Goal: Information Seeking & Learning: Compare options

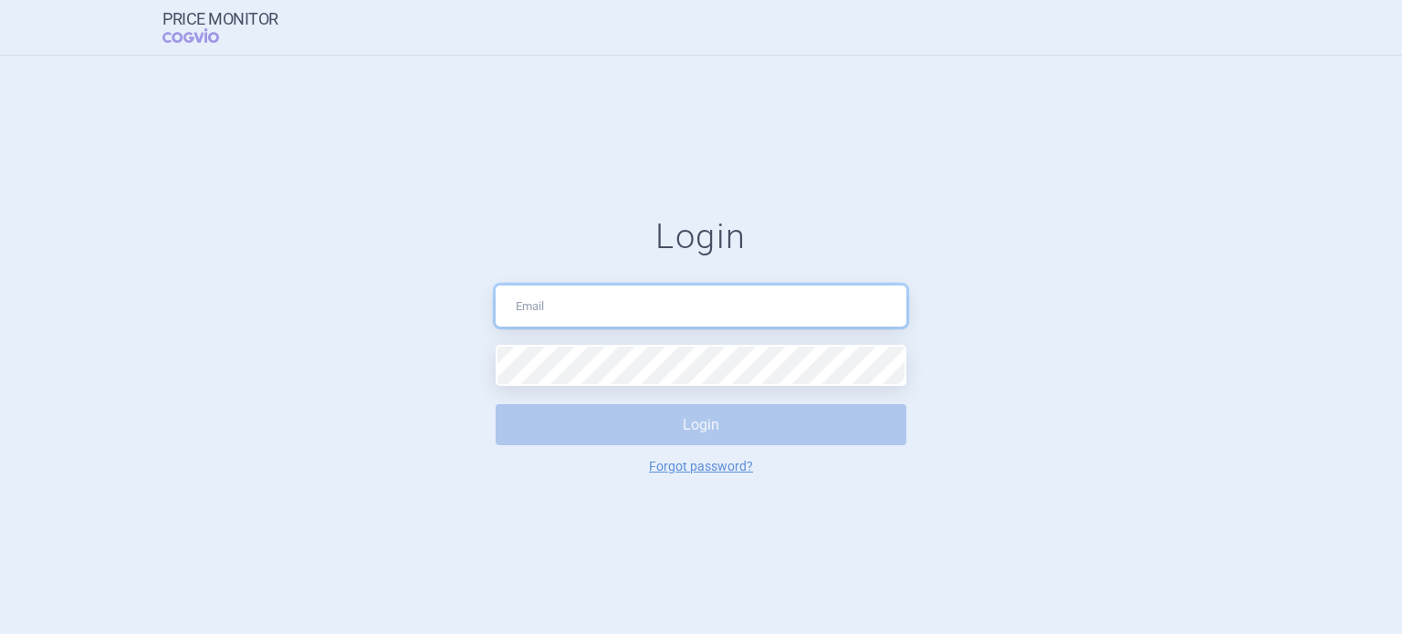
type input "[DOMAIN_NAME][EMAIL_ADDRESS][DOMAIN_NAME]"
click at [634, 431] on button "Login" at bounding box center [701, 424] width 411 height 41
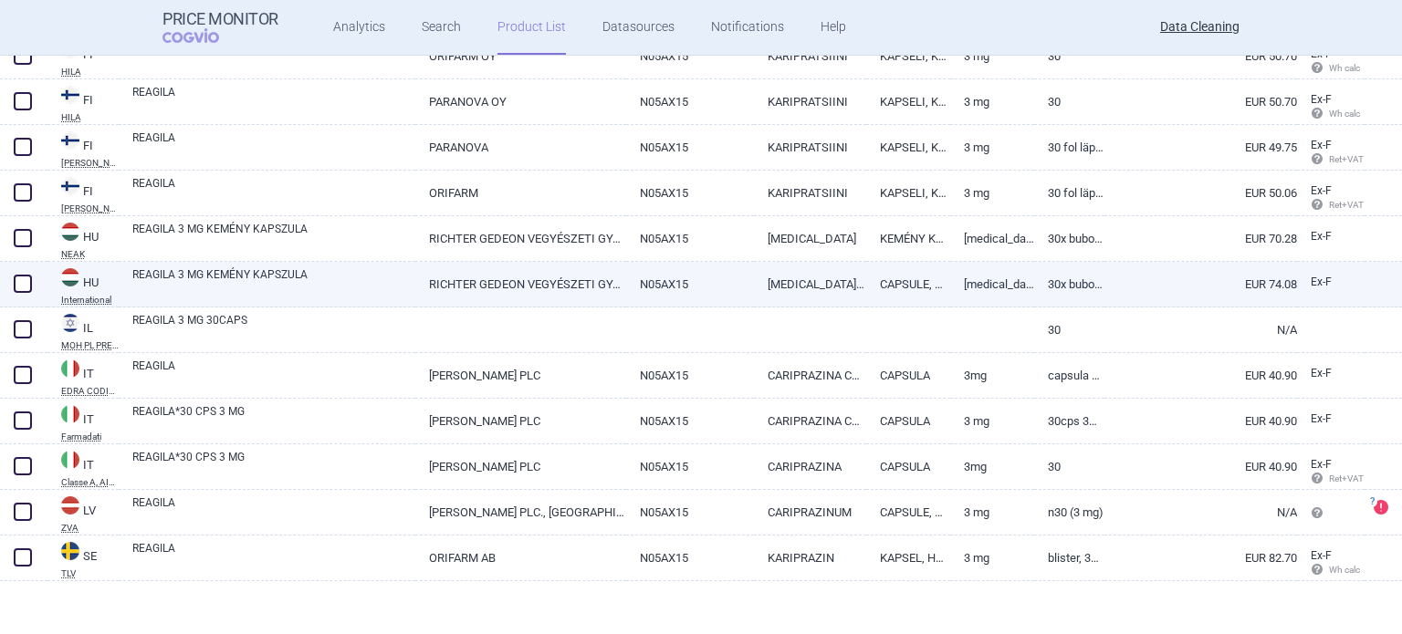
scroll to position [531, 0]
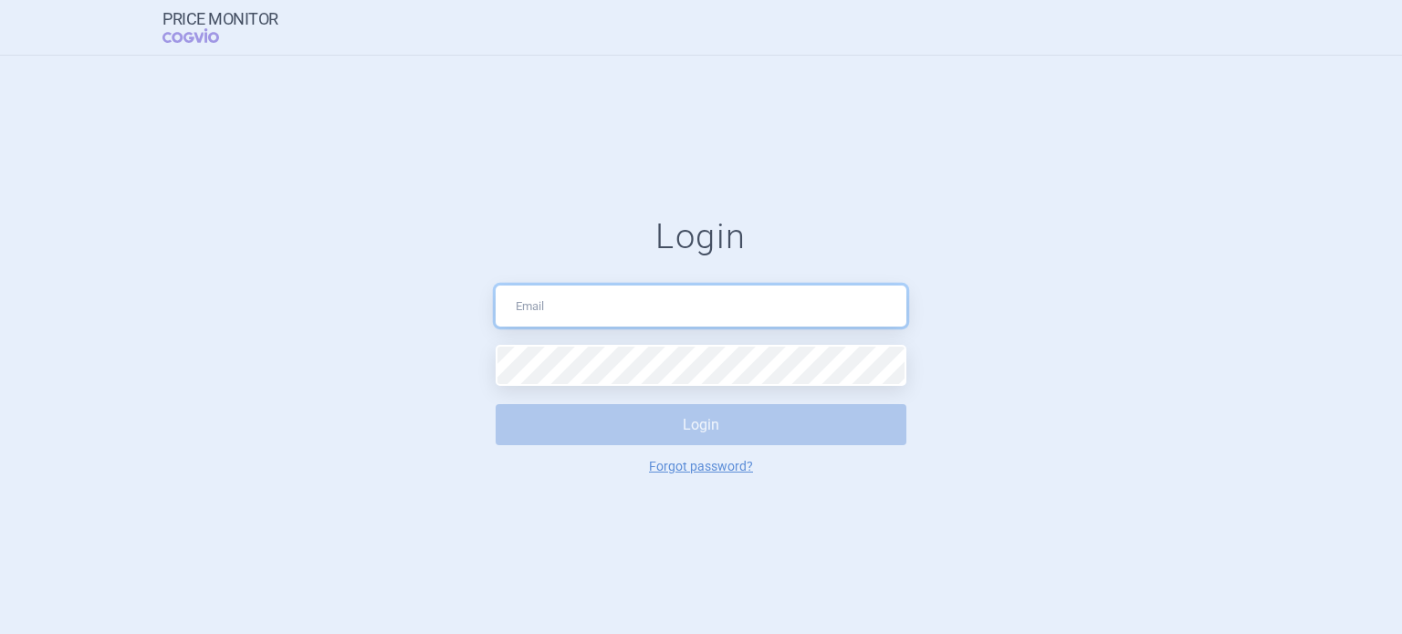
type input "data.cleaning@cogvio.com"
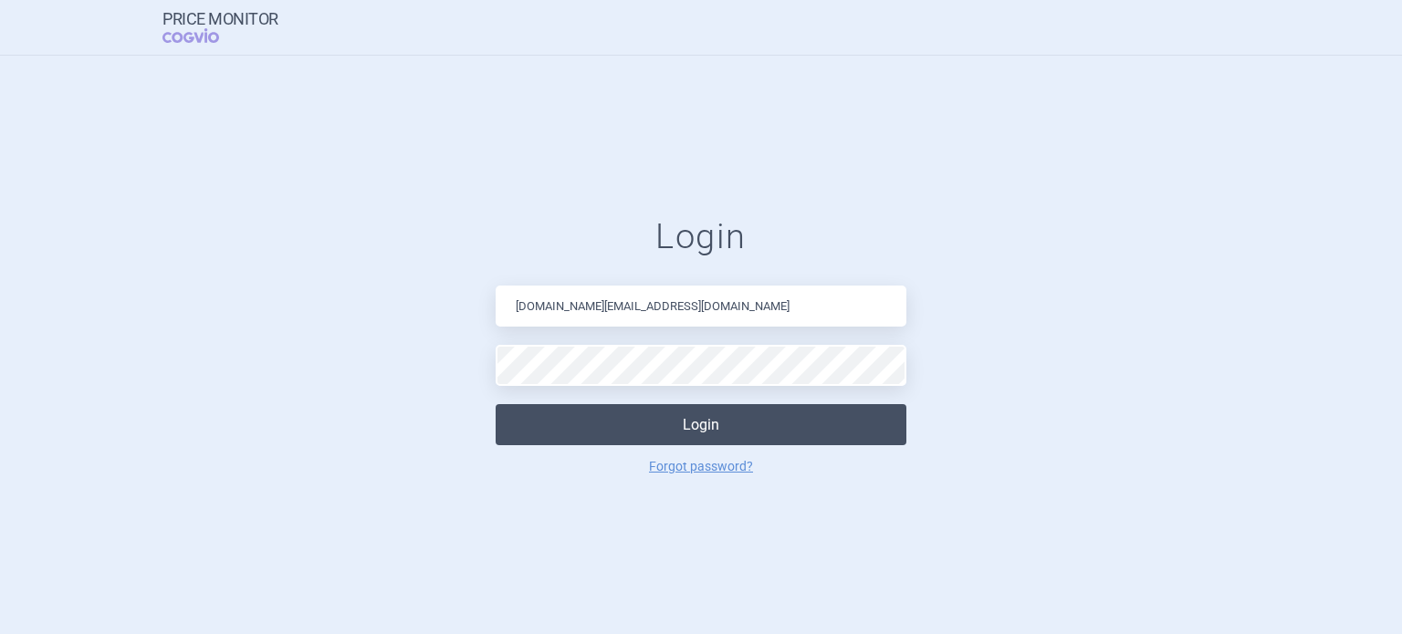
click at [654, 414] on button "Login" at bounding box center [701, 424] width 411 height 41
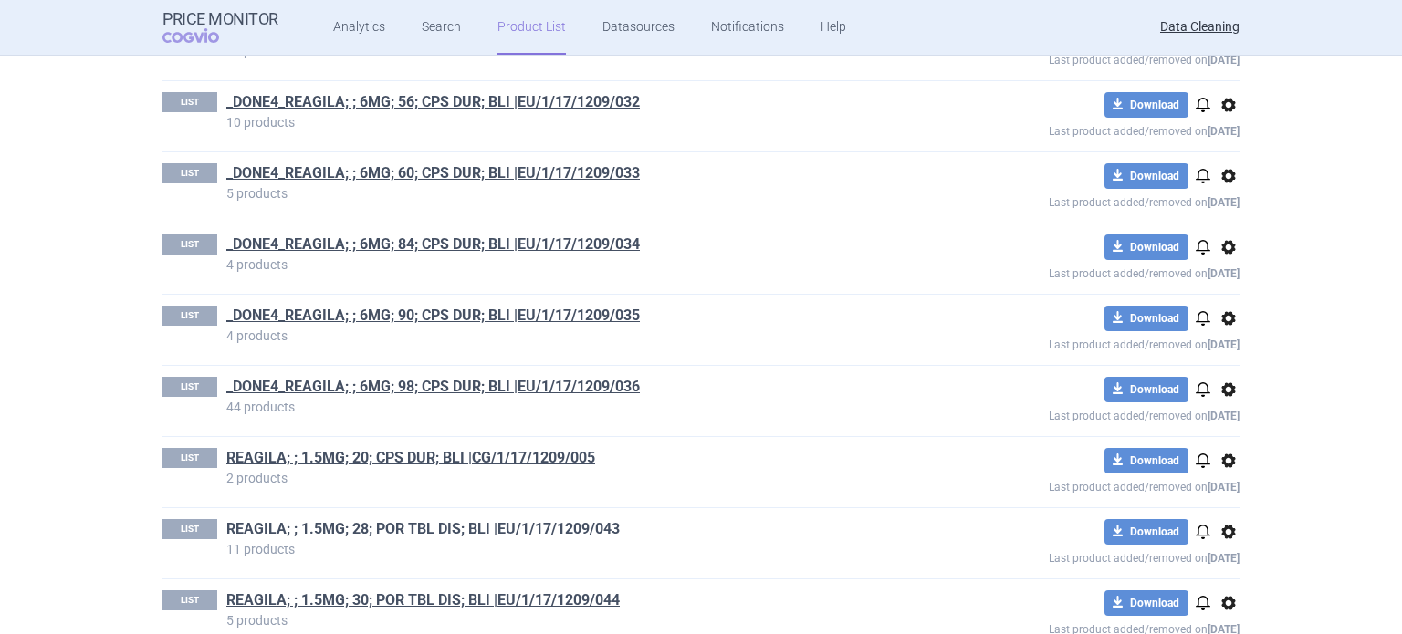
scroll to position [2884, 0]
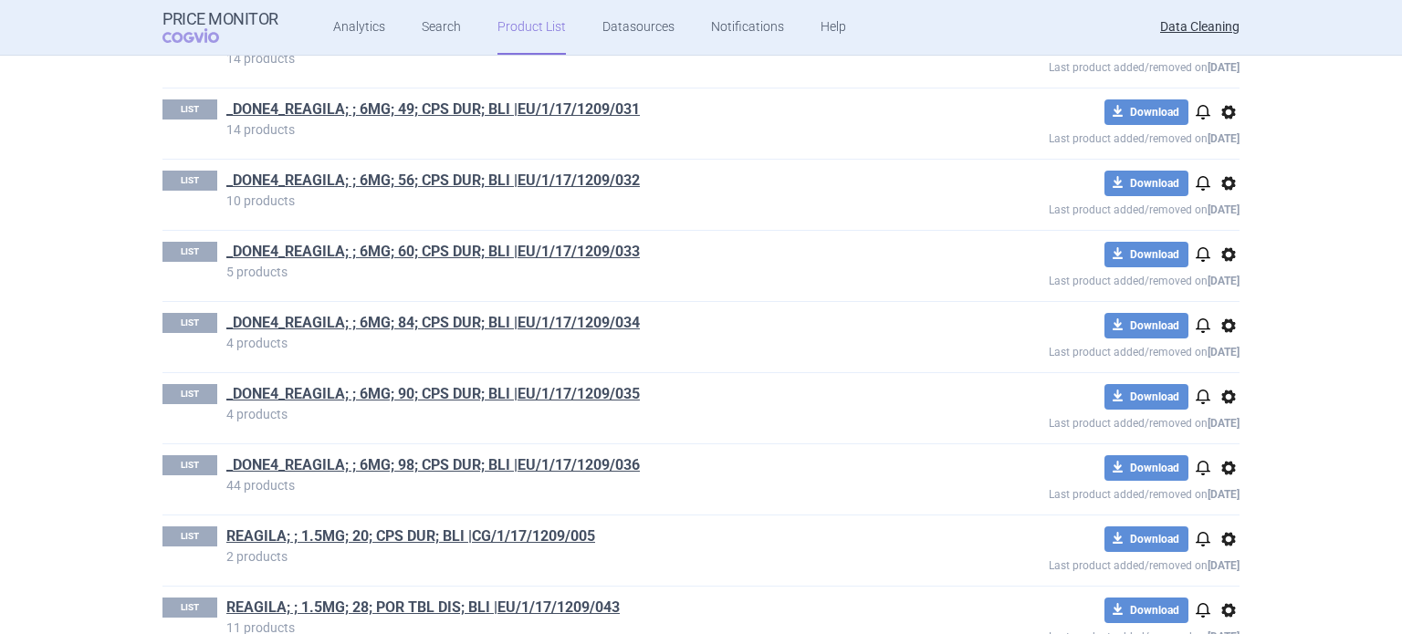
drag, startPoint x: 778, startPoint y: 317, endPoint x: 791, endPoint y: 313, distance: 14.2
click at [791, 313] on h1 "_DONE4_REAGILA; ; 6MG; 84; CPS DUR; BLI |EU/1/17/1209/034" at bounding box center [571, 325] width 690 height 24
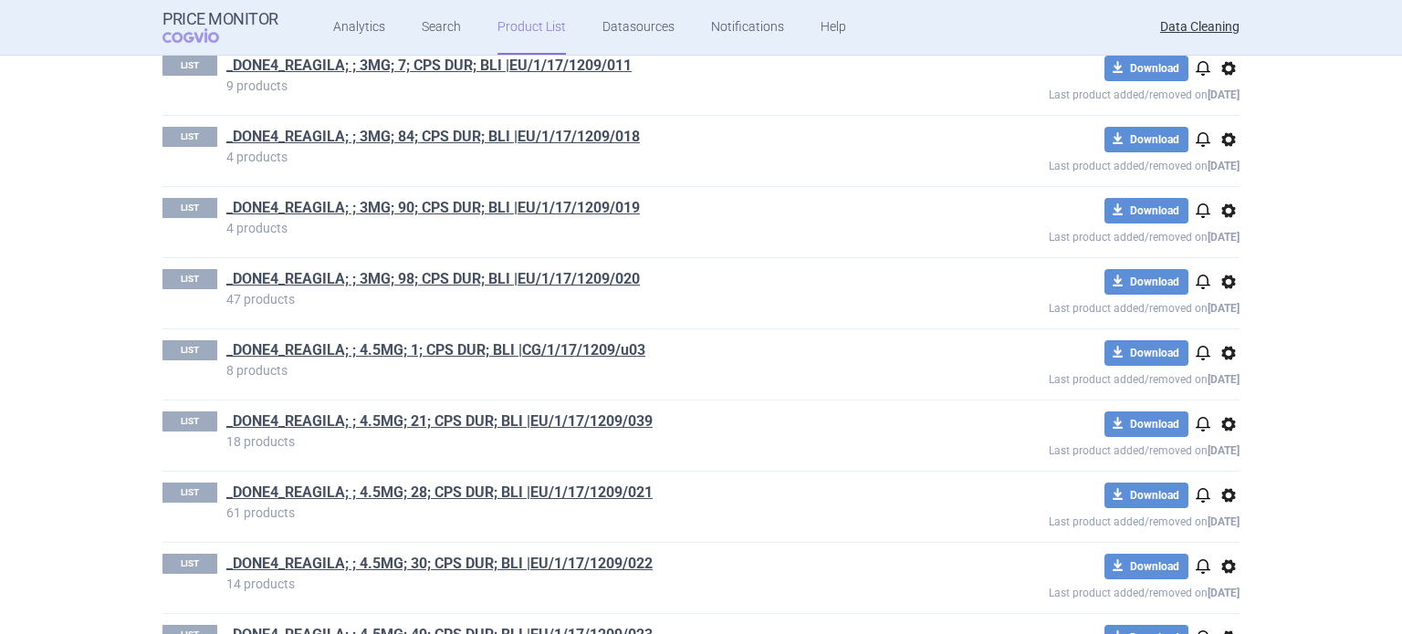
scroll to position [2355, 0]
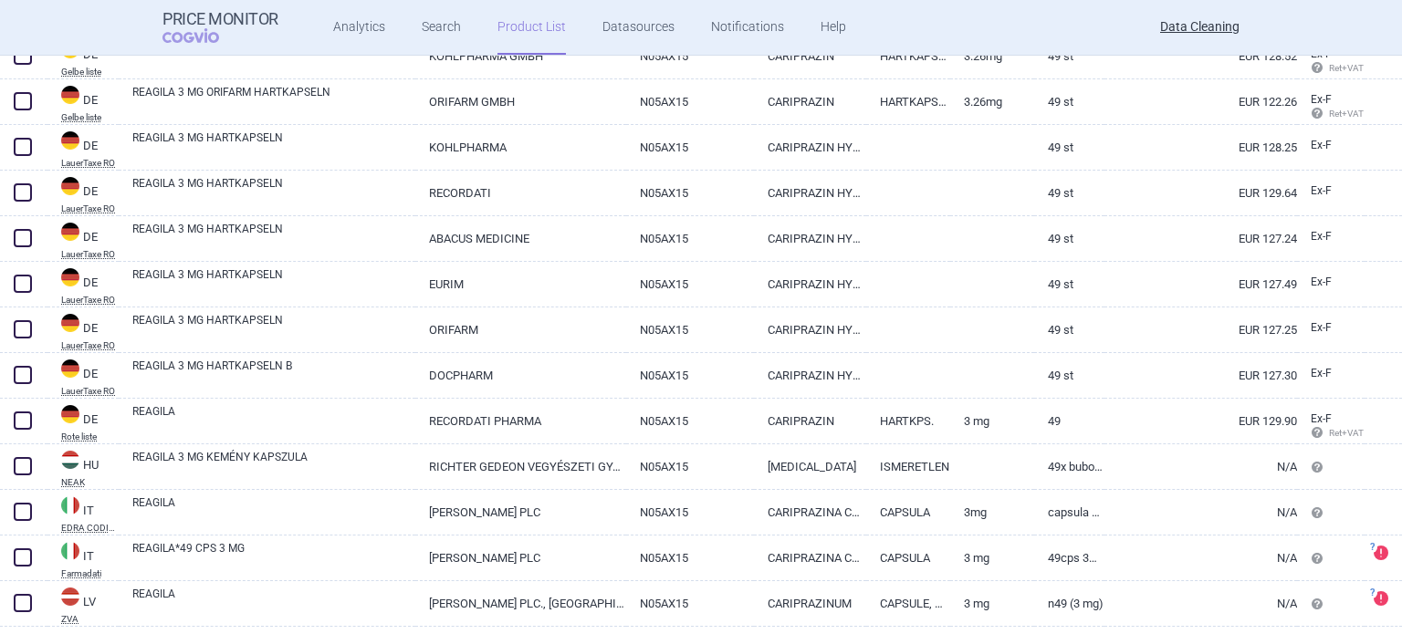
scroll to position [759, 0]
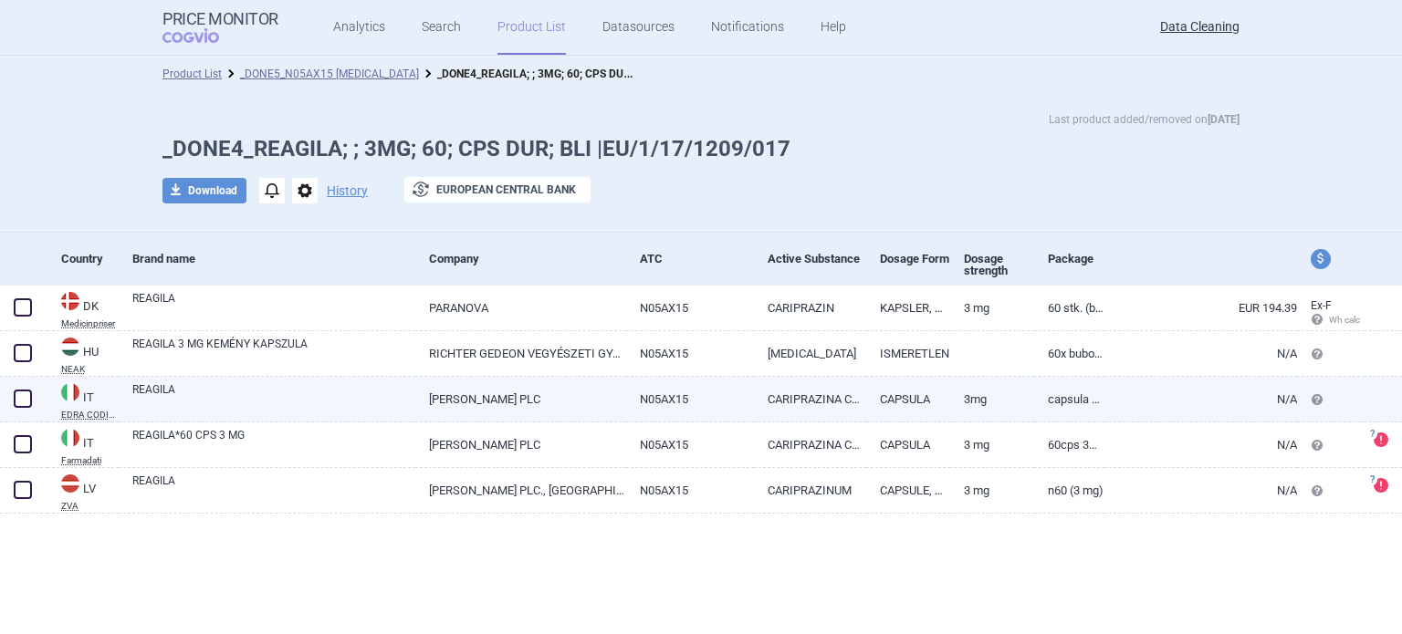
click at [335, 392] on link "REAGILA" at bounding box center [273, 398] width 283 height 33
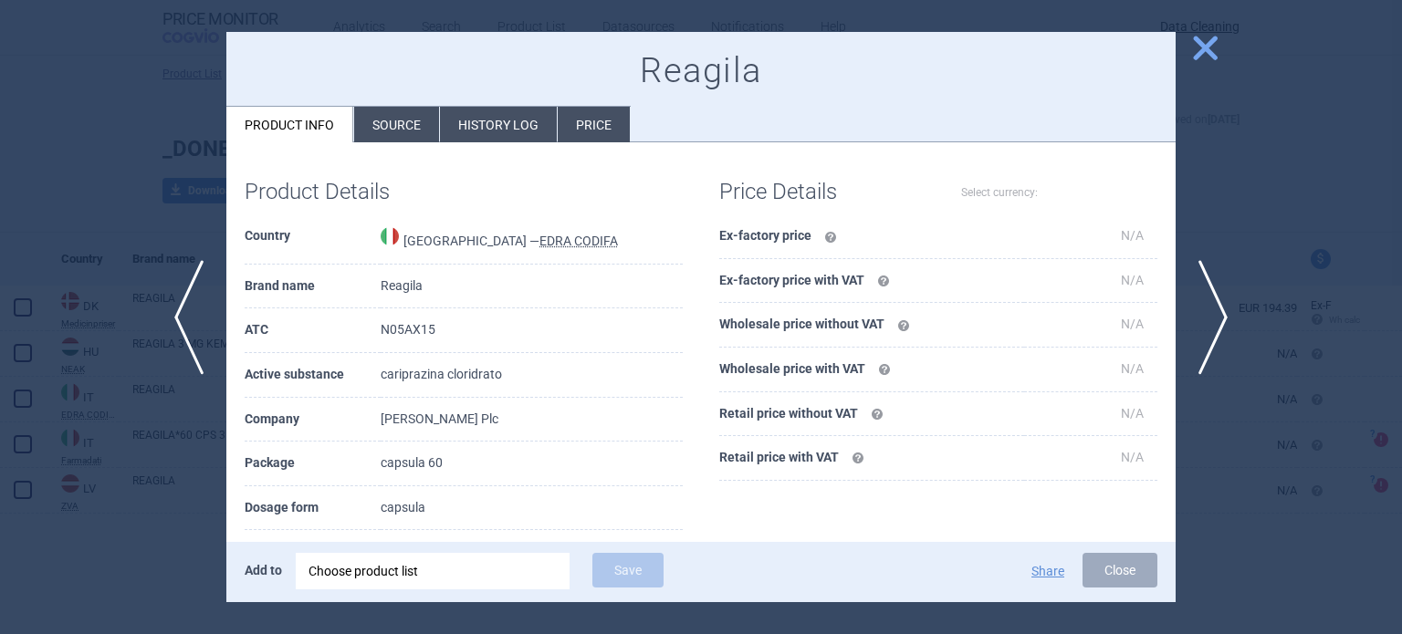
select select "EUR"
click at [33, 295] on div at bounding box center [701, 317] width 1402 height 634
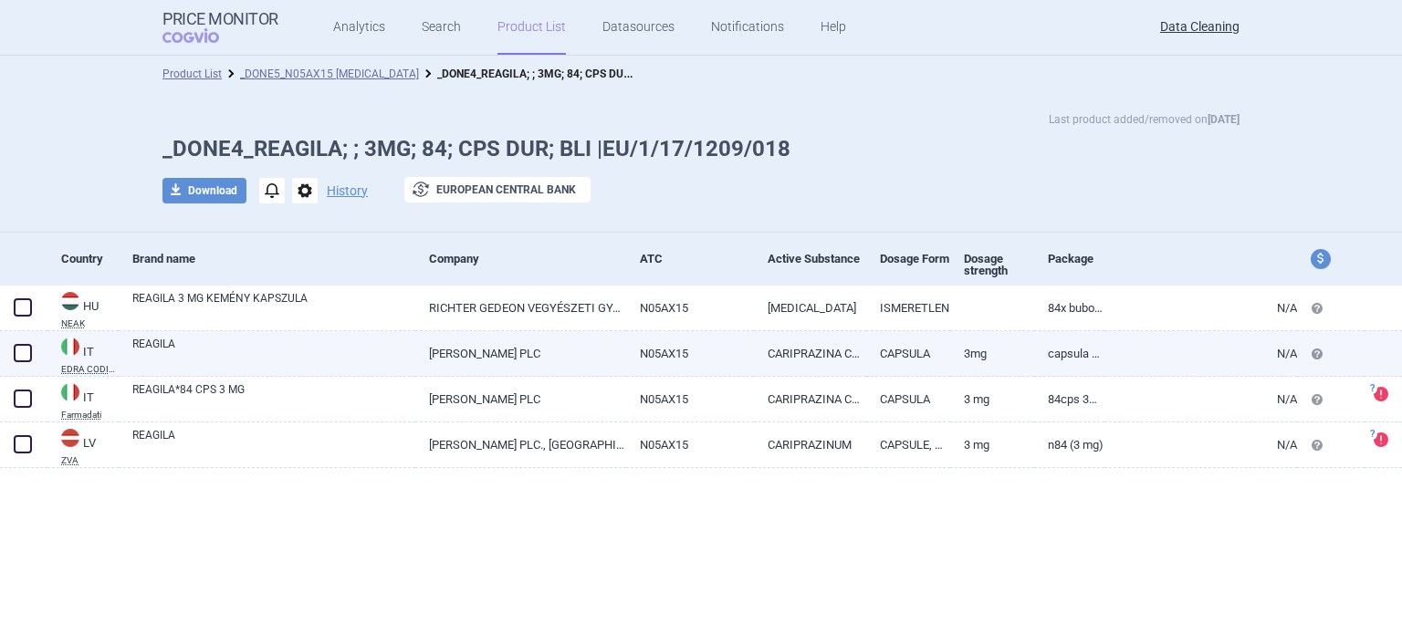
click at [910, 355] on link "CAPSULA" at bounding box center [908, 353] width 84 height 45
select select "EUR"
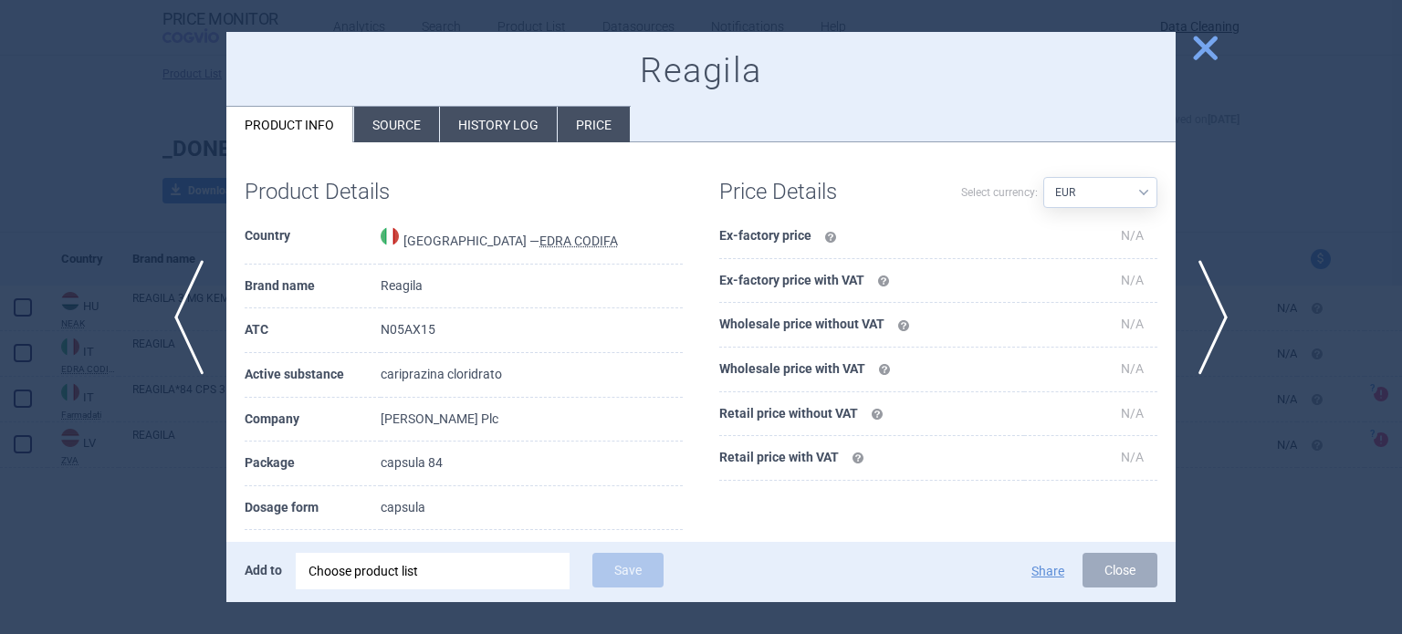
click at [1289, 228] on div at bounding box center [701, 317] width 1402 height 634
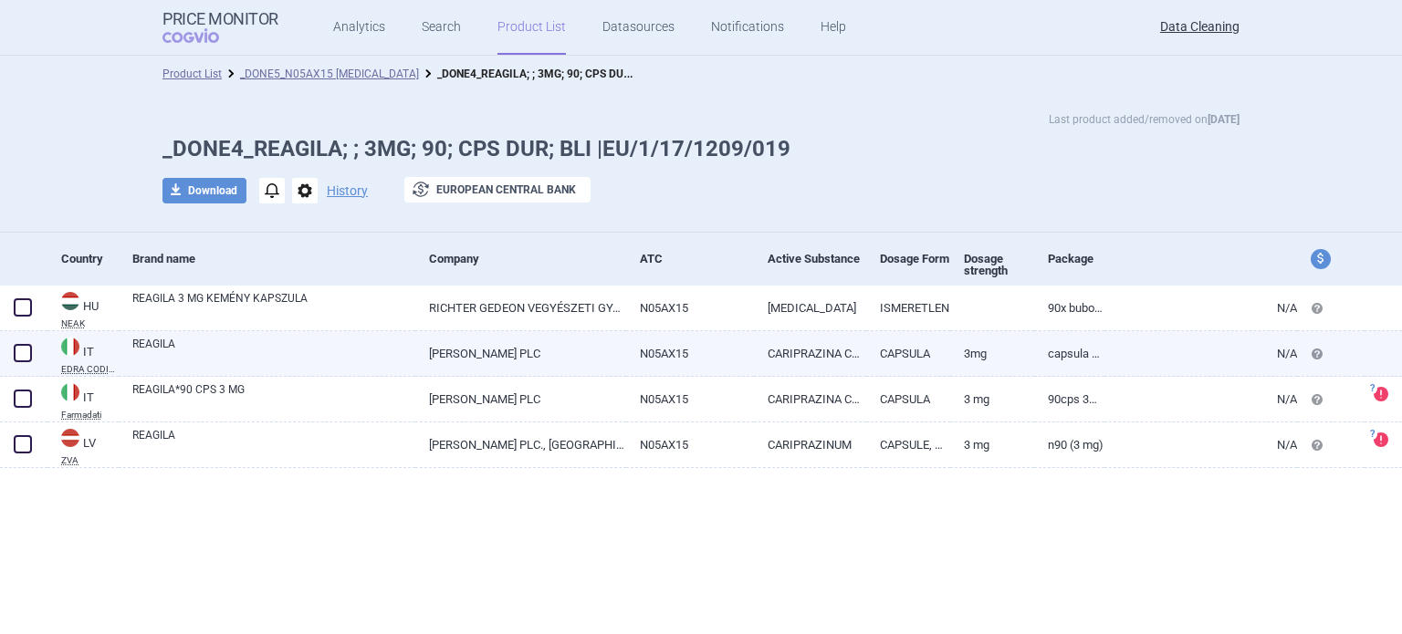
click at [971, 361] on link "3MG" at bounding box center [992, 353] width 84 height 45
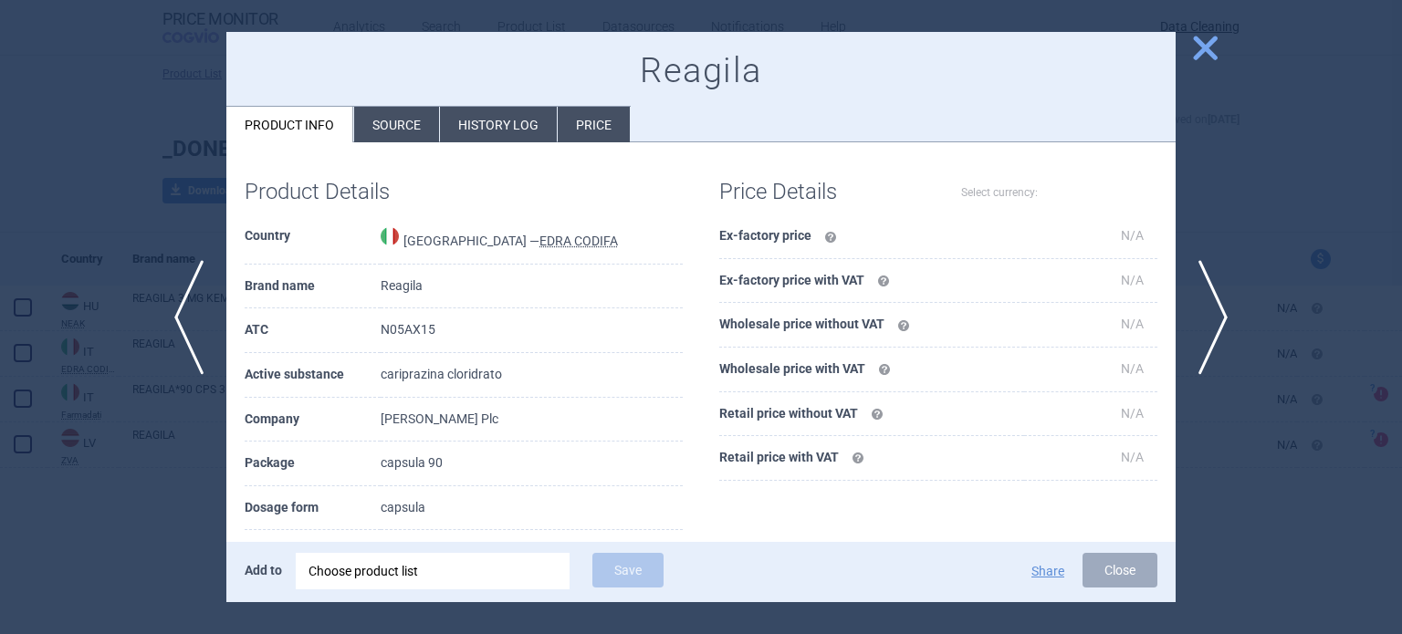
select select "EUR"
drag, startPoint x: 1336, startPoint y: 235, endPoint x: 1347, endPoint y: 238, distance: 11.5
click at [1336, 234] on div at bounding box center [701, 317] width 1402 height 634
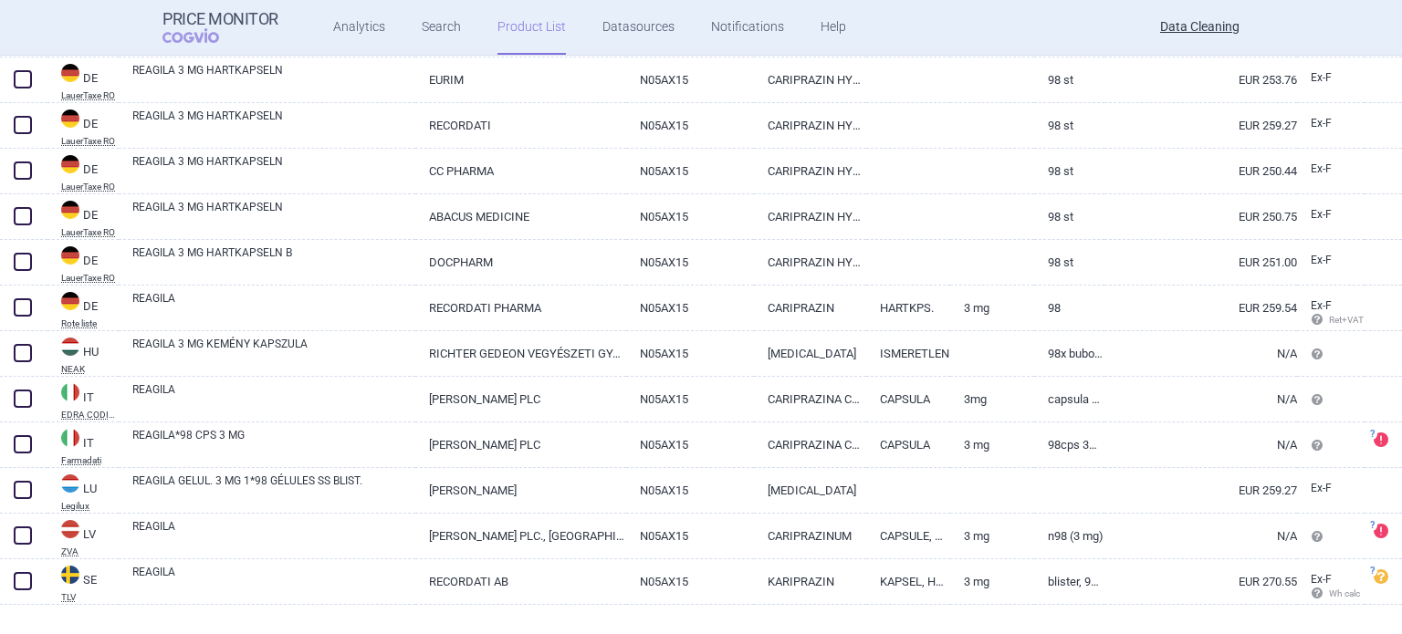
scroll to position [1855, 0]
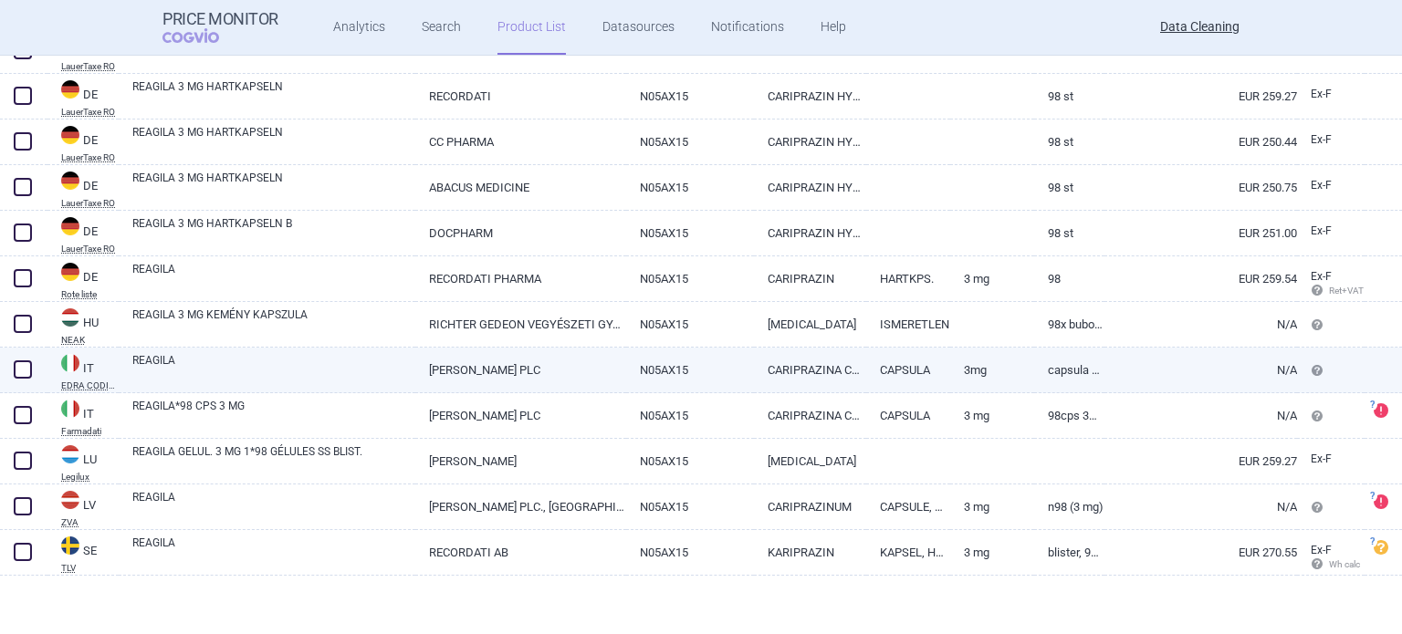
click at [471, 355] on link "[PERSON_NAME] PLC" at bounding box center [520, 370] width 210 height 45
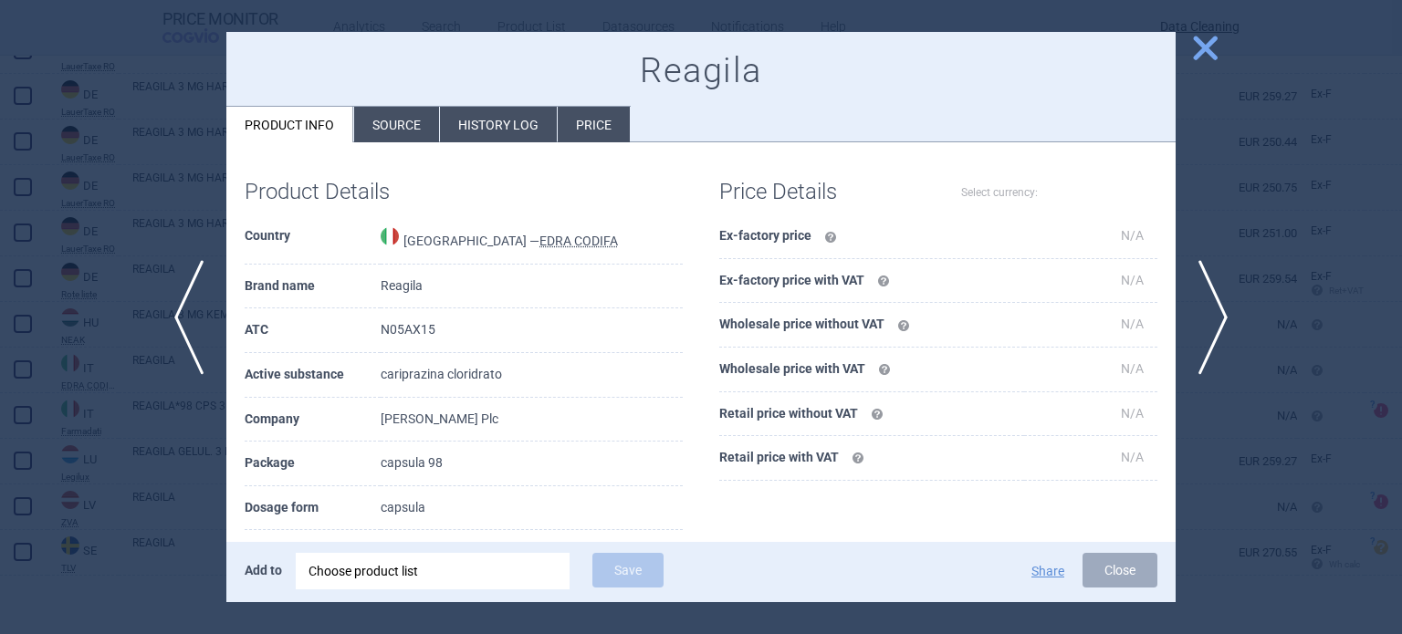
select select "EUR"
click at [0, 305] on div at bounding box center [701, 317] width 1402 height 634
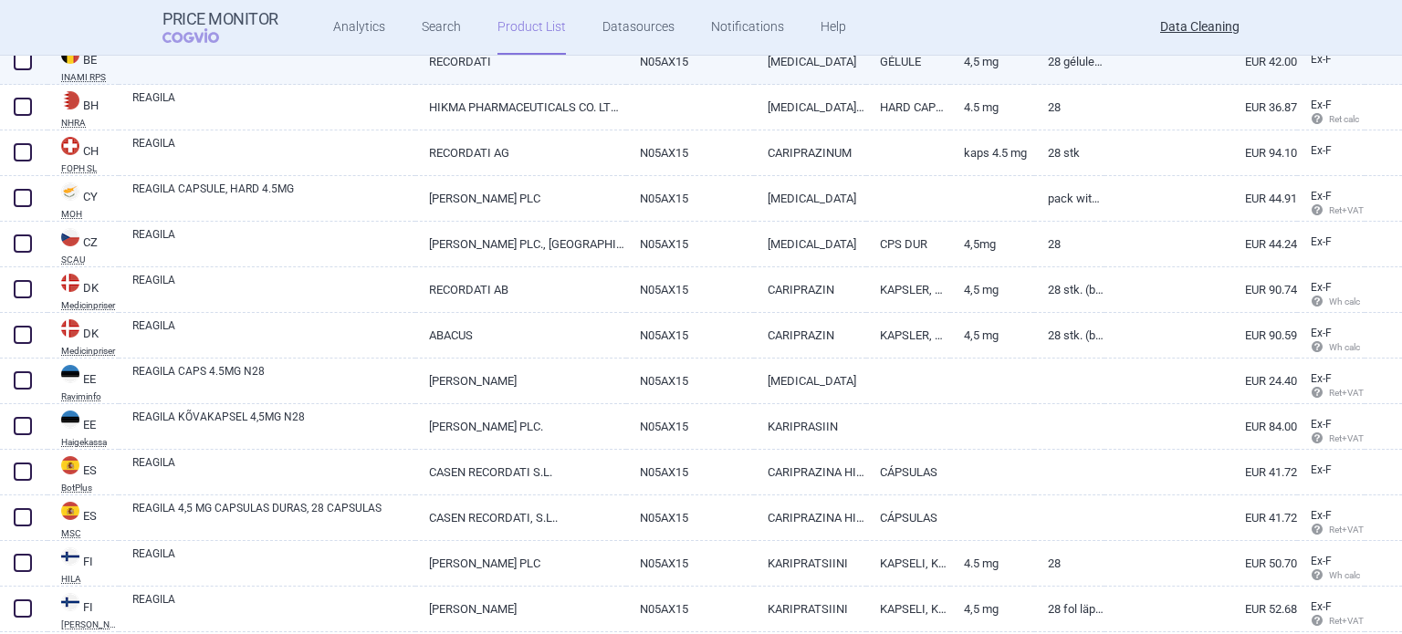
scroll to position [730, 0]
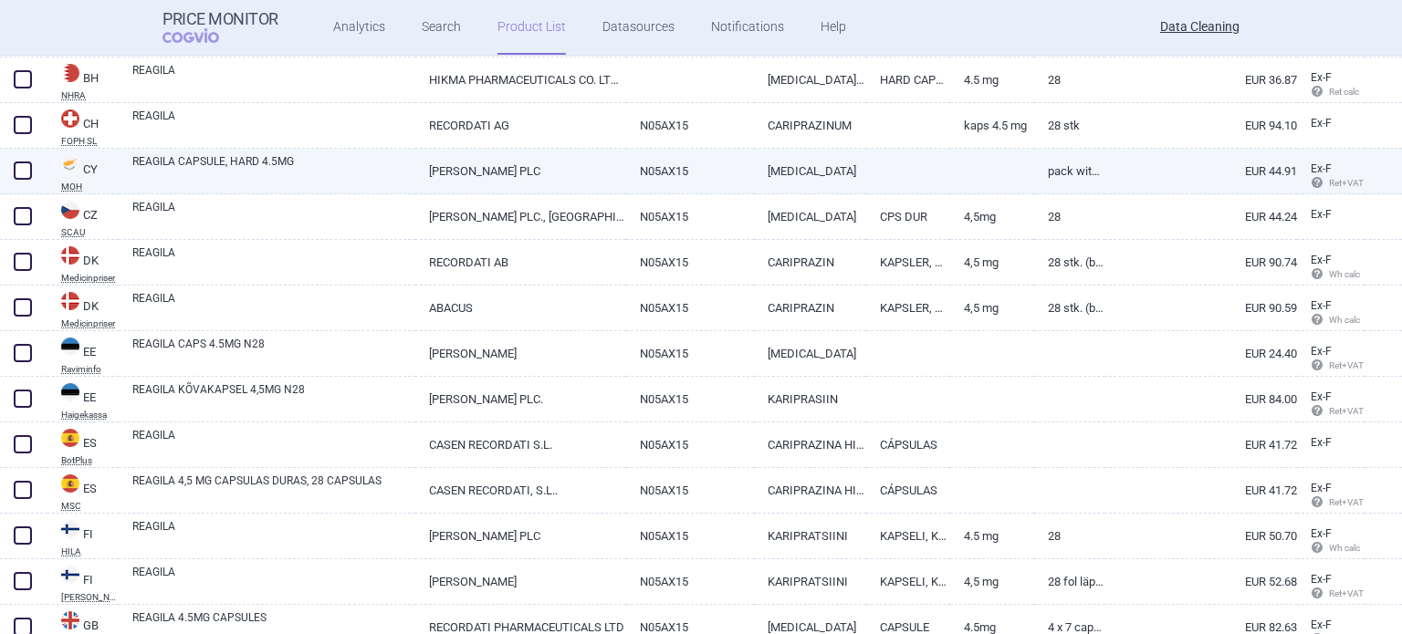
click at [723, 182] on link "N05AX15" at bounding box center [690, 171] width 129 height 45
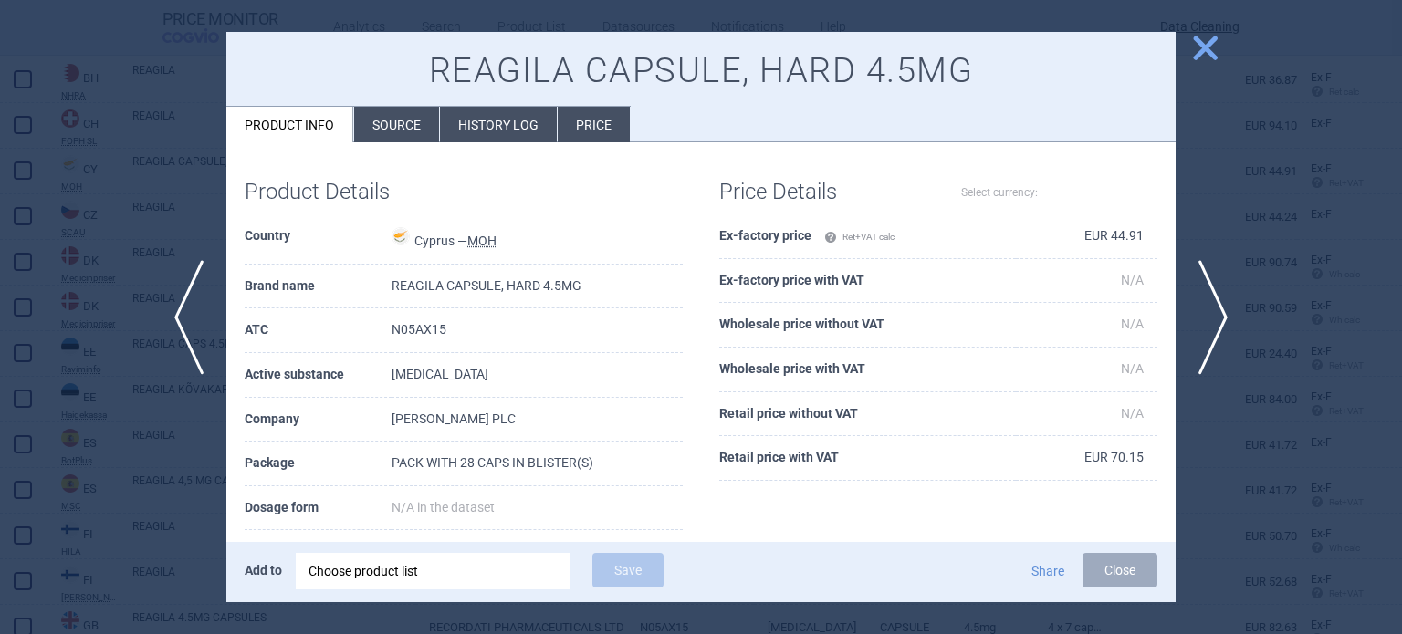
select select "EUR"
click at [76, 239] on div at bounding box center [701, 317] width 1402 height 634
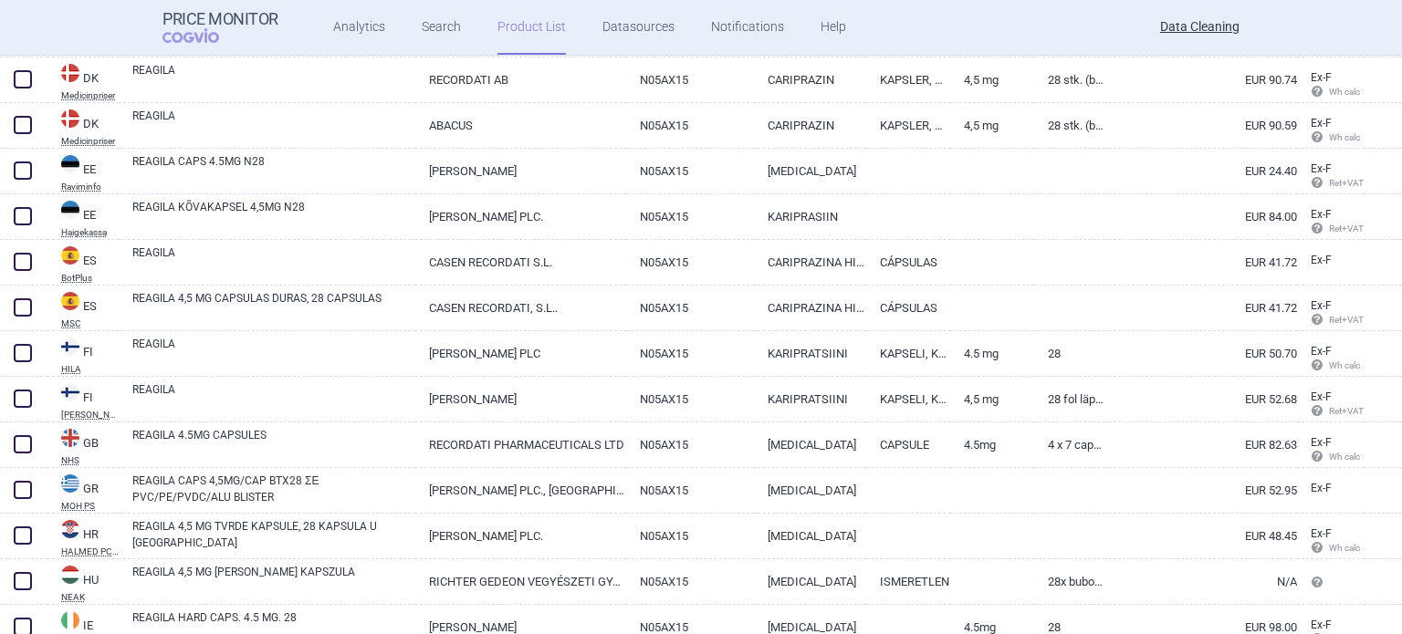
scroll to position [1004, 0]
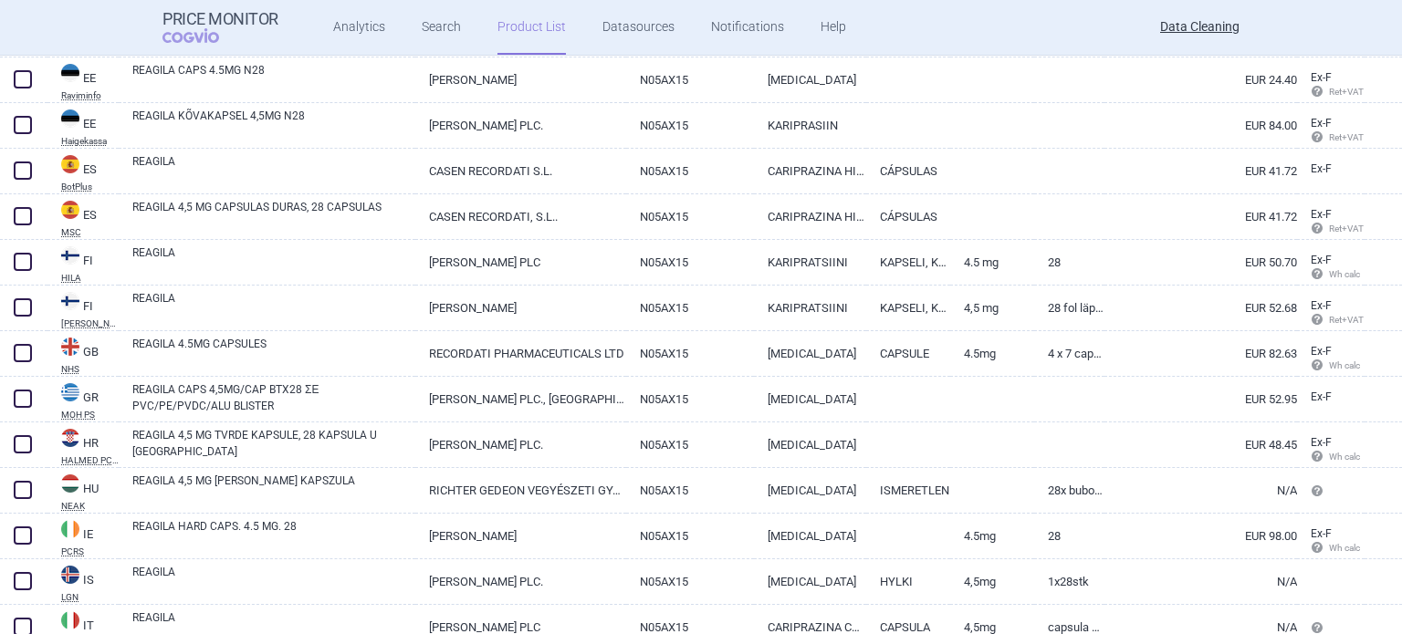
click at [205, 177] on link "REAGILA" at bounding box center [273, 169] width 283 height 33
select select "EUR"
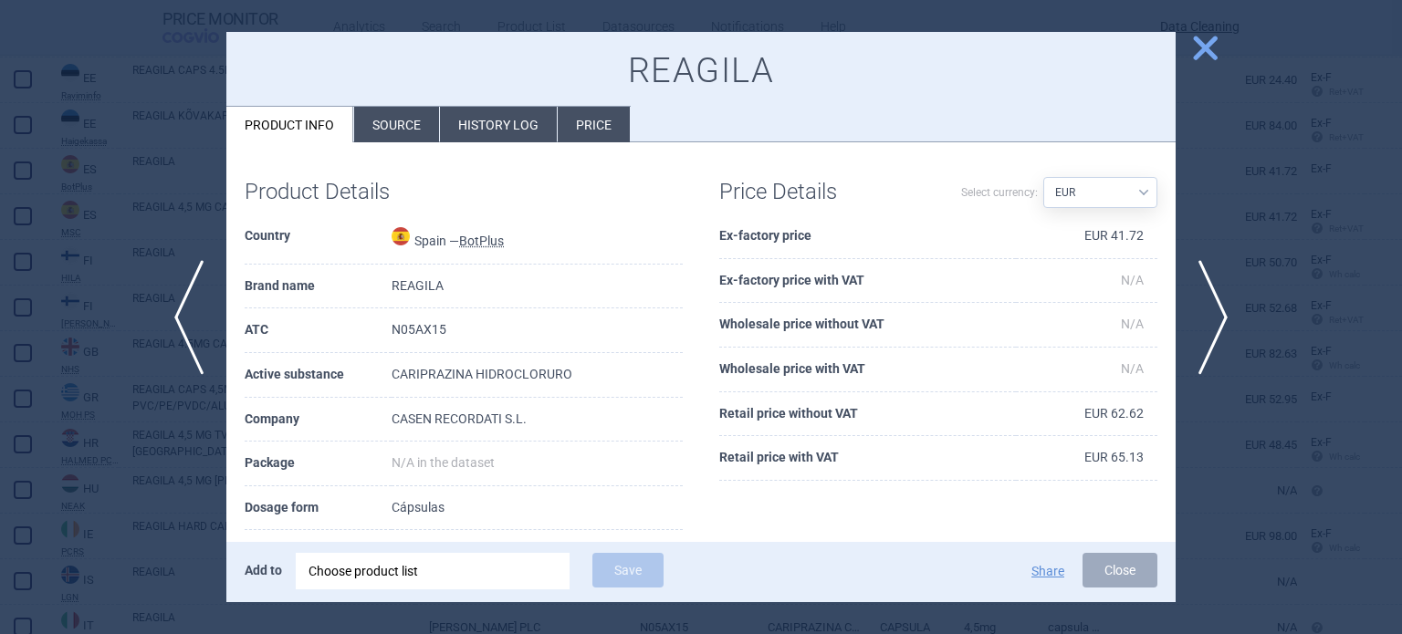
click at [398, 118] on li "Source" at bounding box center [396, 125] width 85 height 36
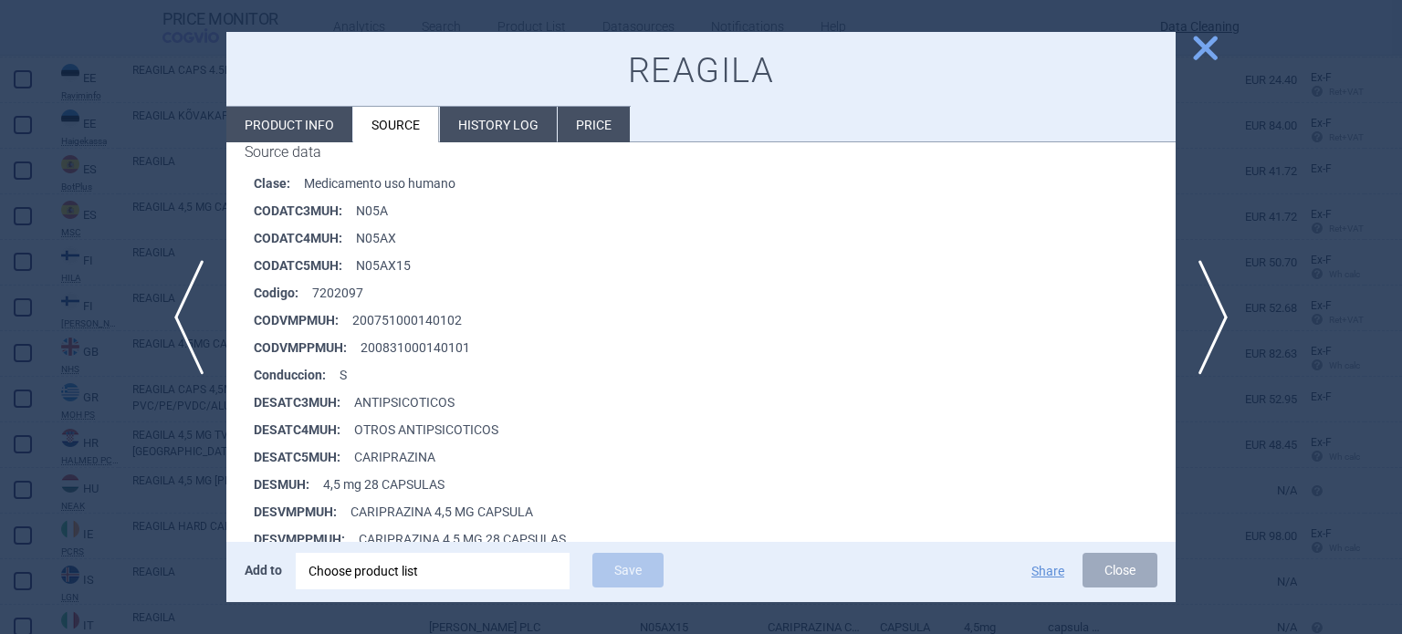
scroll to position [456, 0]
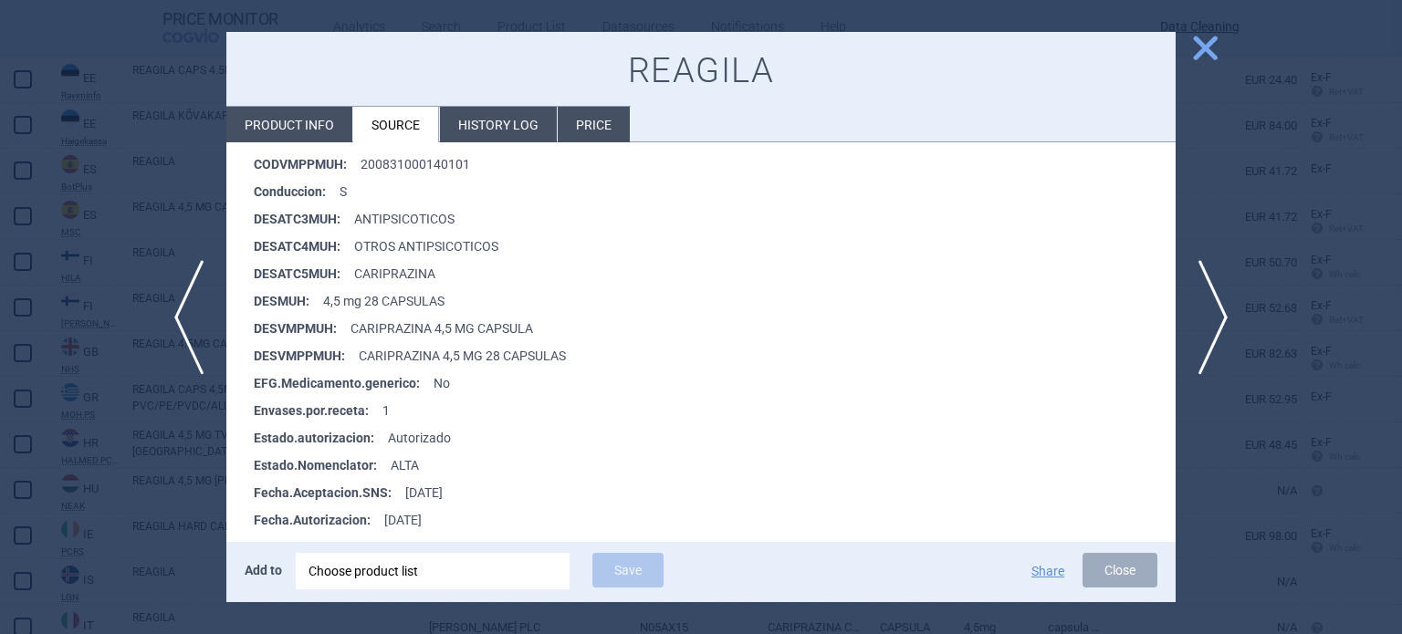
click at [11, 206] on div at bounding box center [701, 317] width 1402 height 634
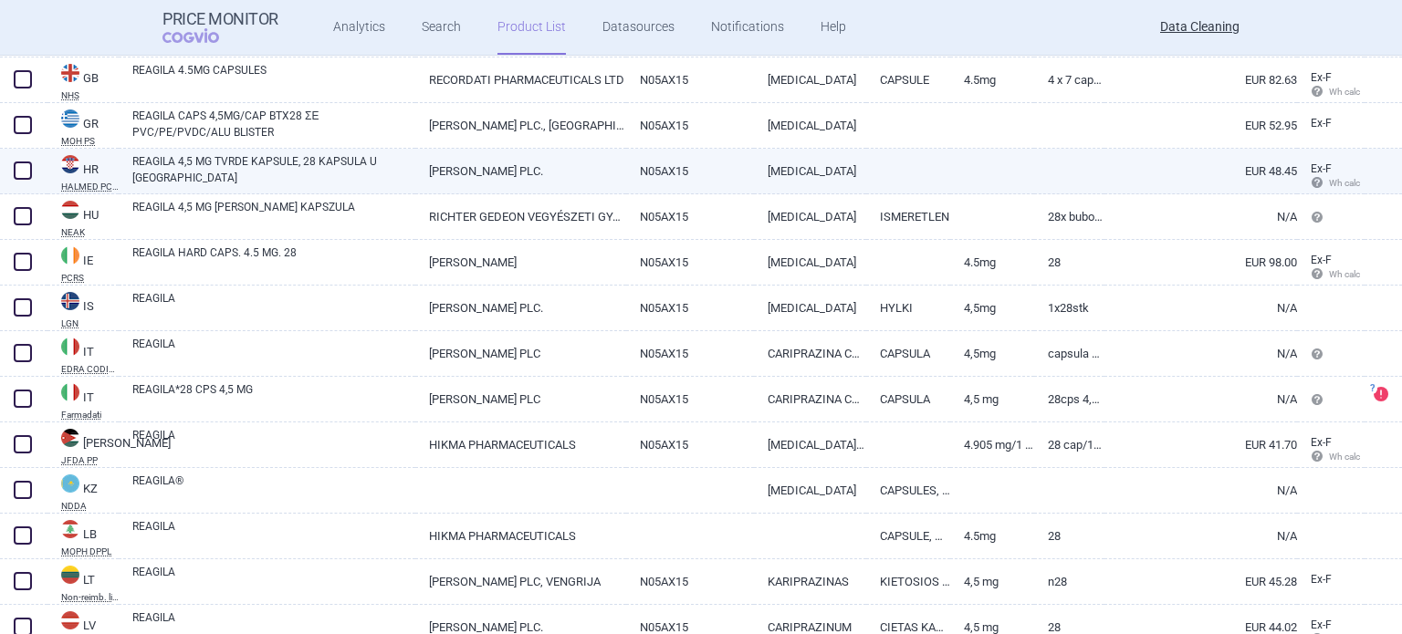
scroll to position [1369, 0]
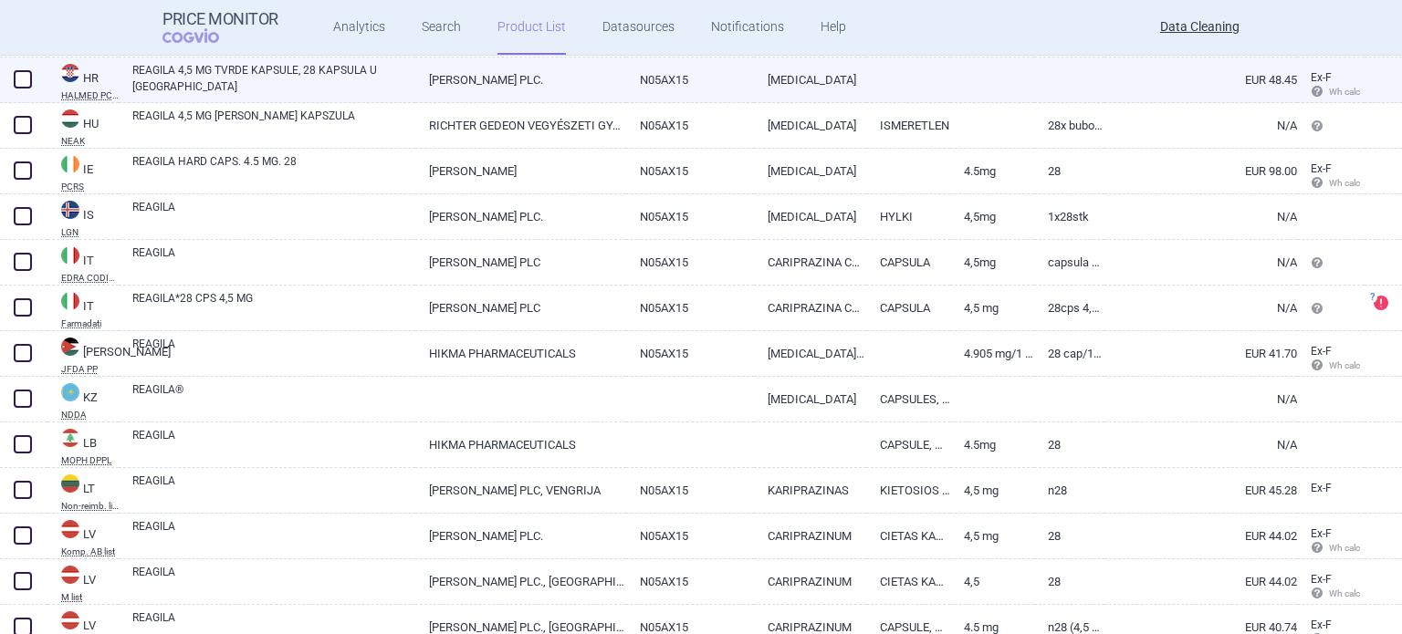
click at [578, 246] on link "[PERSON_NAME] PLC" at bounding box center [520, 262] width 210 height 45
select select "EUR"
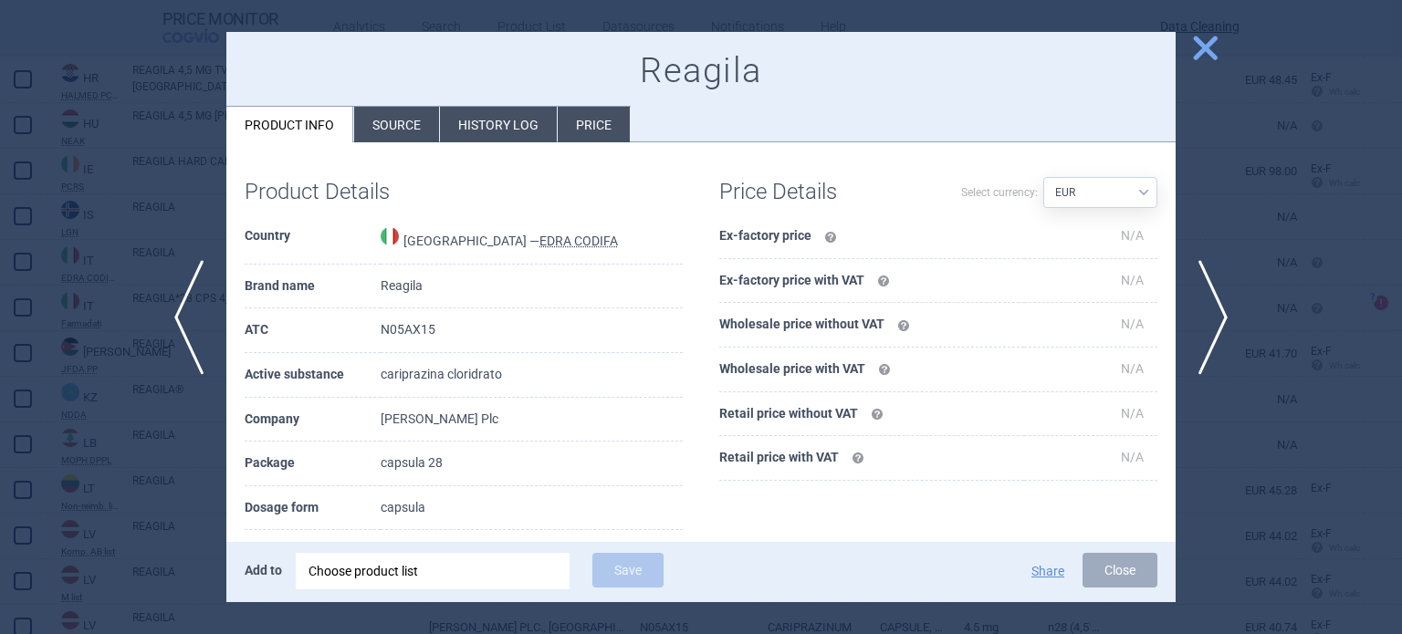
click at [55, 243] on div at bounding box center [701, 317] width 1402 height 634
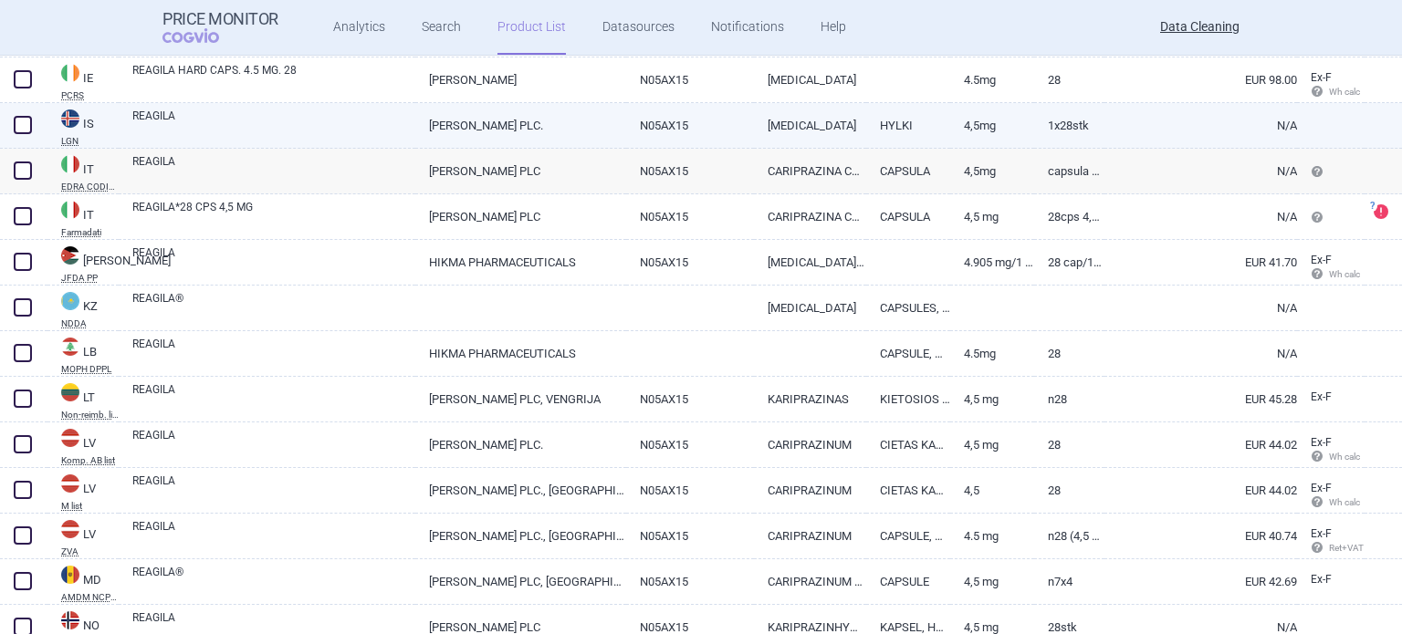
scroll to position [1552, 0]
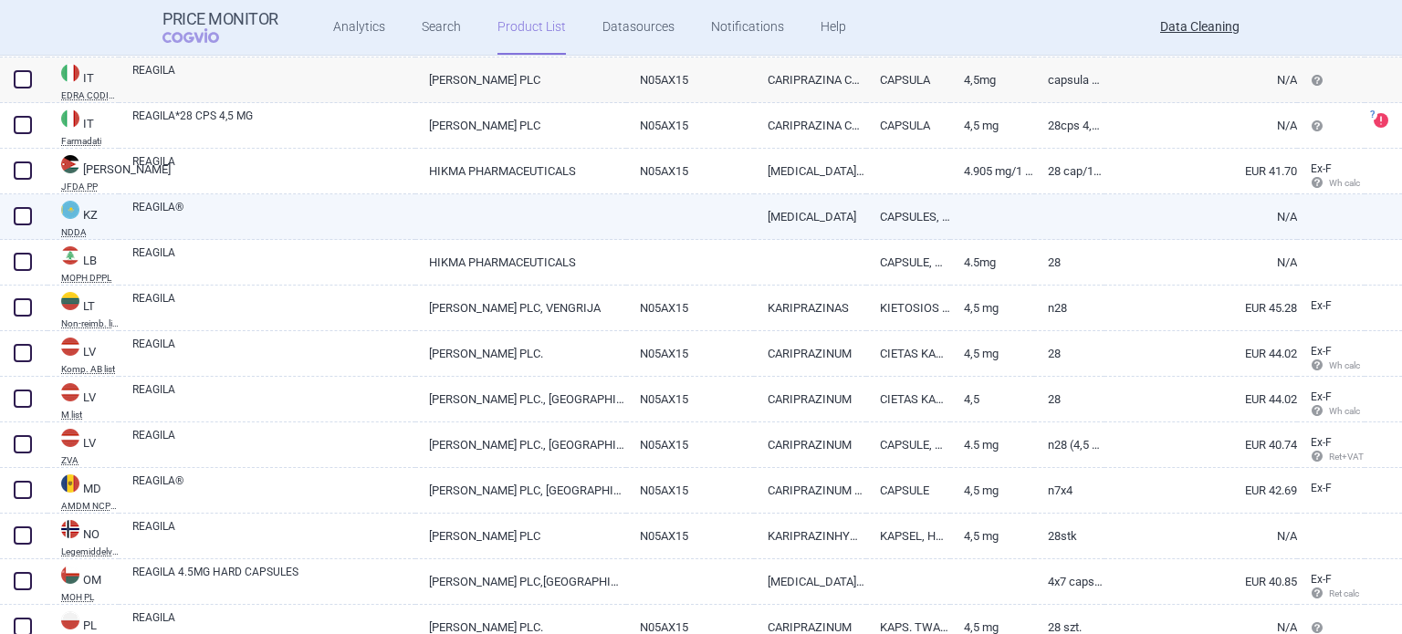
click at [393, 226] on link "REAGILA®" at bounding box center [273, 215] width 283 height 33
select select "EUR"
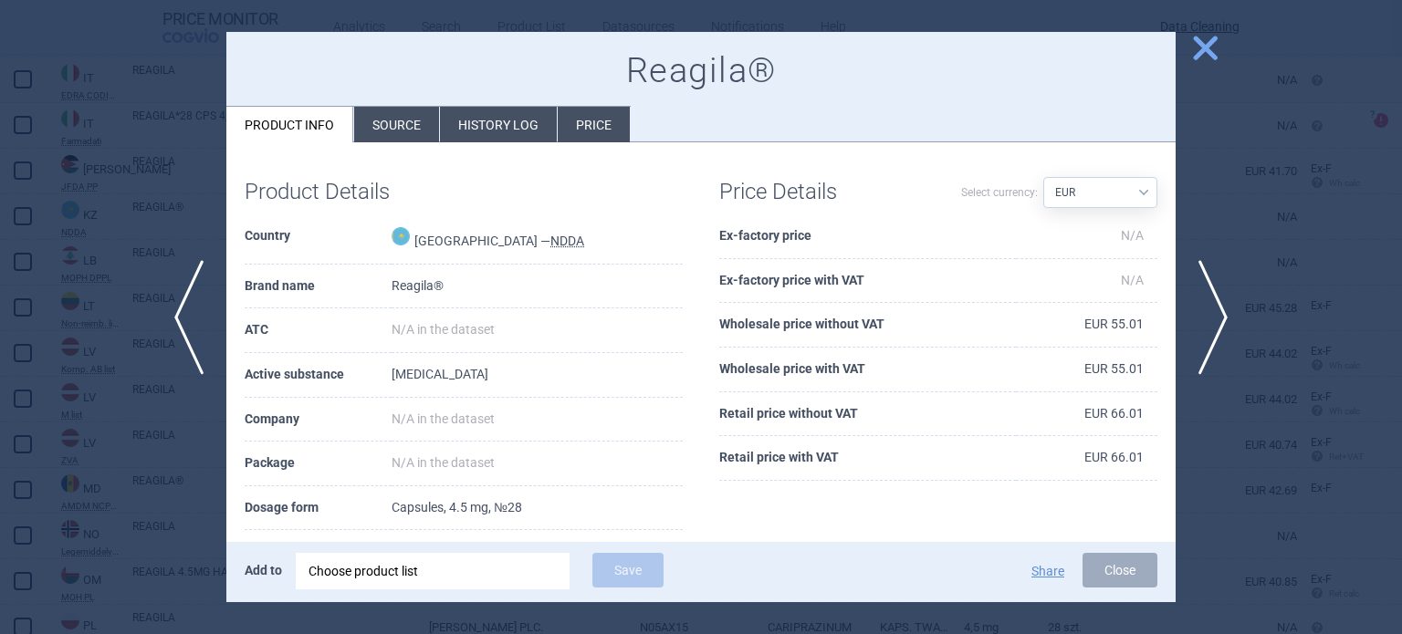
click at [158, 176] on div at bounding box center [701, 317] width 1402 height 634
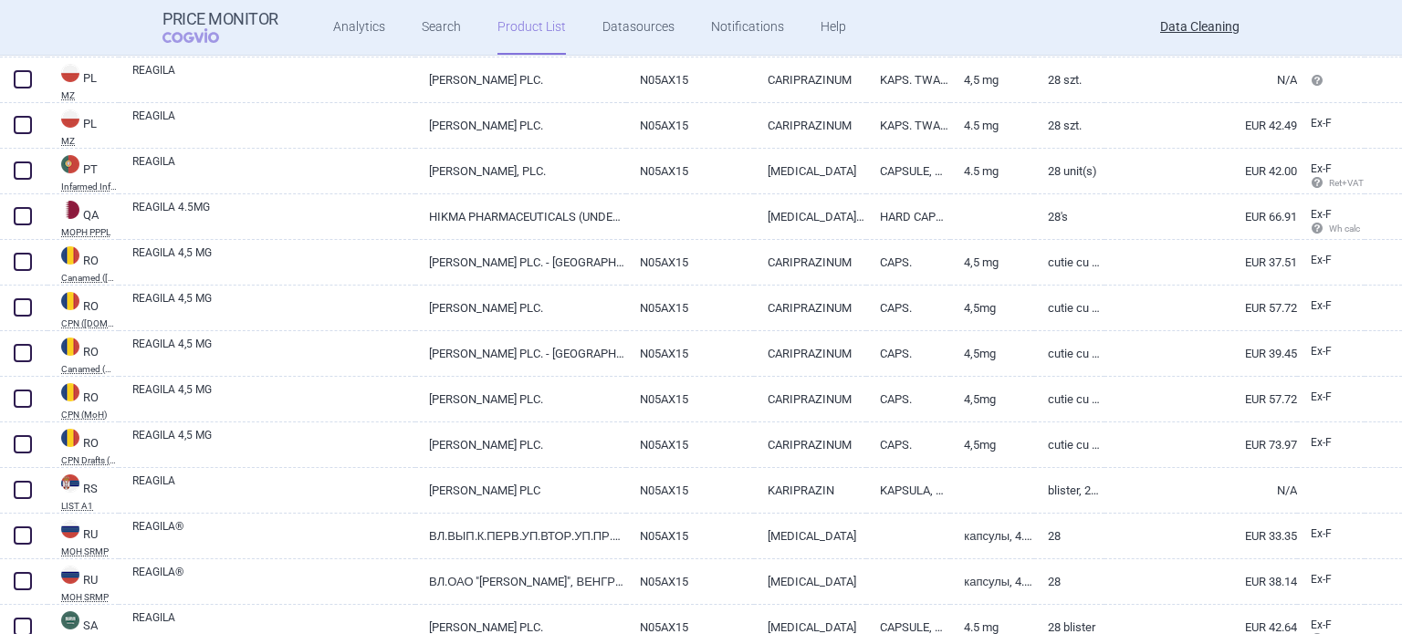
scroll to position [2191, 0]
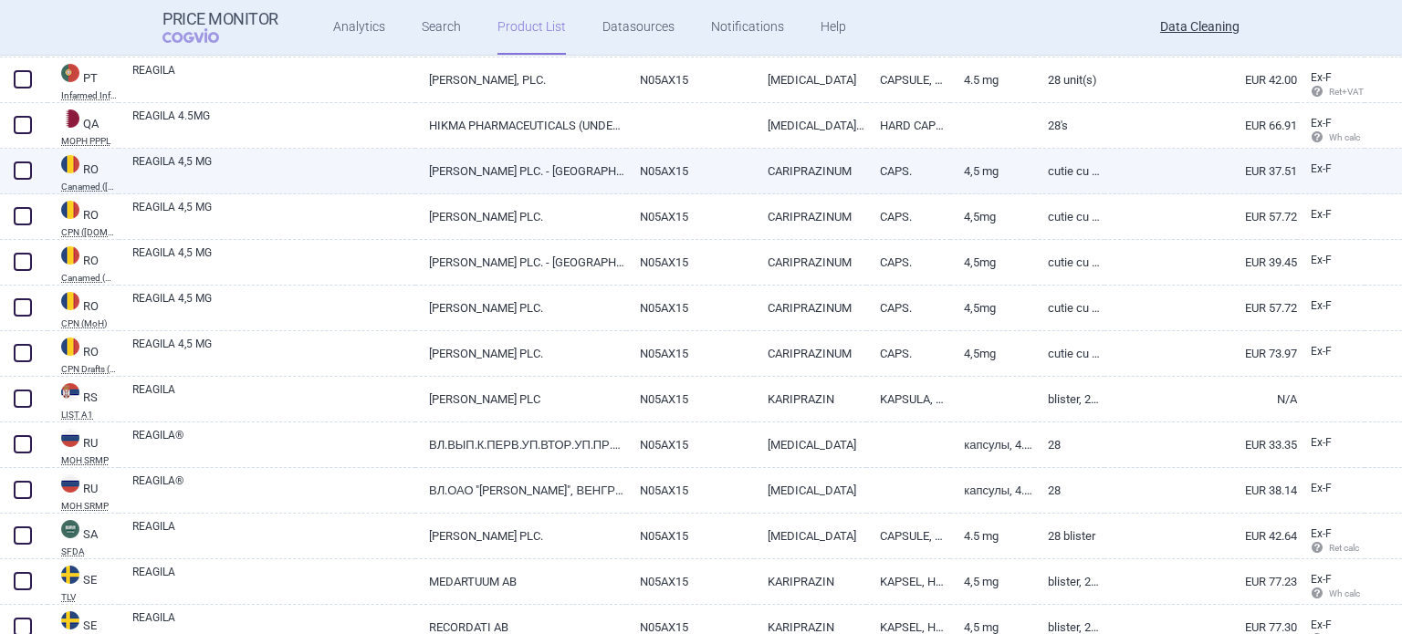
click at [593, 162] on link "GEDEON RICHTER PLC. - UNGARIA" at bounding box center [520, 171] width 210 height 45
select select "EUR"
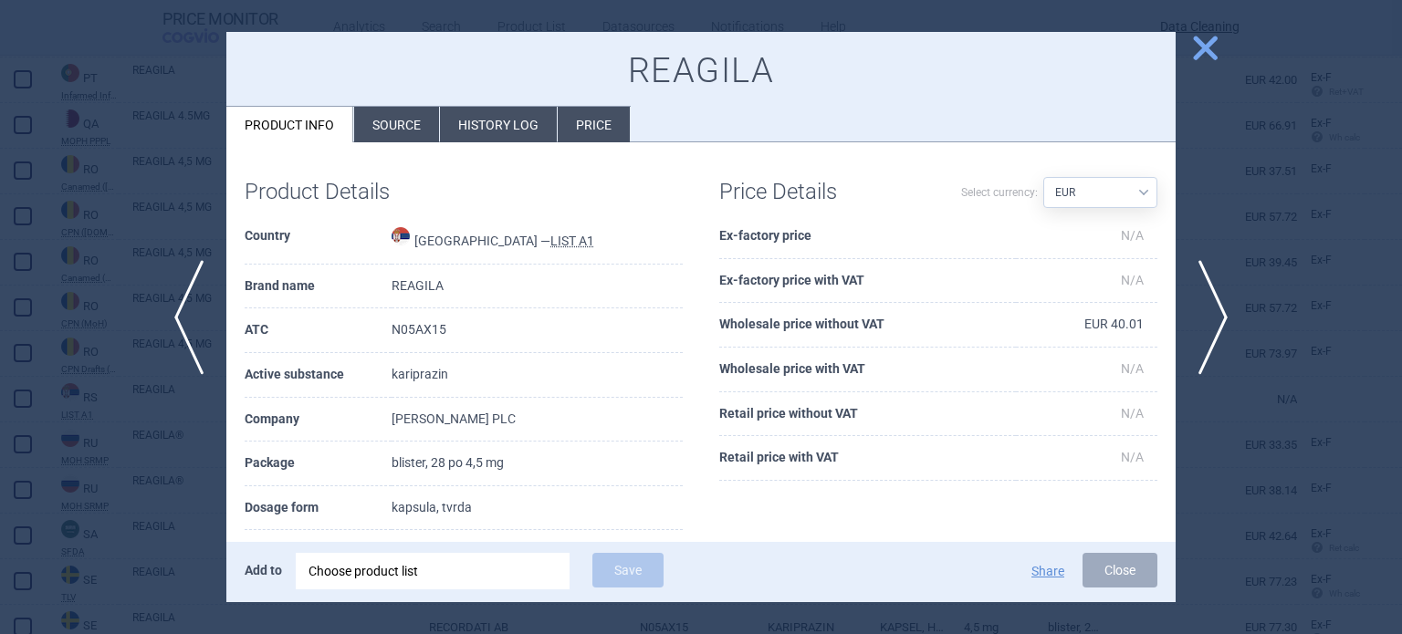
click at [56, 266] on div at bounding box center [701, 317] width 1402 height 634
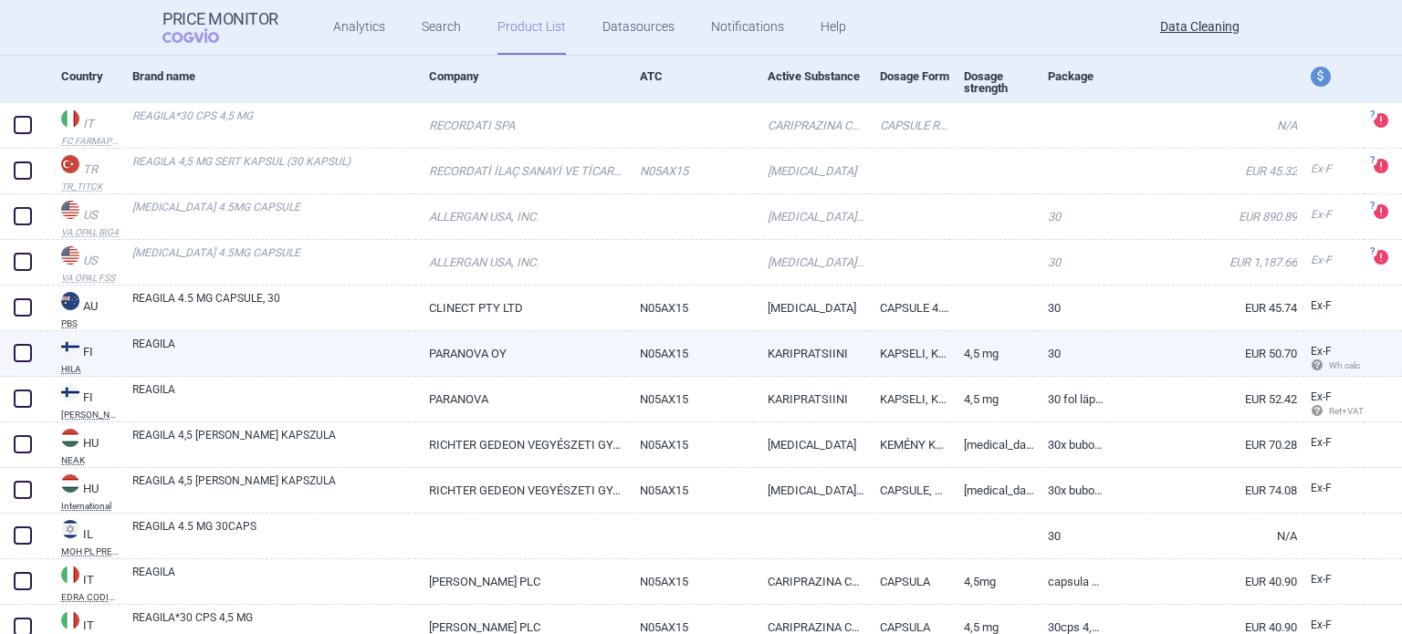
scroll to position [274, 0]
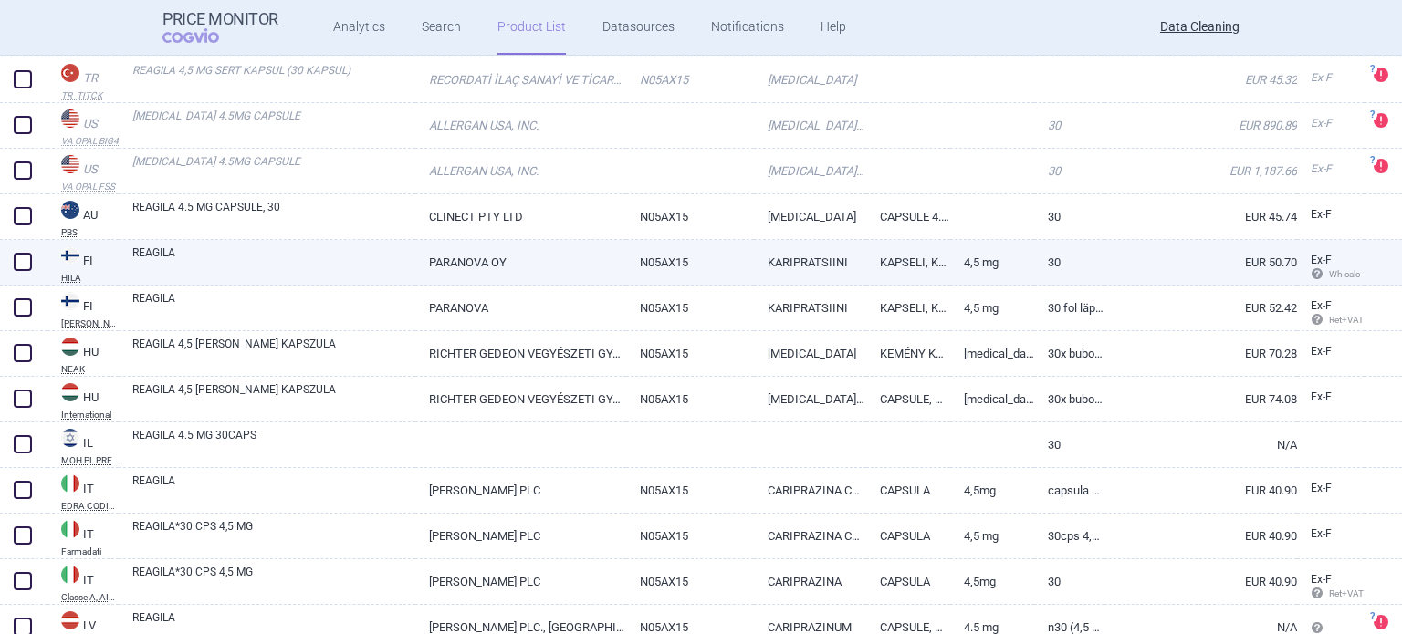
click at [704, 369] on link "N05AX15" at bounding box center [690, 353] width 129 height 45
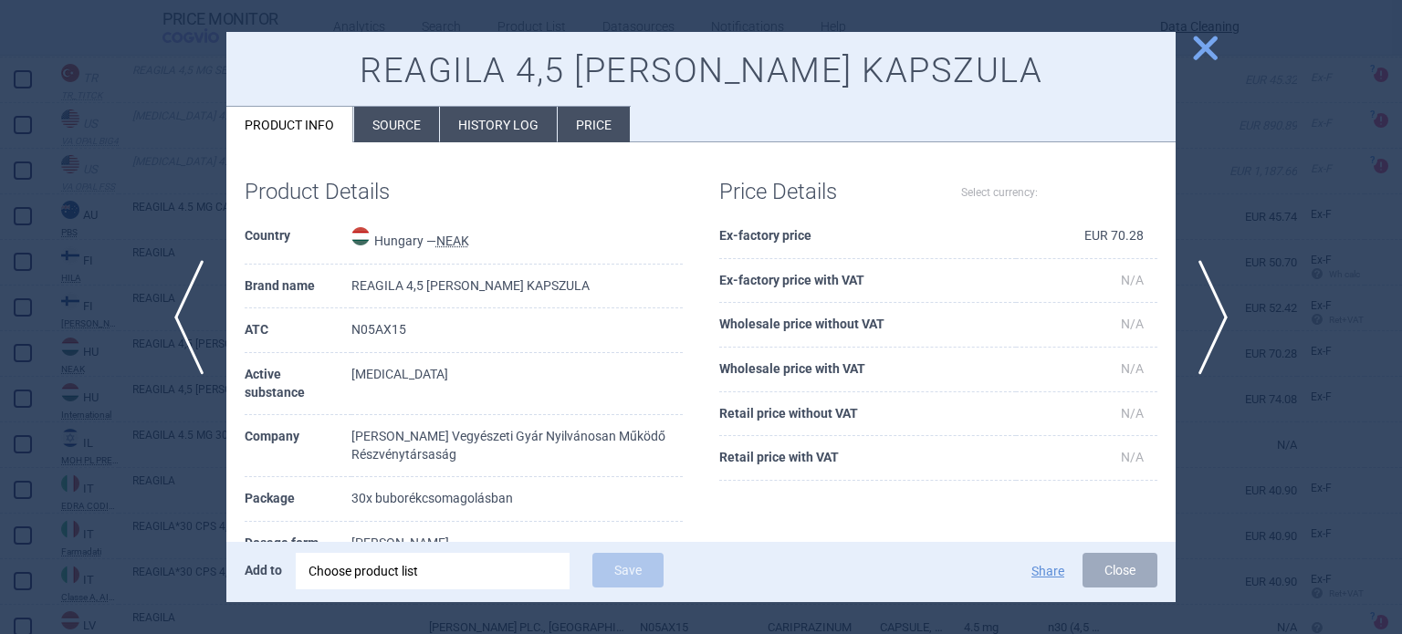
select select "EUR"
click at [80, 298] on div at bounding box center [701, 317] width 1402 height 634
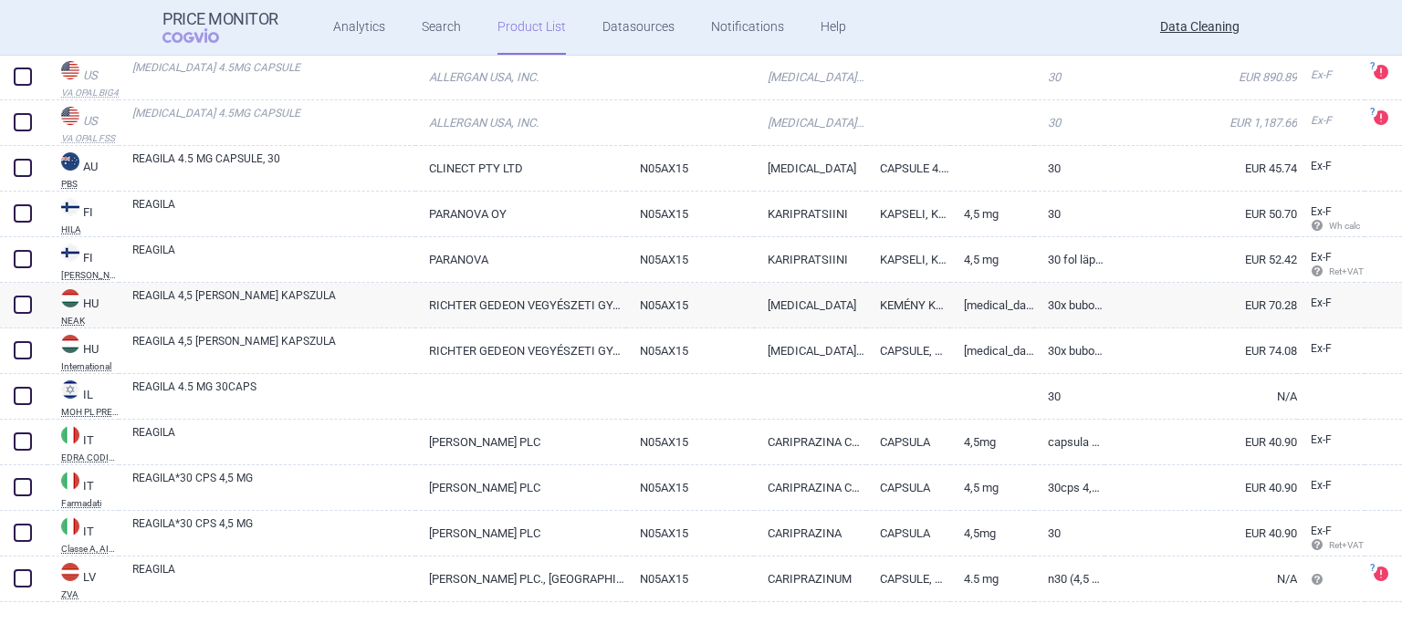
scroll to position [349, 0]
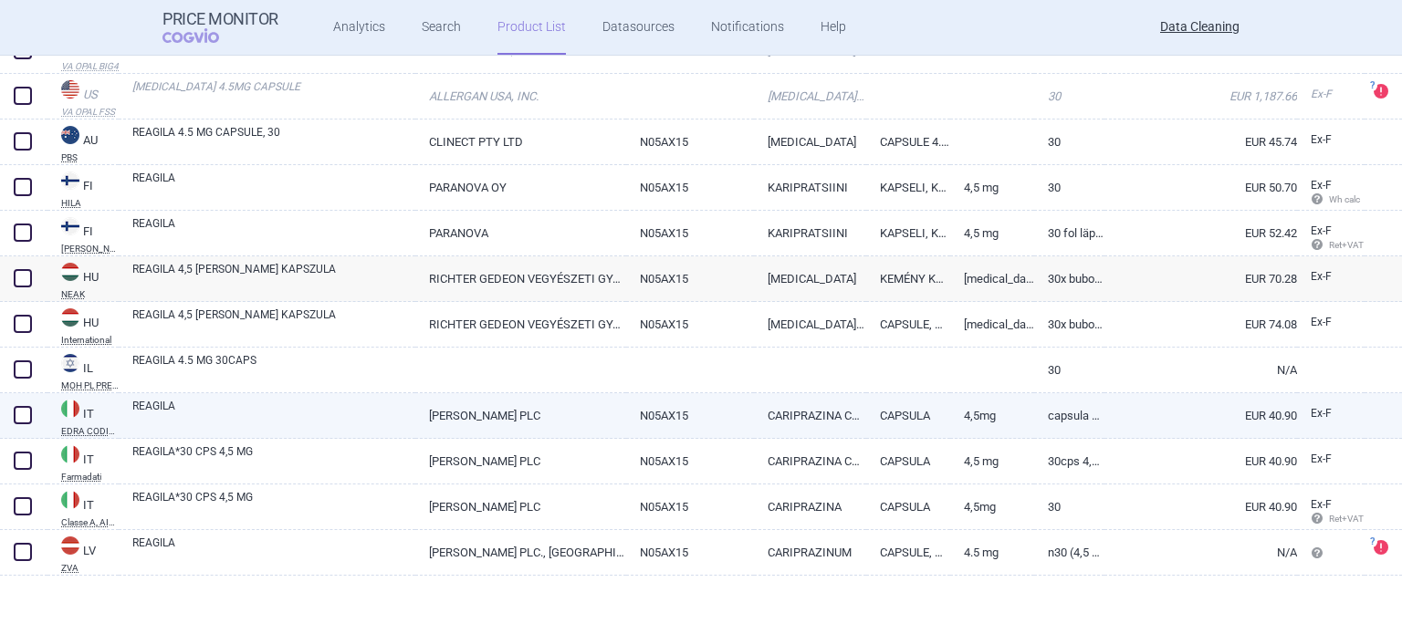
click at [486, 423] on link "[PERSON_NAME] PLC" at bounding box center [520, 415] width 210 height 45
select select "EUR"
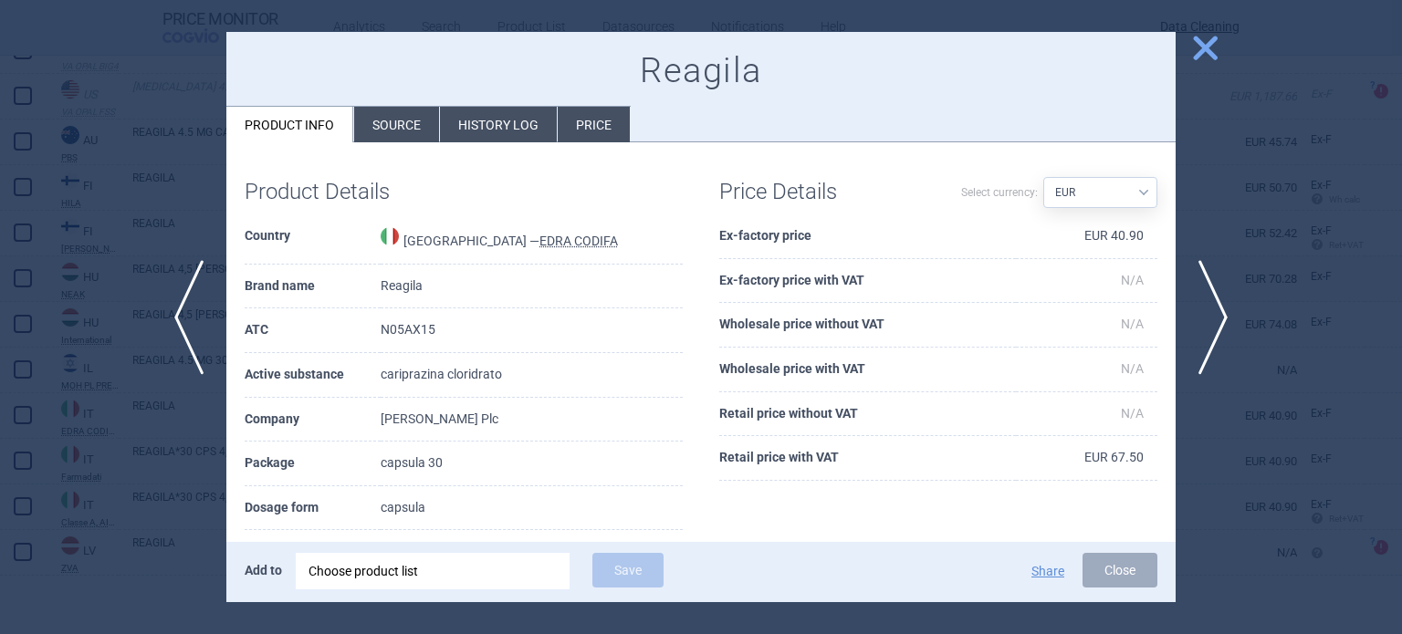
click at [19, 319] on div at bounding box center [701, 317] width 1402 height 634
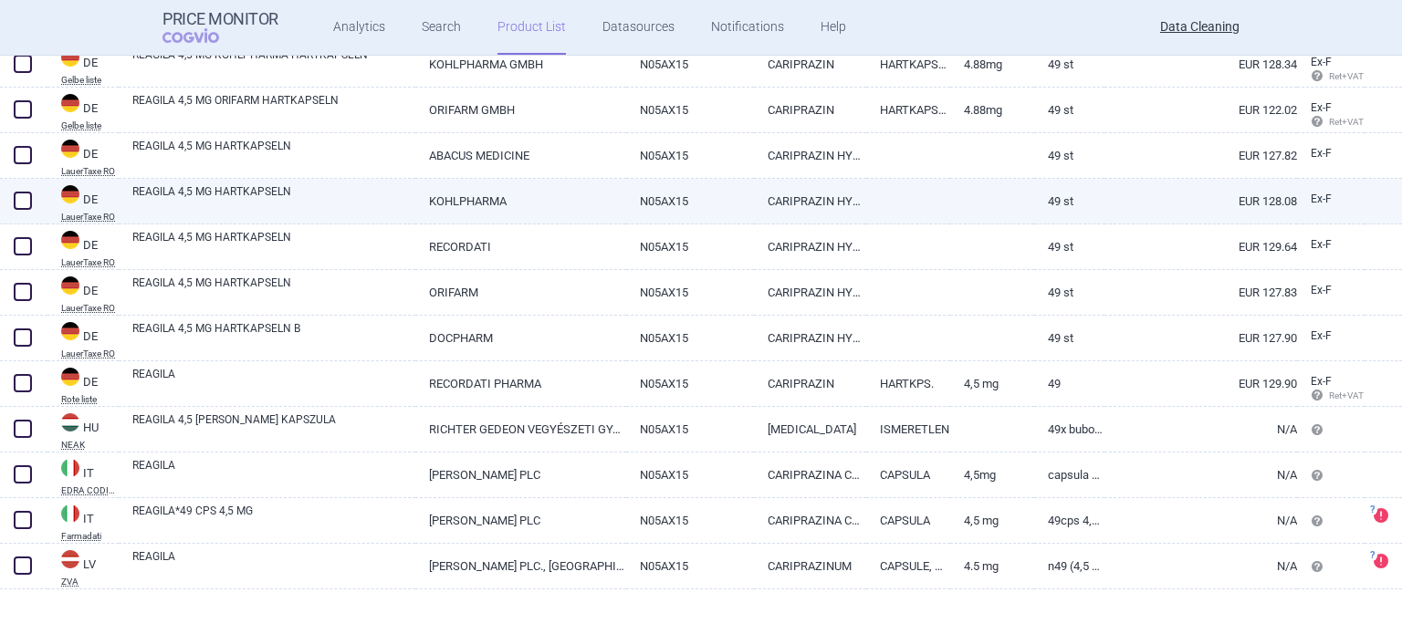
scroll to position [623, 0]
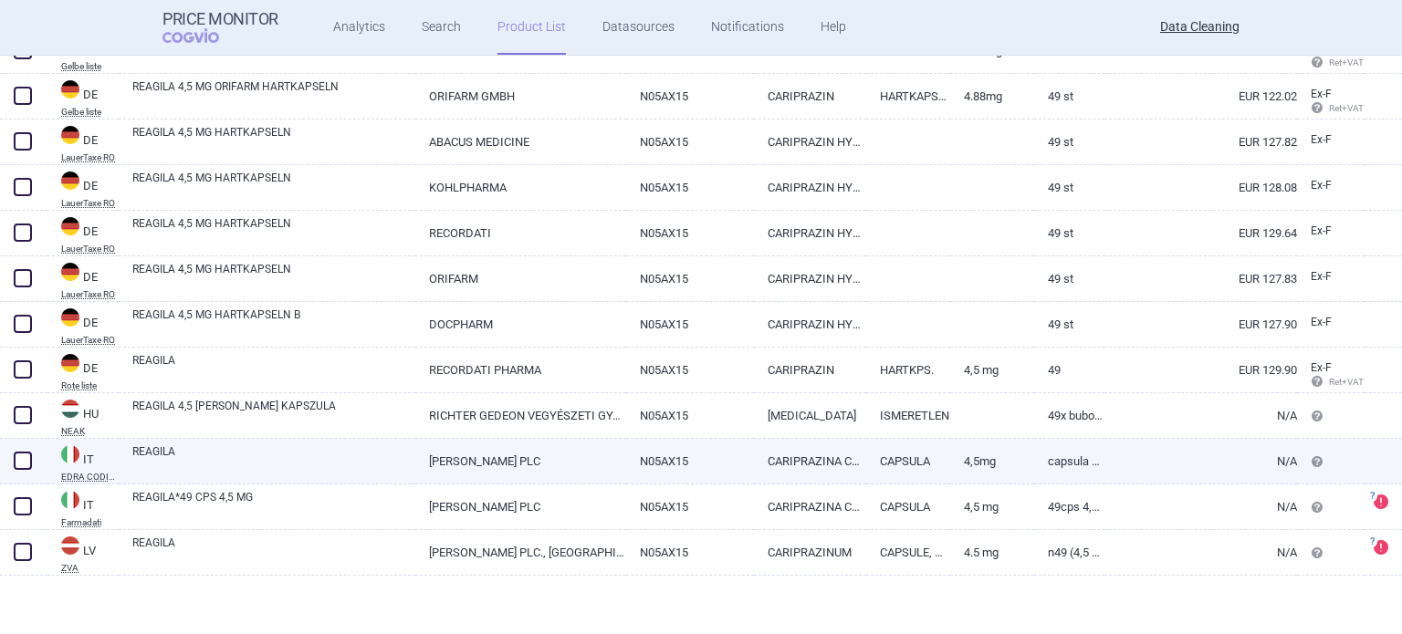
click at [722, 464] on link "N05AX15" at bounding box center [690, 461] width 129 height 45
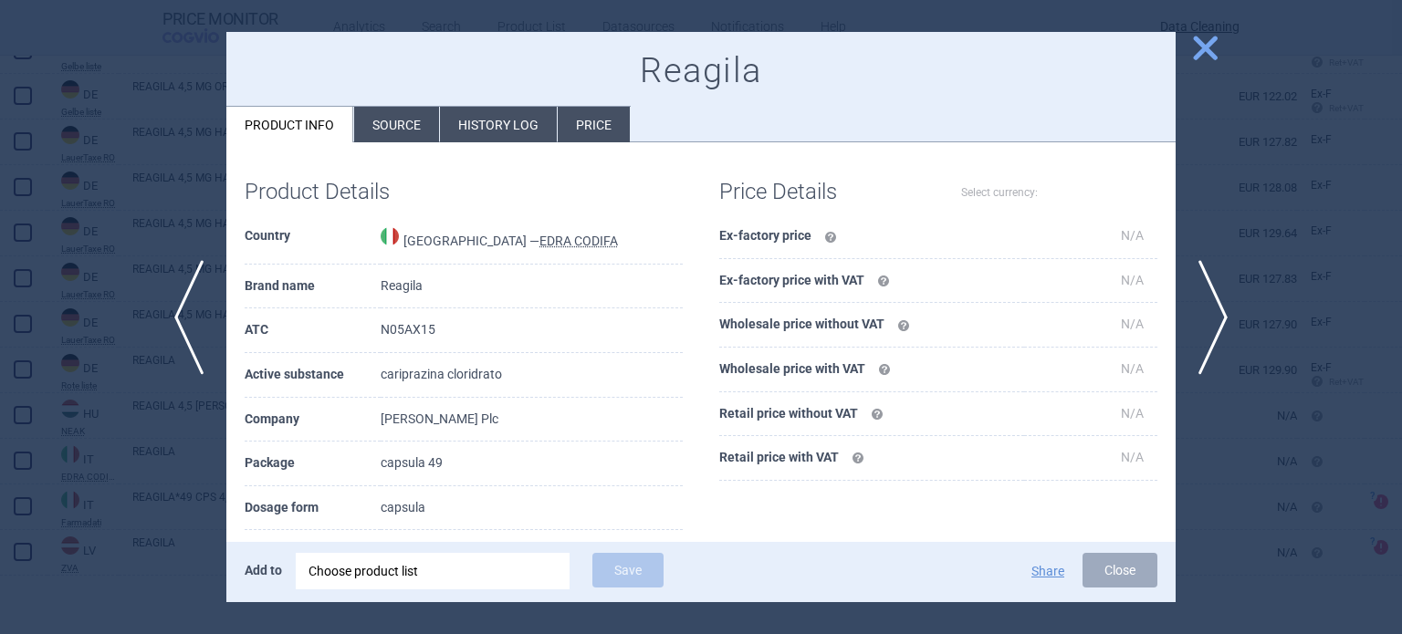
select select "EUR"
click at [80, 215] on div at bounding box center [701, 317] width 1402 height 634
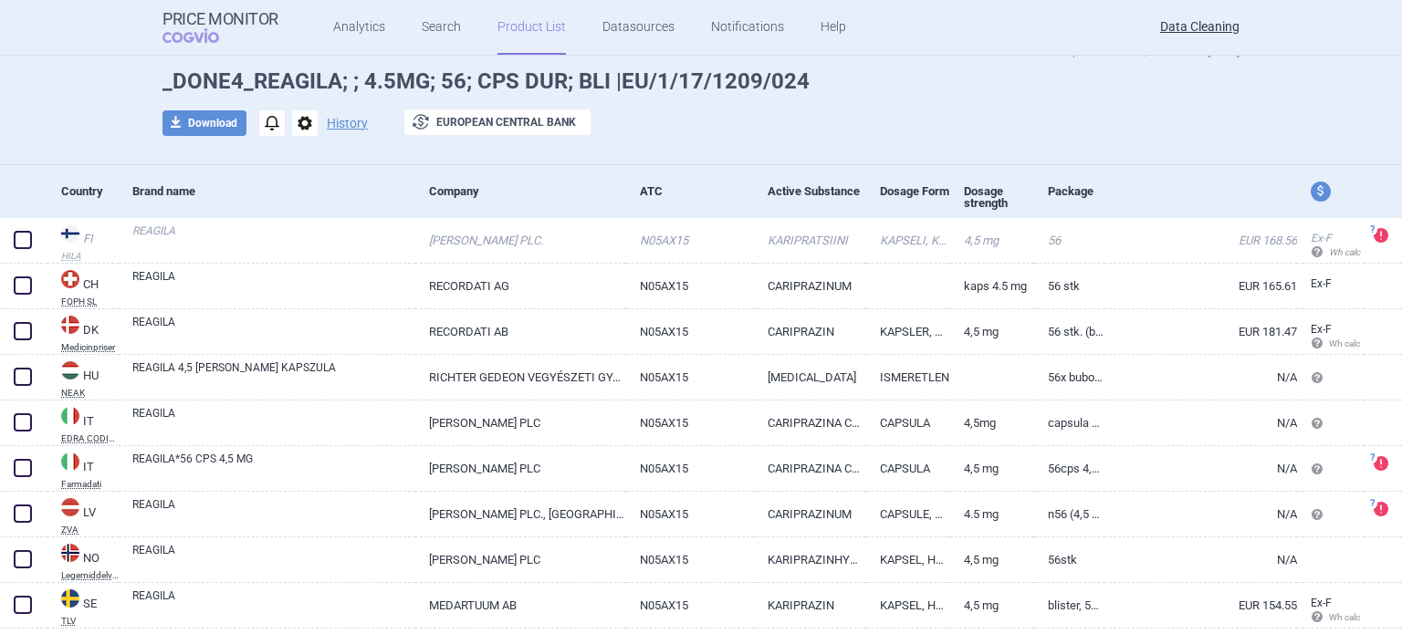
scroll to position [166, 0]
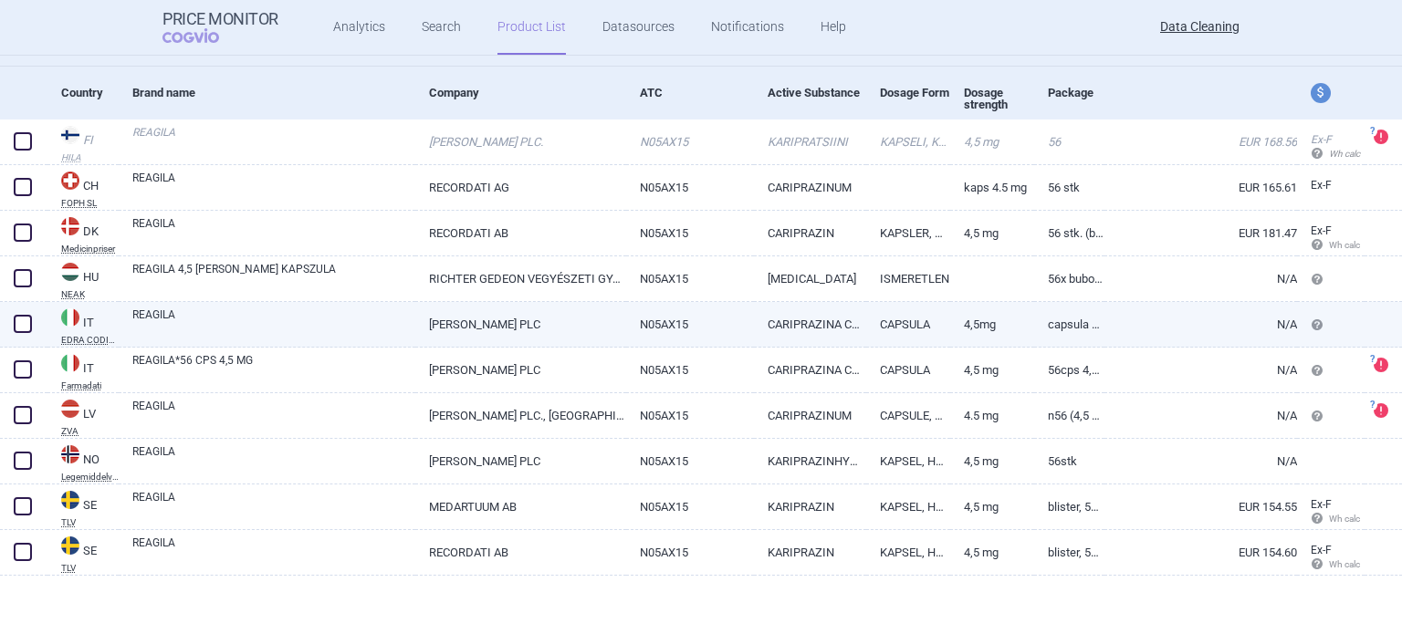
click at [867, 319] on link "CAPSULA" at bounding box center [908, 324] width 84 height 45
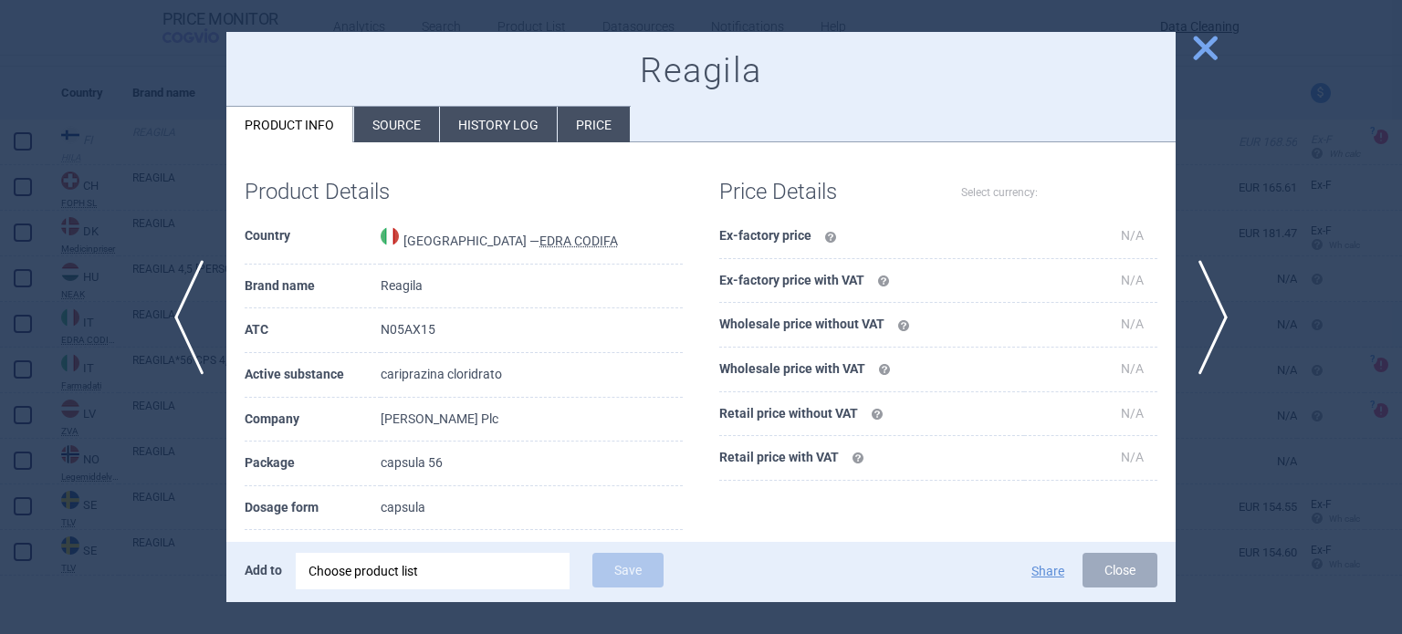
select select "EUR"
click at [1301, 264] on div at bounding box center [701, 317] width 1402 height 634
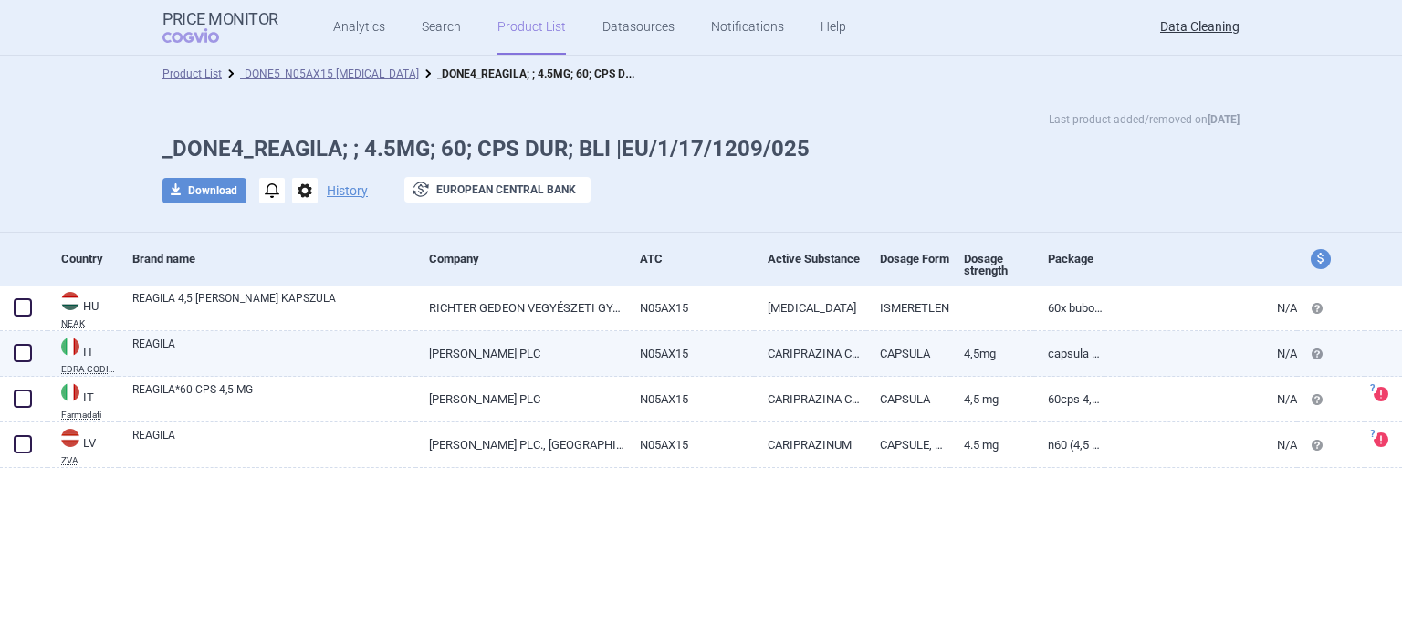
click at [894, 351] on link "CAPSULA" at bounding box center [908, 353] width 84 height 45
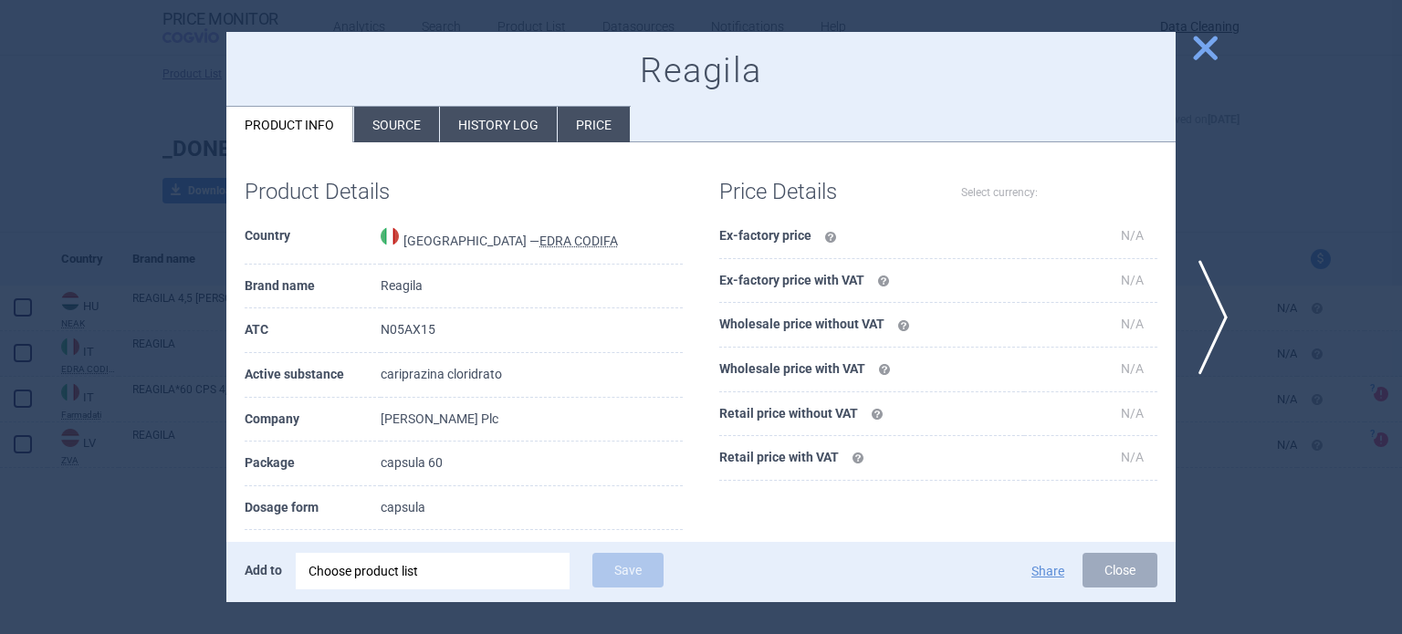
select select "EUR"
click at [1395, 104] on div at bounding box center [701, 317] width 1402 height 634
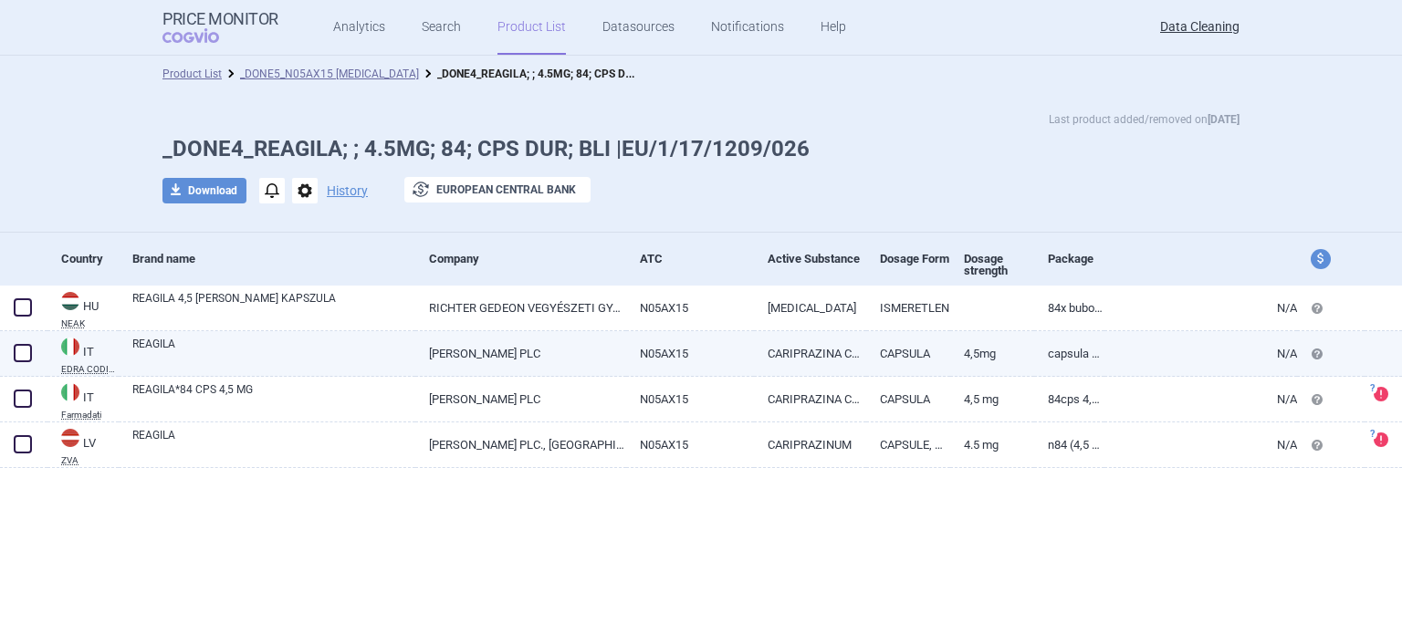
click at [822, 364] on link "CARIPRAZINA CLORIDRATO" at bounding box center [810, 353] width 112 height 45
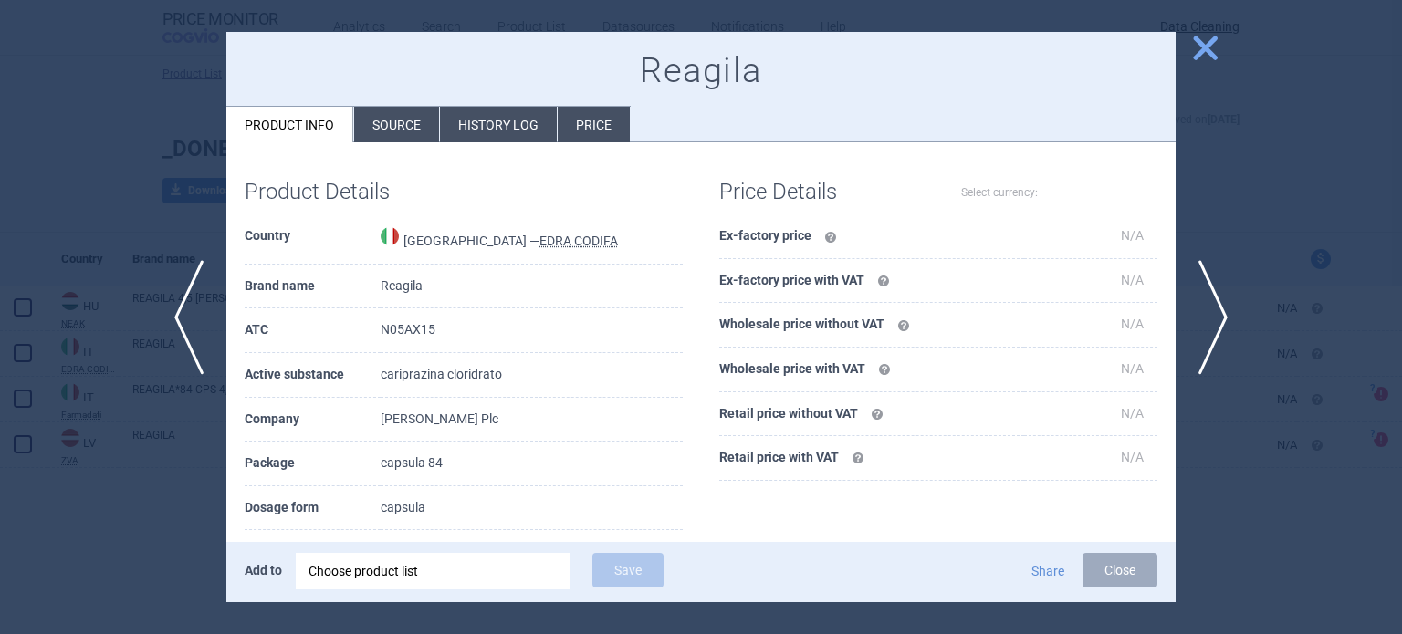
select select "EUR"
click at [1287, 189] on div at bounding box center [701, 317] width 1402 height 634
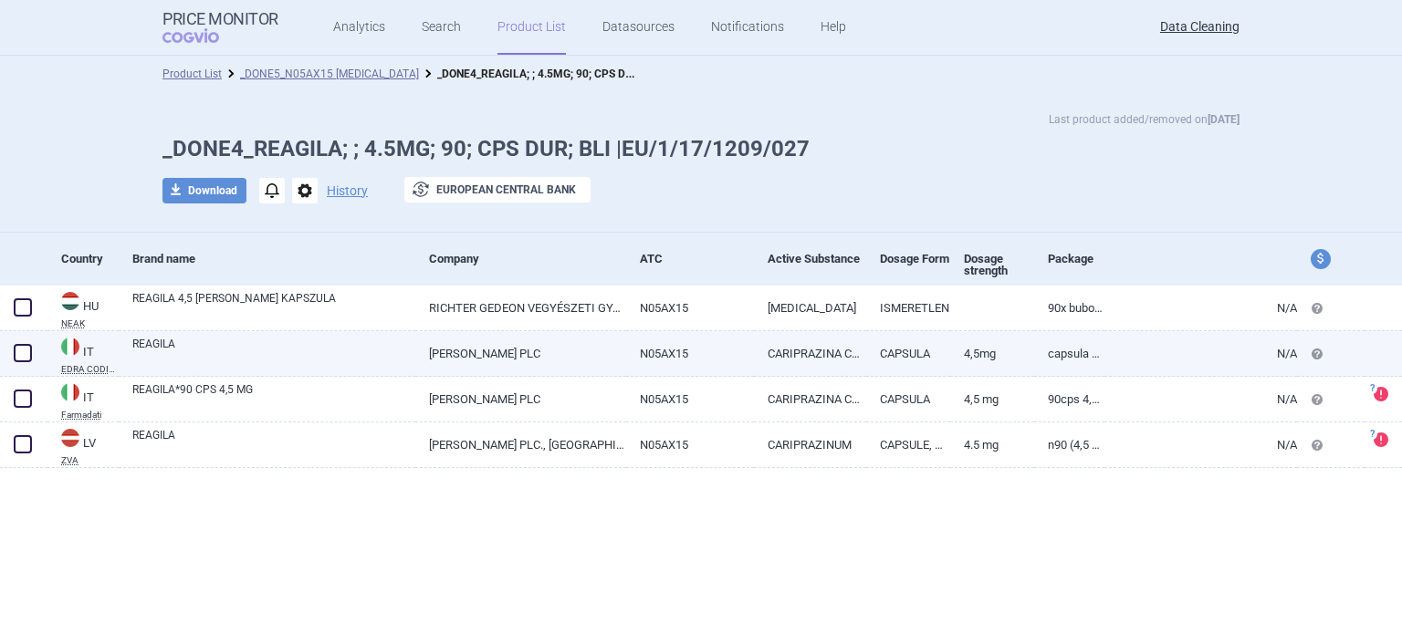
click at [809, 335] on link "CARIPRAZINA CLORIDRATO" at bounding box center [810, 353] width 112 height 45
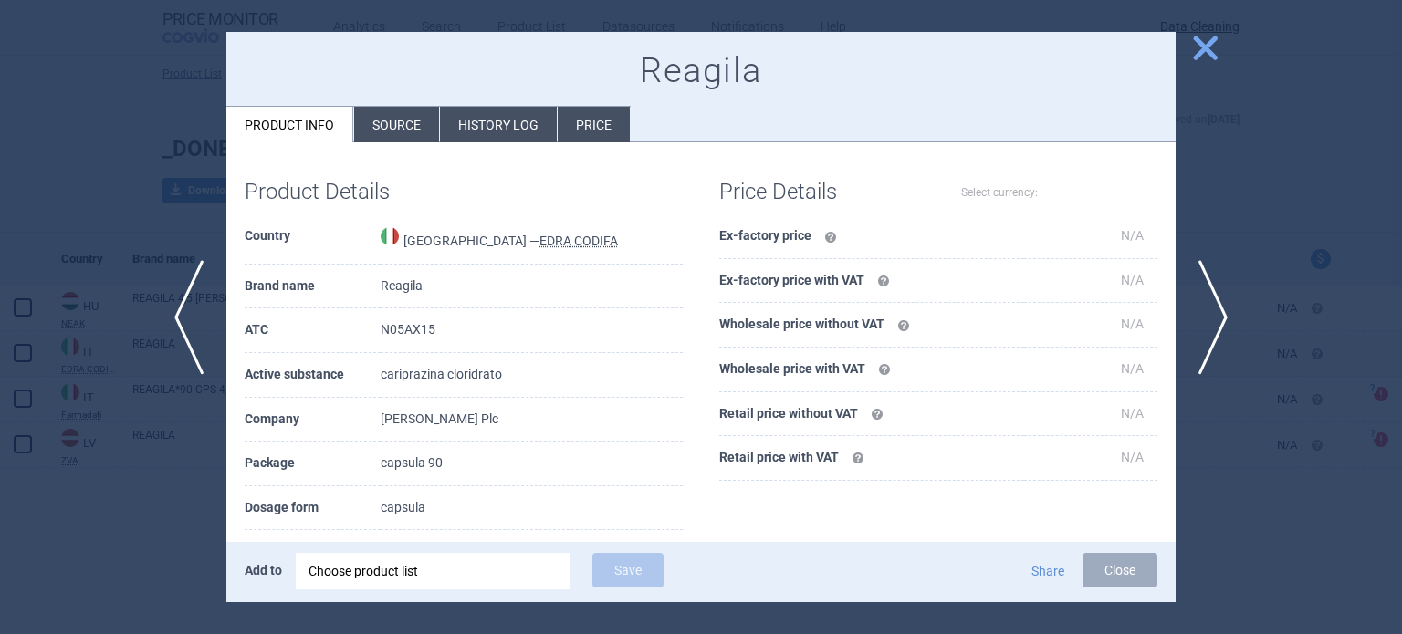
select select "EUR"
click at [1228, 165] on div at bounding box center [701, 317] width 1402 height 634
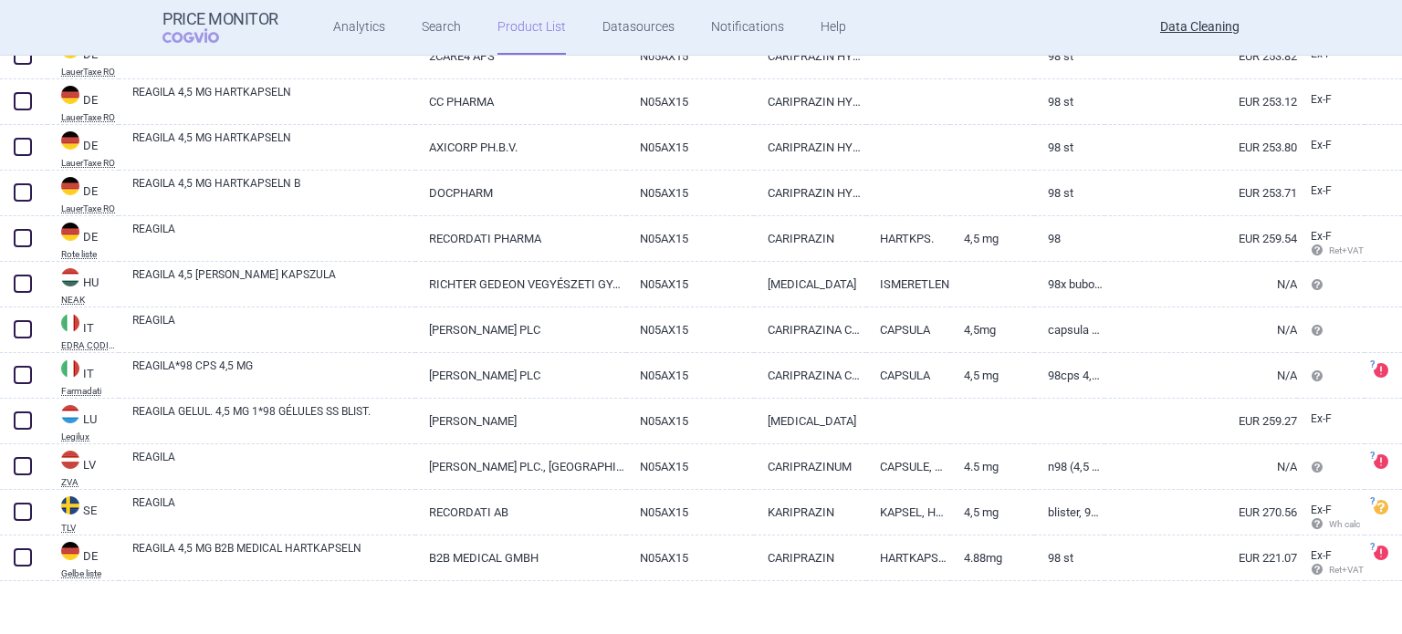
scroll to position [1718, 0]
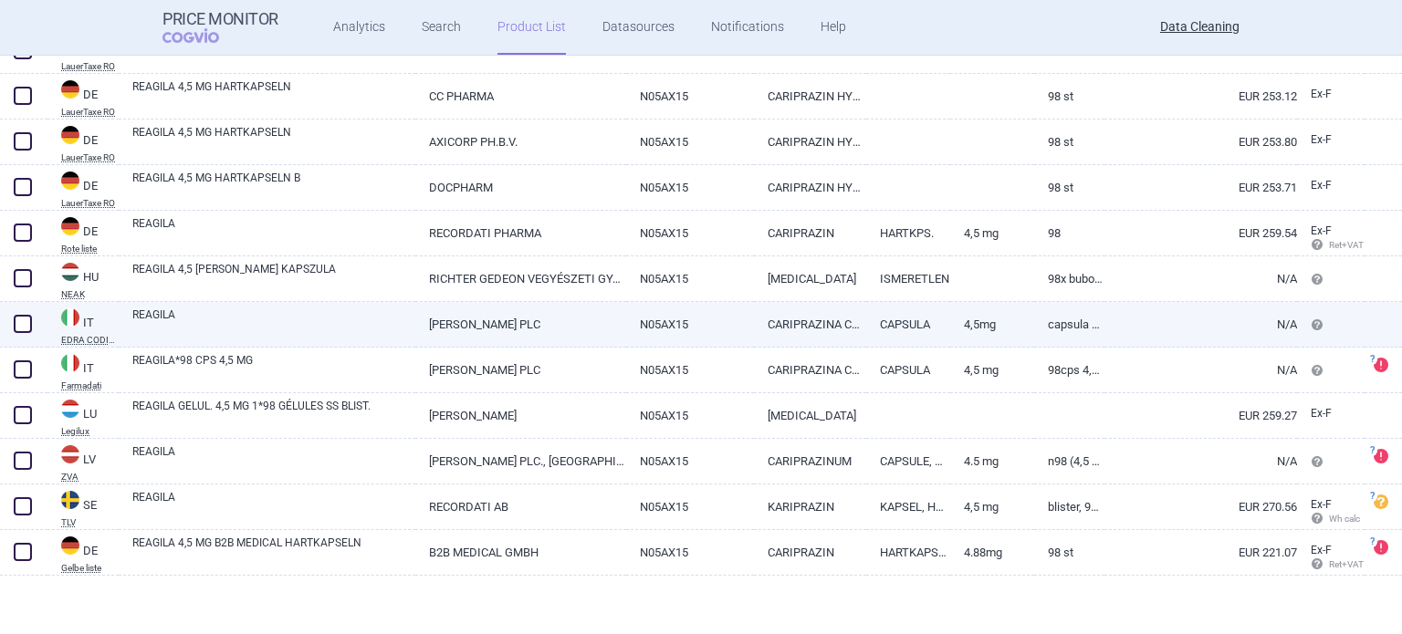
click at [661, 343] on link "N05AX15" at bounding box center [690, 324] width 129 height 45
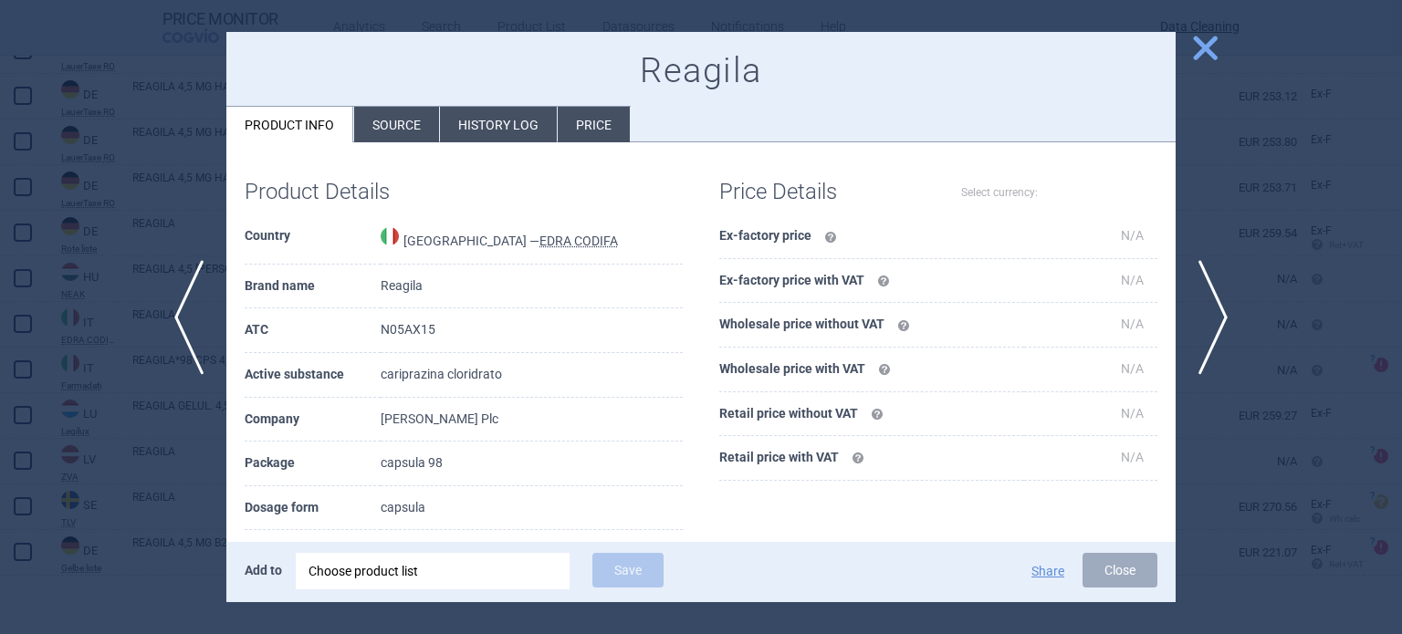
select select "EUR"
click at [1, 326] on div at bounding box center [701, 317] width 1402 height 634
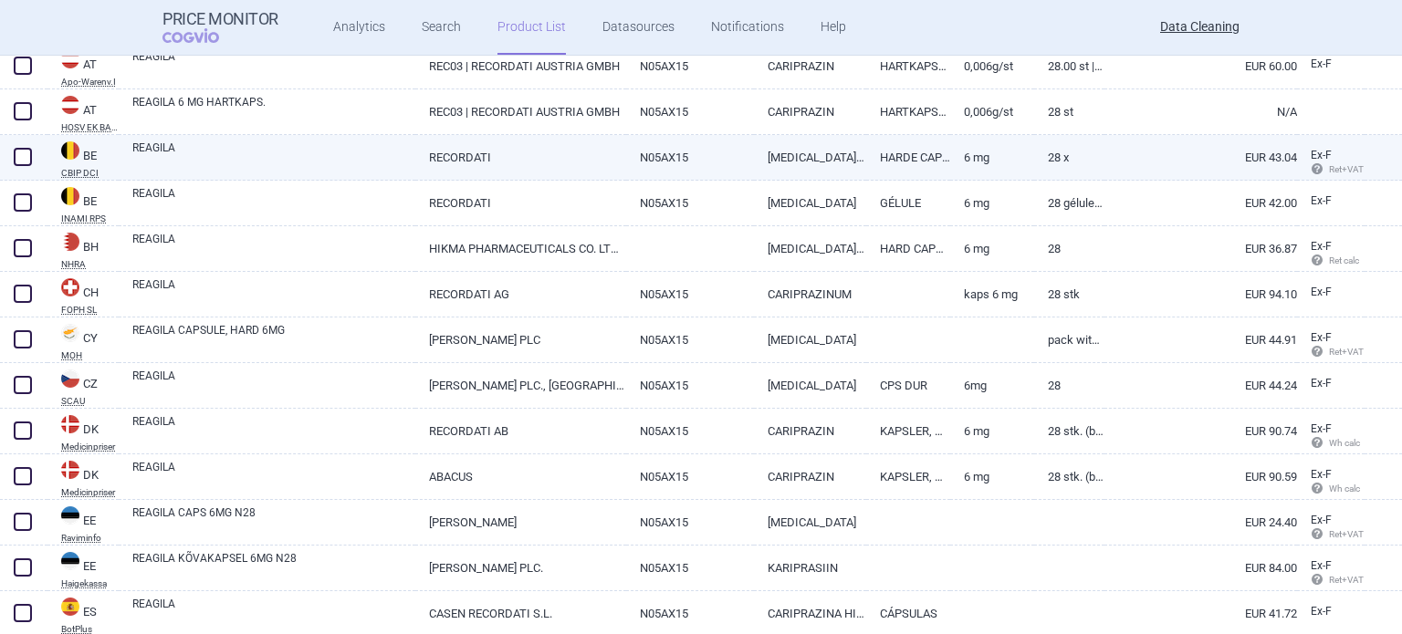
scroll to position [548, 0]
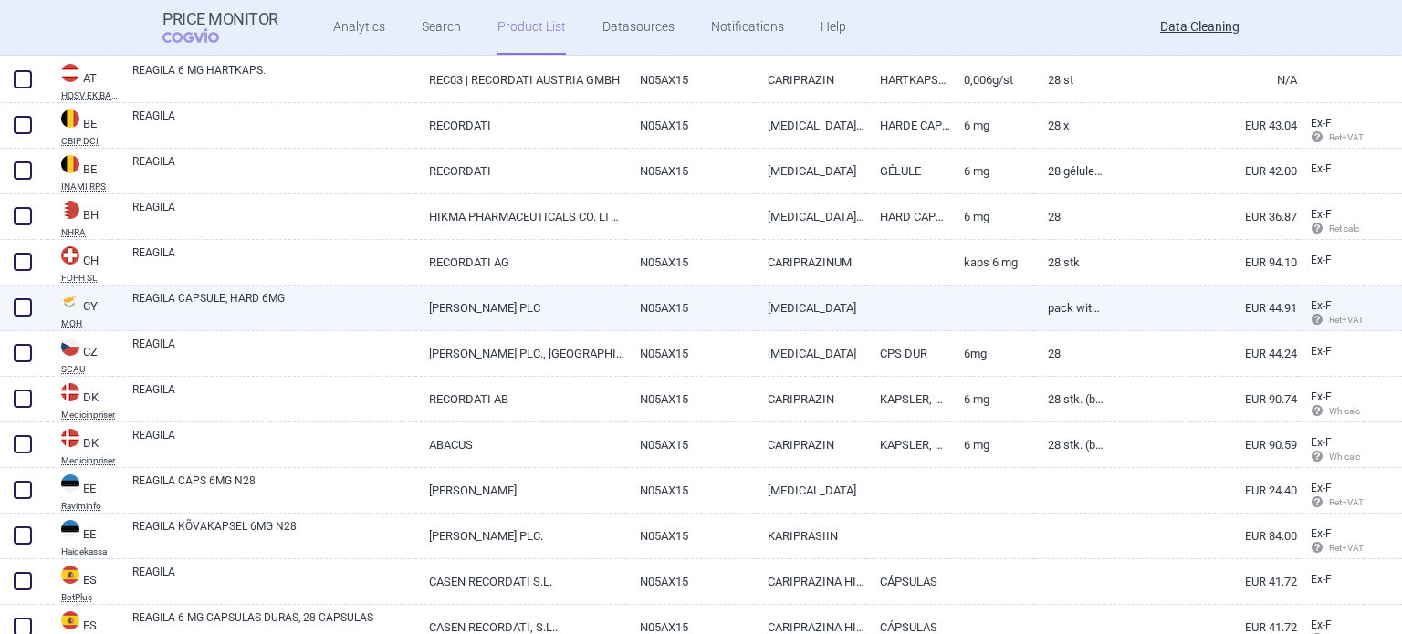
click at [501, 322] on link "[PERSON_NAME] PLC" at bounding box center [520, 308] width 210 height 45
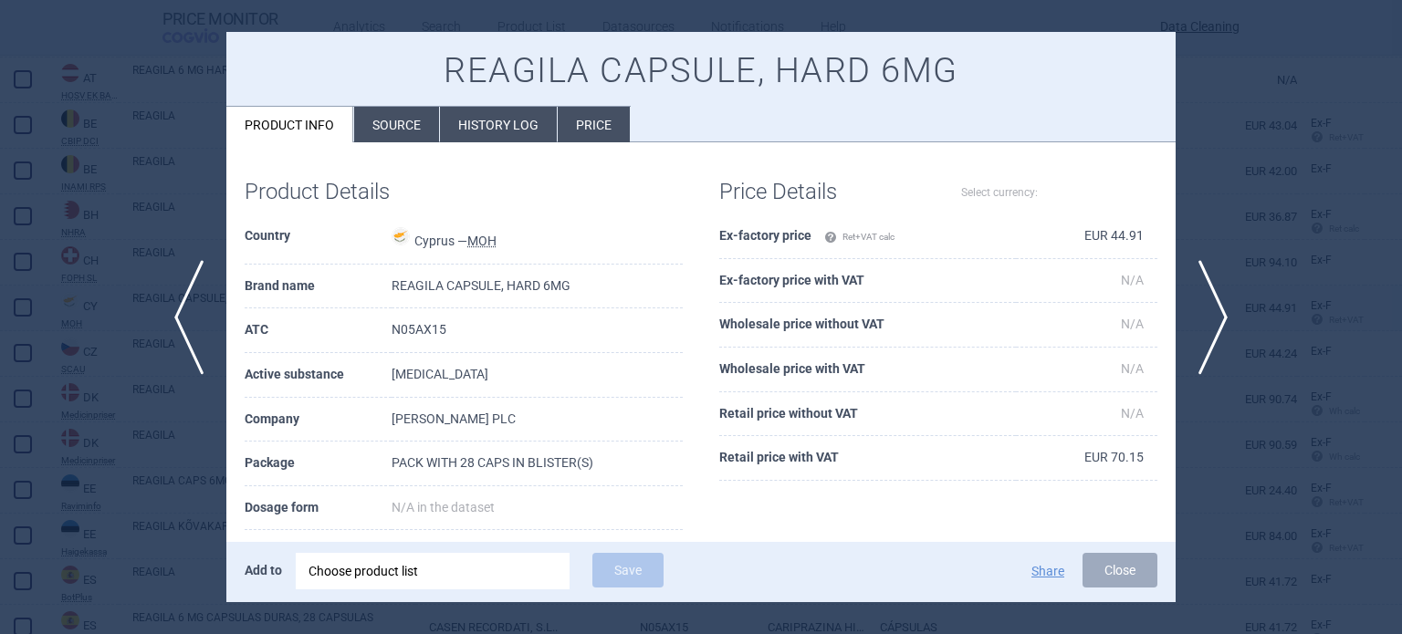
select select "EUR"
click at [79, 279] on div at bounding box center [701, 317] width 1402 height 634
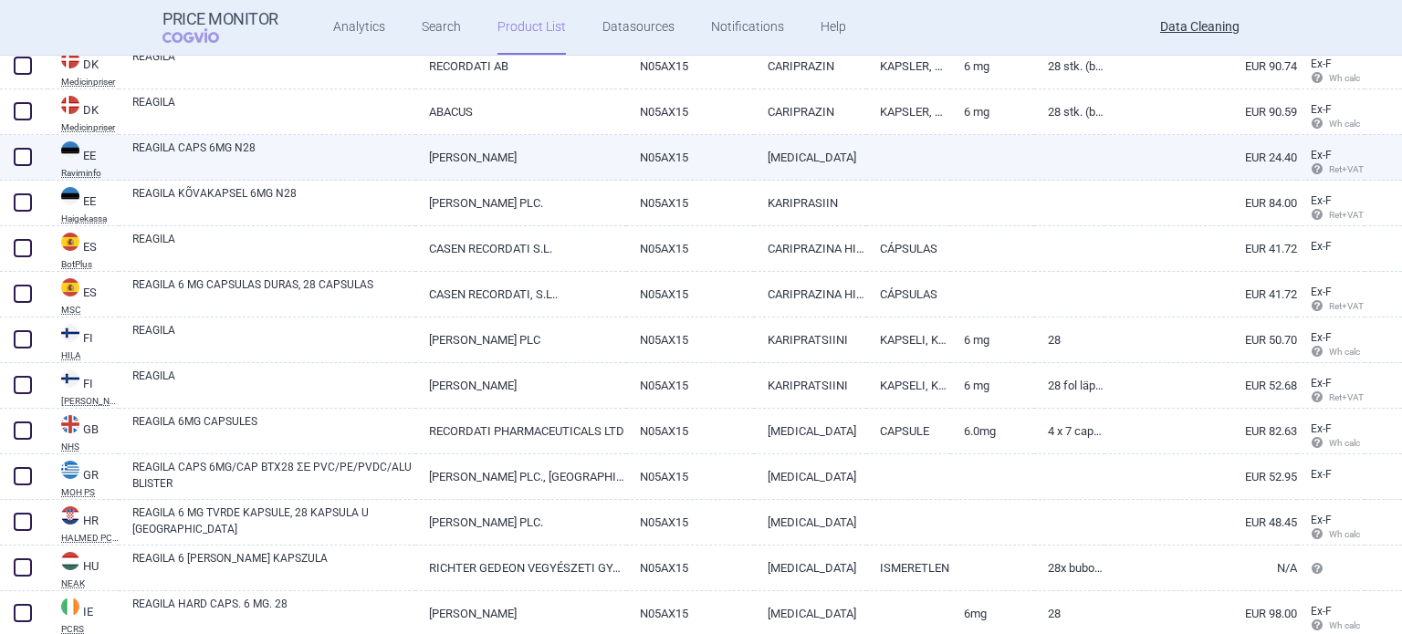
scroll to position [913, 0]
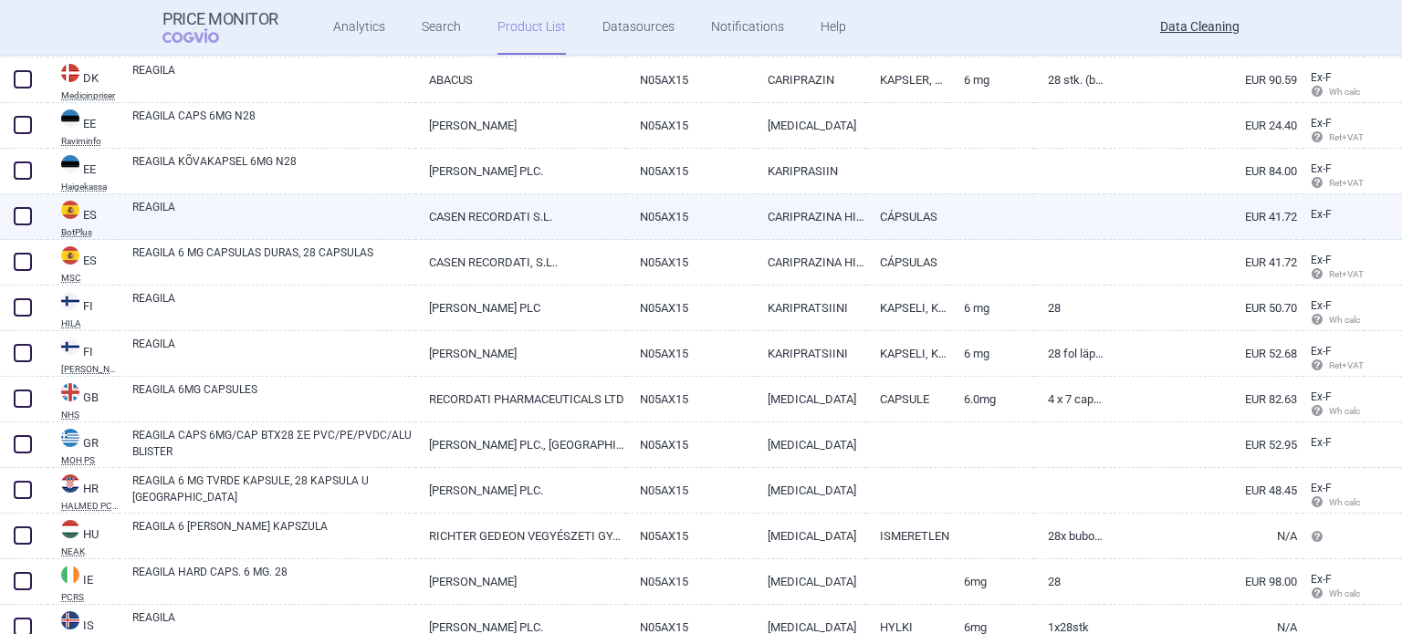
click at [599, 211] on link "CASEN RECORDATI S.L." at bounding box center [520, 216] width 210 height 45
select select "EUR"
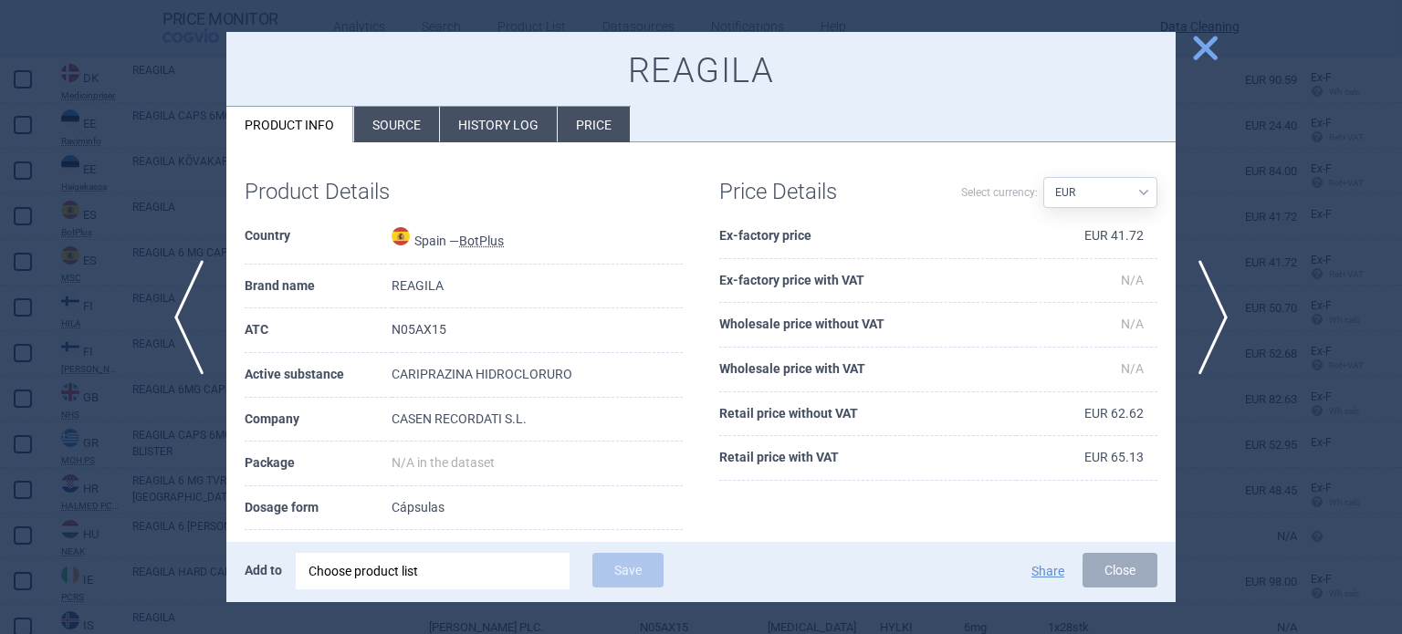
click at [373, 111] on li "Source" at bounding box center [396, 125] width 85 height 36
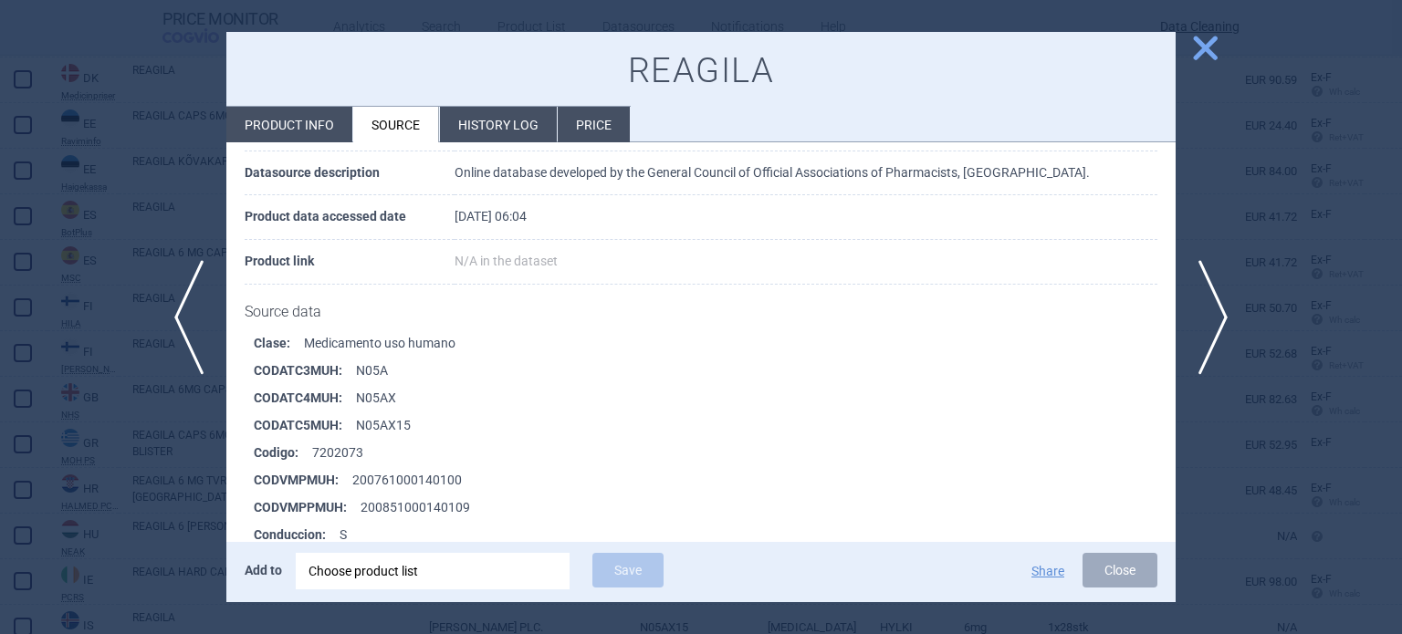
scroll to position [365, 0]
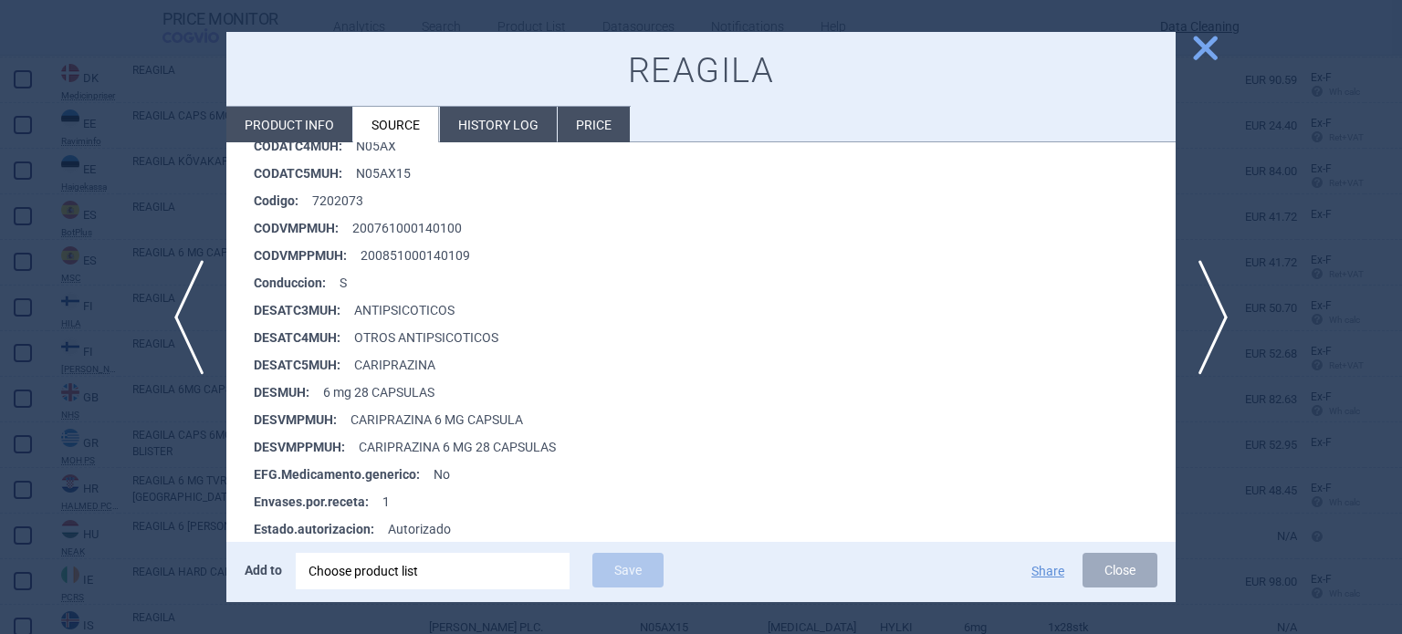
click at [70, 193] on div at bounding box center [701, 317] width 1402 height 634
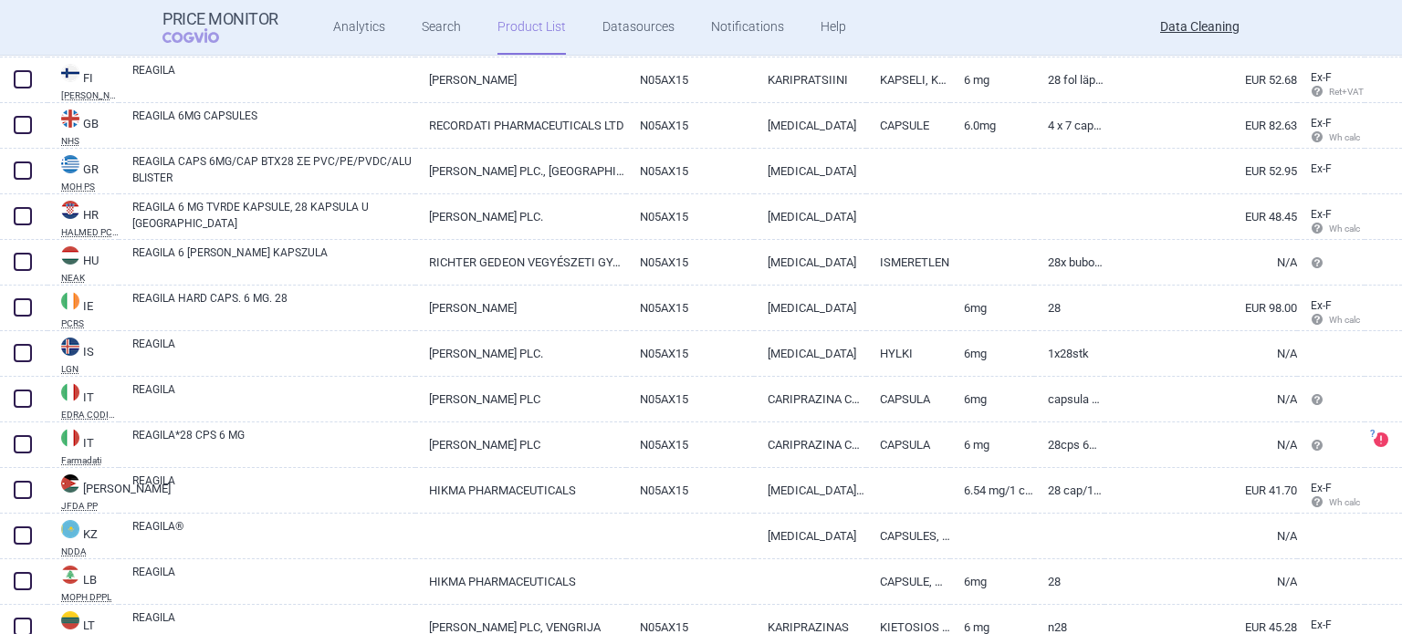
scroll to position [1369, 0]
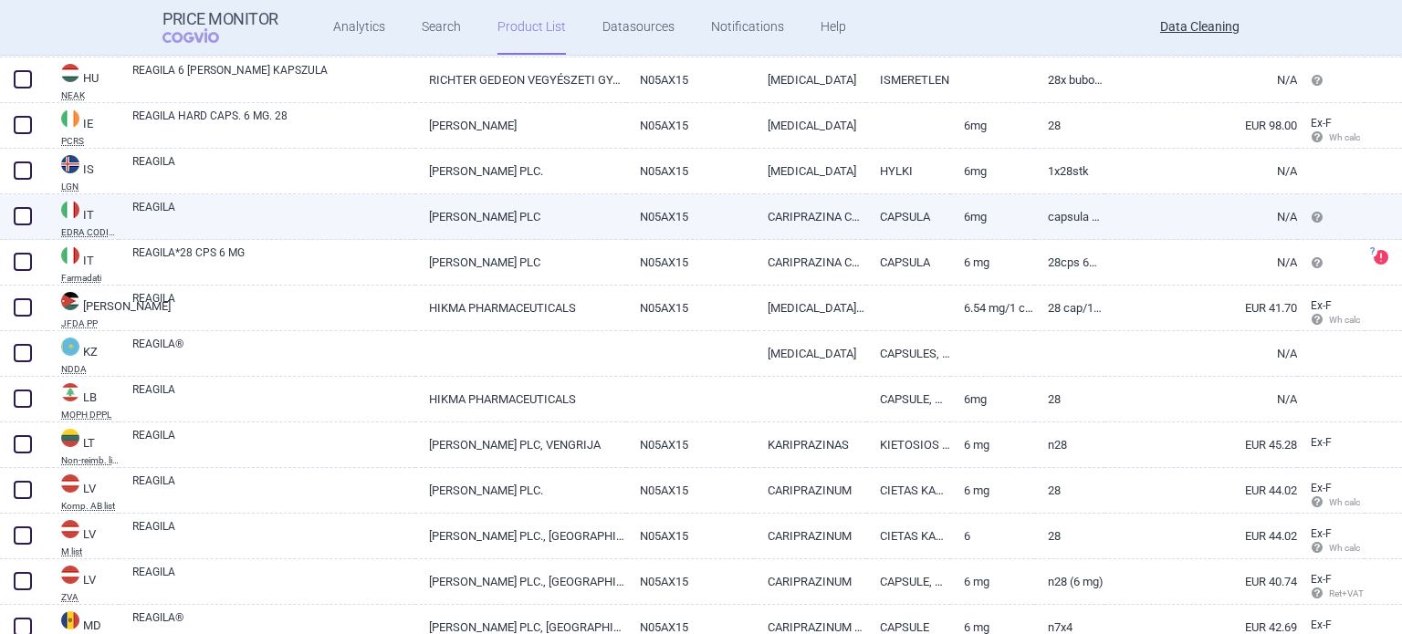
click at [635, 207] on link "N05AX15" at bounding box center [690, 216] width 129 height 45
select select "EUR"
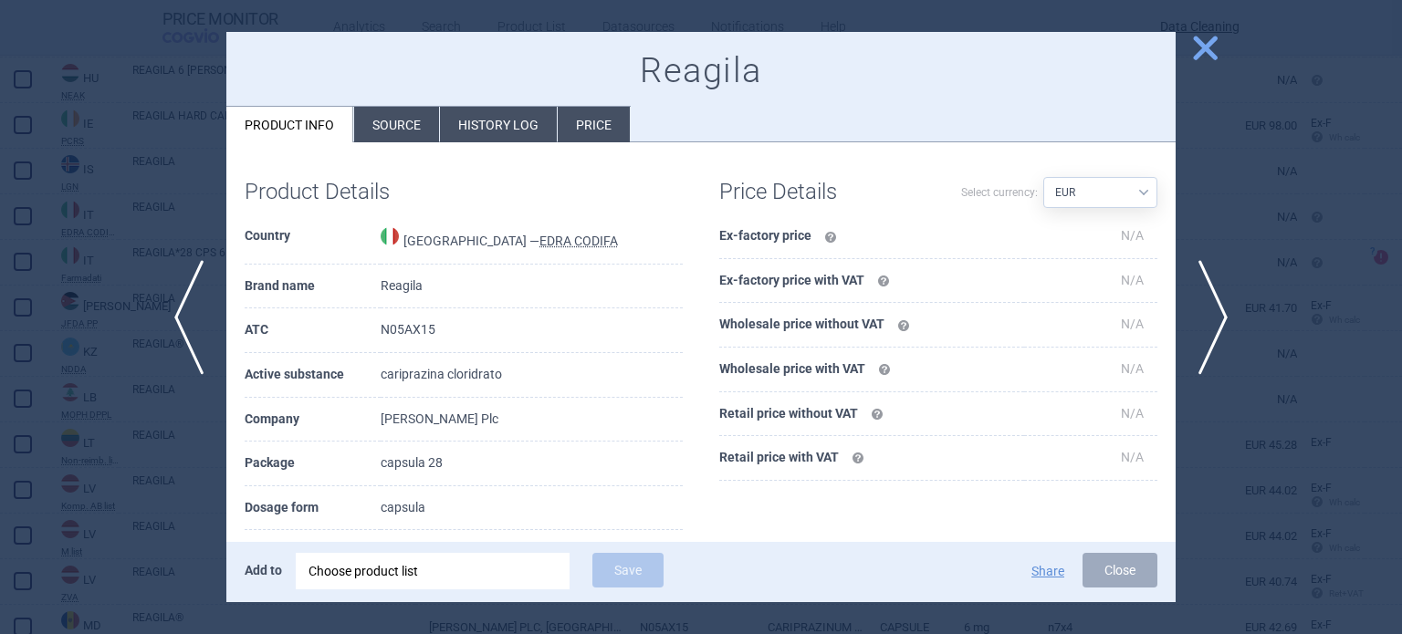
click at [0, 123] on div at bounding box center [701, 317] width 1402 height 634
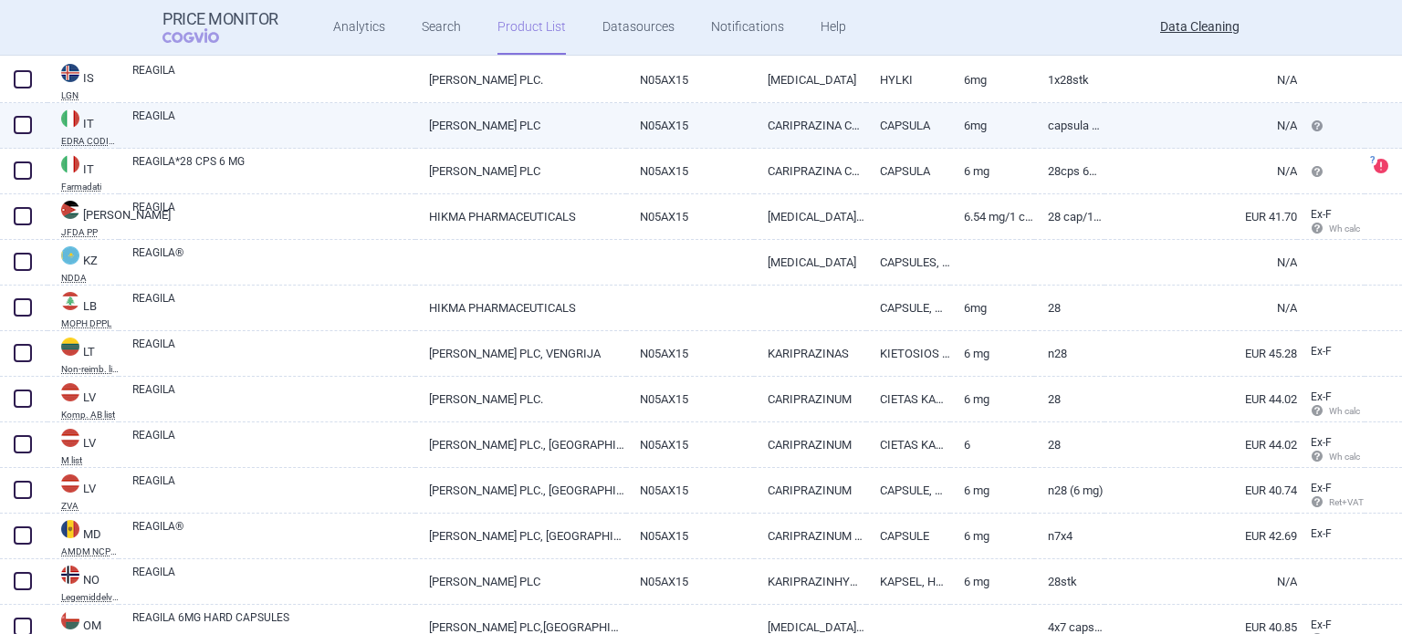
scroll to position [1552, 0]
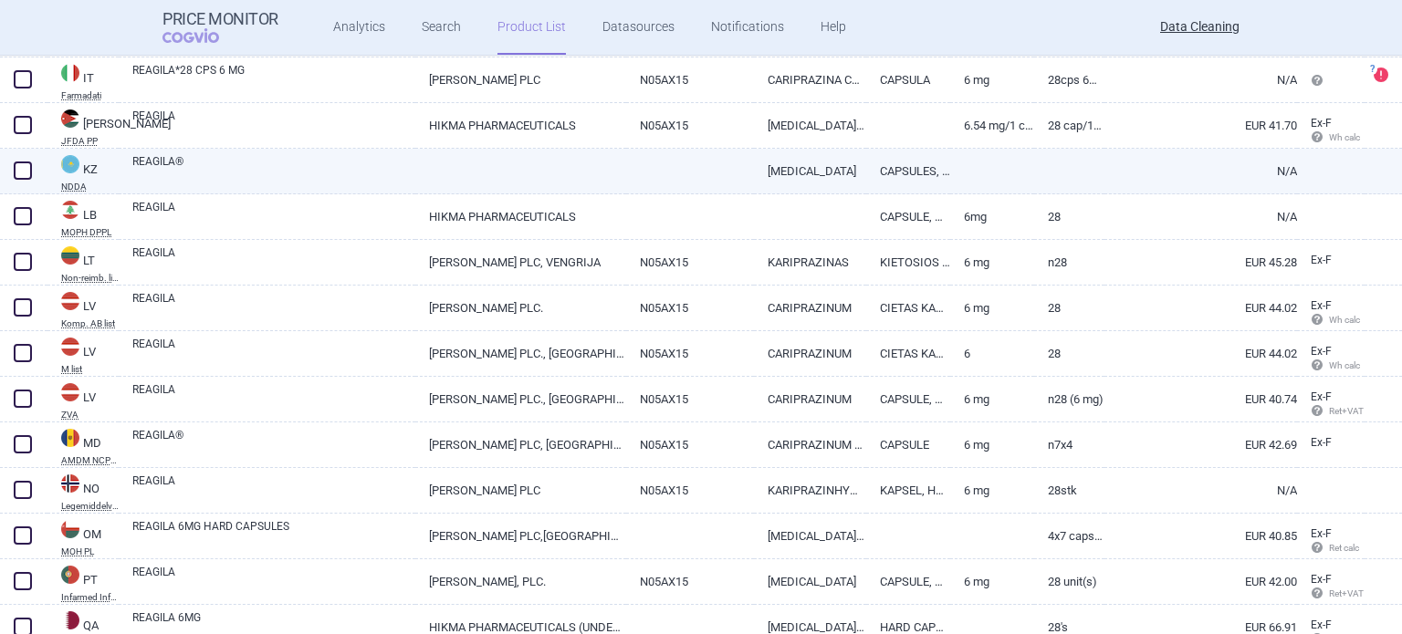
click at [201, 190] on div "REAGILA®" at bounding box center [267, 172] width 297 height 46
click at [211, 174] on link "REAGILA®" at bounding box center [273, 169] width 283 height 33
select select "EUR"
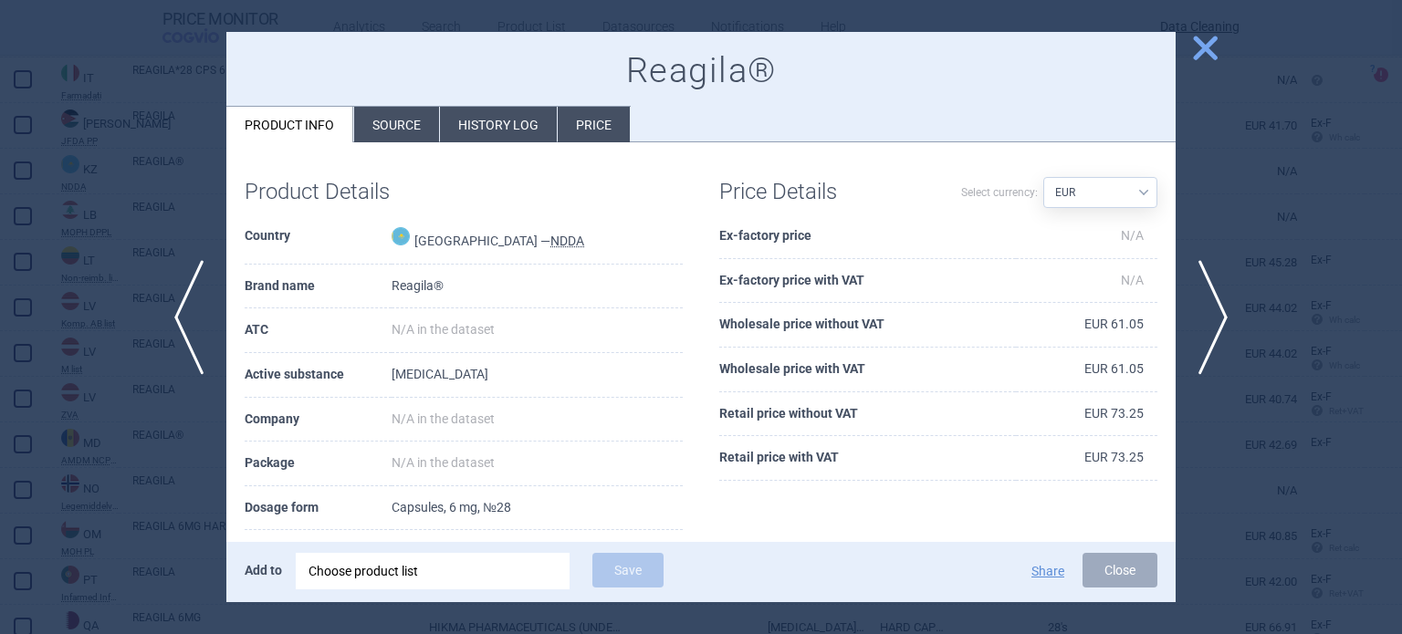
click at [18, 174] on div at bounding box center [701, 317] width 1402 height 634
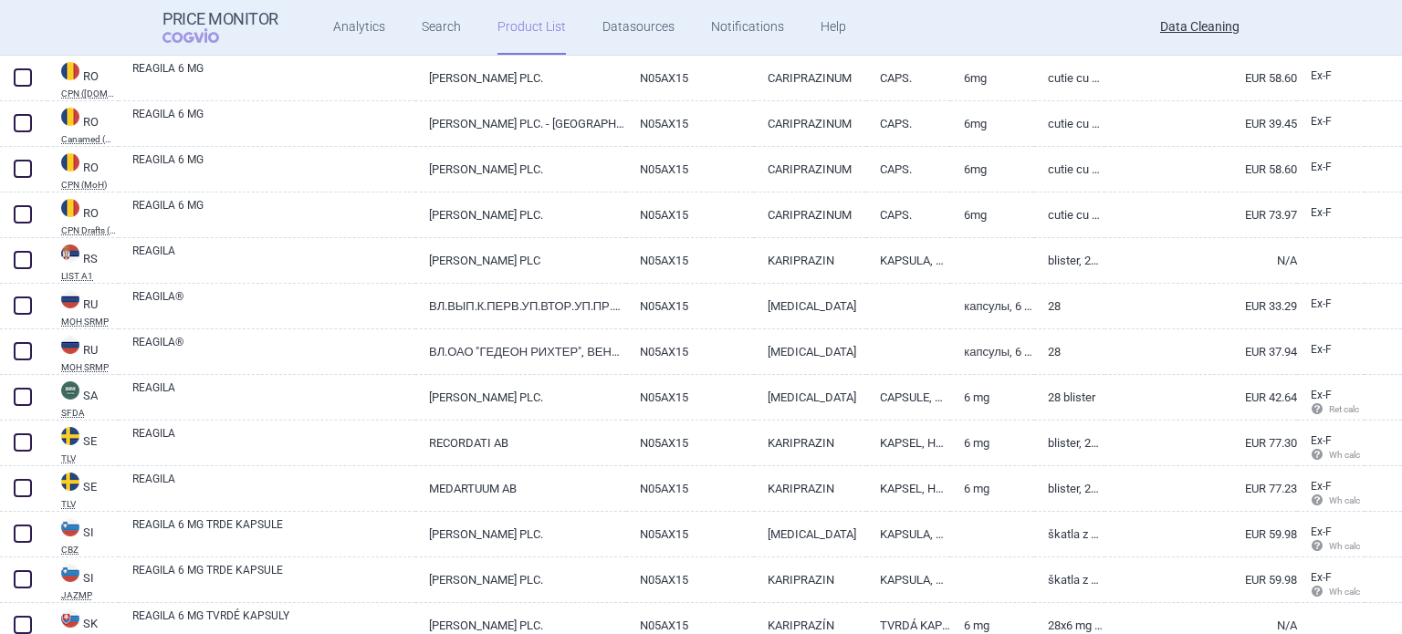
scroll to position [2194, 0]
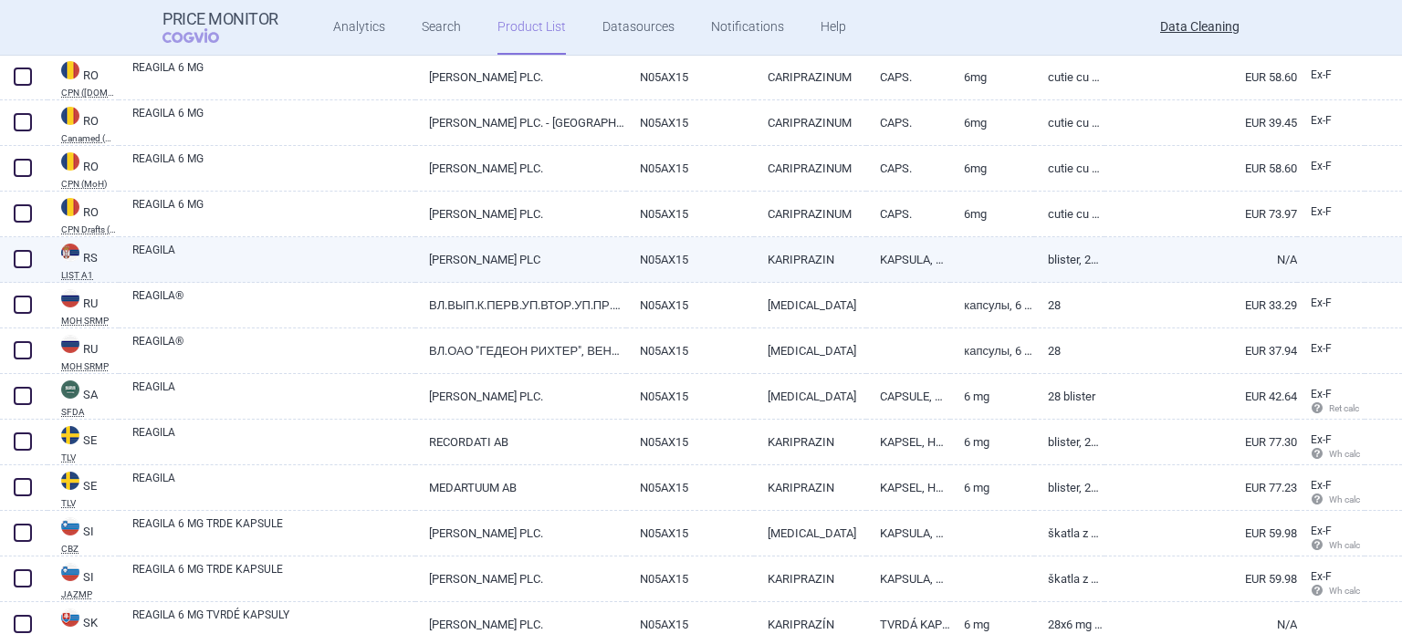
click at [174, 255] on link "REAGILA" at bounding box center [273, 258] width 283 height 33
select select "EUR"
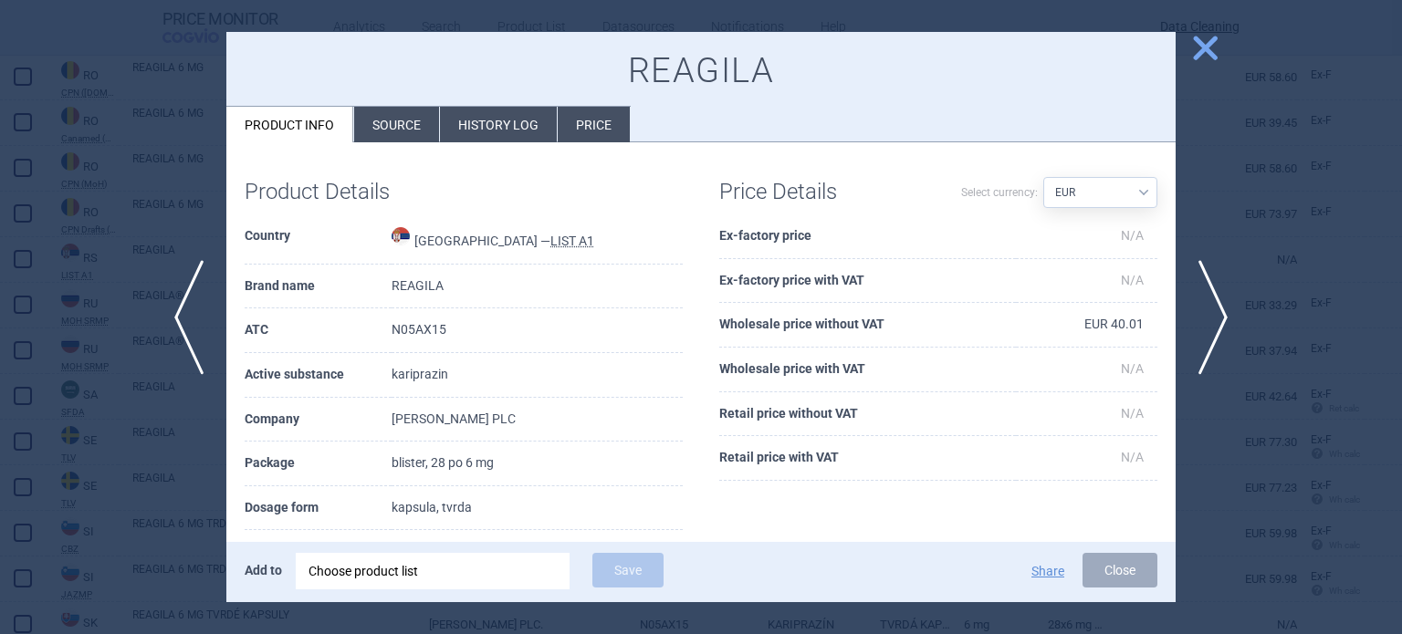
click at [12, 170] on div at bounding box center [701, 317] width 1402 height 634
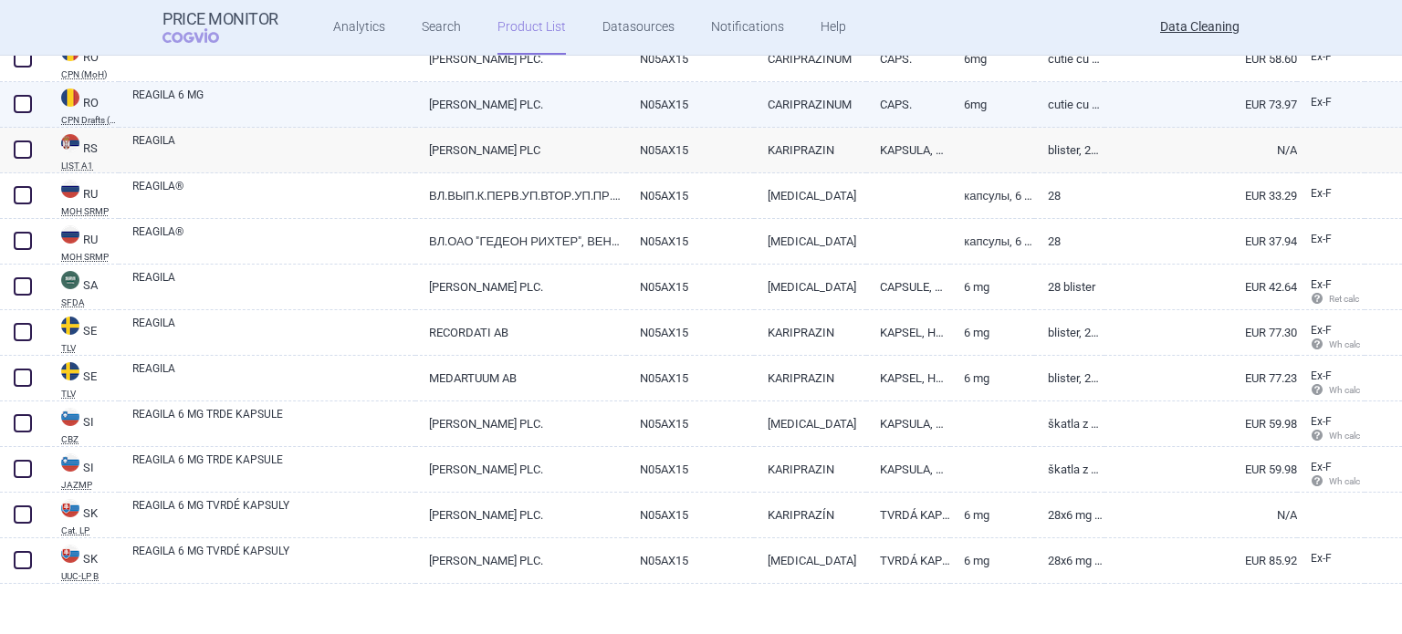
scroll to position [2311, 0]
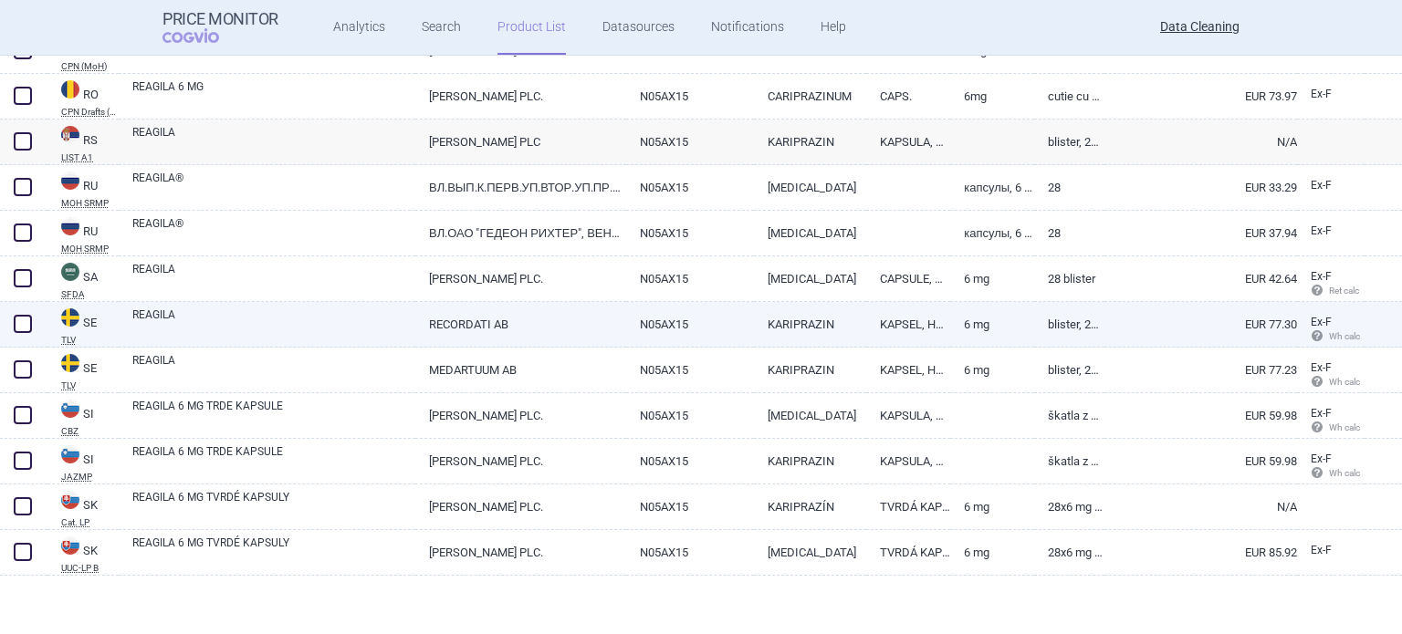
click at [415, 336] on link "RECORDATI AB" at bounding box center [520, 324] width 210 height 45
select select "EUR"
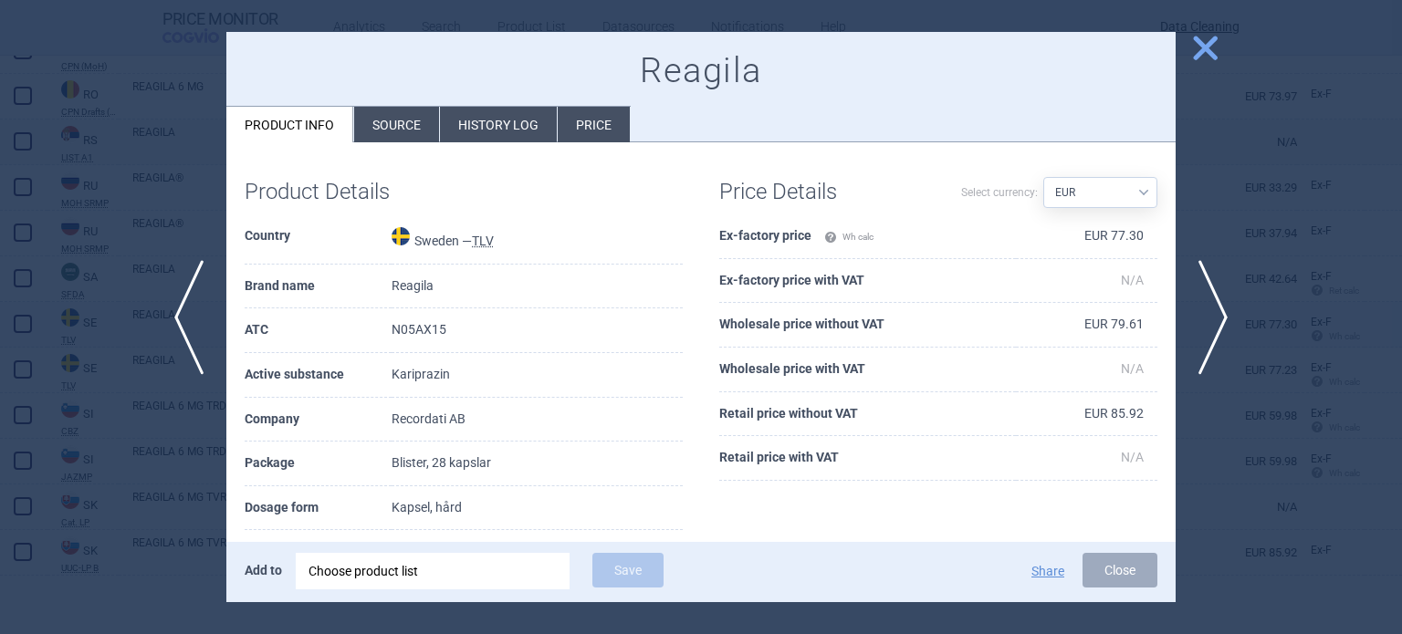
scroll to position [49, 0]
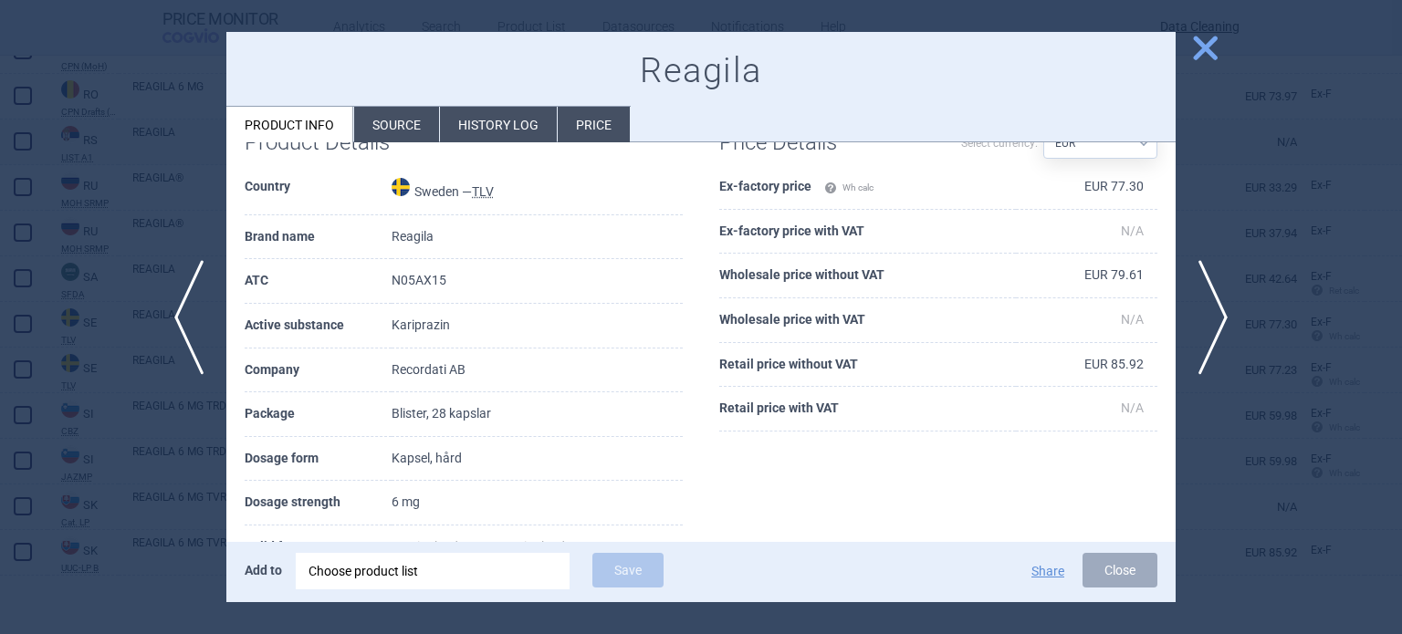
click at [18, 364] on div at bounding box center [701, 317] width 1402 height 634
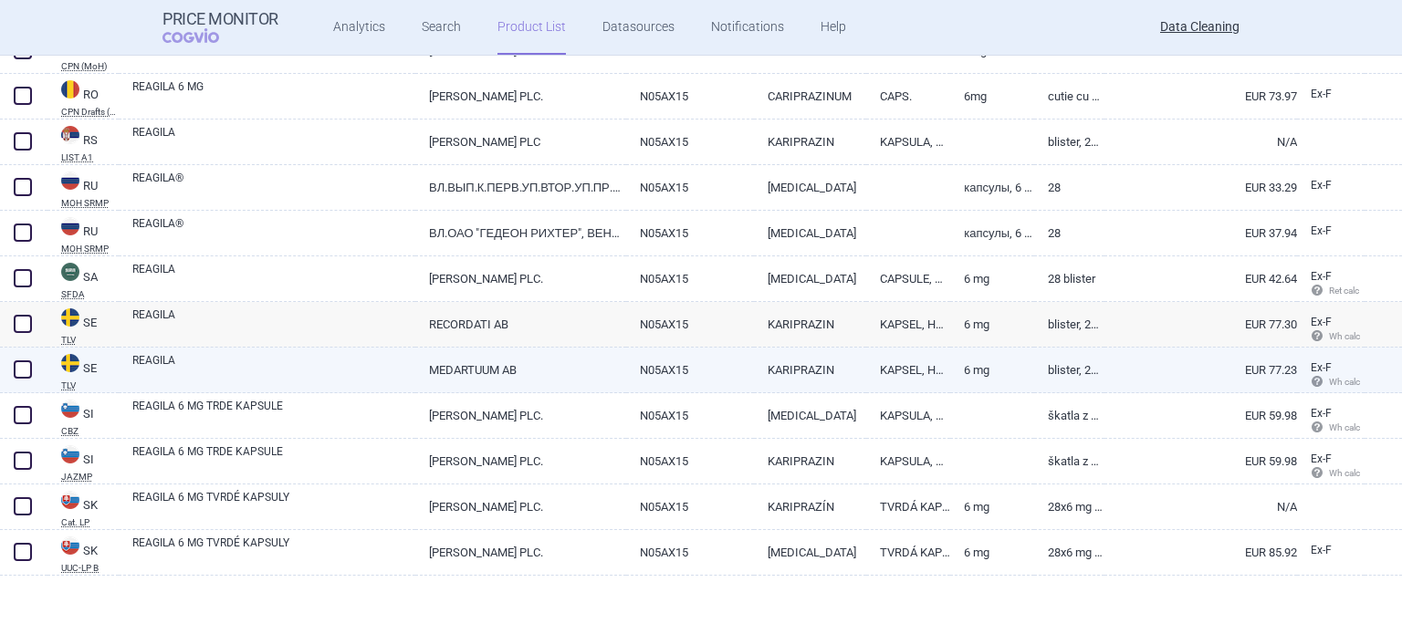
click at [141, 368] on link "REAGILA" at bounding box center [273, 368] width 283 height 33
select select "EUR"
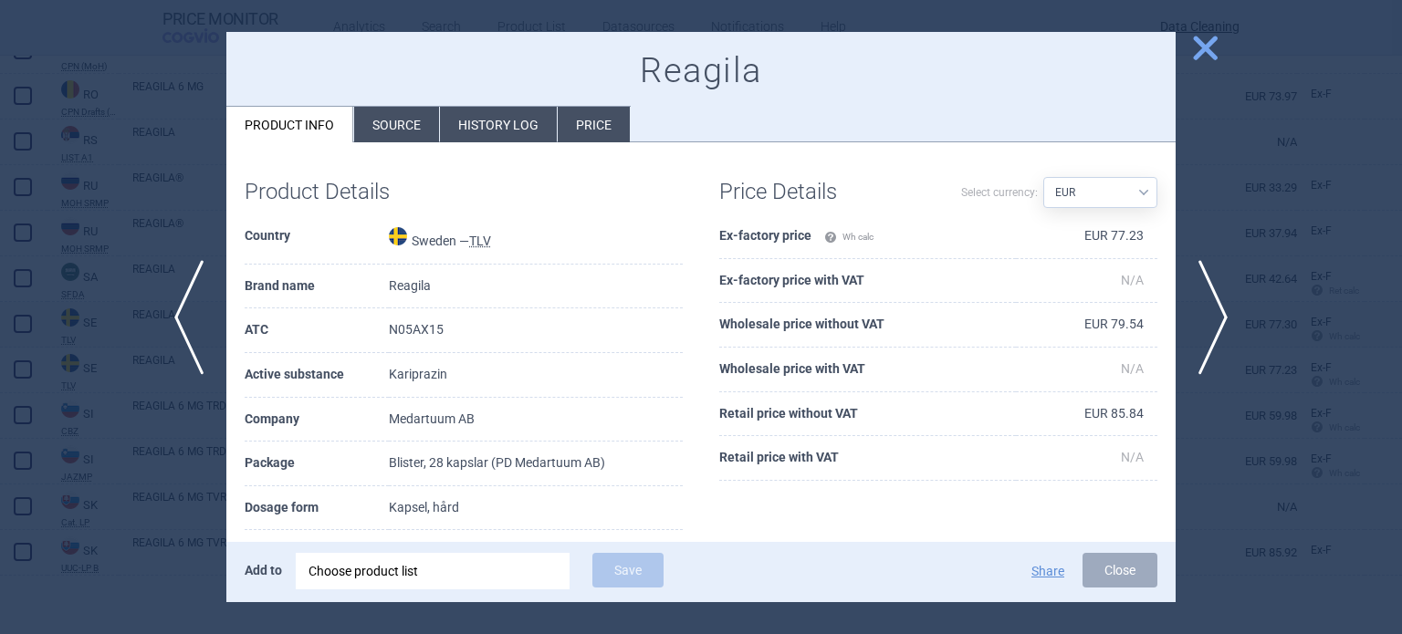
scroll to position [38, 0]
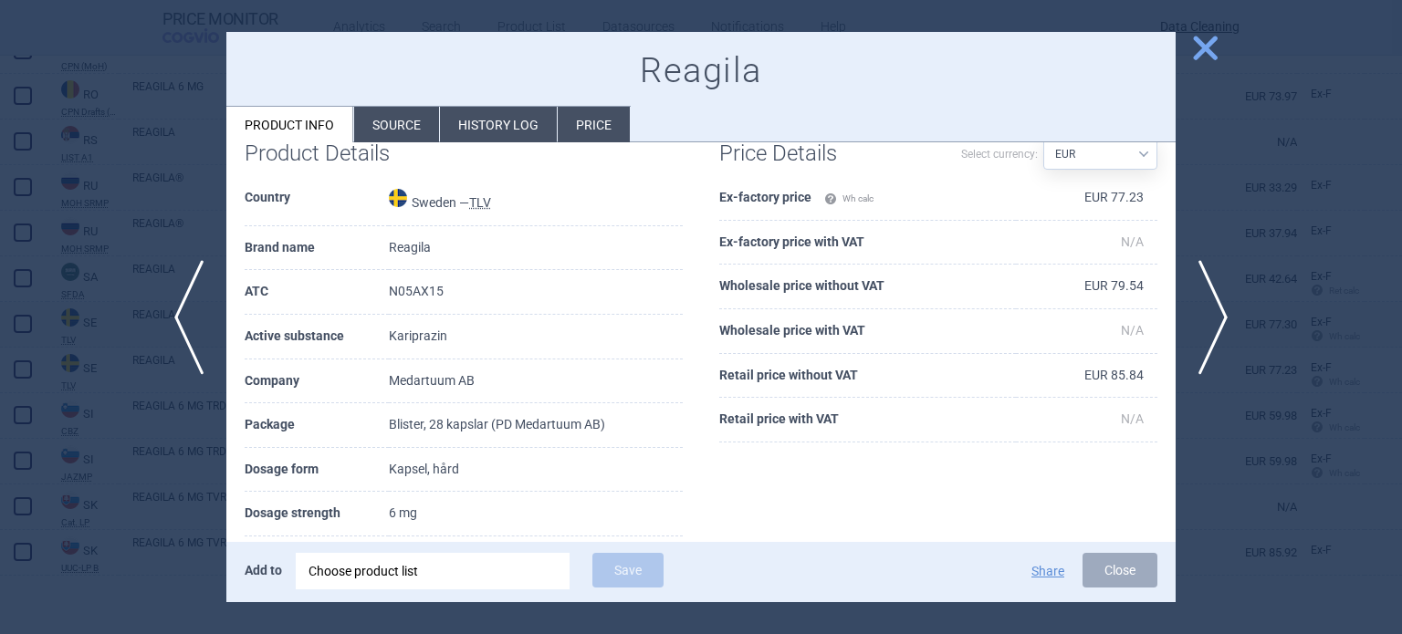
click at [131, 430] on div at bounding box center [701, 317] width 1402 height 634
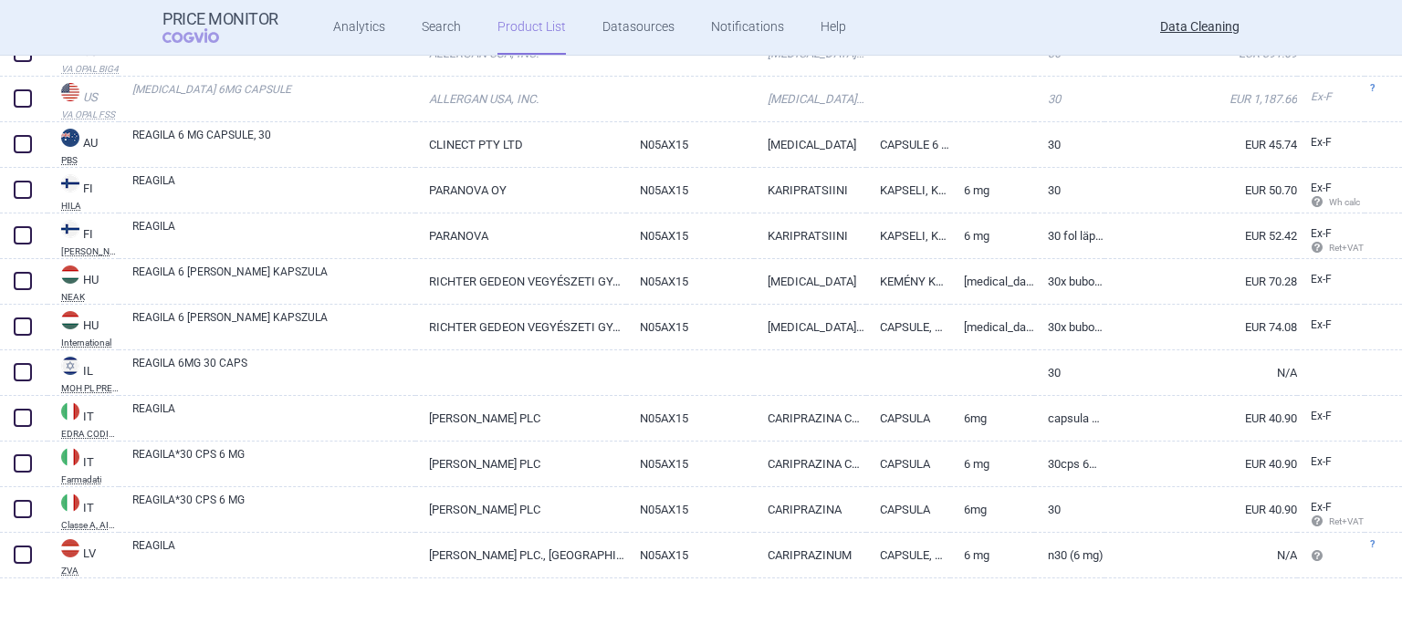
scroll to position [349, 0]
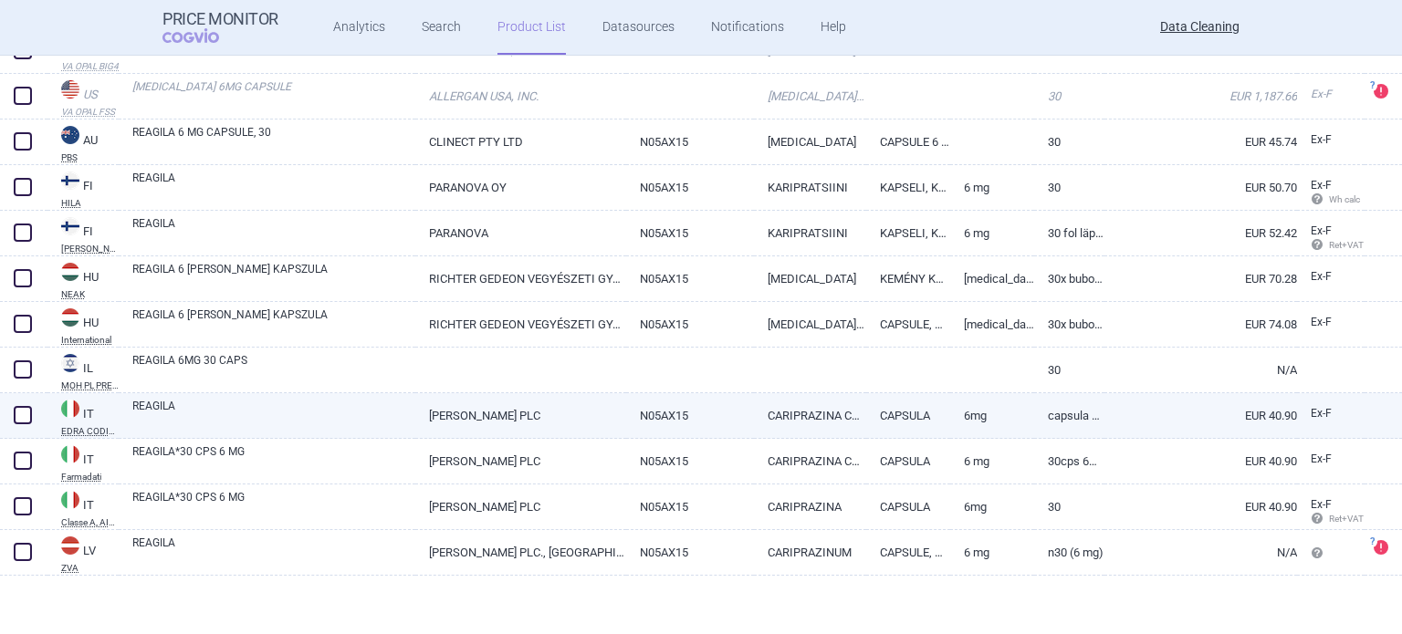
click at [866, 417] on link "CAPSULA" at bounding box center [908, 415] width 84 height 45
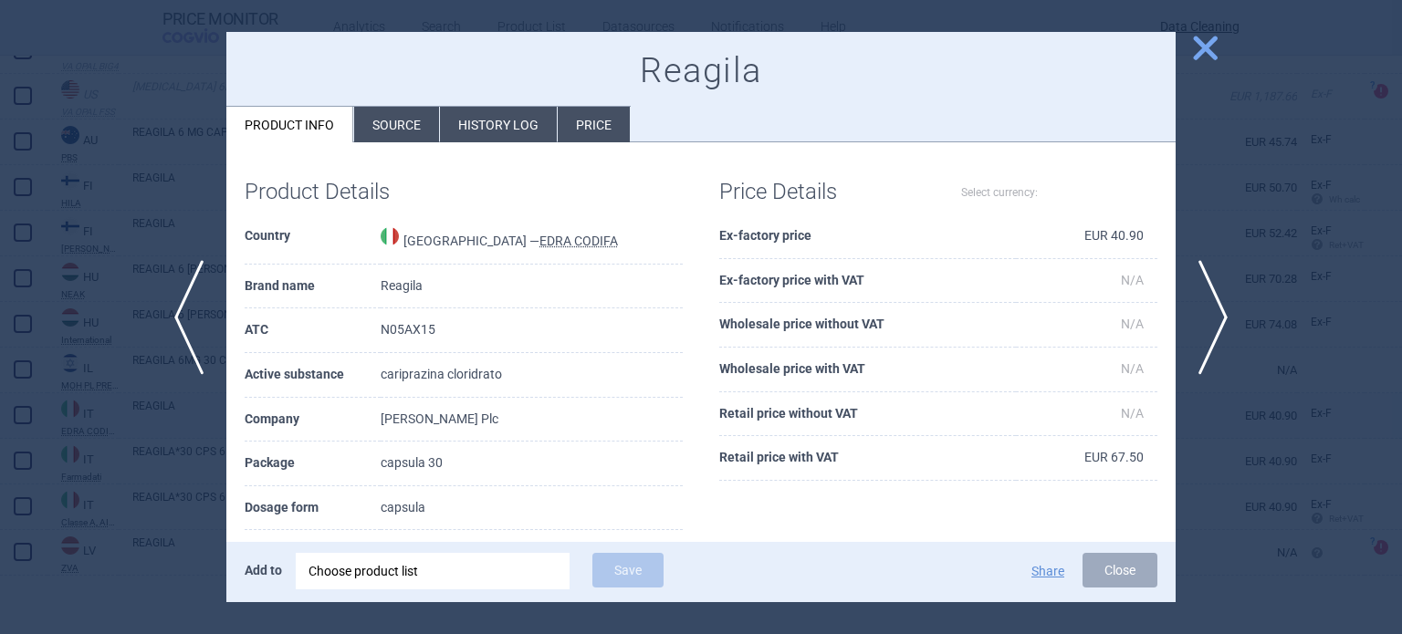
select select "EUR"
click at [1273, 219] on div at bounding box center [701, 317] width 1402 height 634
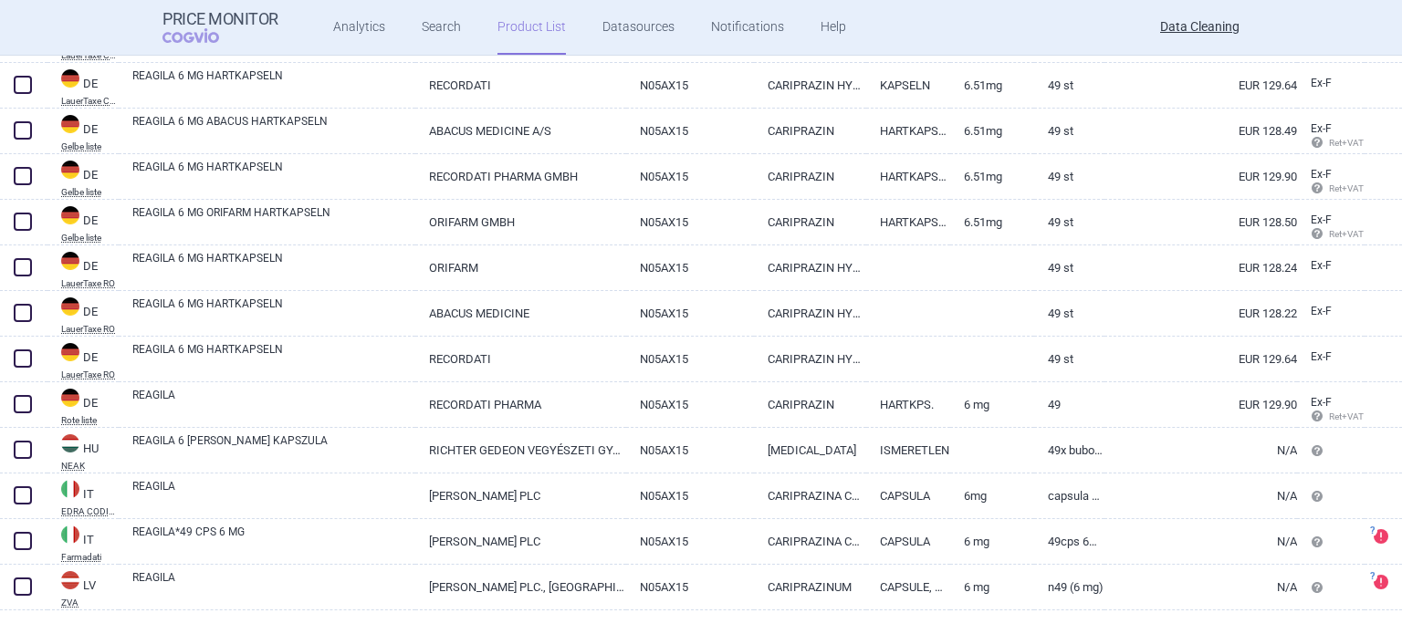
scroll to position [349, 0]
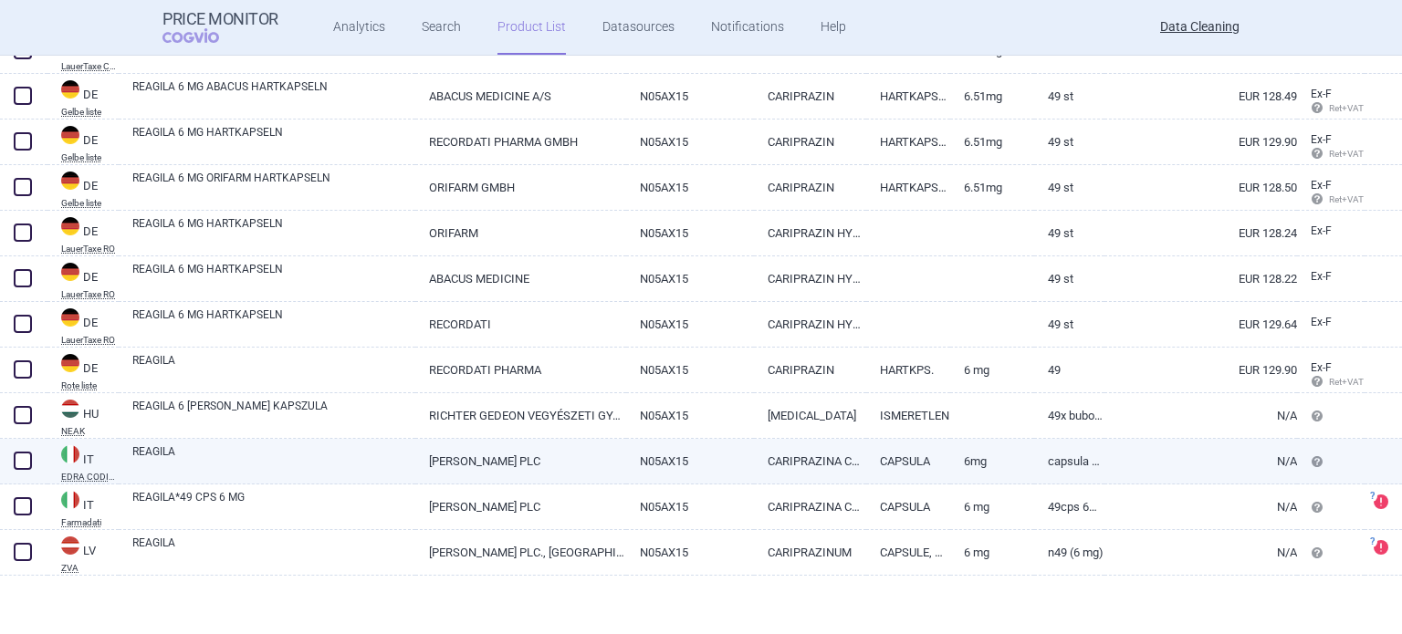
click at [898, 458] on link "CAPSULA" at bounding box center [908, 461] width 84 height 45
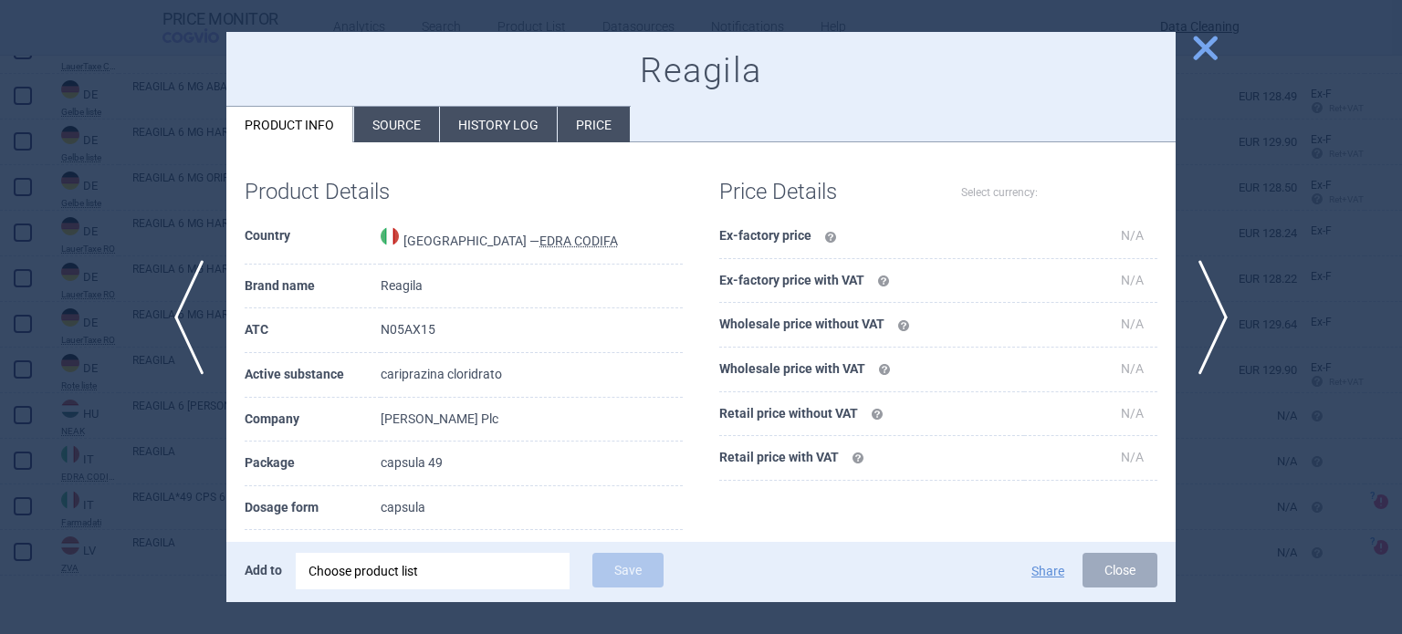
select select "EUR"
click at [1396, 173] on div at bounding box center [701, 317] width 1402 height 634
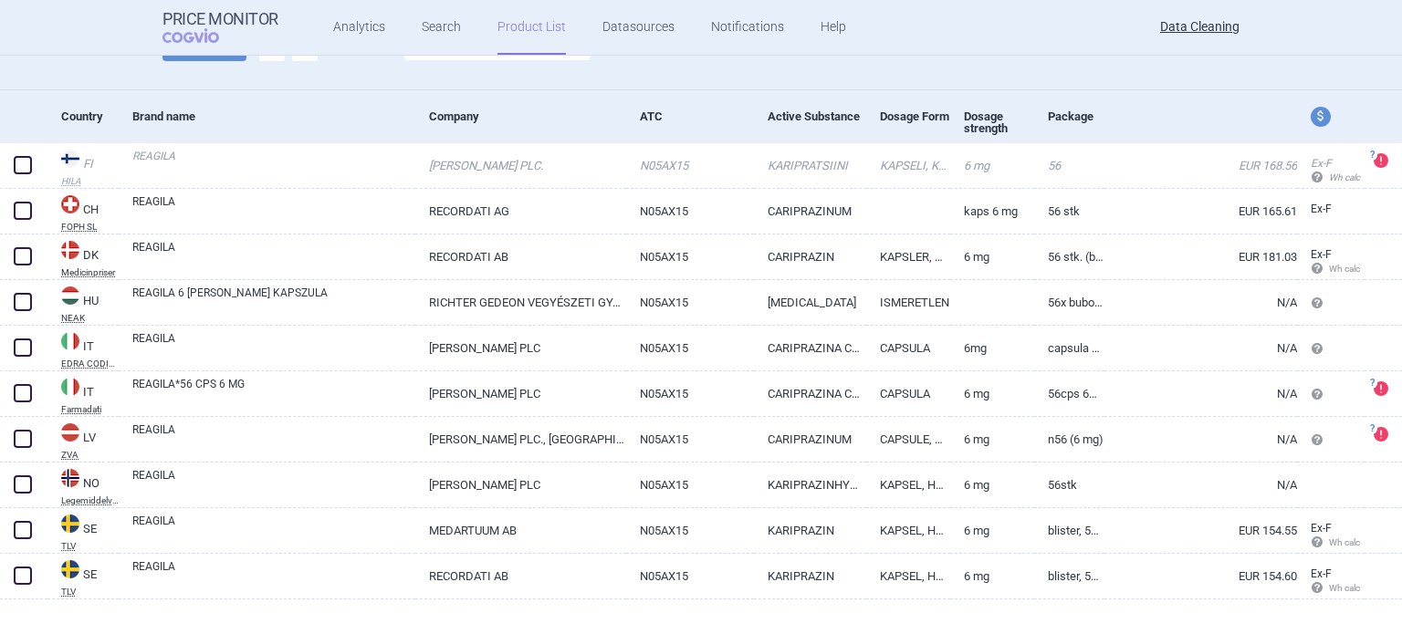
scroll to position [166, 0]
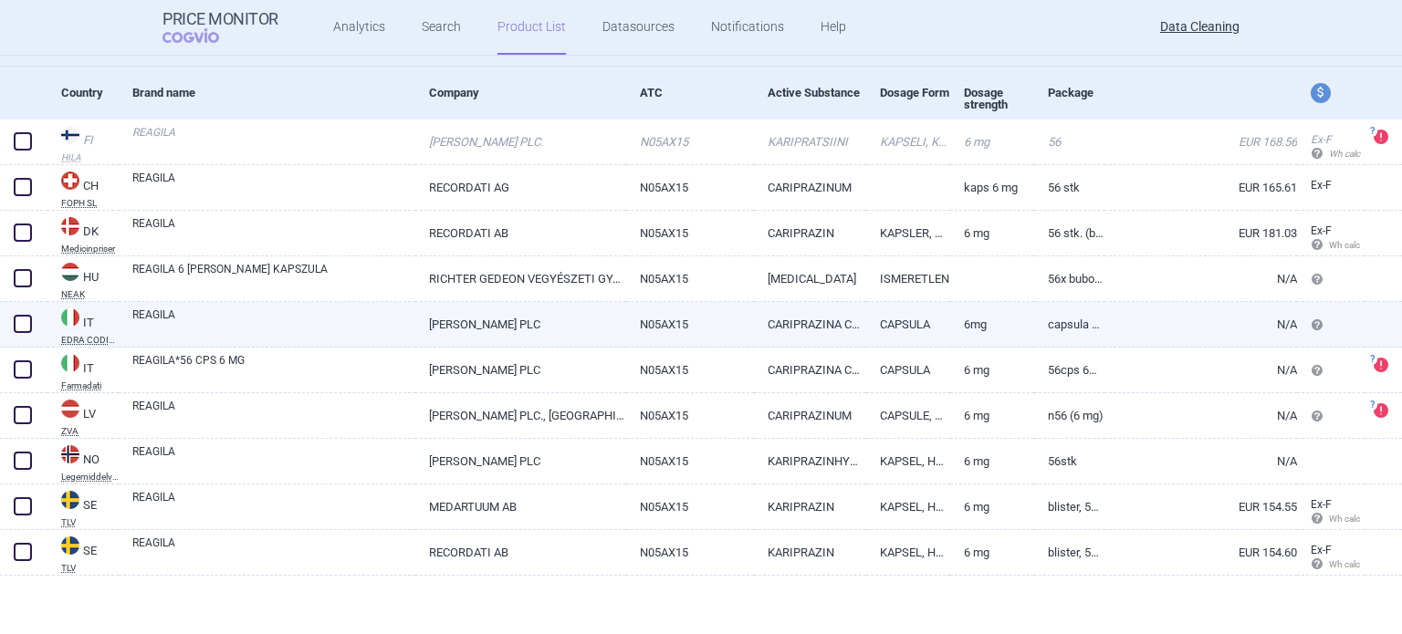
click at [1105, 312] on link "N/A" at bounding box center [1201, 324] width 193 height 45
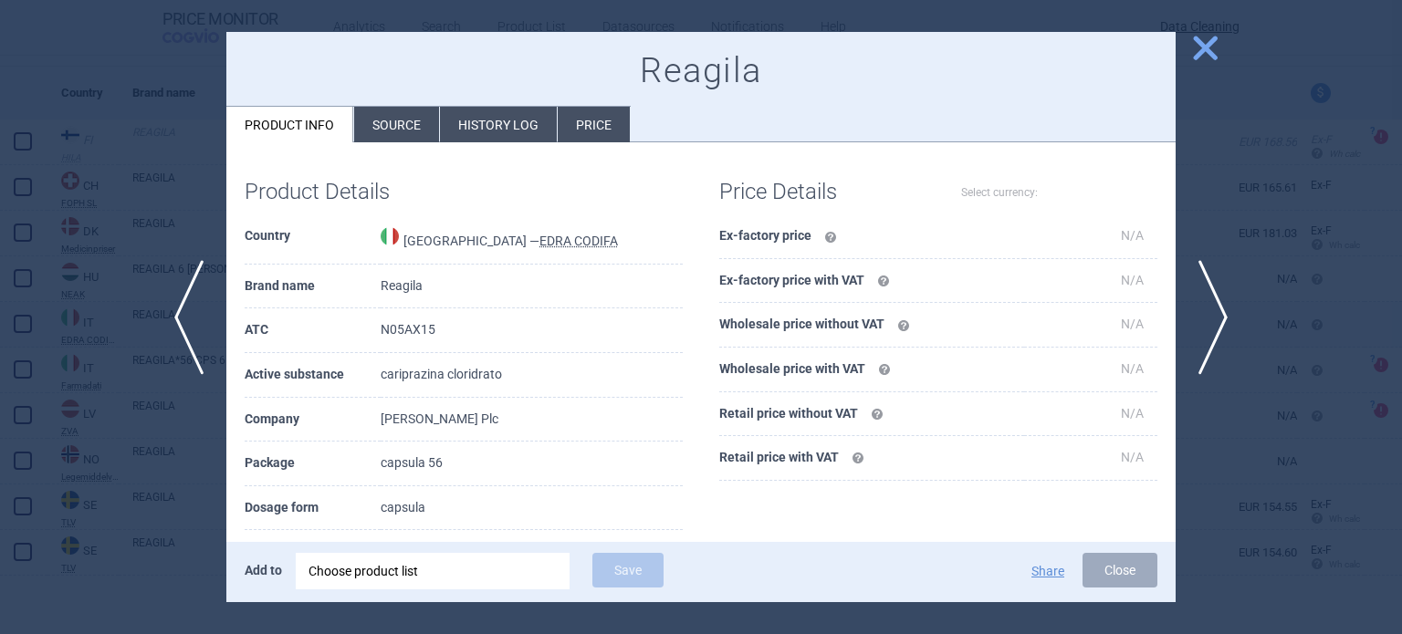
select select "EUR"
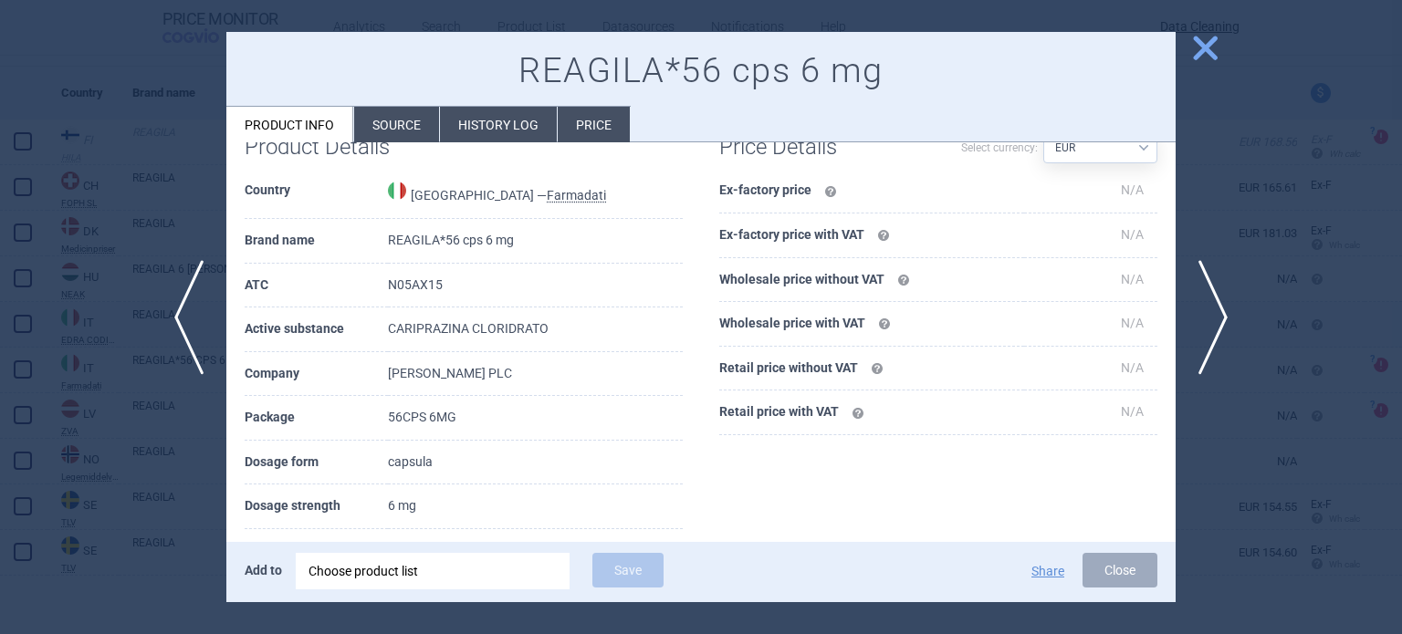
scroll to position [340, 0]
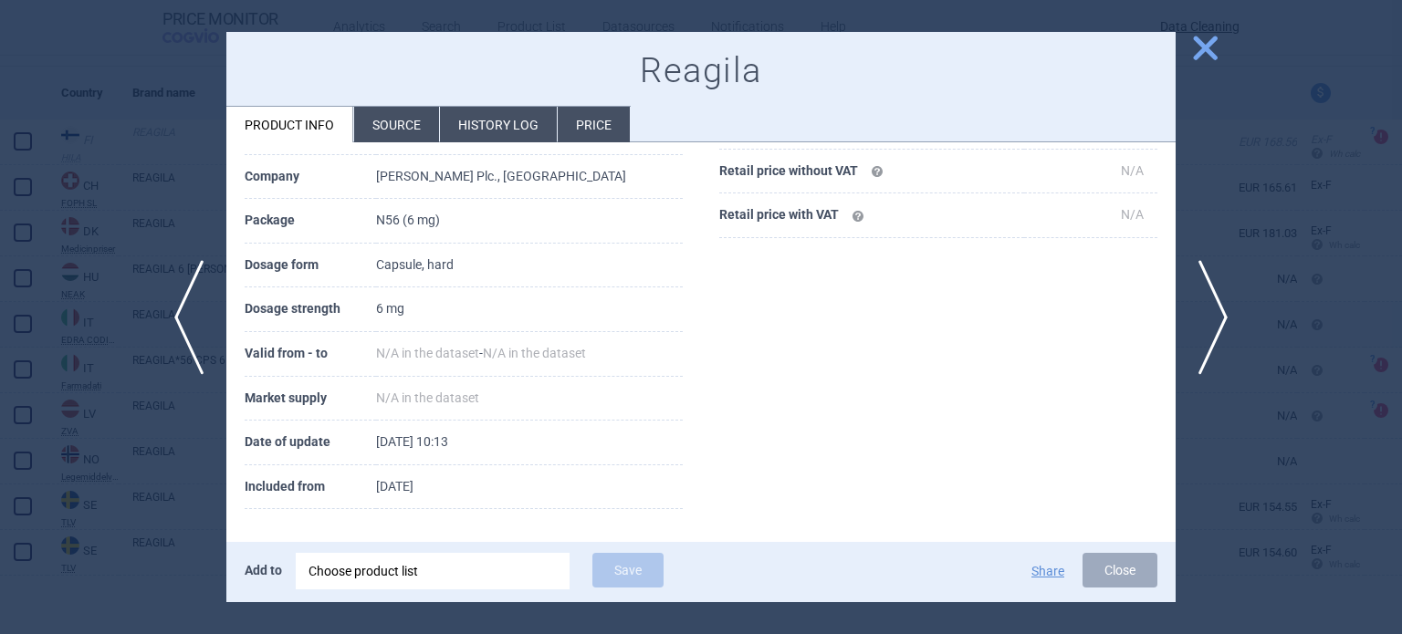
scroll to position [243, 0]
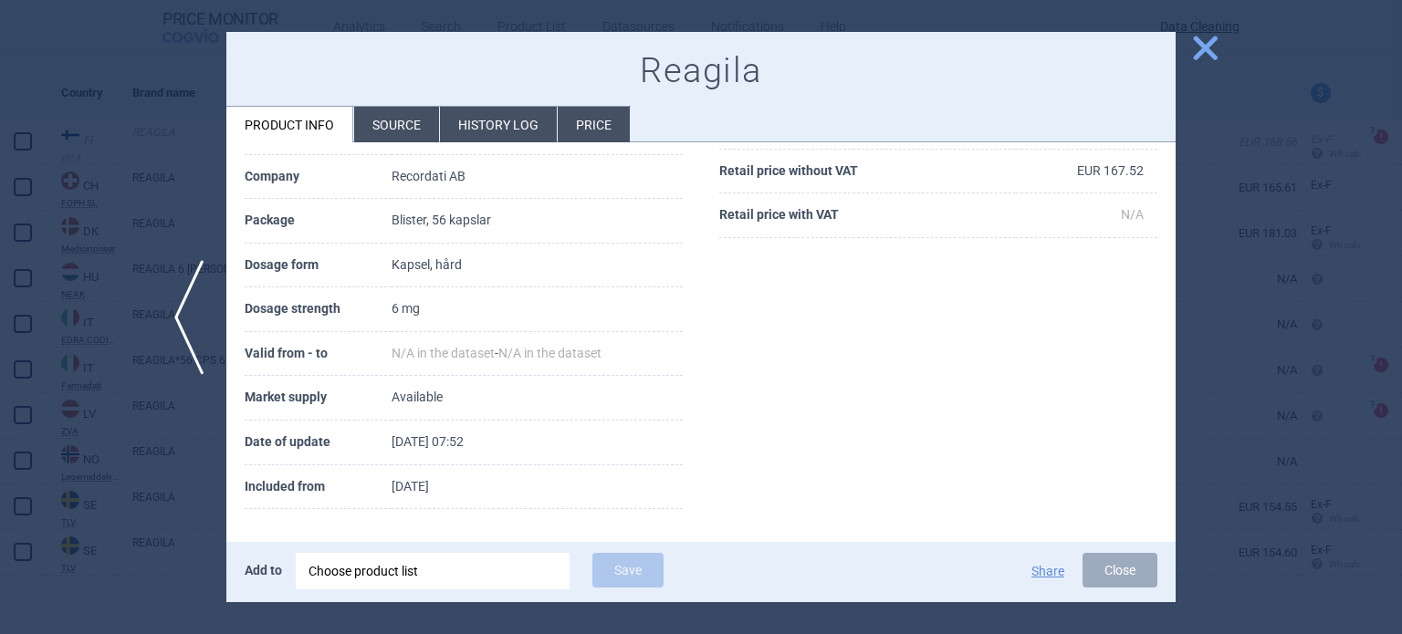
click at [1282, 258] on div at bounding box center [701, 317] width 1402 height 634
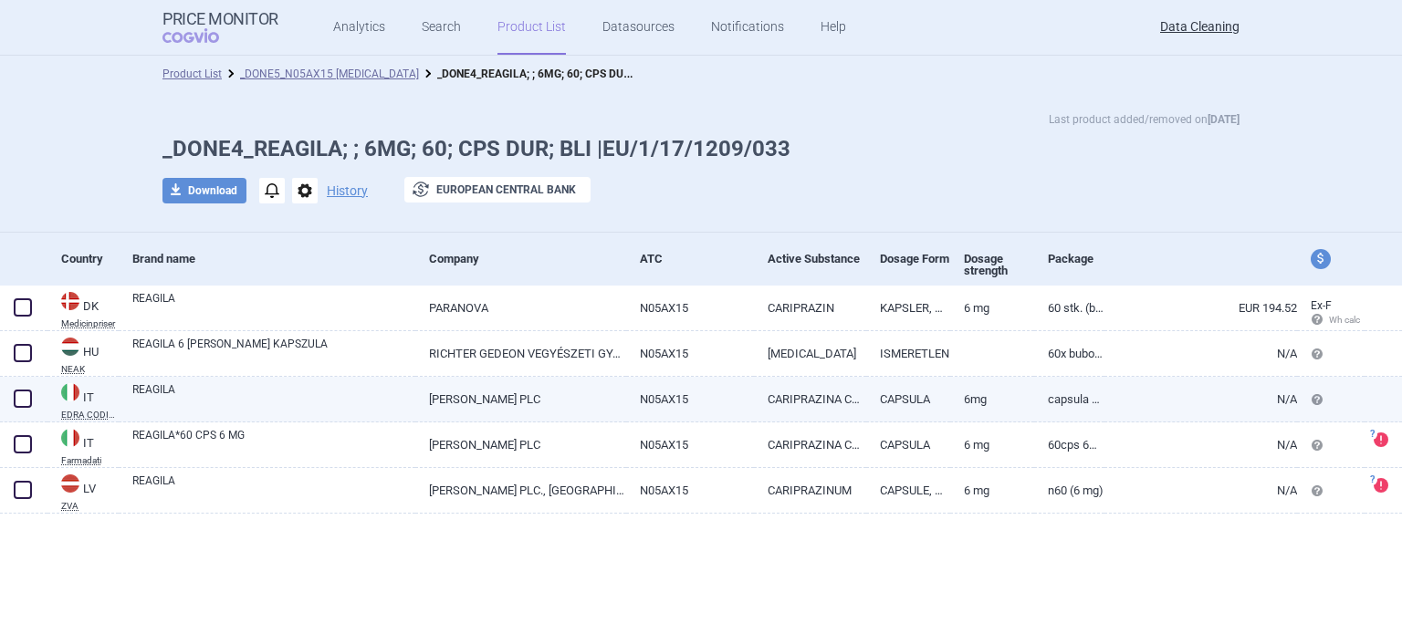
click at [544, 391] on link "[PERSON_NAME] PLC" at bounding box center [520, 399] width 210 height 45
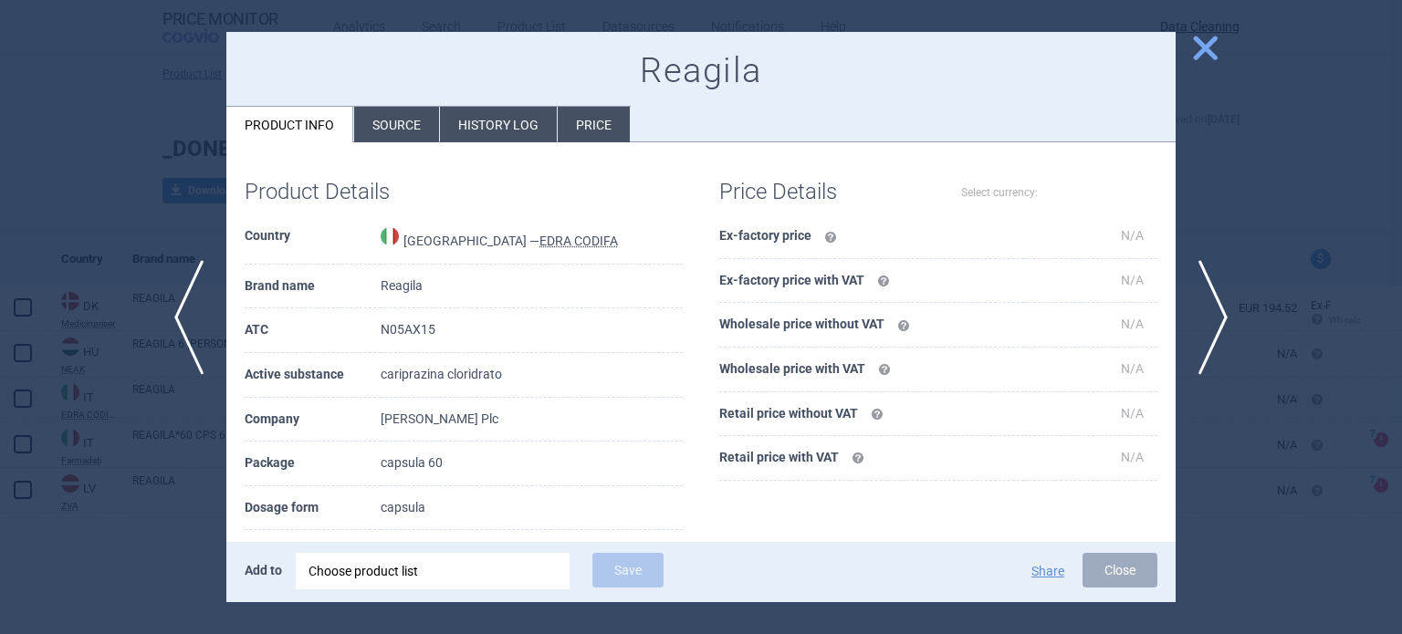
select select "EUR"
click at [0, 419] on div at bounding box center [701, 317] width 1402 height 634
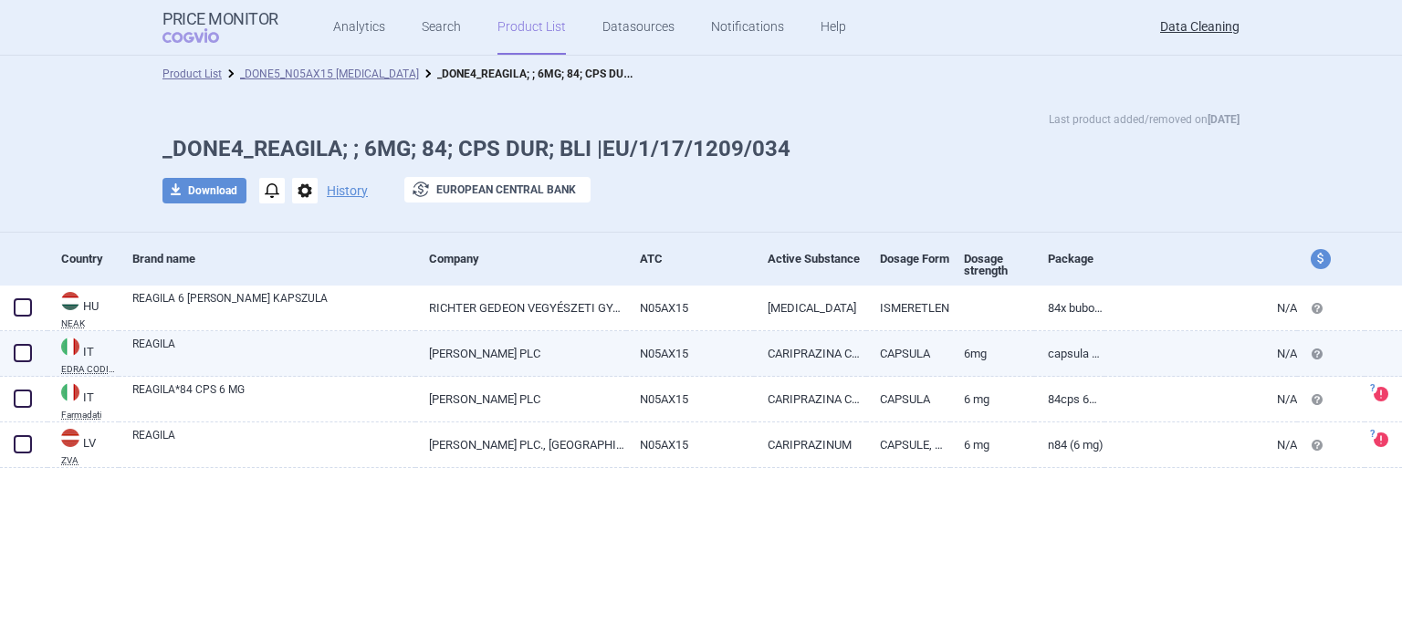
click at [879, 349] on link "CAPSULA" at bounding box center [908, 353] width 84 height 45
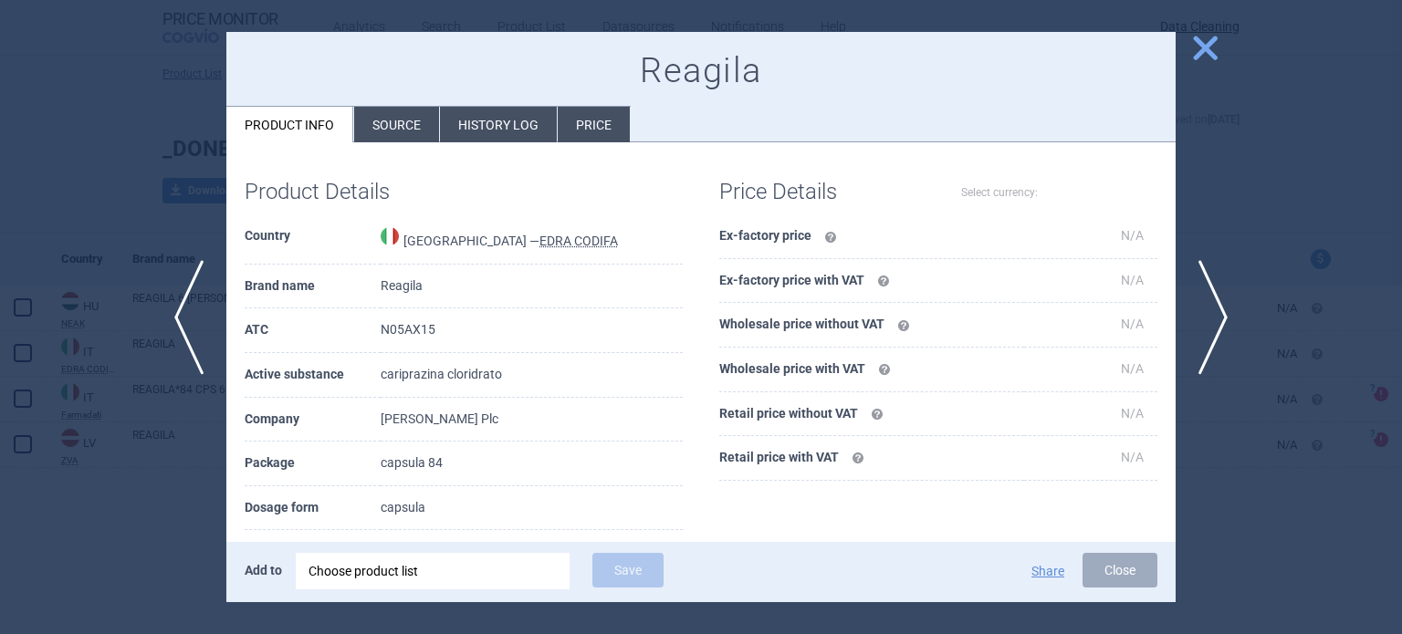
click at [1274, 138] on div at bounding box center [701, 317] width 1402 height 634
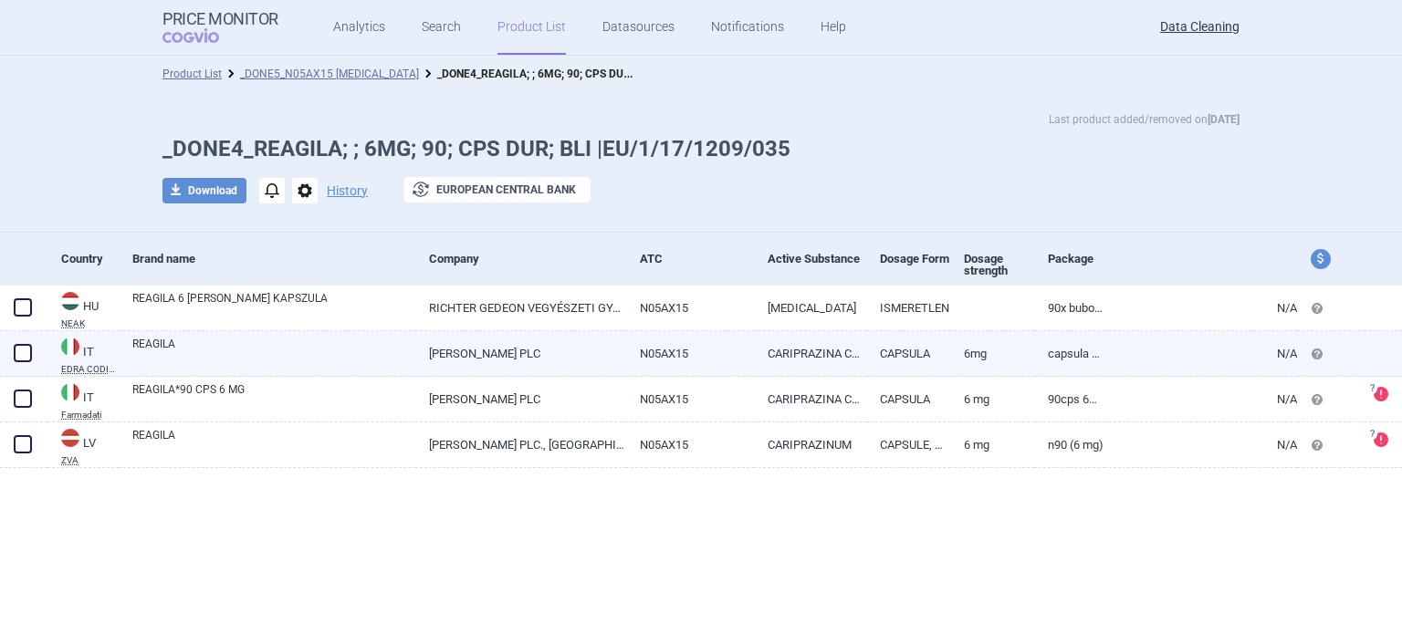
click at [1052, 350] on link "capsula 90" at bounding box center [1069, 353] width 70 height 45
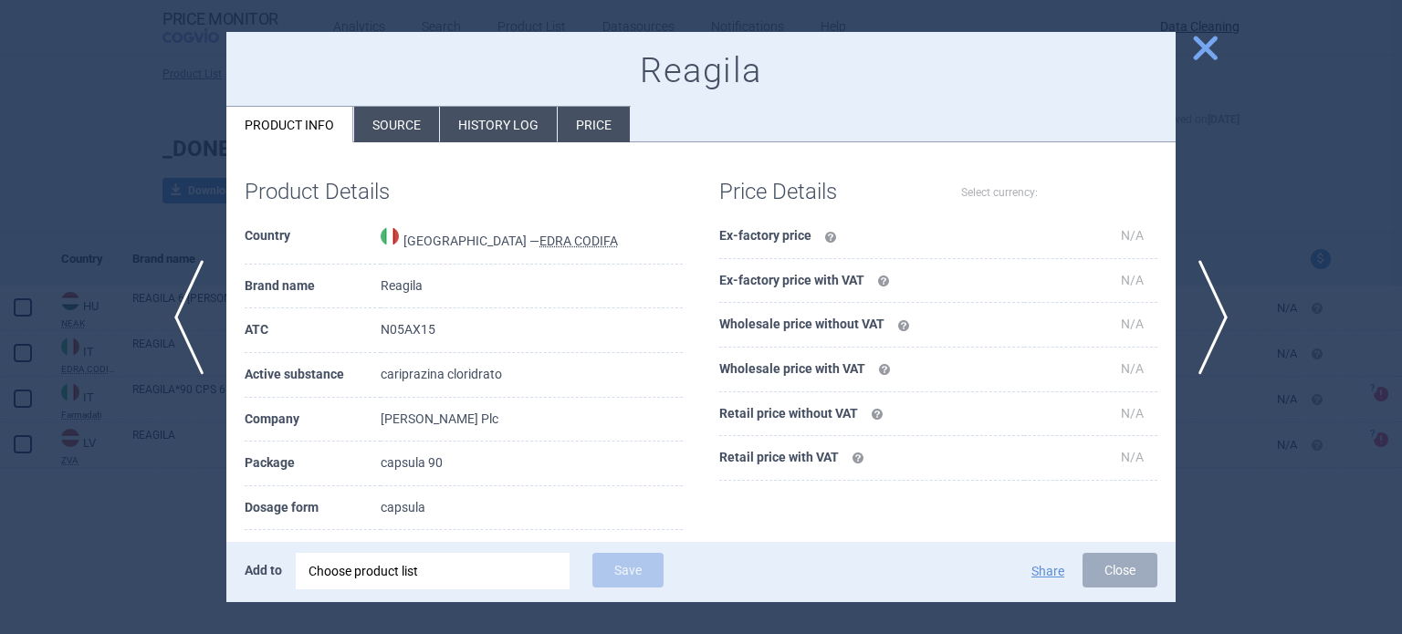
select select "EUR"
click at [1373, 186] on div at bounding box center [701, 317] width 1402 height 634
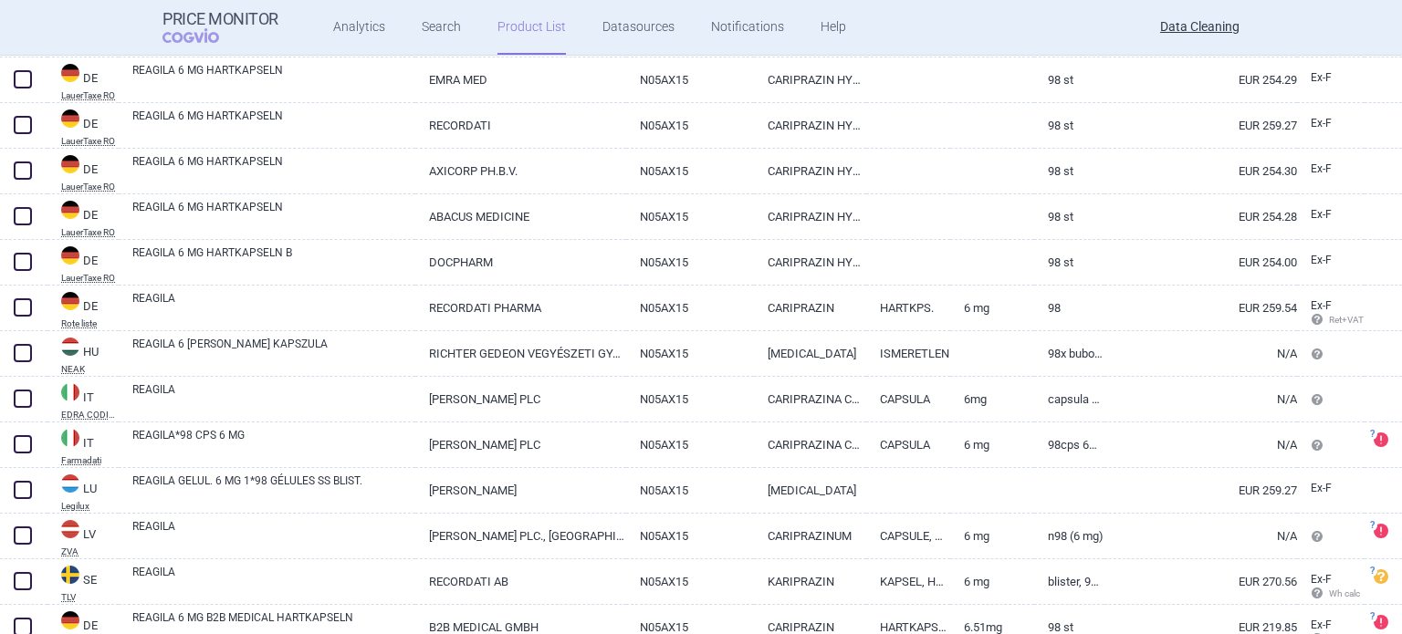
scroll to position [1718, 0]
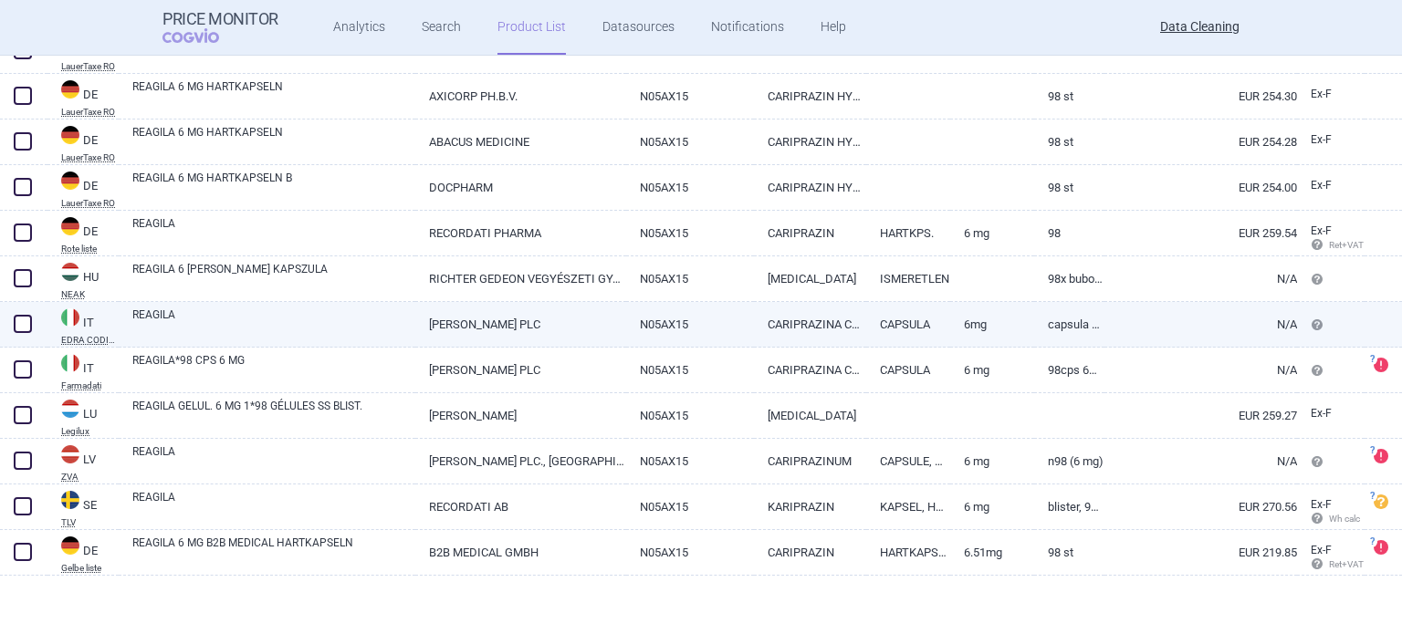
click at [789, 318] on link "CARIPRAZINA CLORIDRATO" at bounding box center [810, 324] width 112 height 45
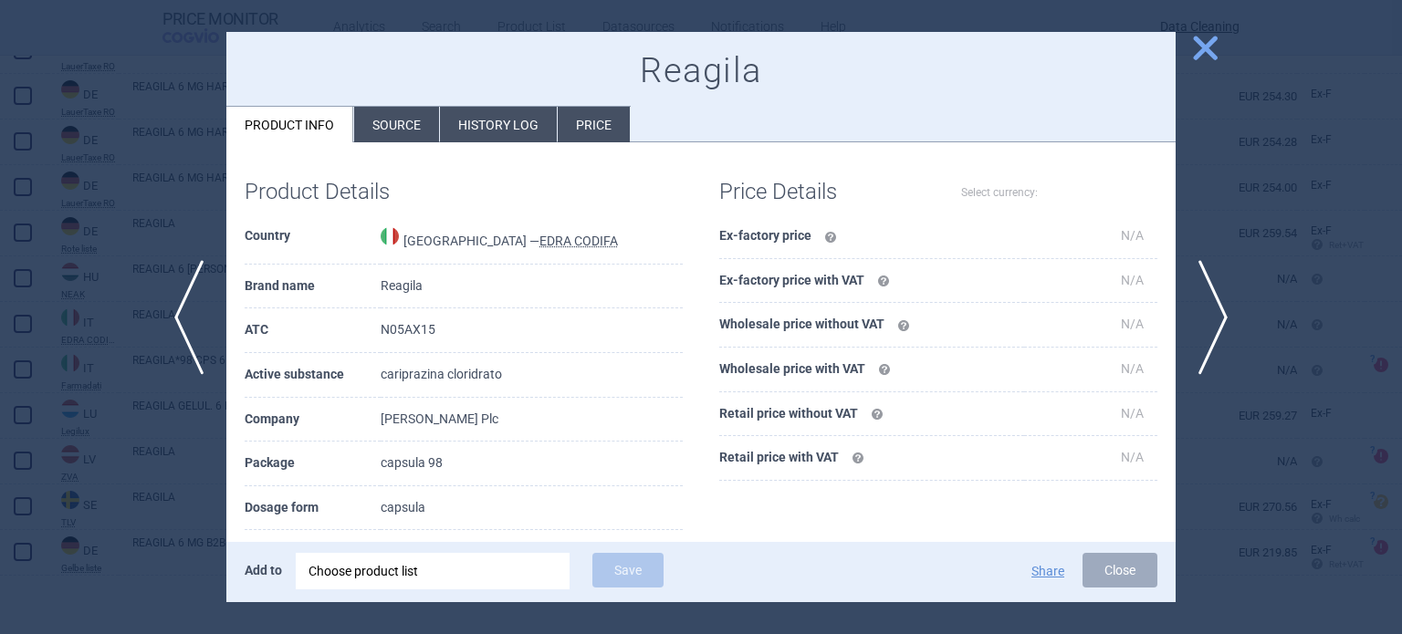
select select "EUR"
click at [0, 172] on div at bounding box center [701, 317] width 1402 height 634
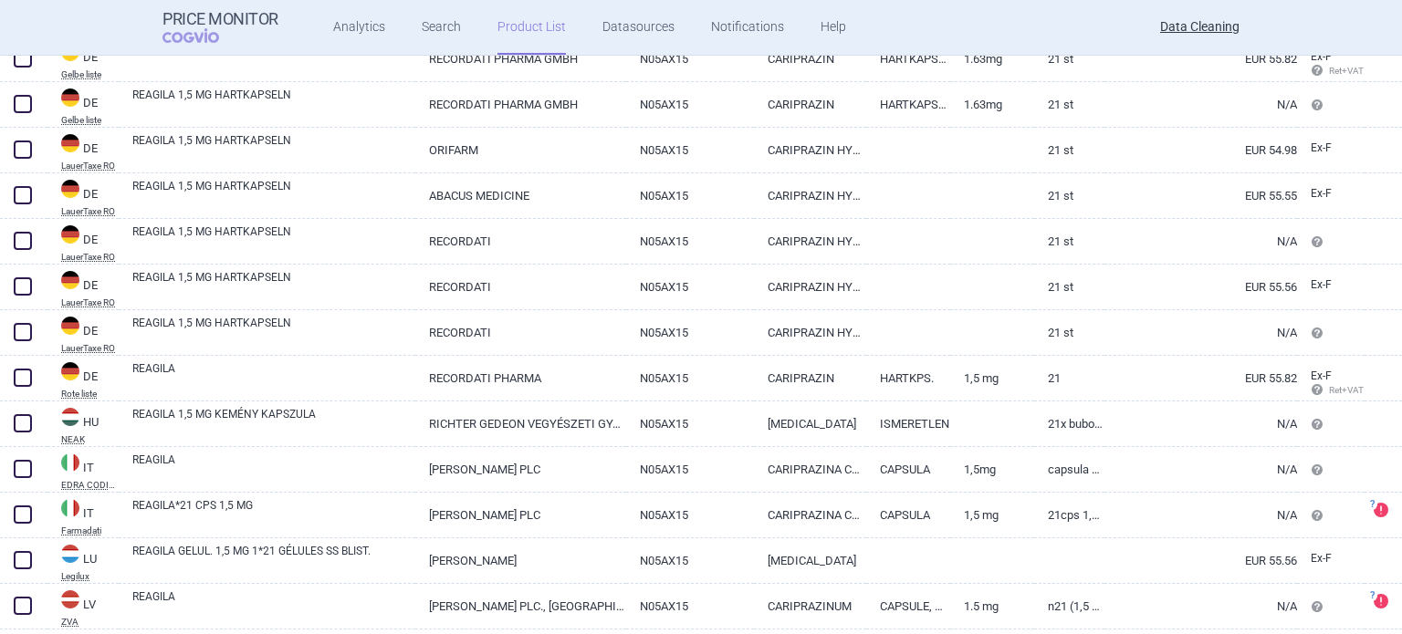
scroll to position [668, 0]
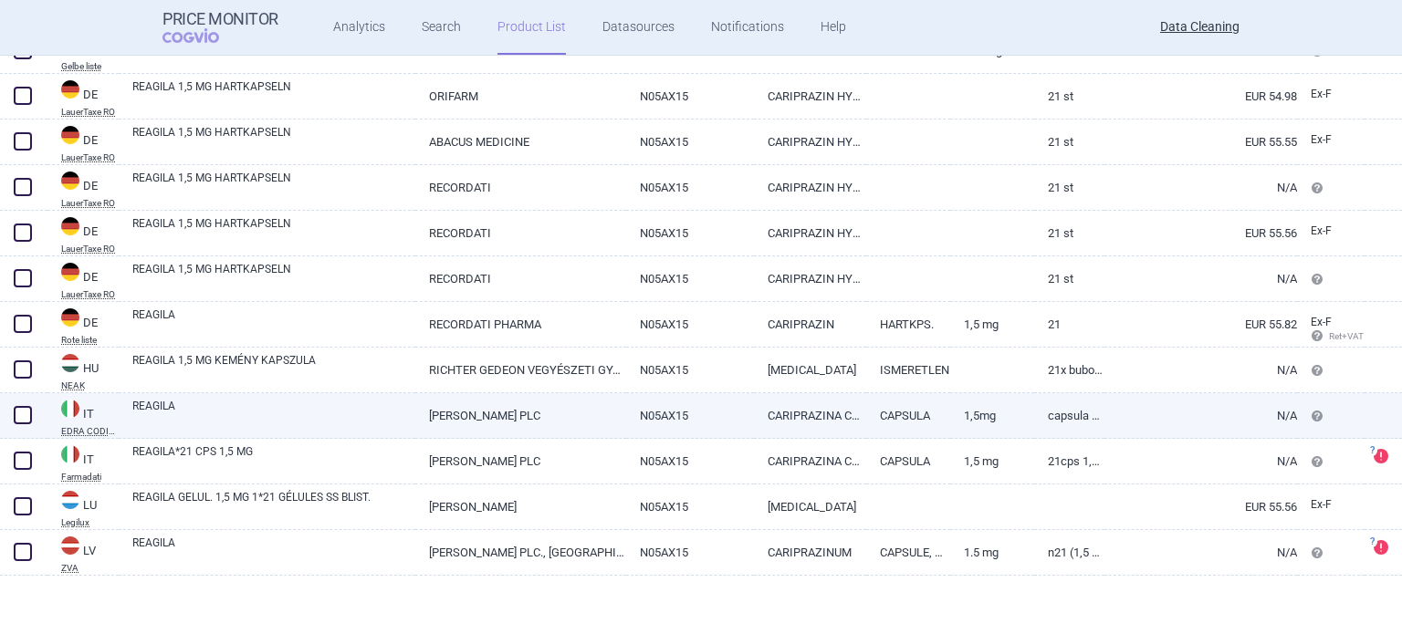
click at [588, 412] on link "[PERSON_NAME] PLC" at bounding box center [520, 415] width 210 height 45
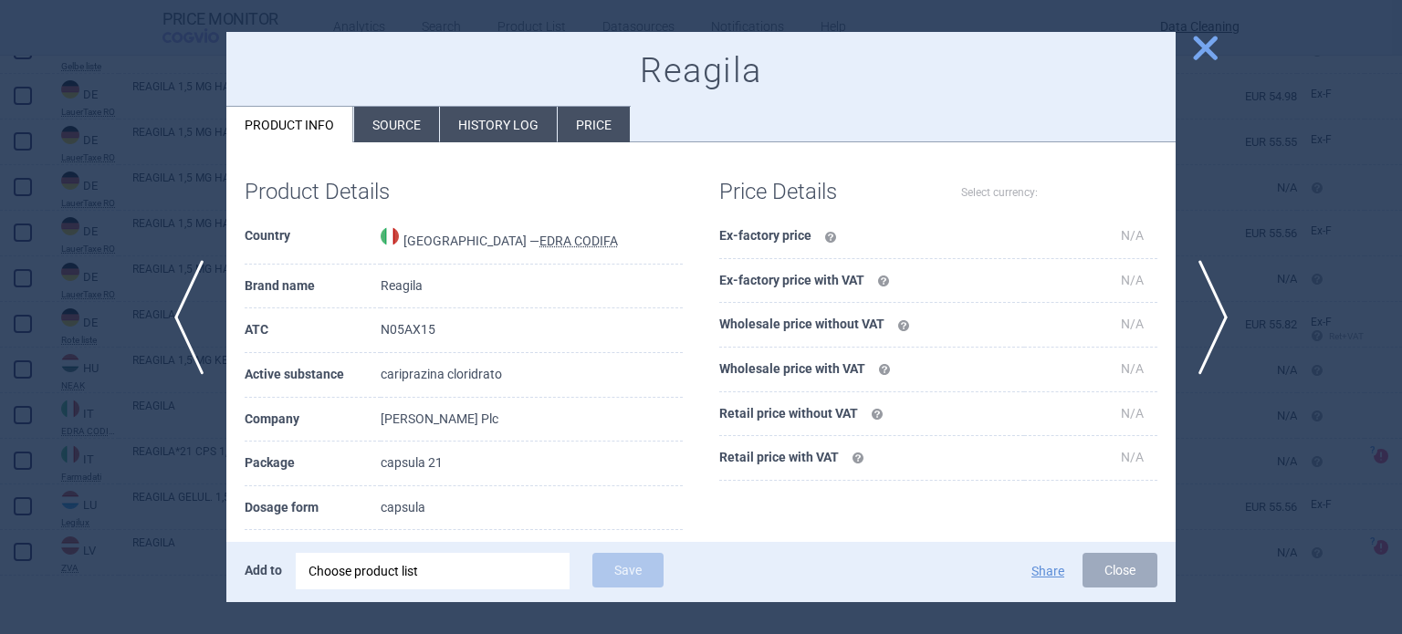
select select "EUR"
click at [4, 264] on div at bounding box center [701, 317] width 1402 height 634
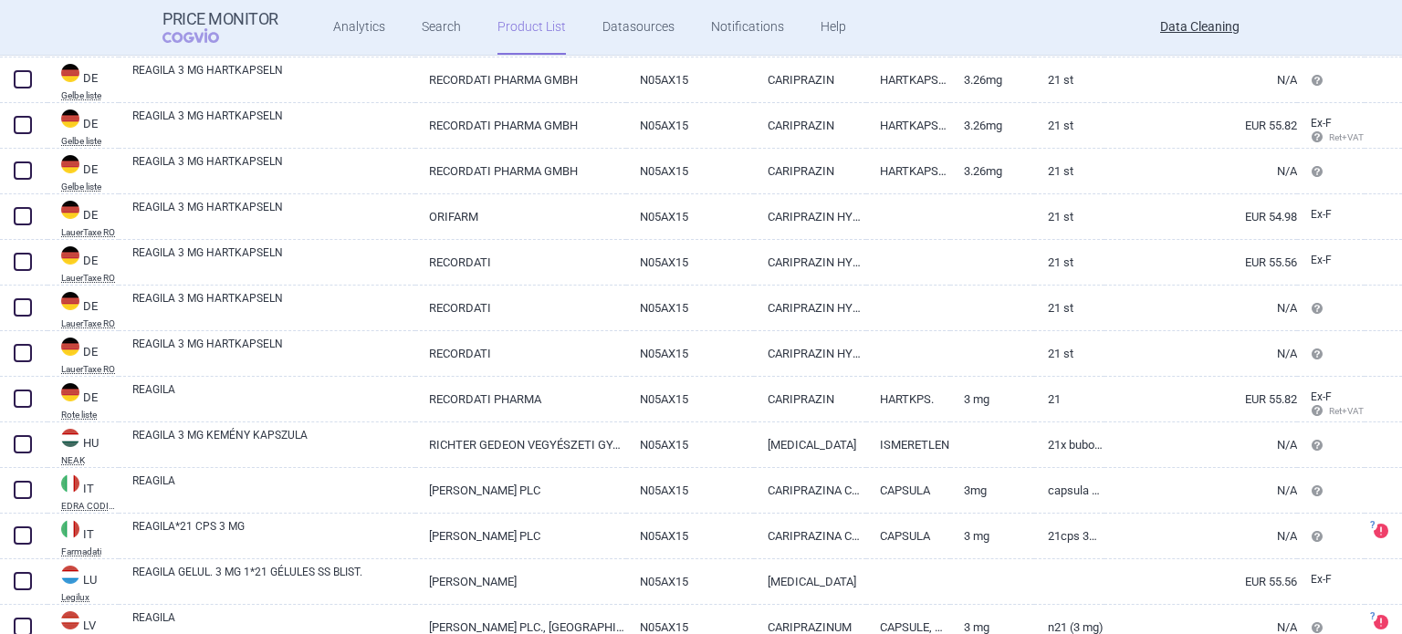
scroll to position [531, 0]
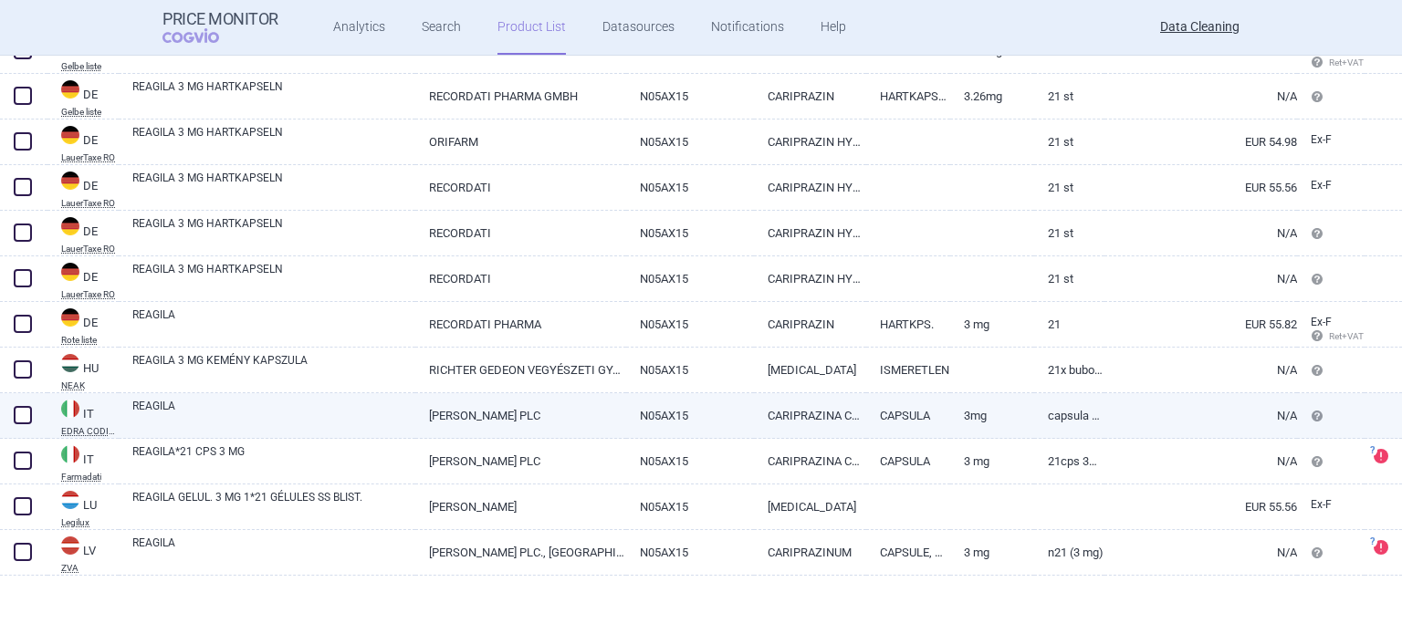
click at [834, 405] on link "CARIPRAZINA CLORIDRATO" at bounding box center [810, 415] width 112 height 45
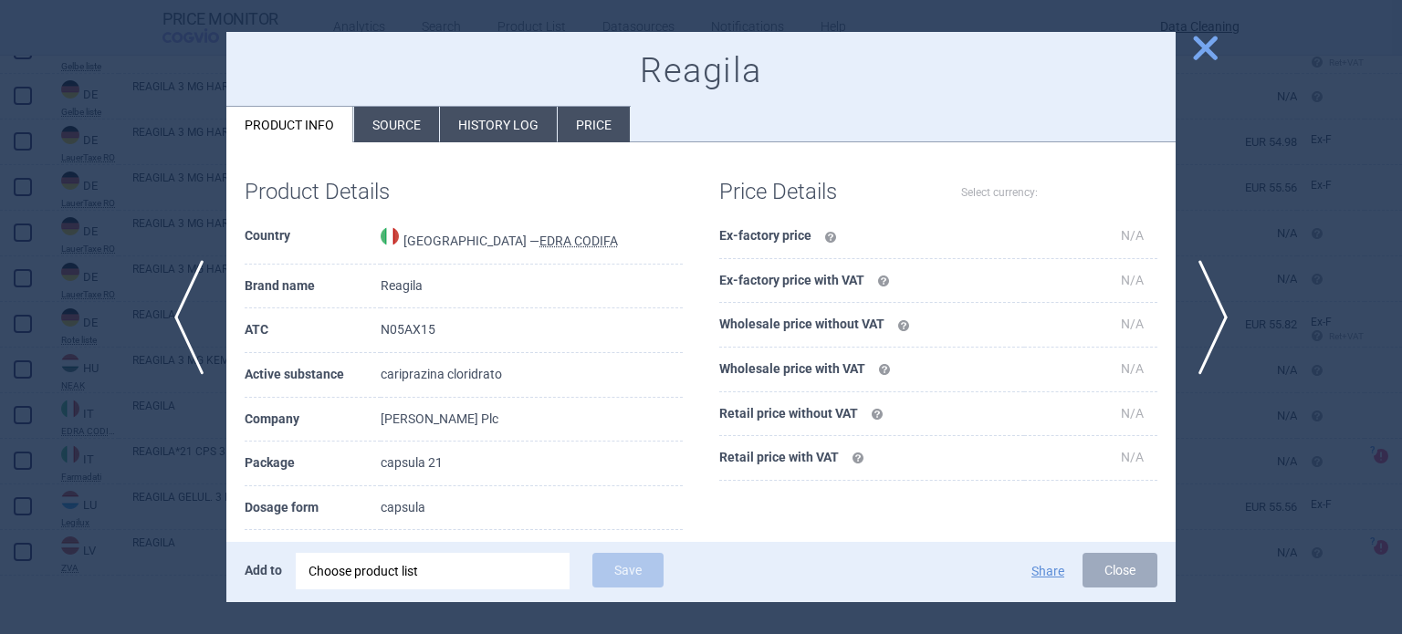
select select "EUR"
click at [1332, 311] on div at bounding box center [701, 317] width 1402 height 634
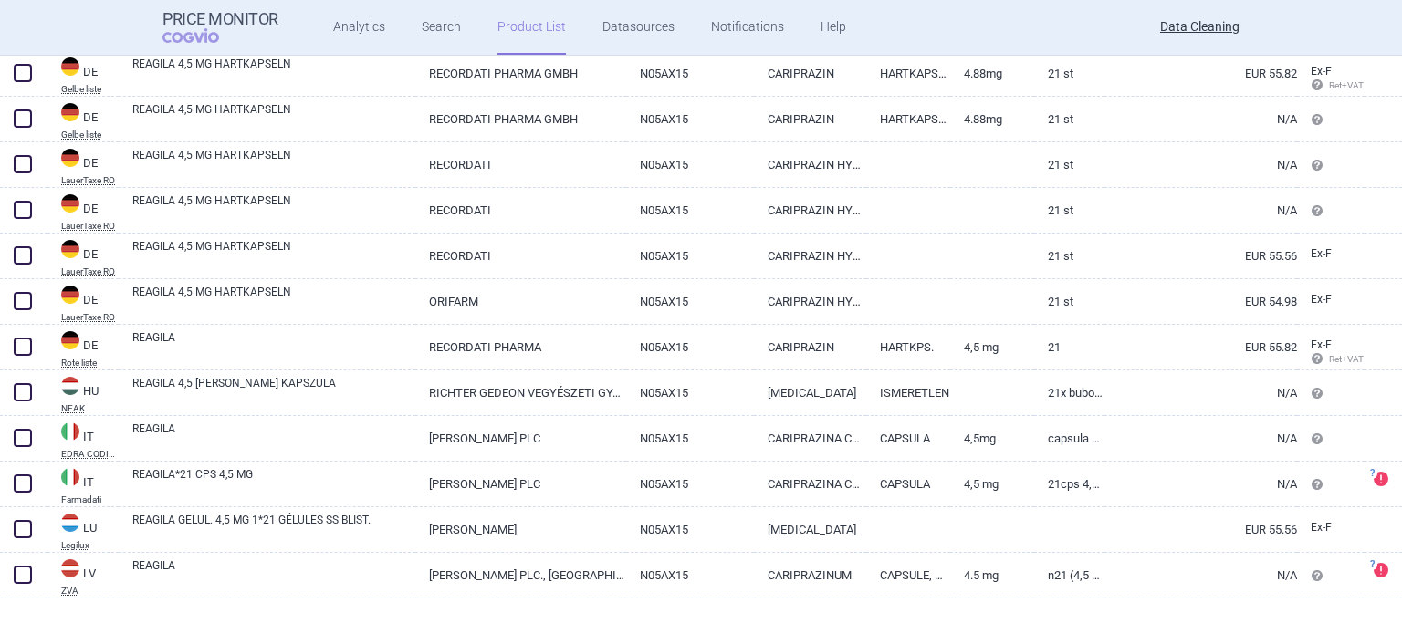
scroll to position [531, 0]
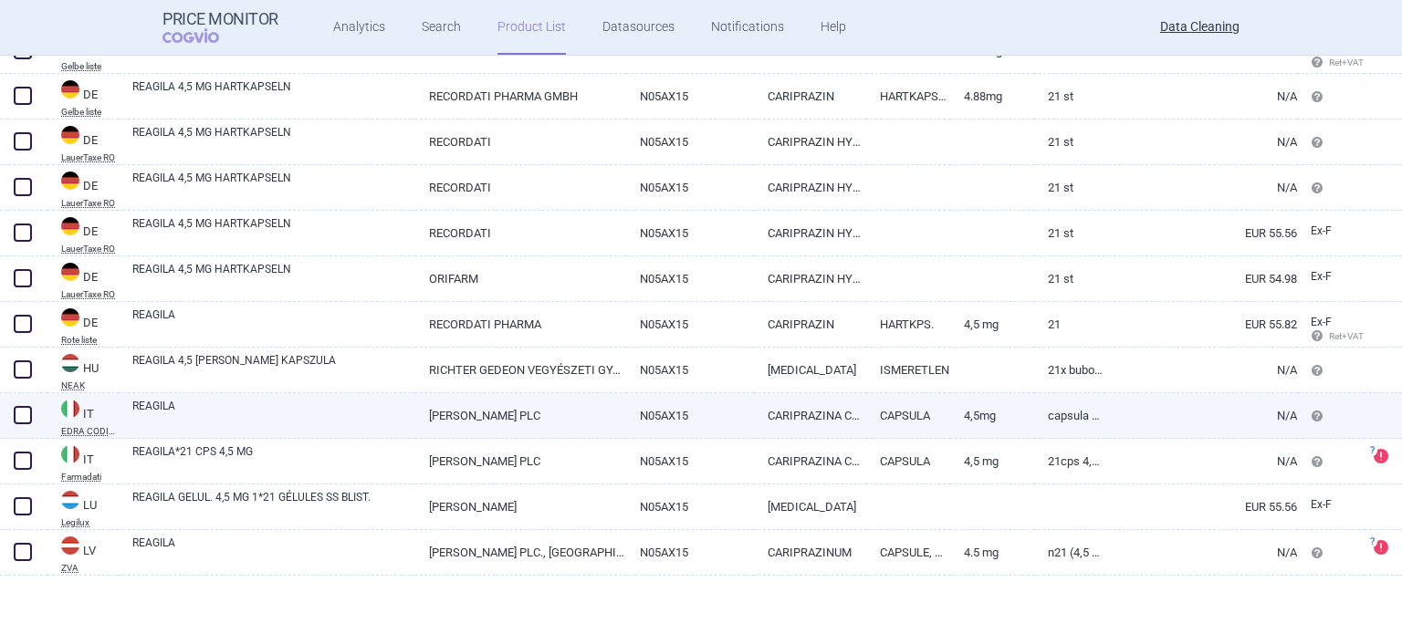
click at [754, 424] on link "CARIPRAZINA CLORIDRATO" at bounding box center [810, 415] width 112 height 45
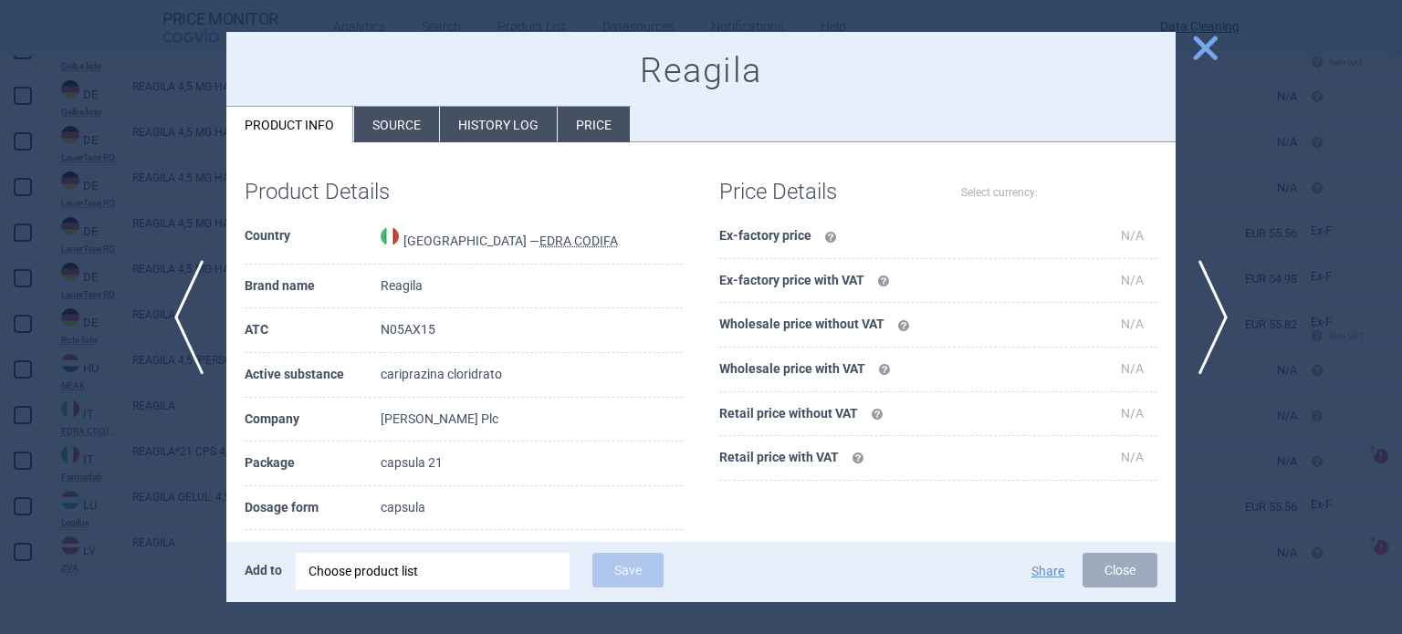
select select "EUR"
click at [51, 330] on div at bounding box center [701, 317] width 1402 height 634
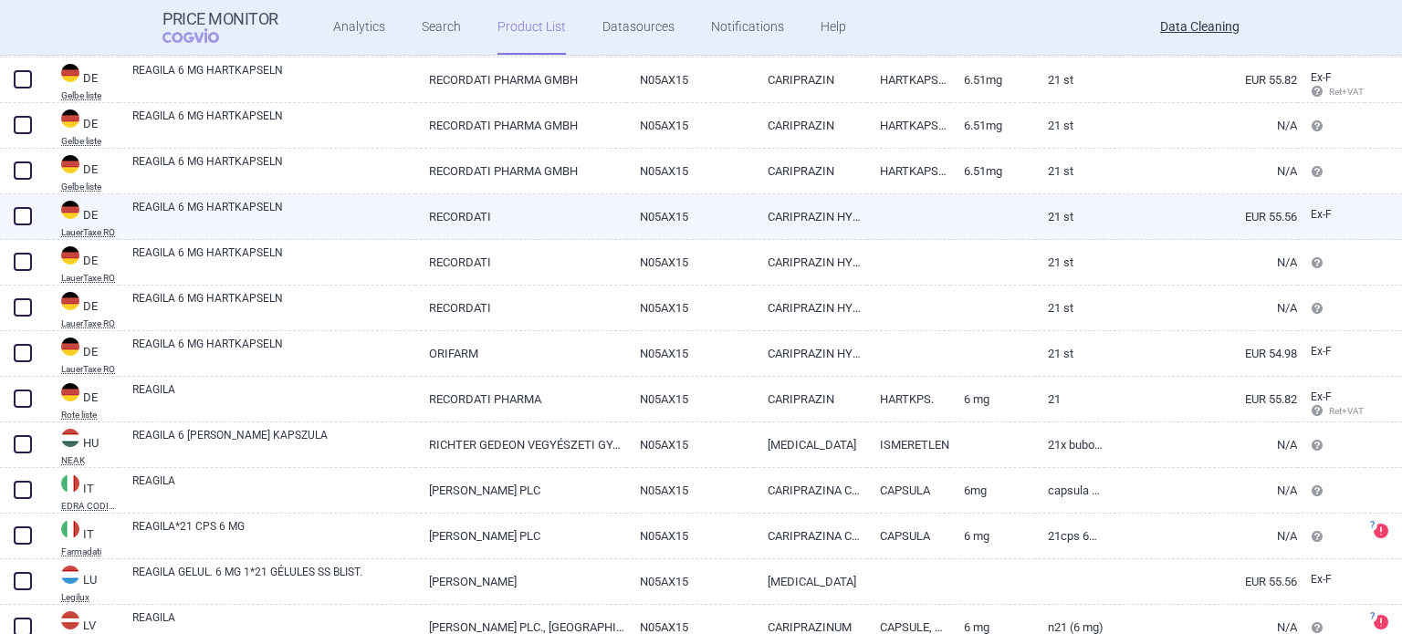
scroll to position [531, 0]
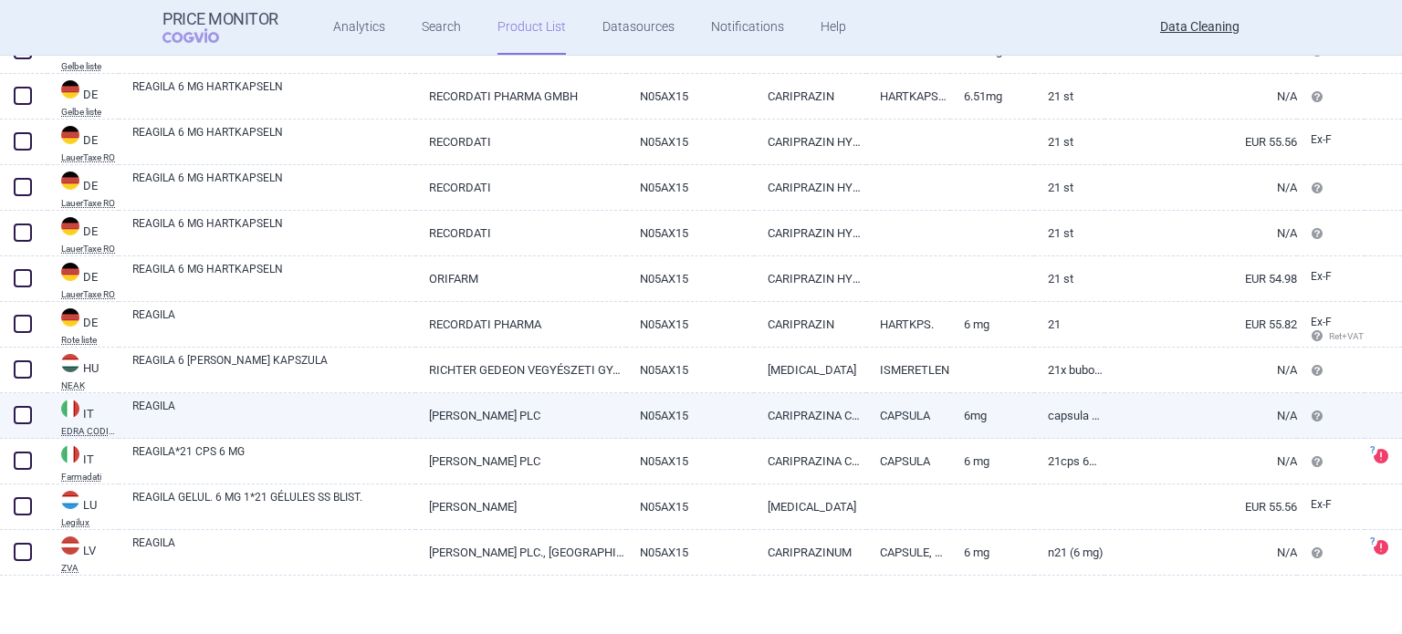
click at [876, 401] on link "CAPSULA" at bounding box center [908, 415] width 84 height 45
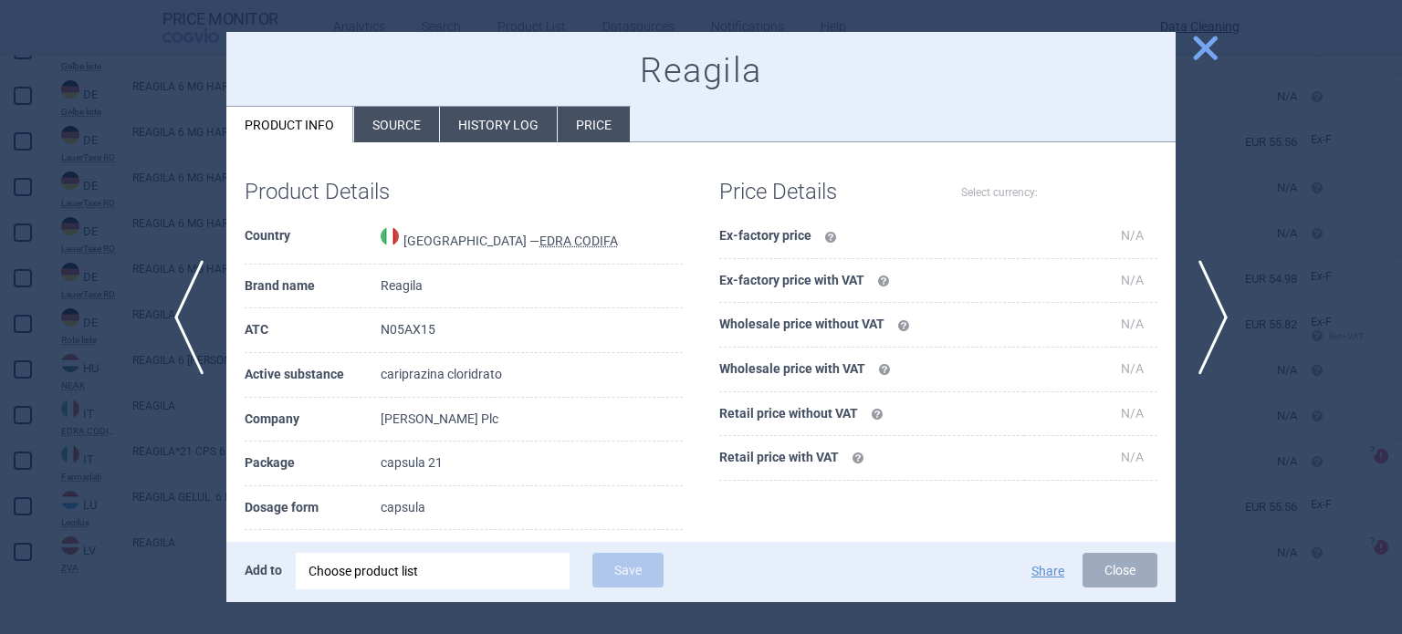
select select "EUR"
click at [1292, 256] on div at bounding box center [701, 317] width 1402 height 634
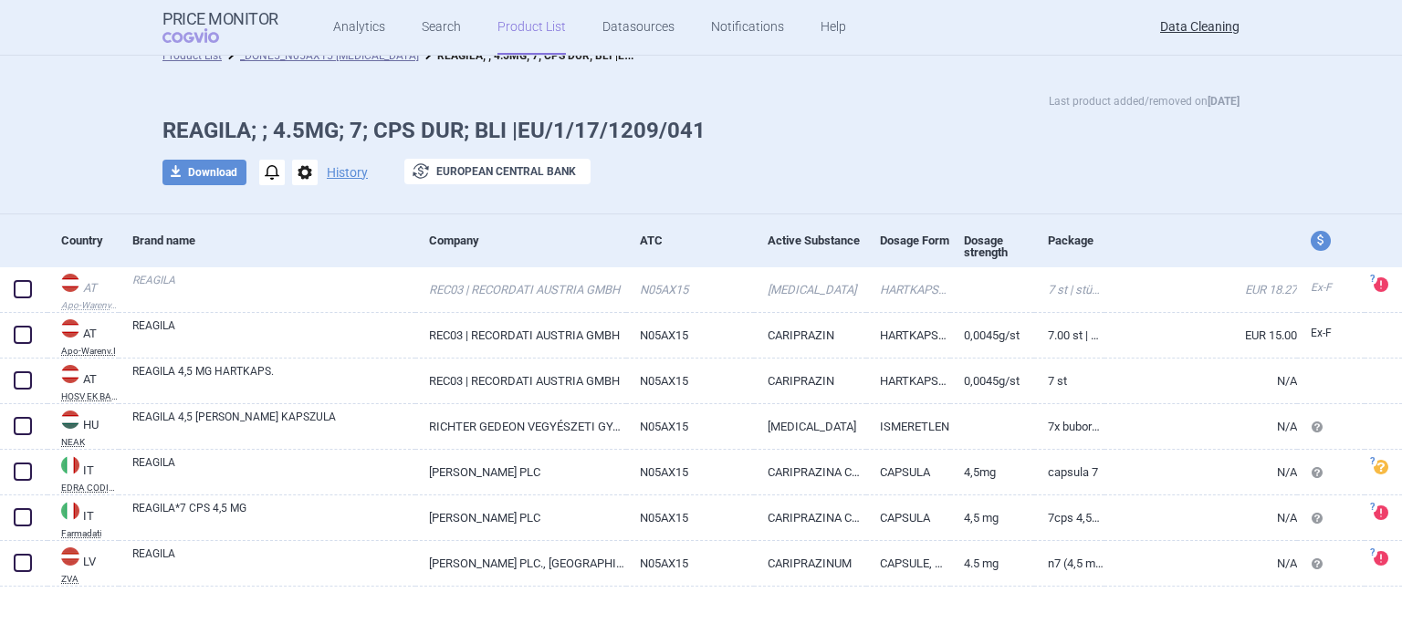
scroll to position [29, 0]
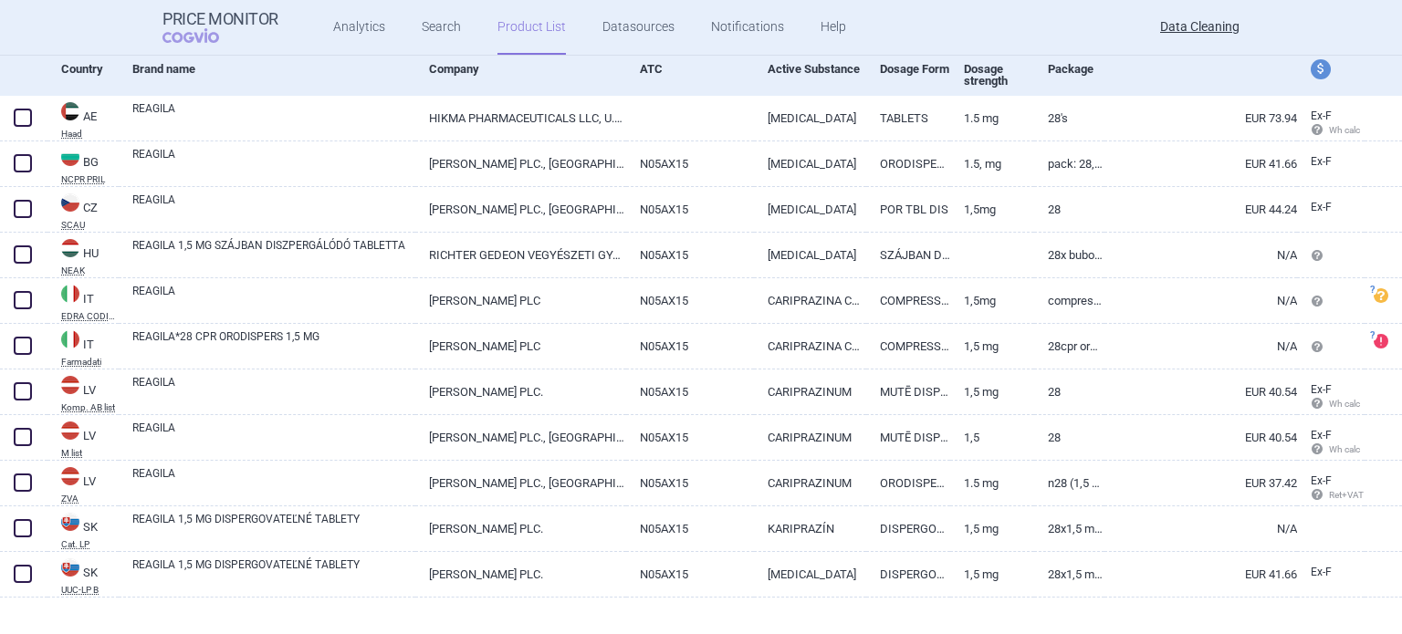
scroll to position [198, 0]
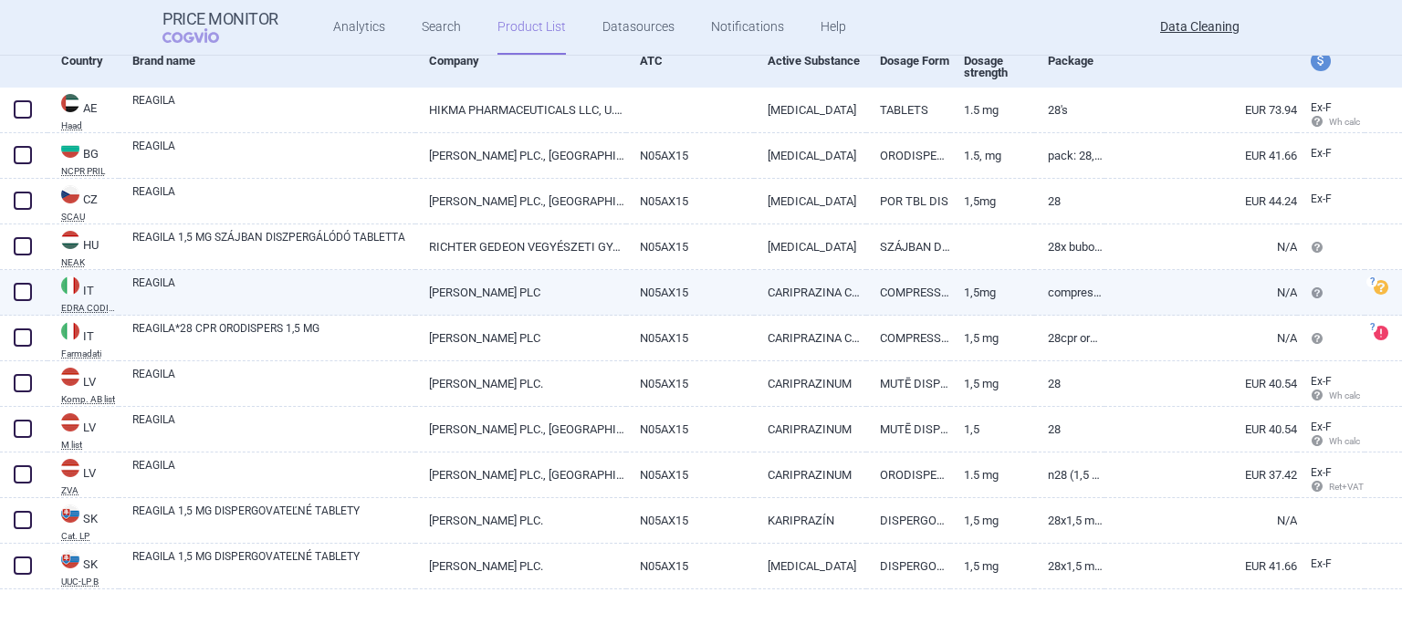
click at [995, 270] on link "1,5MG" at bounding box center [992, 292] width 84 height 45
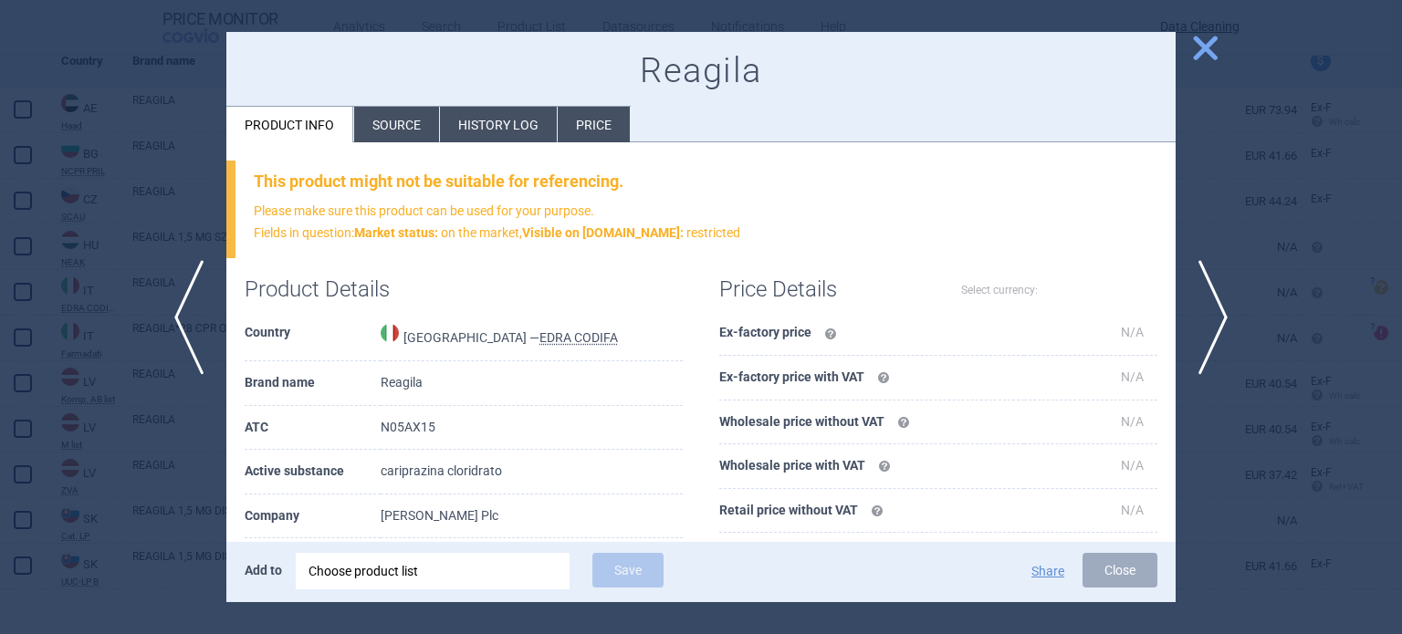
select select "EUR"
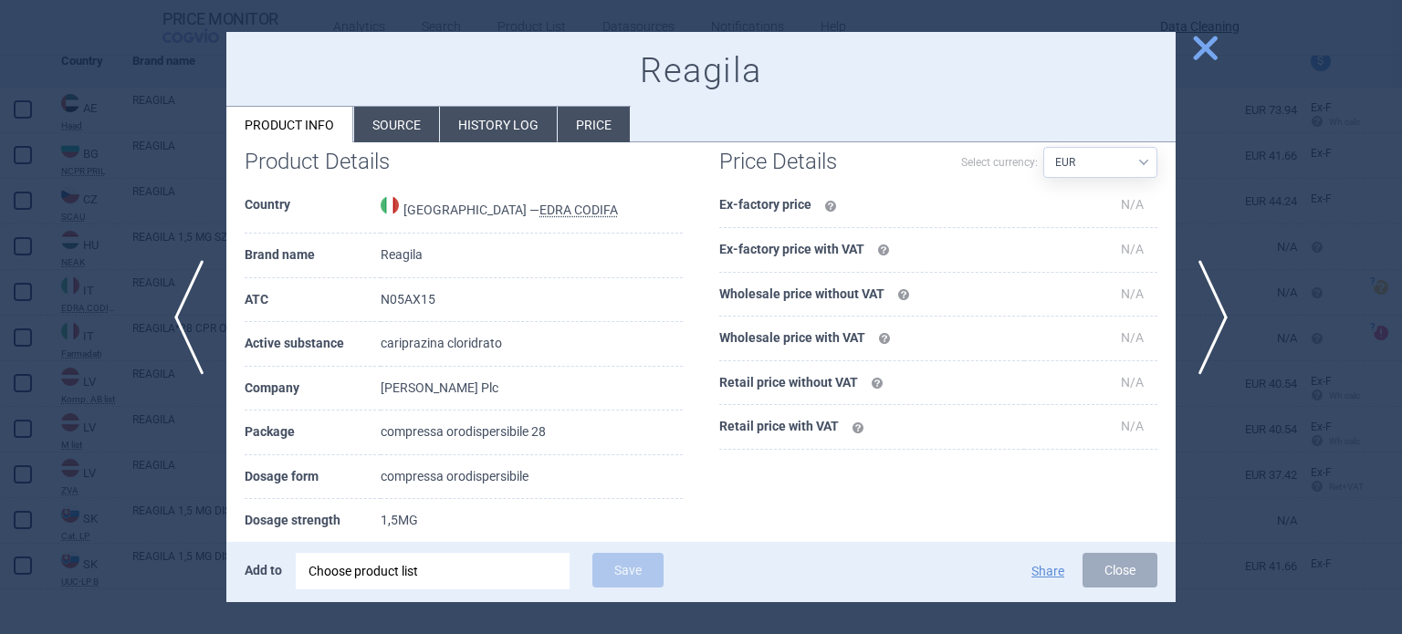
scroll to position [274, 0]
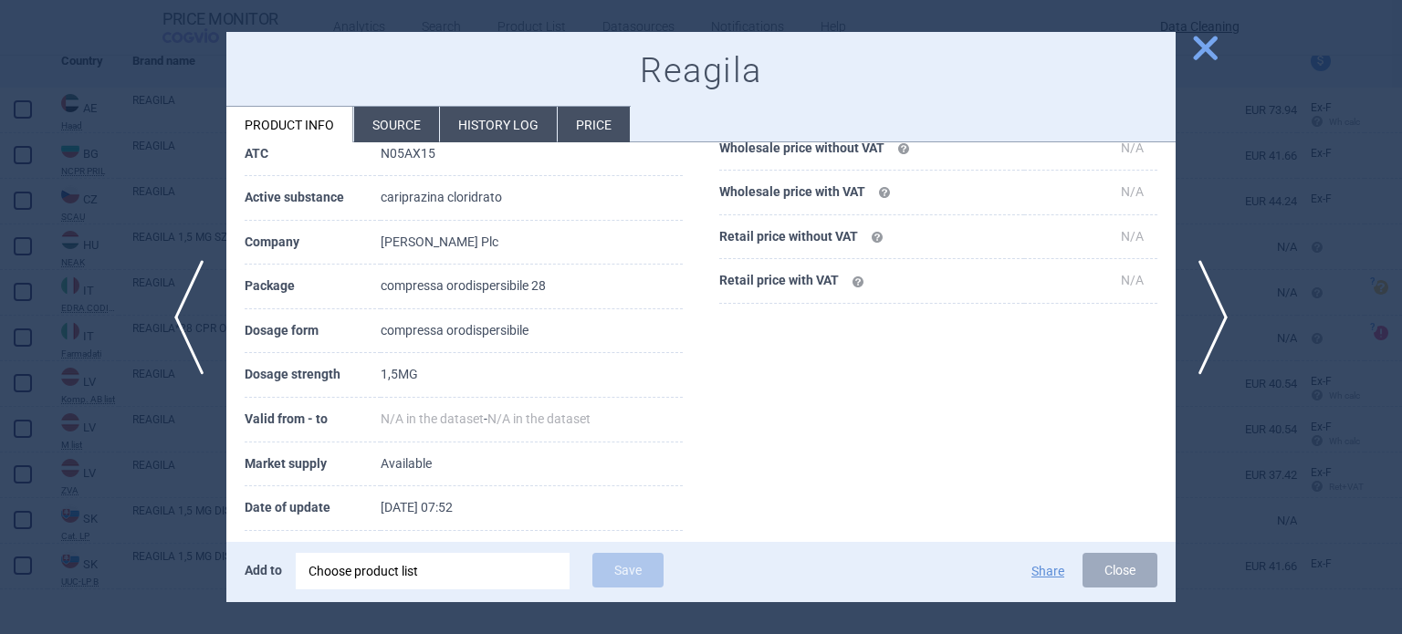
click at [1401, 86] on div at bounding box center [701, 317] width 1402 height 634
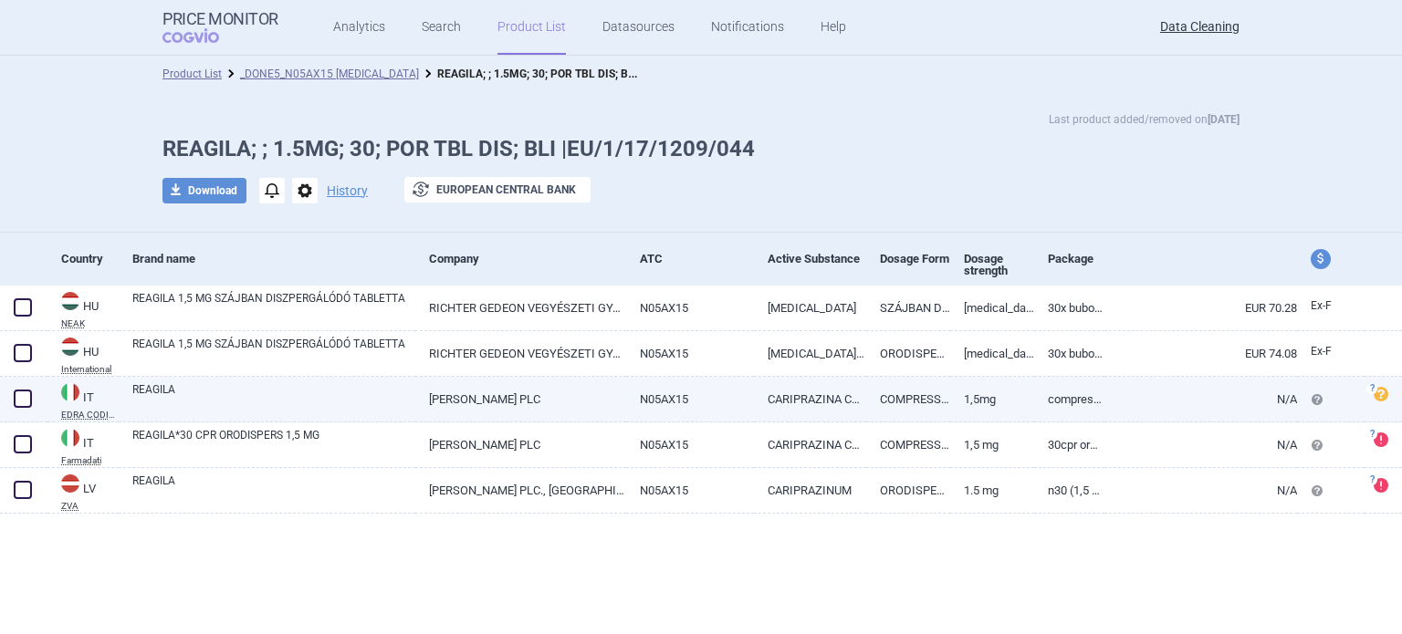
click at [887, 397] on link "COMPRESSA ORODISPERSIBILE" at bounding box center [908, 399] width 84 height 45
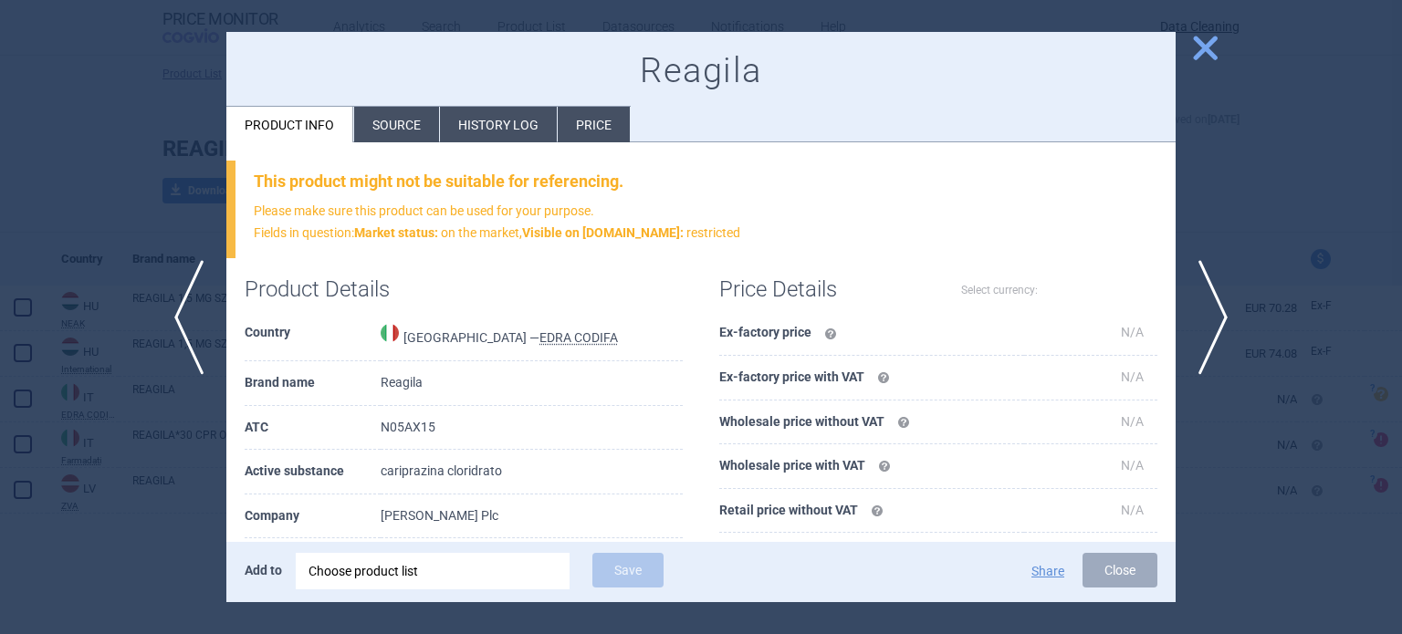
select select "EUR"
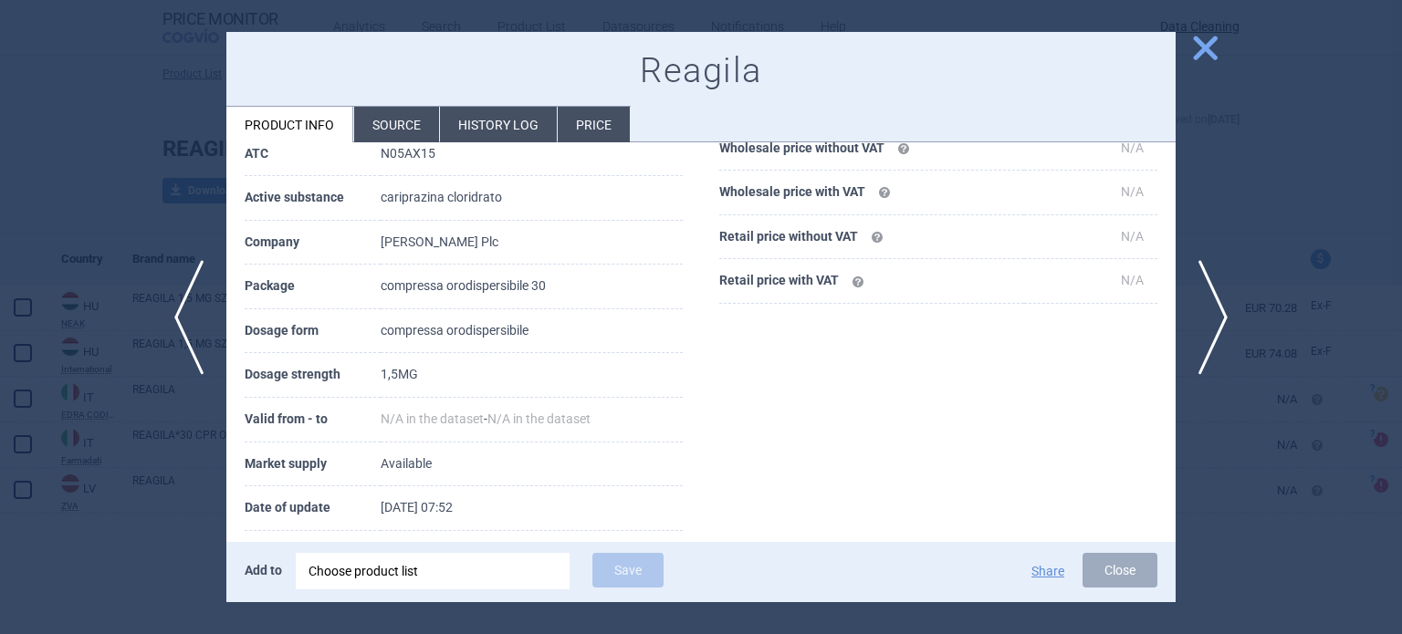
click at [1318, 185] on div at bounding box center [701, 317] width 1402 height 634
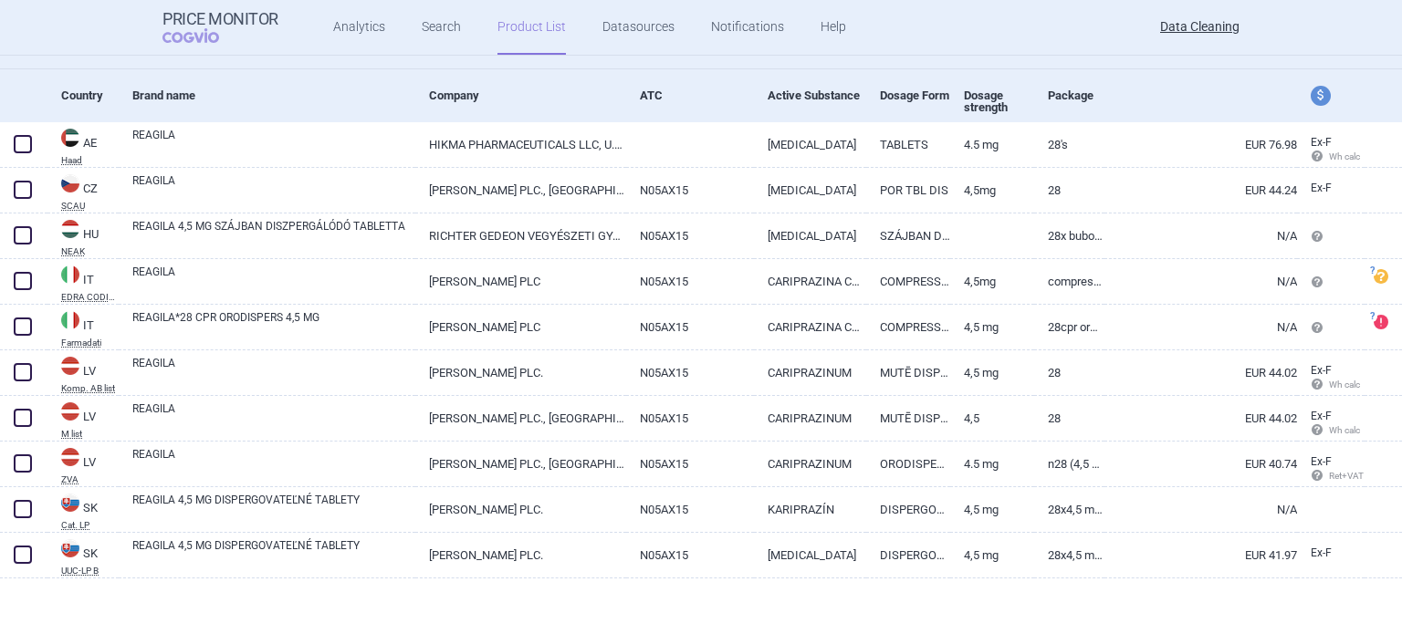
scroll to position [166, 0]
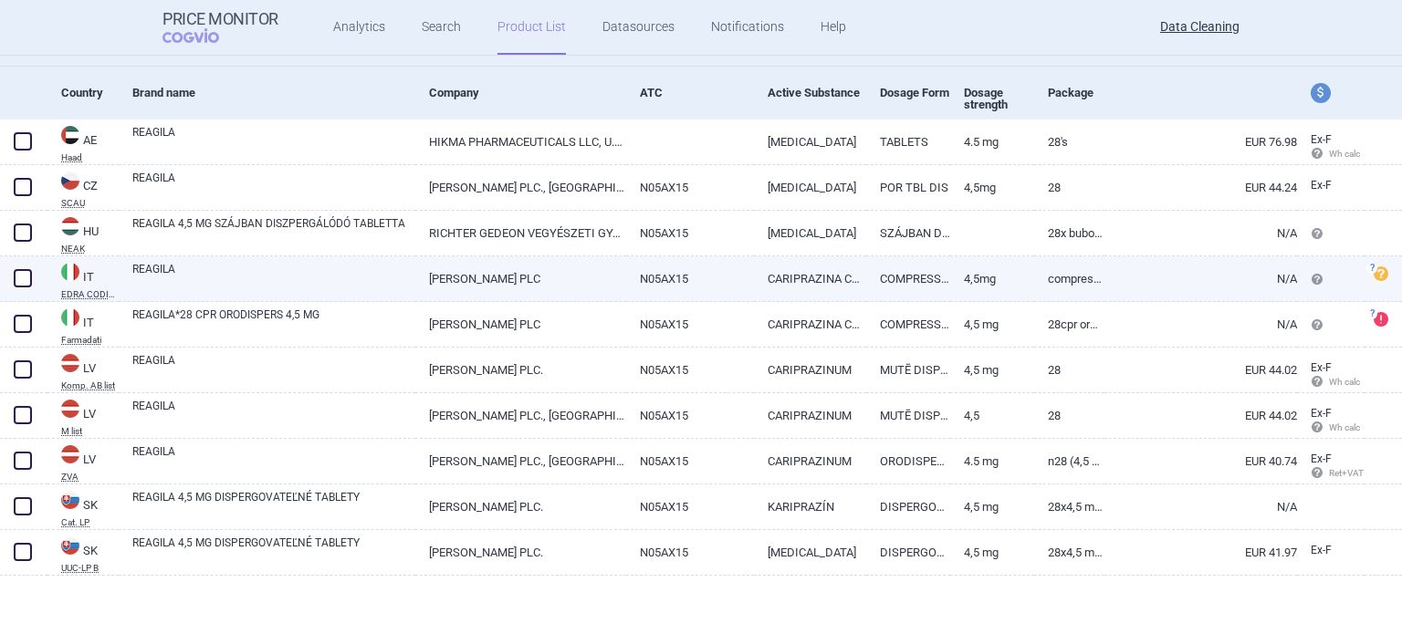
click at [631, 287] on link "N05AX15" at bounding box center [690, 279] width 129 height 45
select select "EUR"
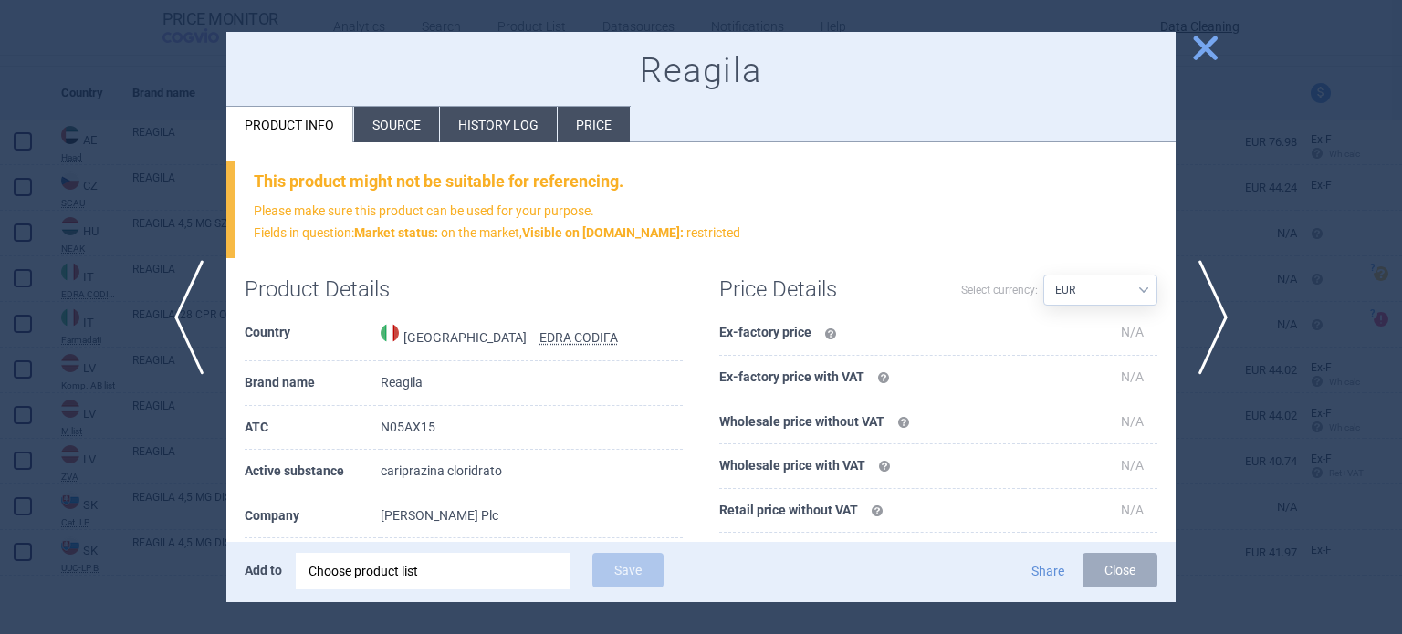
scroll to position [183, 0]
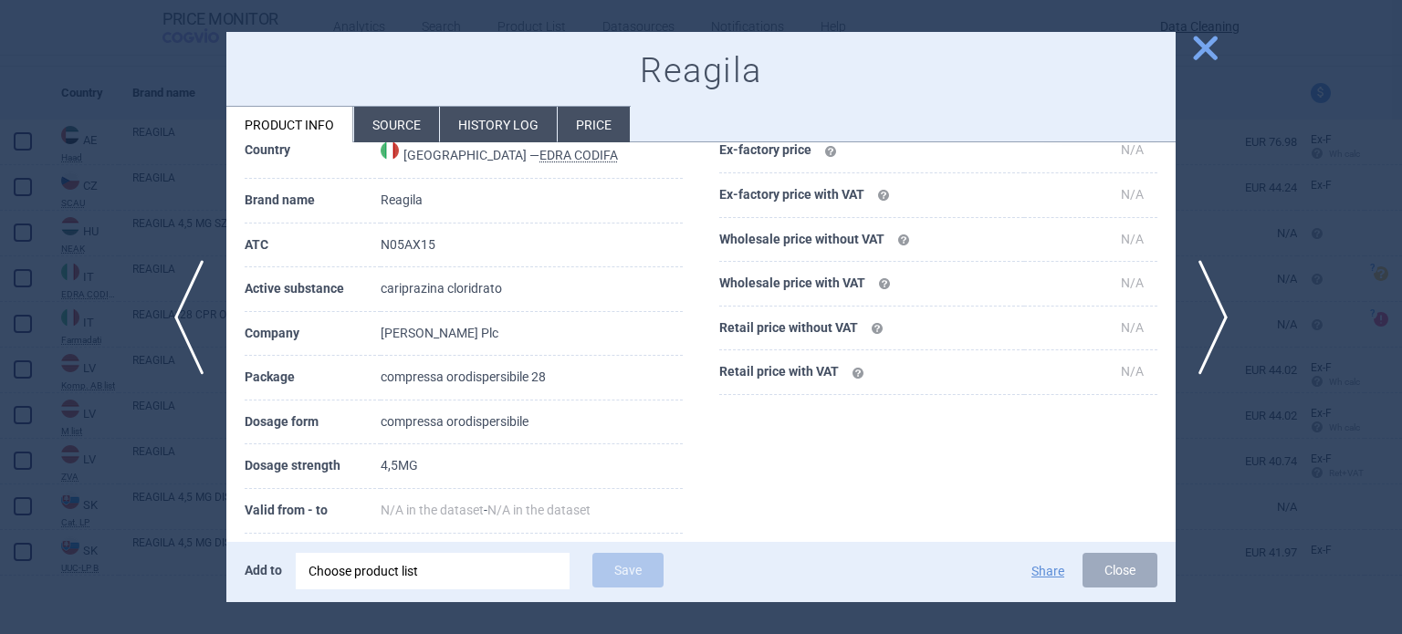
click at [0, 407] on div at bounding box center [701, 317] width 1402 height 634
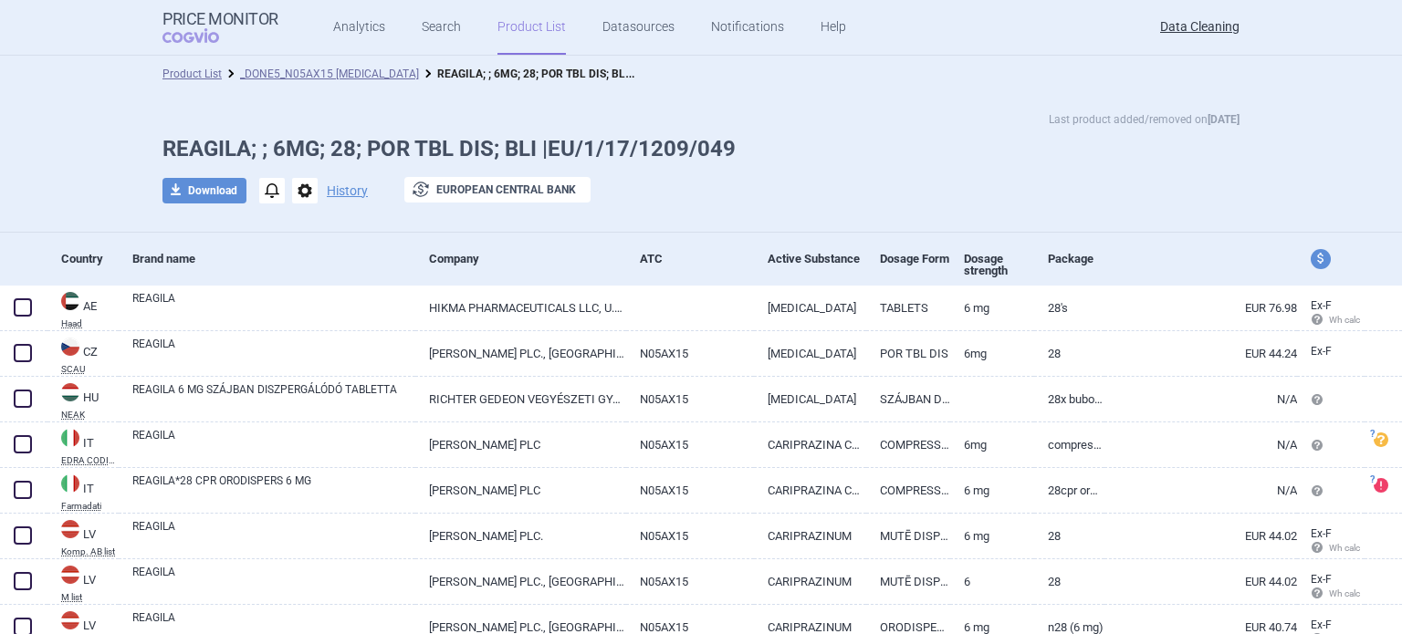
scroll to position [75, 0]
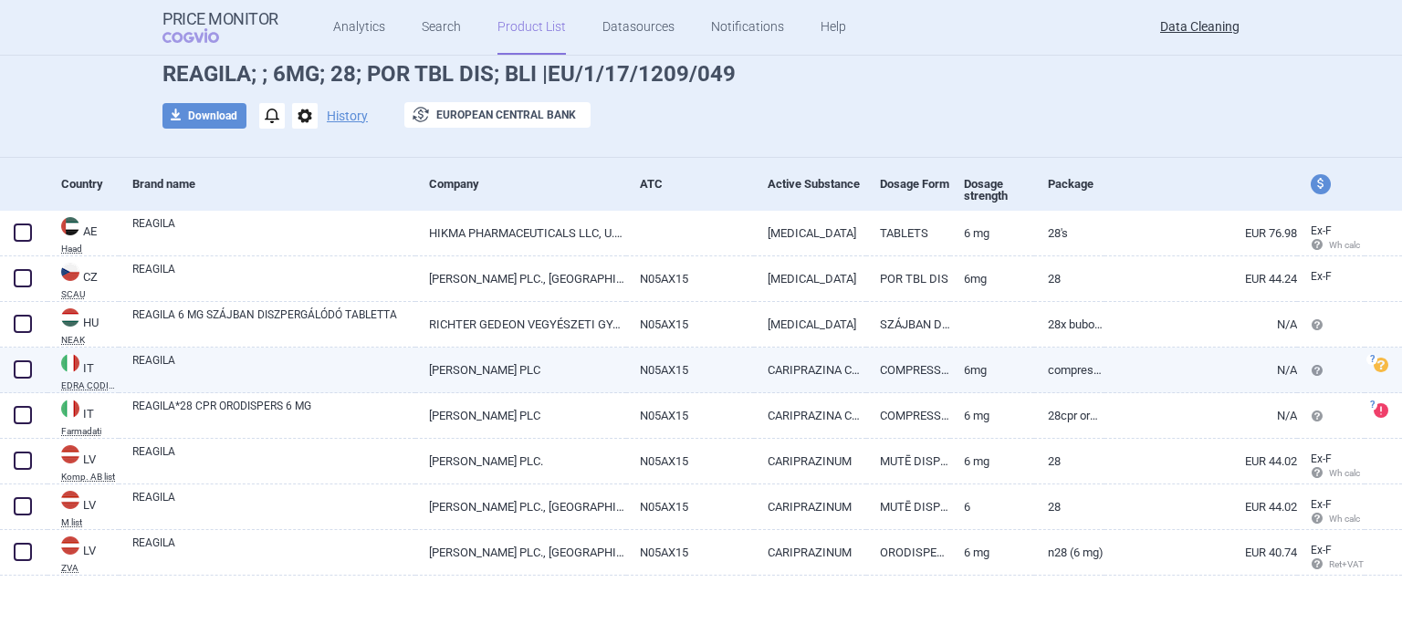
click at [826, 373] on link "CARIPRAZINA CLORIDRATO" at bounding box center [810, 370] width 112 height 45
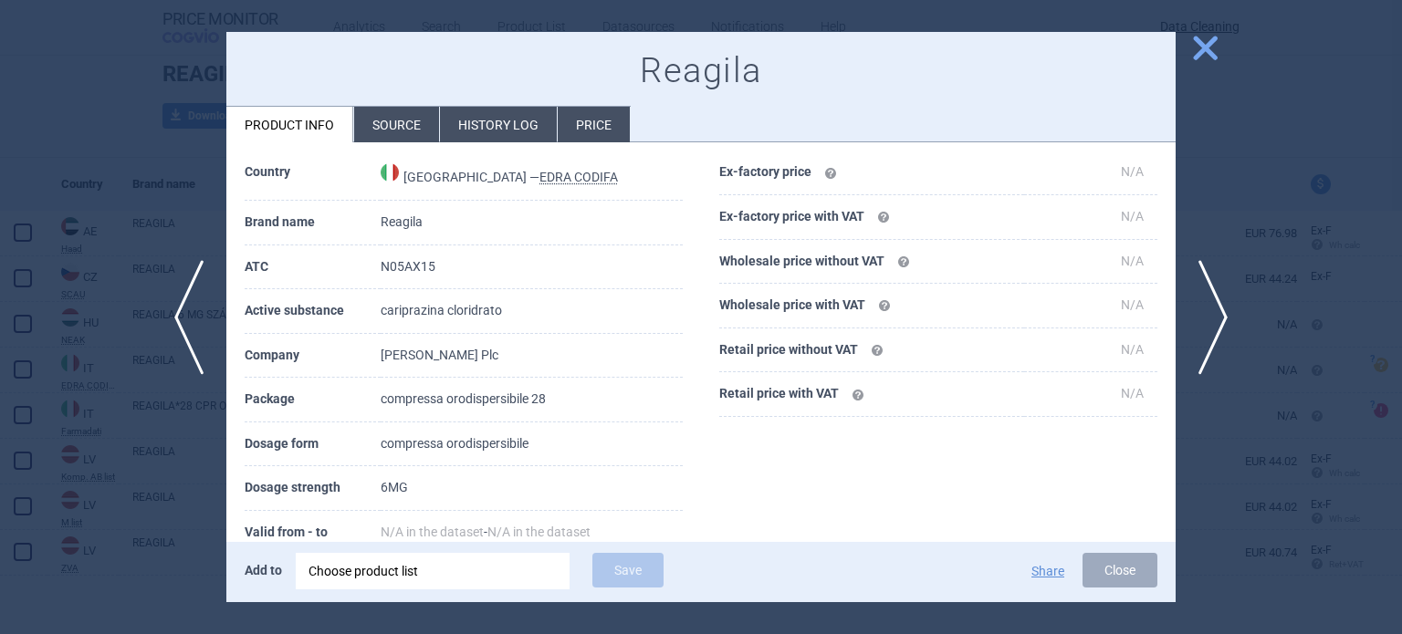
select select "EUR"
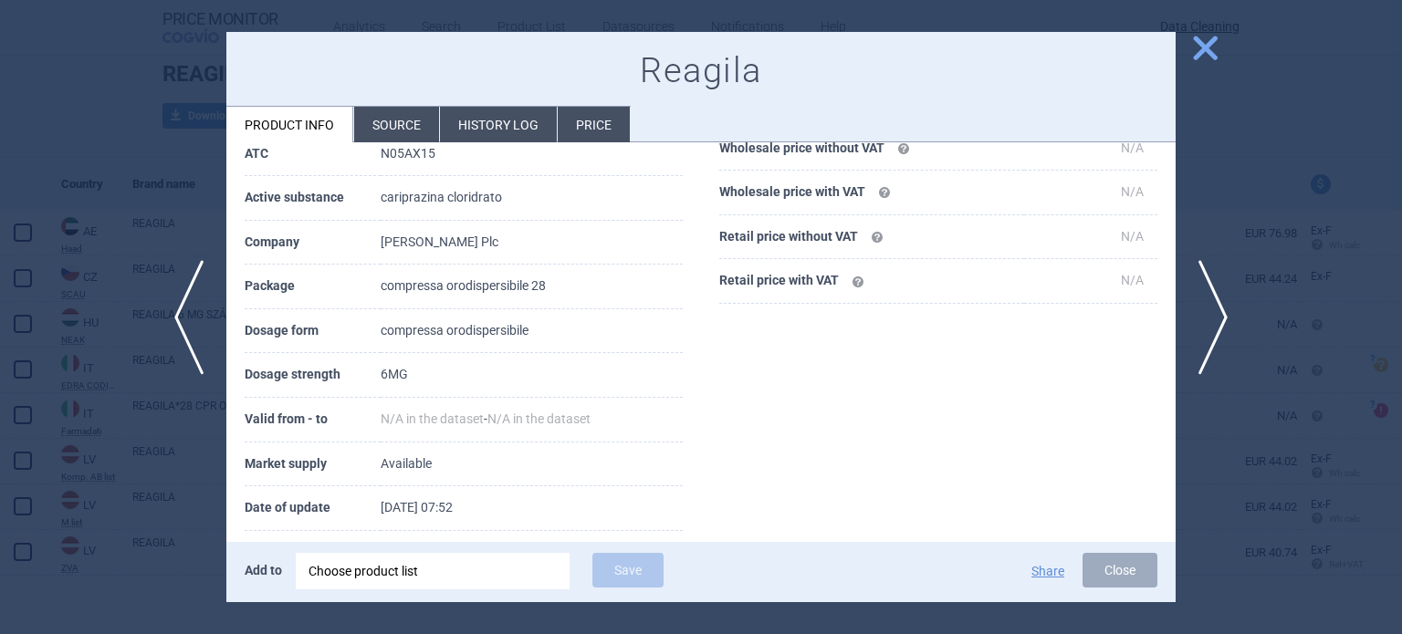
click at [1241, 173] on div at bounding box center [701, 317] width 1402 height 634
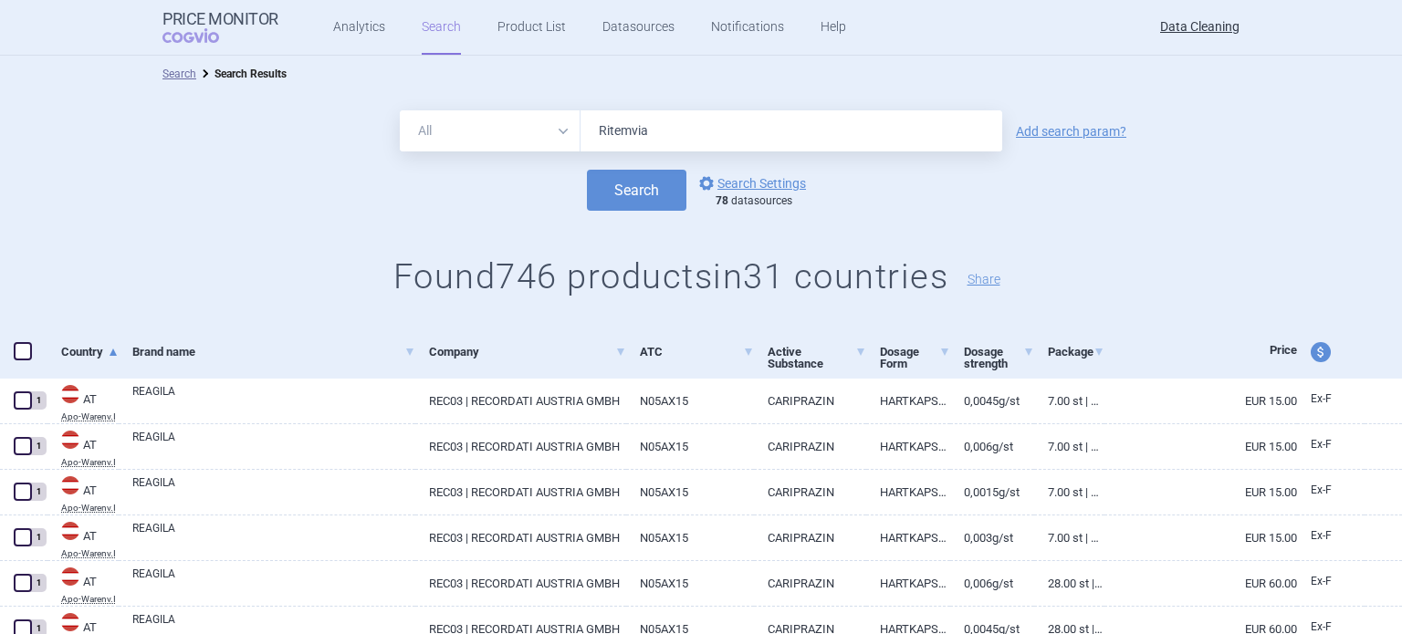
click at [587, 170] on button "Search" at bounding box center [636, 190] width 99 height 41
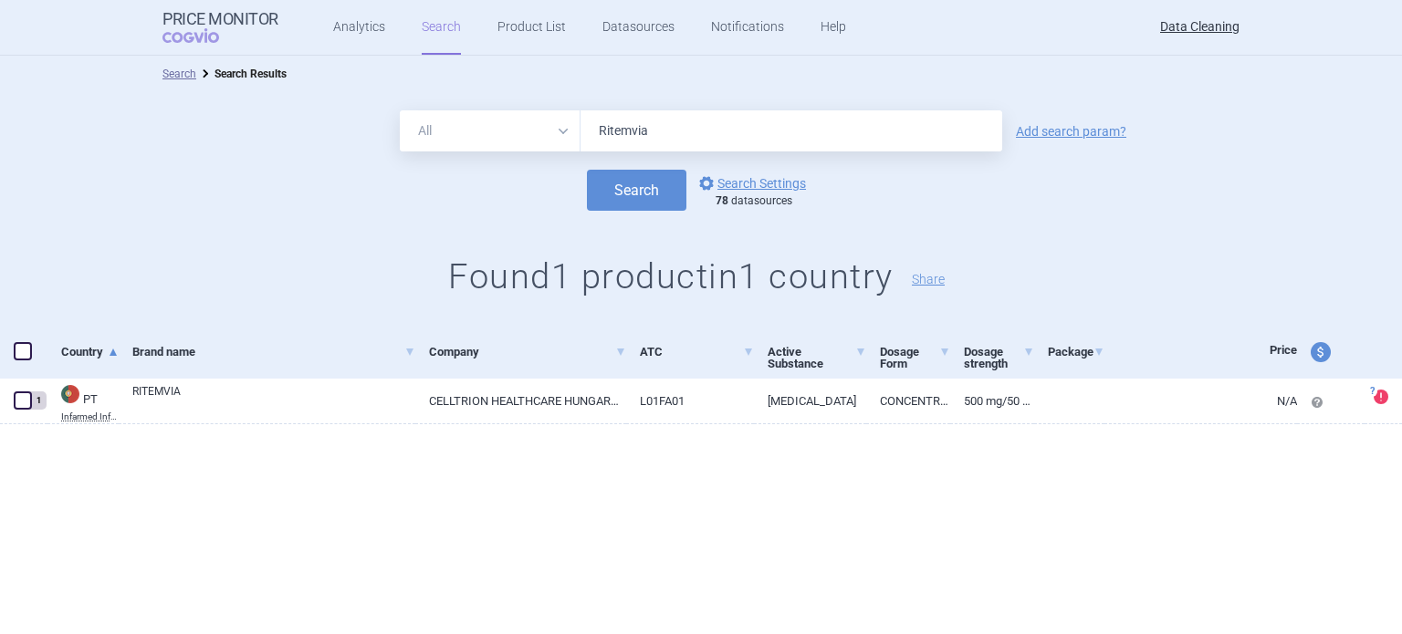
drag, startPoint x: 670, startPoint y: 129, endPoint x: 505, endPoint y: 138, distance: 165.5
click at [541, 136] on div "All Brand Name ATC Company Active Substance Country Newer than Ritemvia" at bounding box center [701, 130] width 602 height 41
paste input "Spherox"
type input "Spherox"
click at [587, 170] on button "Search" at bounding box center [636, 190] width 99 height 41
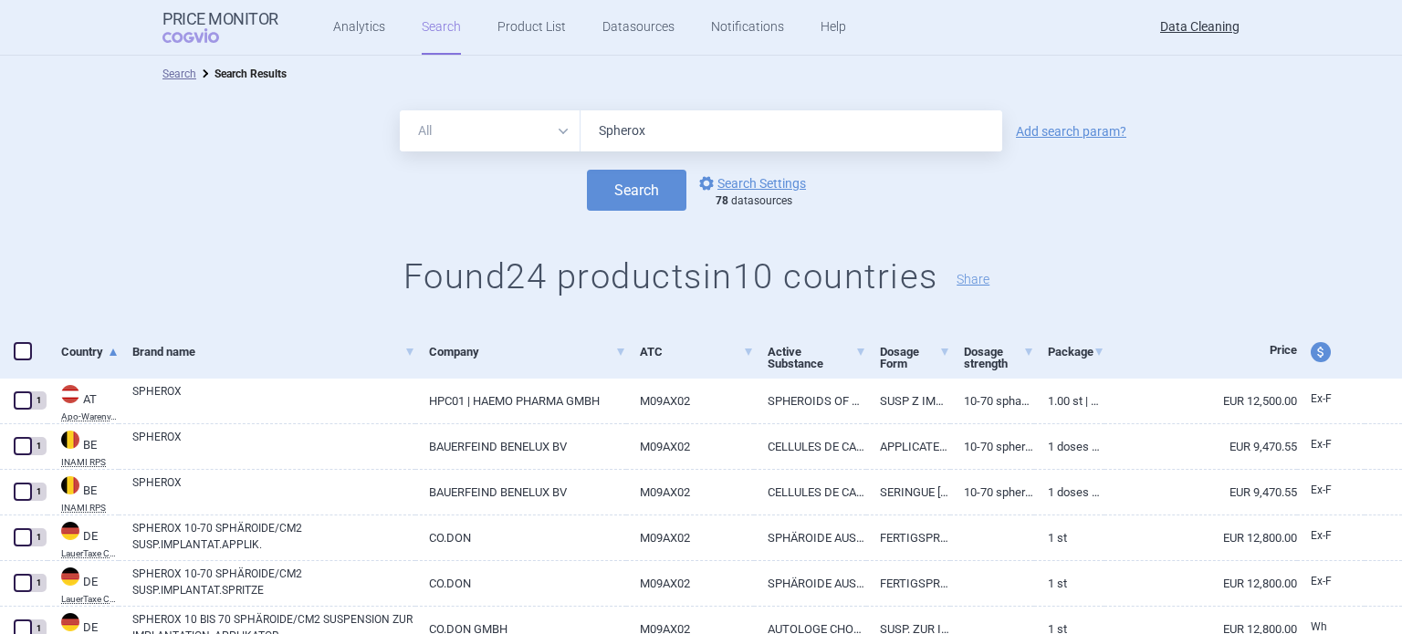
drag, startPoint x: 649, startPoint y: 120, endPoint x: 629, endPoint y: 124, distance: 20.6
click at [643, 120] on div "All Brand Name ATC Company Active Substance Country Newer than Spherox Add sear…" at bounding box center [701, 209] width 1402 height 235
drag, startPoint x: 629, startPoint y: 124, endPoint x: 541, endPoint y: 130, distance: 87.8
click at [551, 130] on div "All Brand Name ATC Company Active Substance Country Newer than Spherox" at bounding box center [701, 130] width 602 height 41
click at [654, 141] on form "All Brand Name ATC Company Active Substance Country Newer than Spherox Add sear…" at bounding box center [701, 160] width 1402 height 100
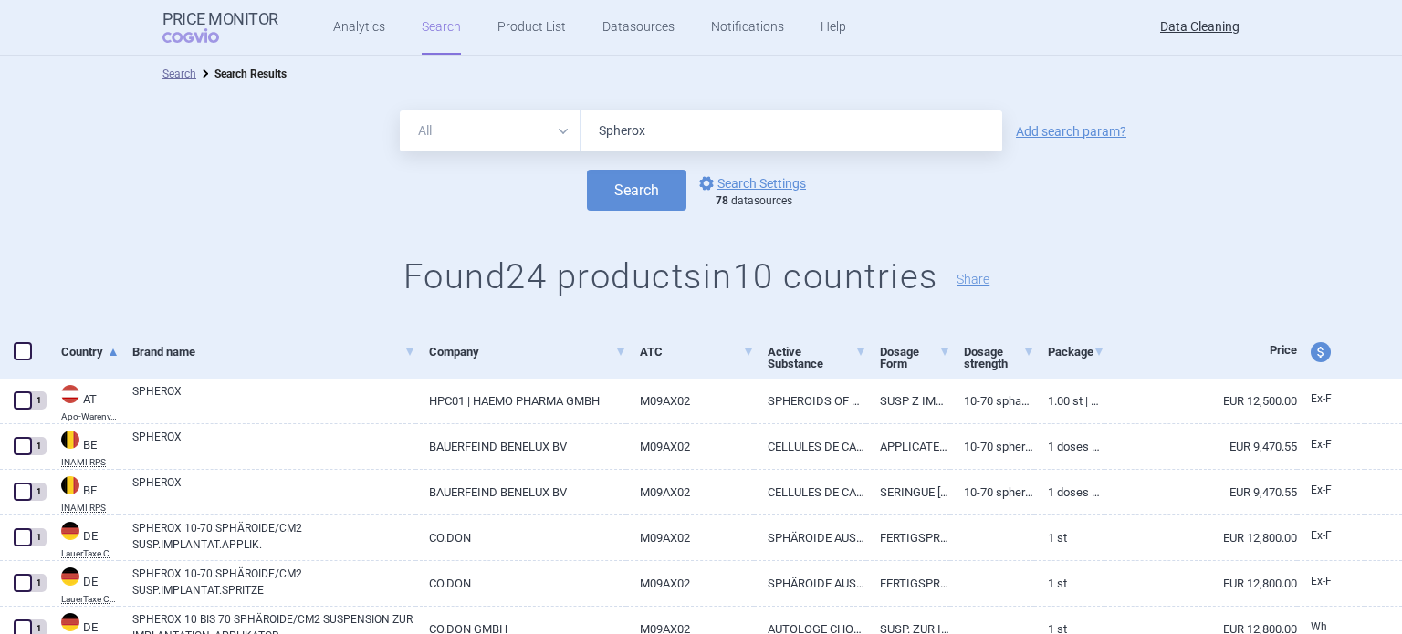
click at [646, 141] on input "Spherox" at bounding box center [792, 130] width 422 height 41
drag, startPoint x: 659, startPoint y: 131, endPoint x: 466, endPoint y: 120, distance: 193.8
click at [475, 122] on div "All Brand Name ATC Company Active Substance Country Newer than Spherox" at bounding box center [701, 130] width 602 height 41
paste input "Oxervate"
click at [587, 170] on button "Search" at bounding box center [636, 190] width 99 height 41
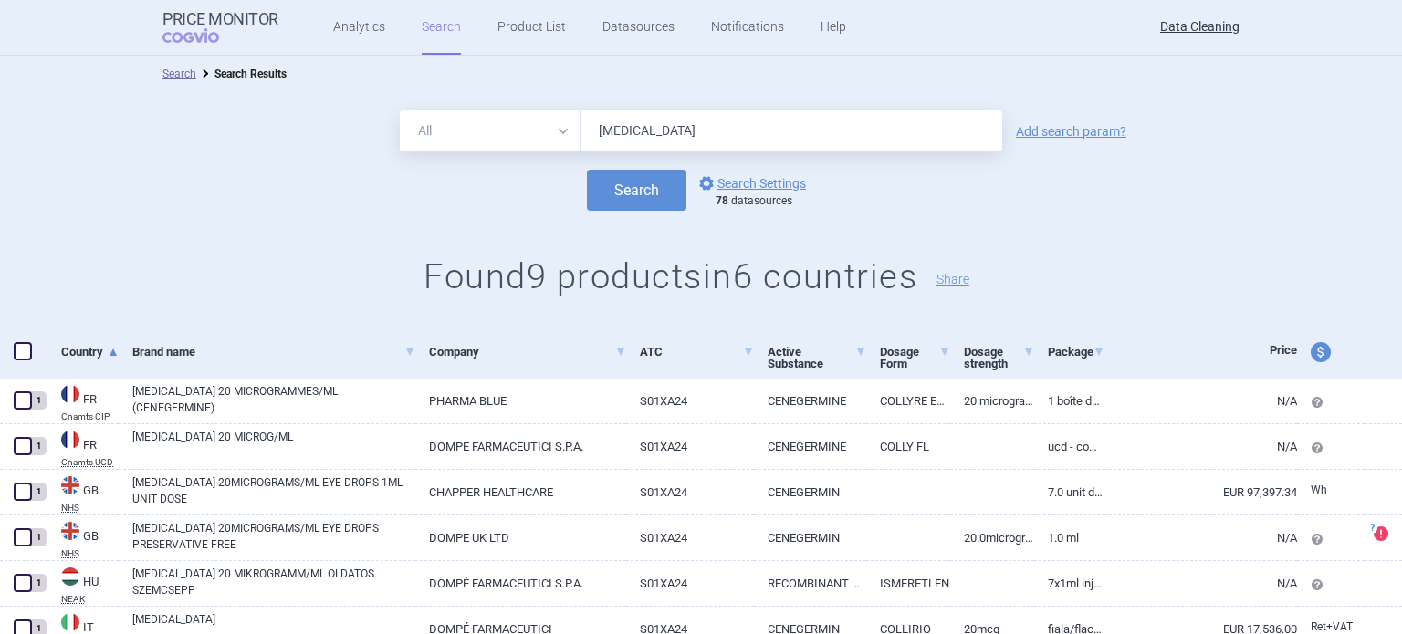
drag, startPoint x: 491, startPoint y: 134, endPoint x: 456, endPoint y: 135, distance: 34.7
click at [461, 135] on div "All Brand Name ATC Company Active Substance Country Newer than Oxervate" at bounding box center [701, 130] width 602 height 41
click at [587, 170] on button "Search" at bounding box center [636, 190] width 99 height 41
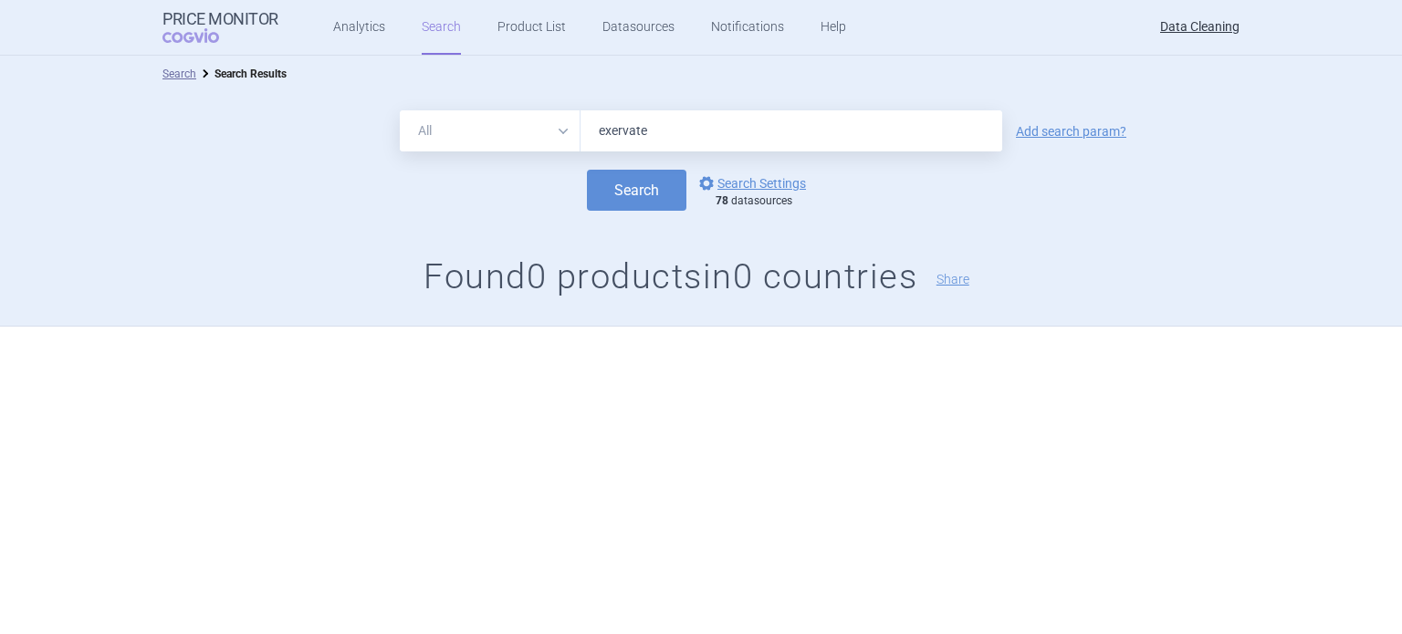
drag, startPoint x: 679, startPoint y: 125, endPoint x: 500, endPoint y: 150, distance: 180.6
click at [505, 149] on div "All Brand Name ATC Company Active Substance Country Newer than exervate" at bounding box center [701, 130] width 602 height 41
type input "Besponsa"
click at [587, 170] on button "Search" at bounding box center [636, 190] width 99 height 41
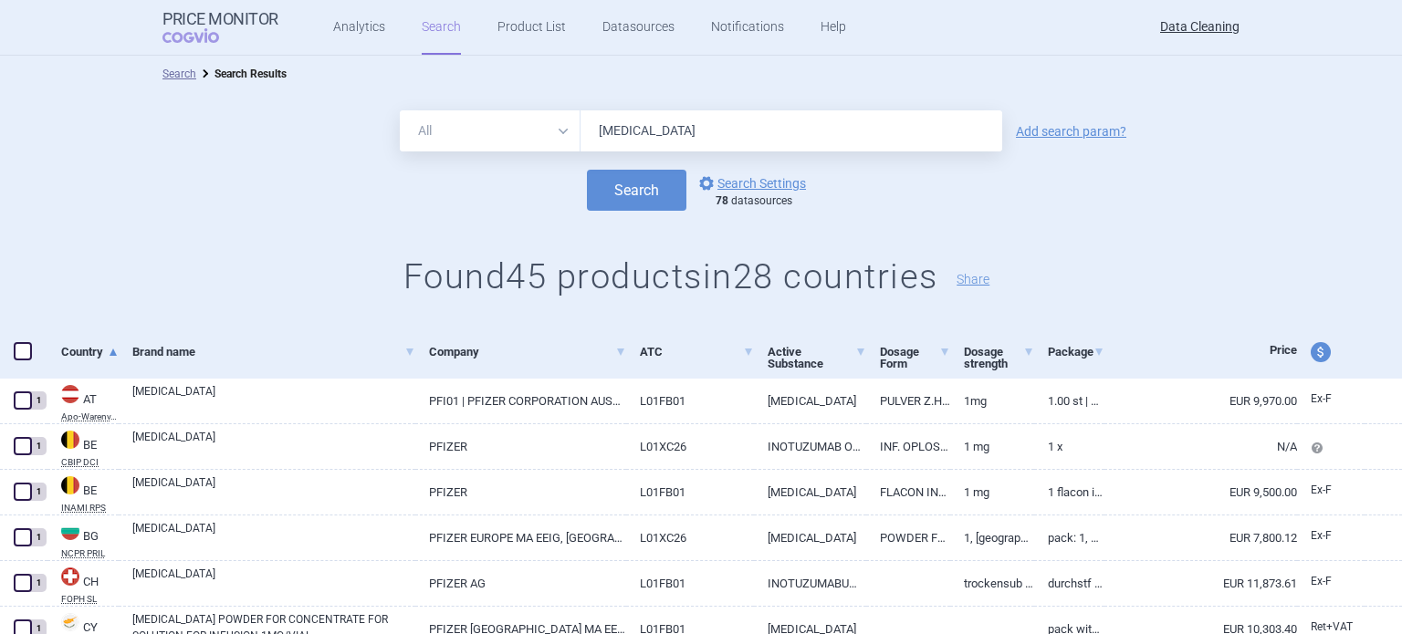
click at [629, 120] on input "Besponsa" at bounding box center [792, 130] width 422 height 41
paste input "Erelzi"
type input "Erelzi"
click at [587, 170] on button "Search" at bounding box center [636, 190] width 99 height 41
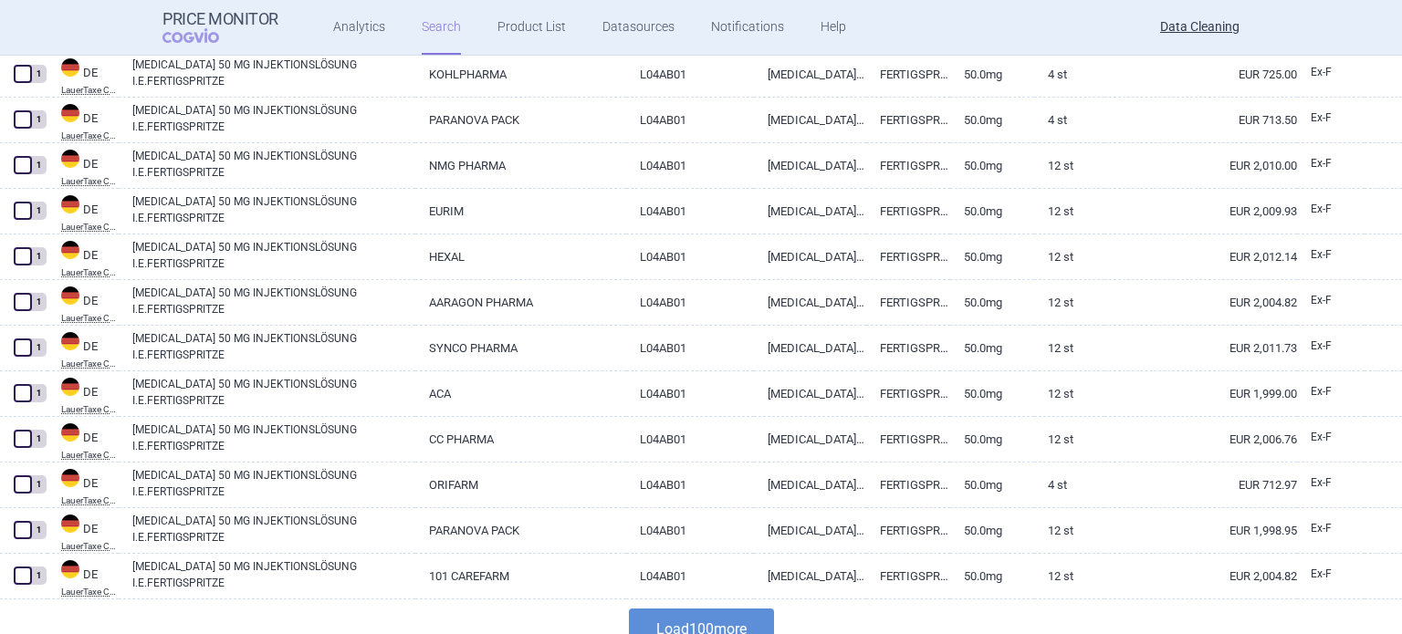
scroll to position [4367, 0]
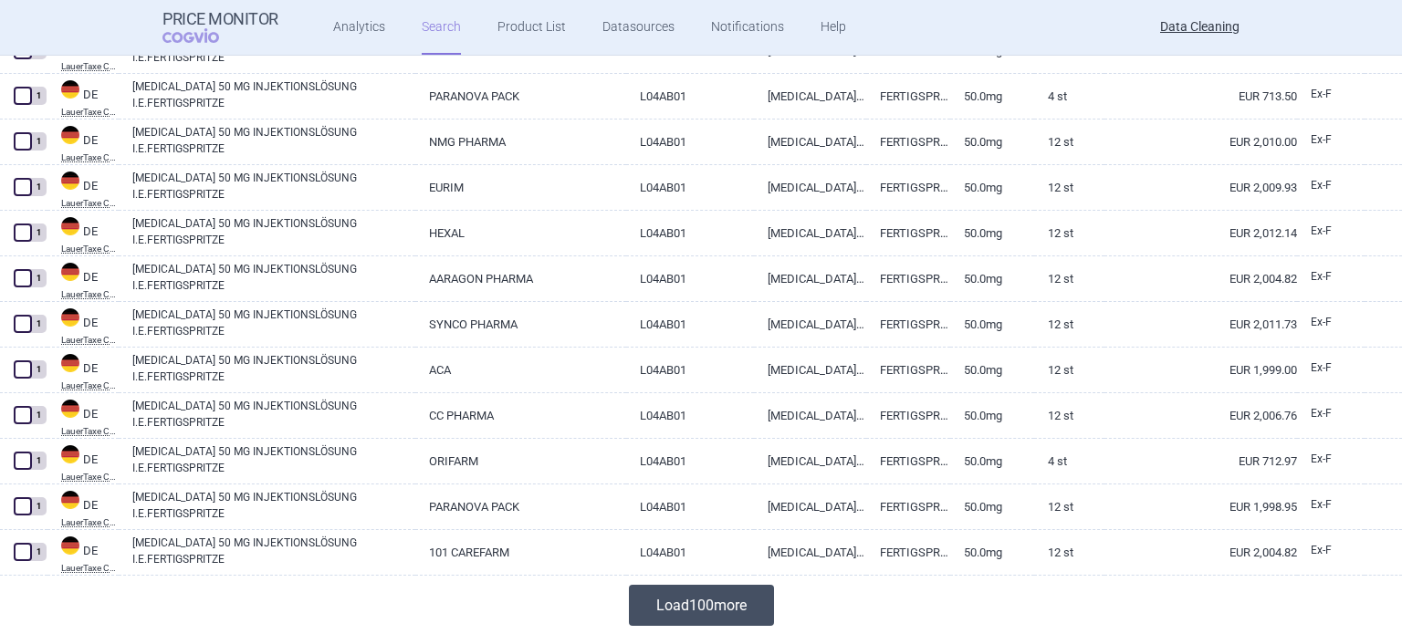
click at [712, 597] on button "Load 100 more" at bounding box center [701, 605] width 145 height 41
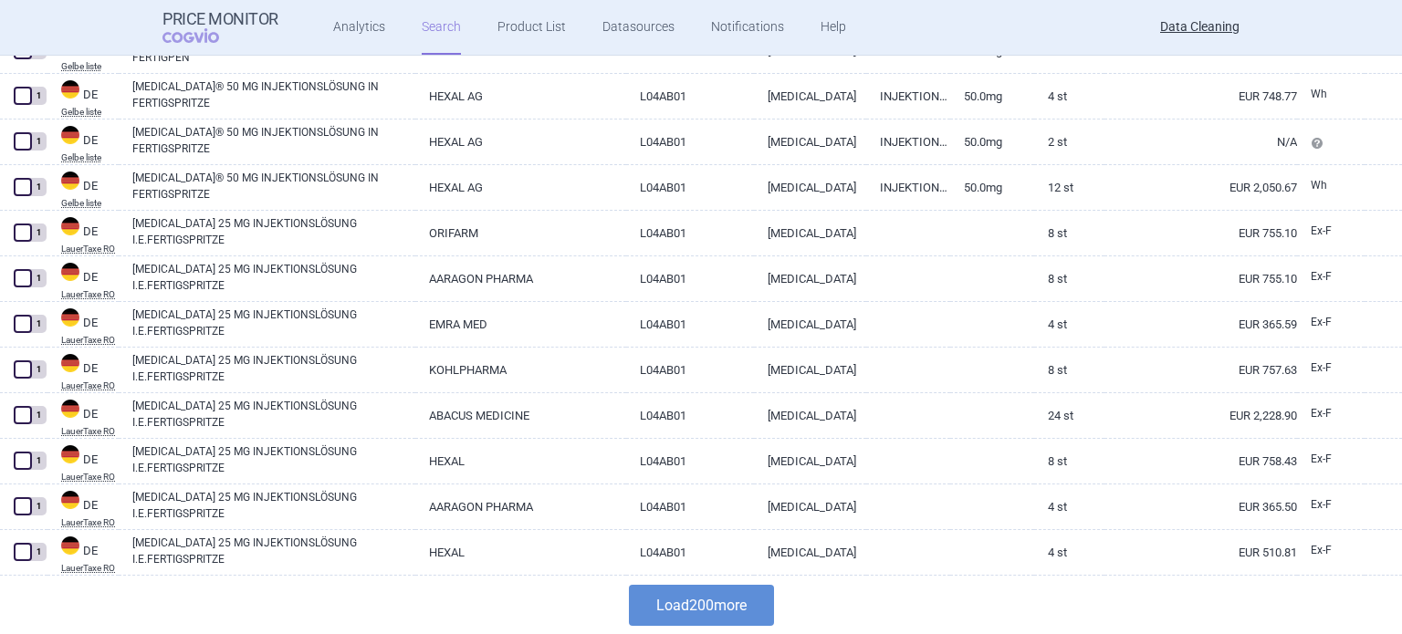
scroll to position [8931, 0]
click at [717, 602] on button "Load 200 more" at bounding box center [701, 605] width 145 height 41
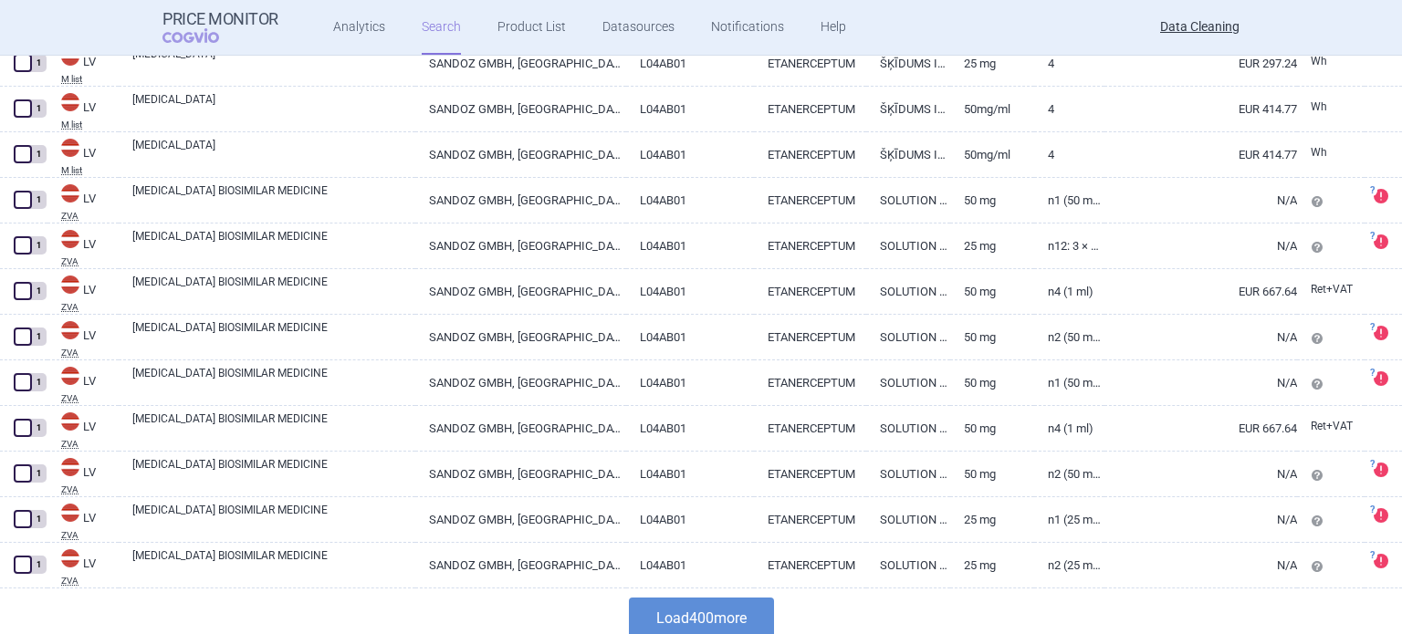
scroll to position [18059, 0]
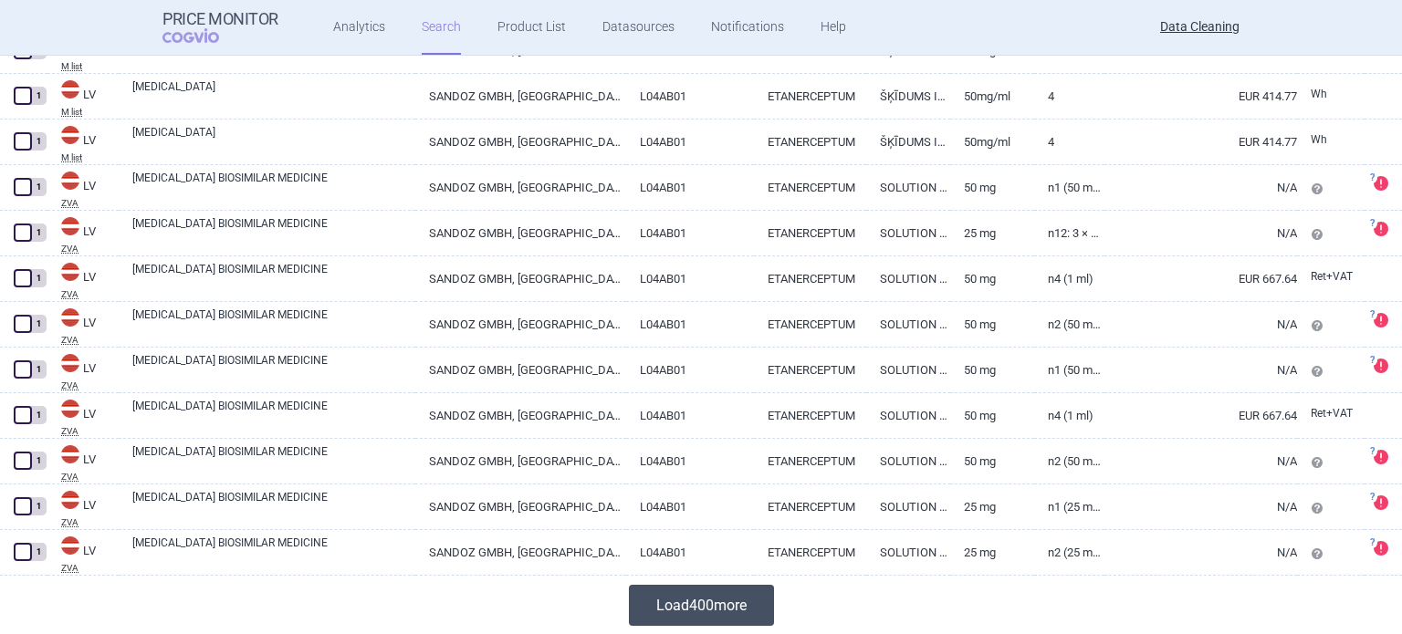
click at [638, 608] on button "Load 400 more" at bounding box center [701, 605] width 145 height 41
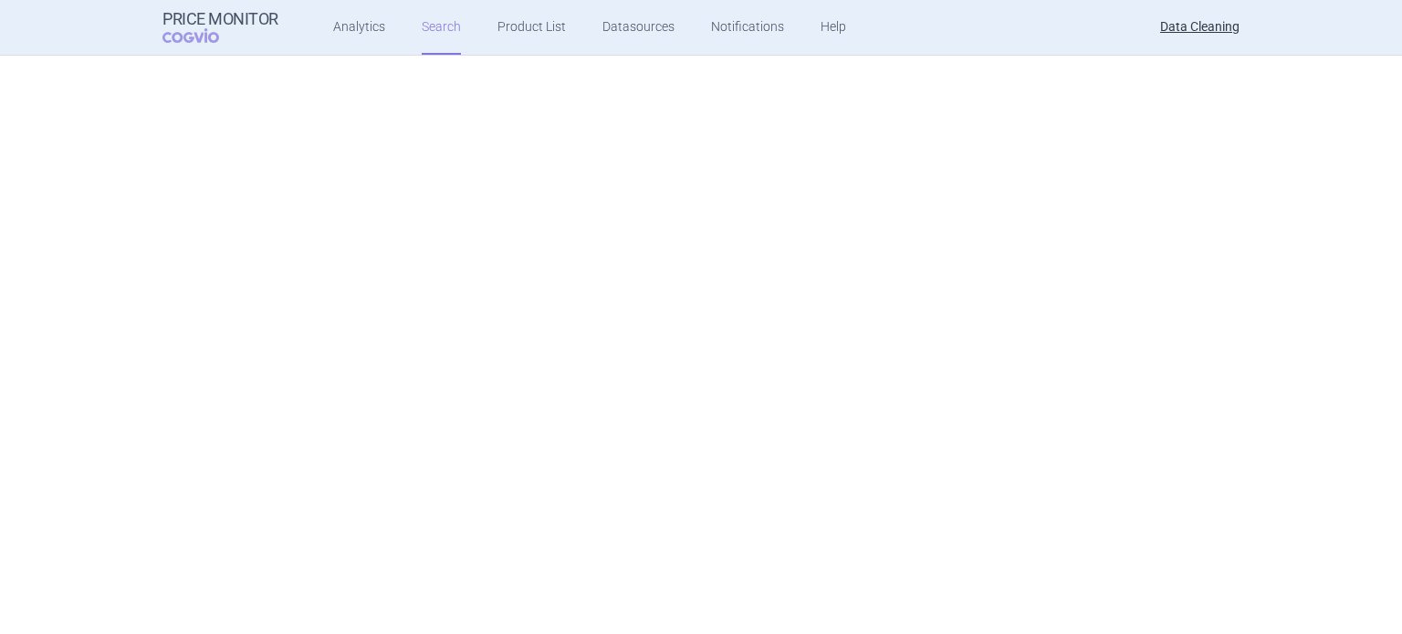
scroll to position [0, 0]
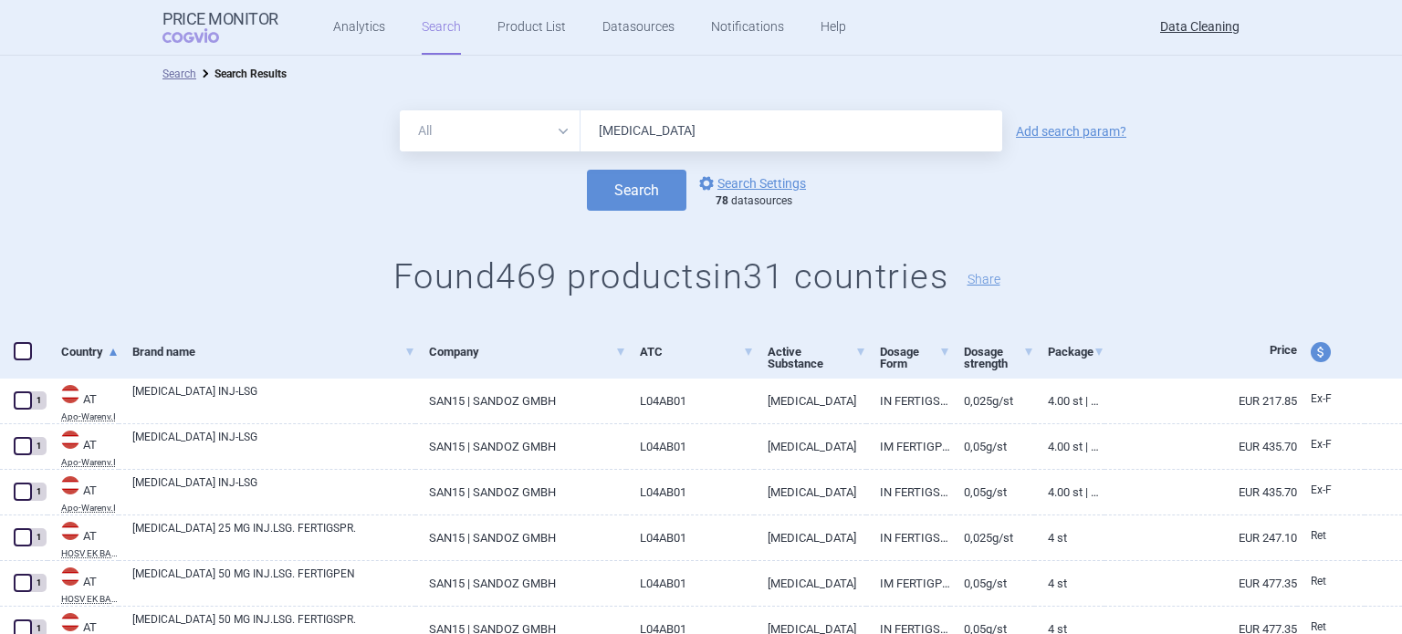
drag, startPoint x: 489, startPoint y: 131, endPoint x: 479, endPoint y: 150, distance: 21.6
click at [489, 131] on select "All Brand Name ATC Company Active Substance Country Newer than" at bounding box center [490, 130] width 181 height 41
select select "brandName"
click at [400, 110] on select "All Brand Name ATC Company Active Substance Country Newer than" at bounding box center [490, 130] width 181 height 41
click at [587, 193] on button "Search" at bounding box center [636, 190] width 99 height 41
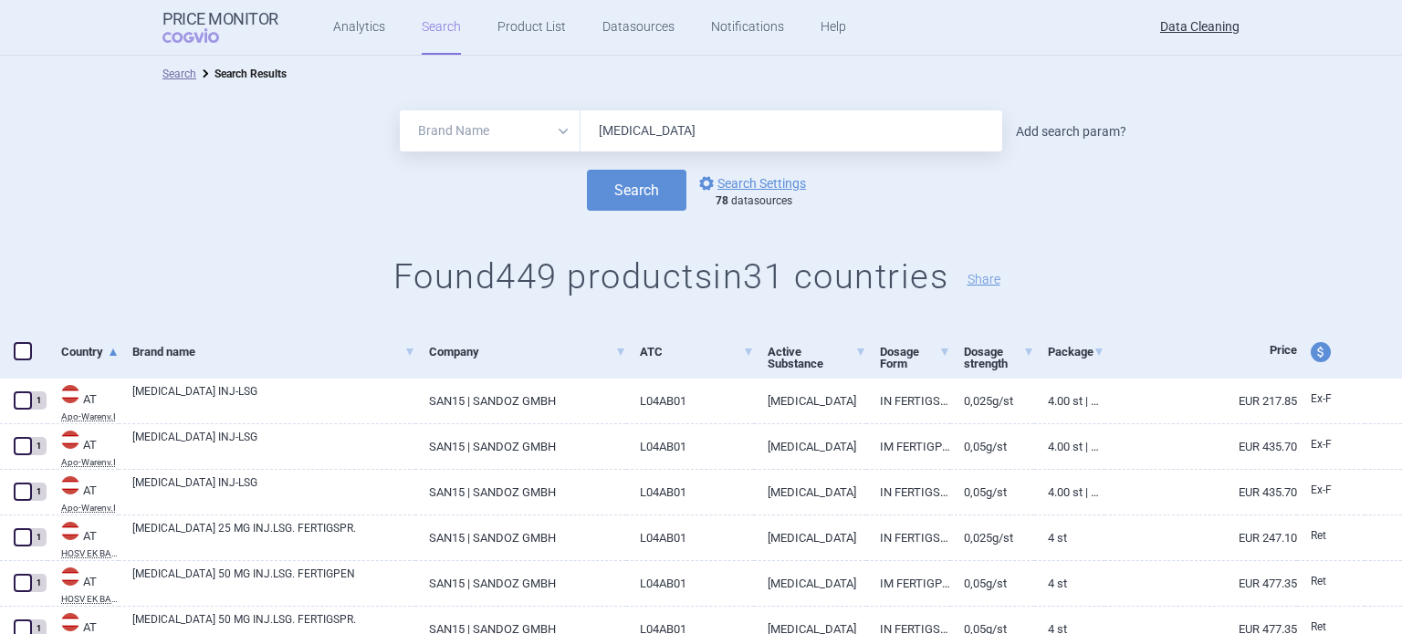
click at [1069, 129] on link "Add search param?" at bounding box center [1071, 131] width 110 height 13
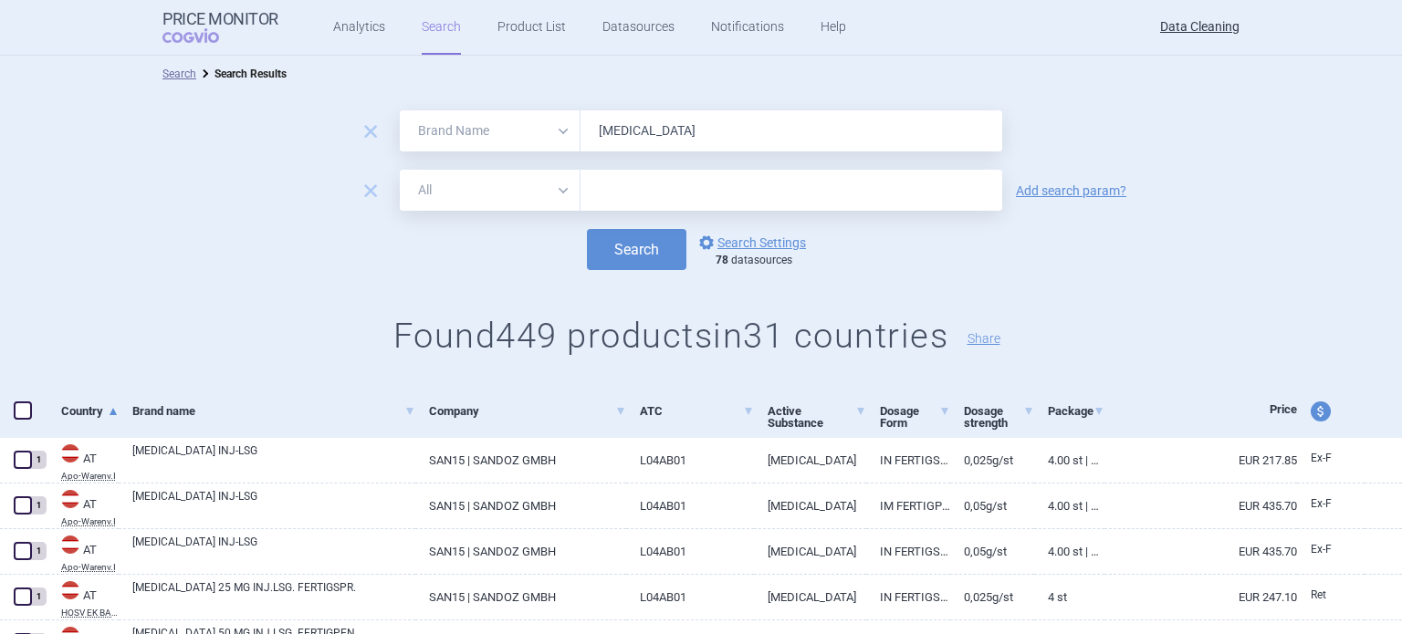
click at [600, 185] on input "text" at bounding box center [792, 190] width 422 height 41
click at [511, 202] on select "All Brand Name ATC Company Active Substance Country Newer than" at bounding box center [490, 190] width 181 height 41
select select "country"
click at [400, 170] on select "All Brand Name ATC Company Active Substance Country Newer than" at bounding box center [490, 190] width 181 height 41
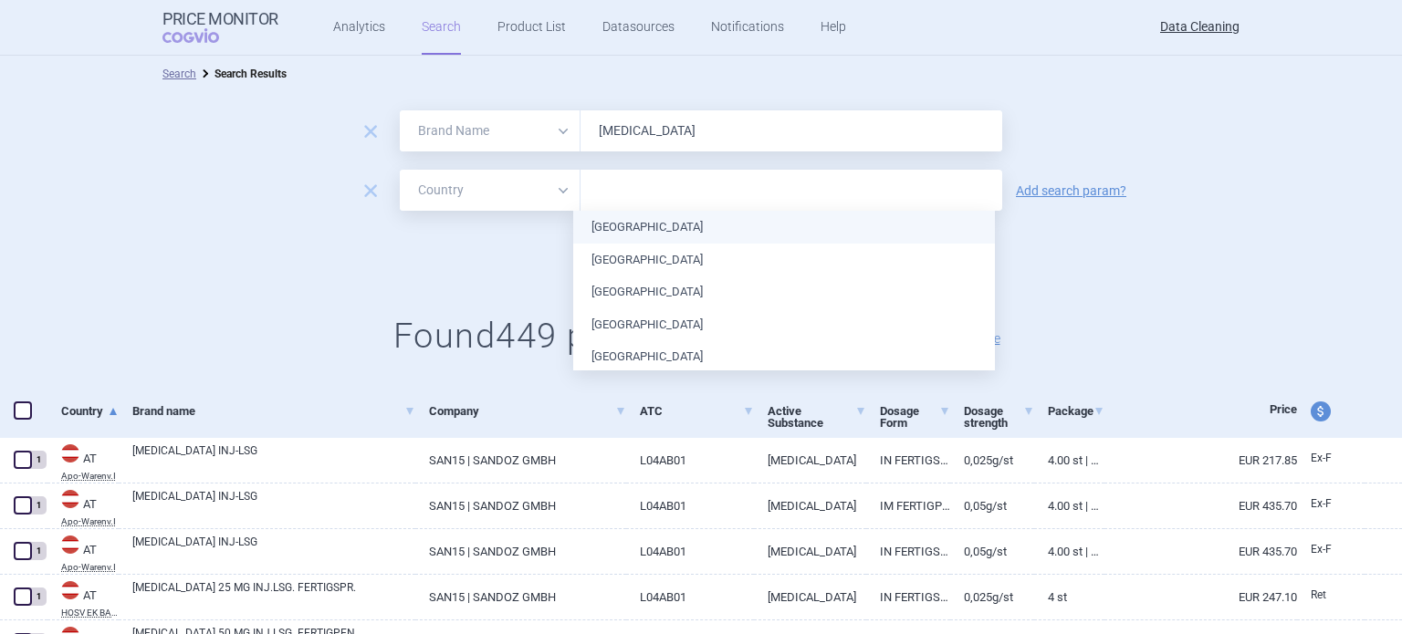
click at [620, 185] on input "text" at bounding box center [791, 191] width 403 height 24
type input "ne"
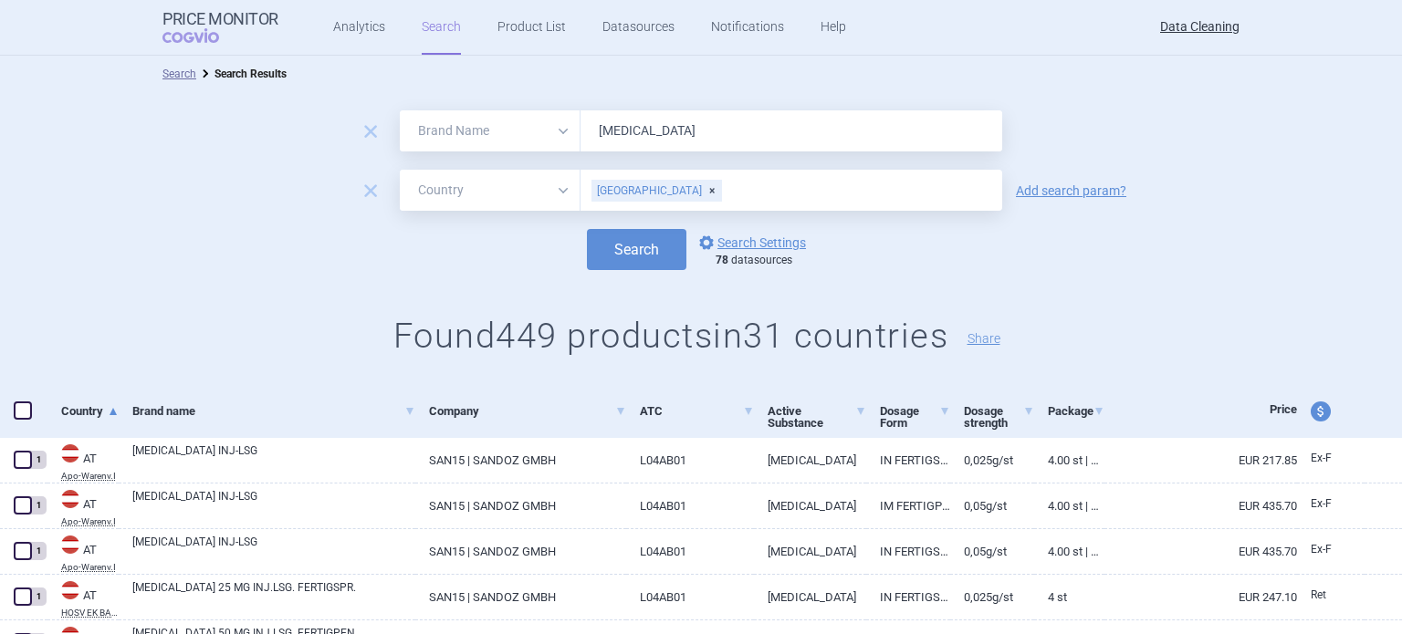
click at [587, 229] on button "Search" at bounding box center [636, 249] width 99 height 41
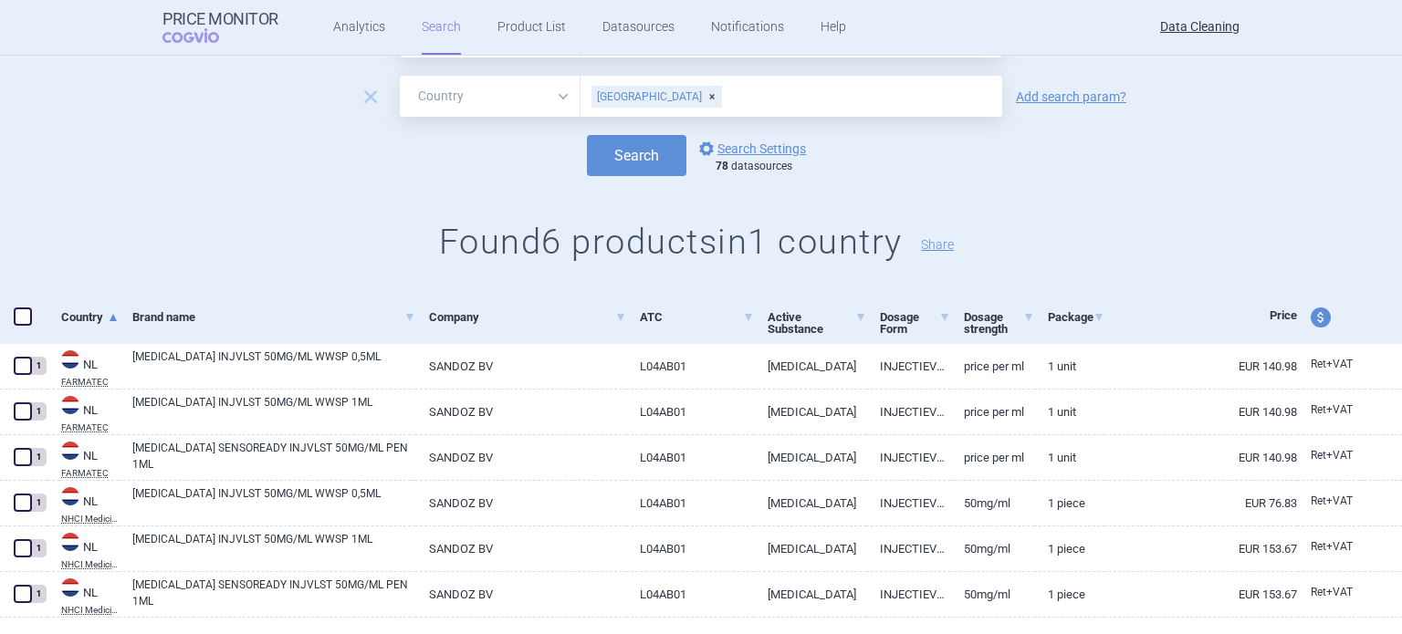
scroll to position [137, 0]
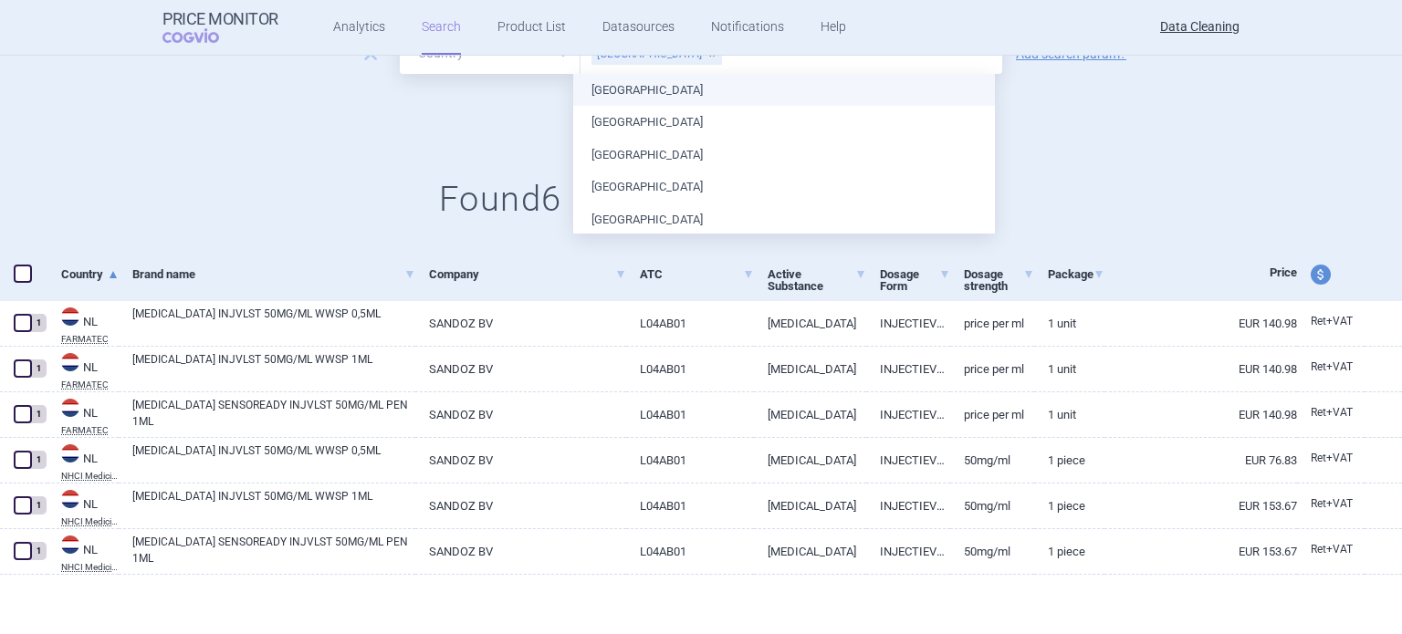
click at [232, 199] on h1 "Found 6 products in 1 country Share" at bounding box center [701, 200] width 1402 height 42
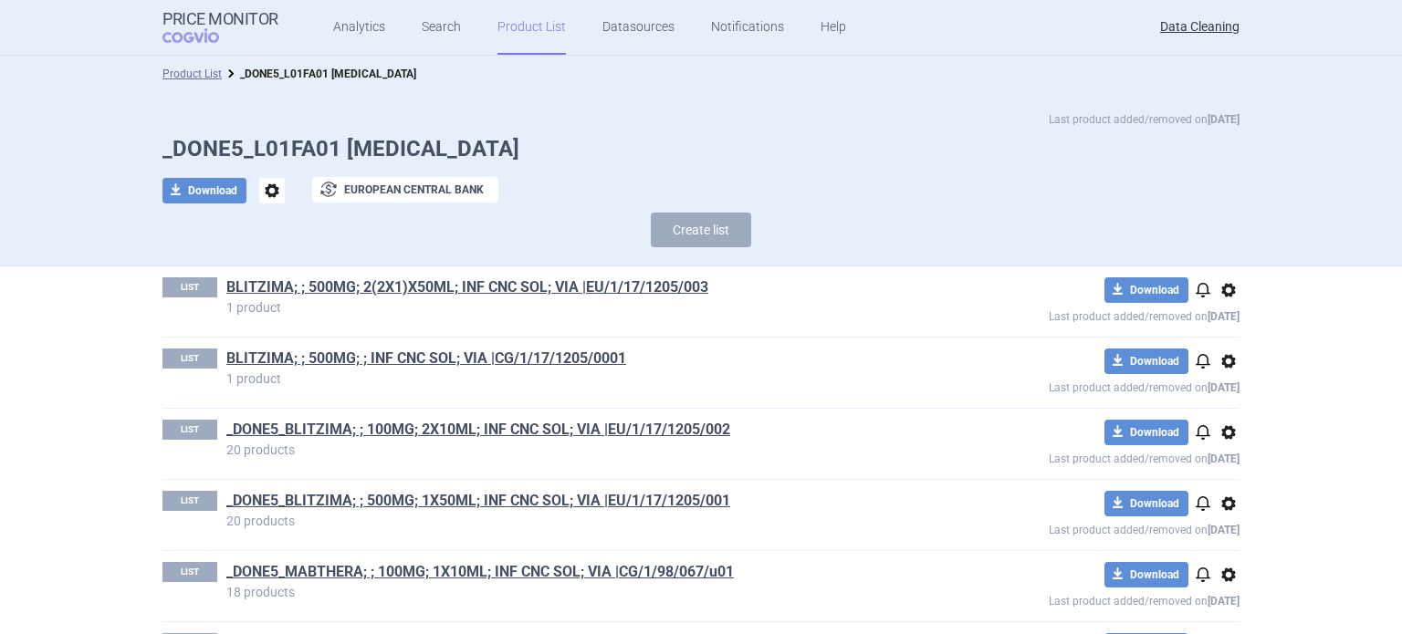
scroll to position [793, 0]
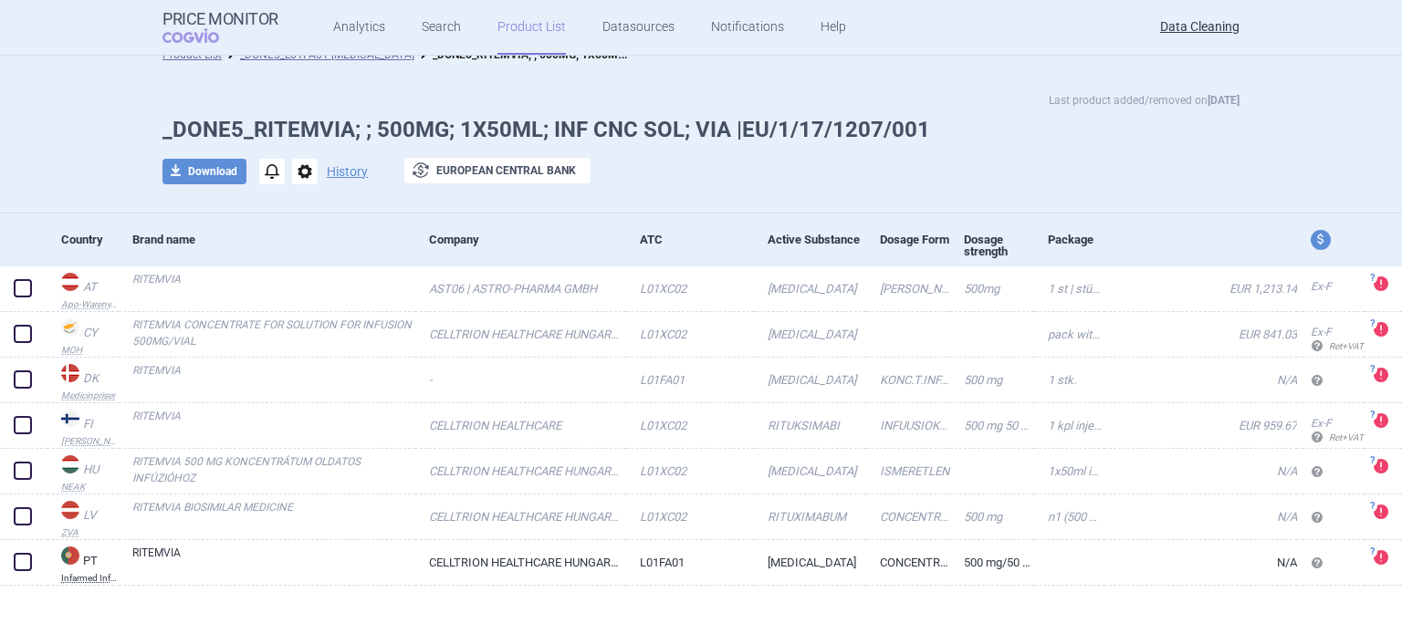
scroll to position [29, 0]
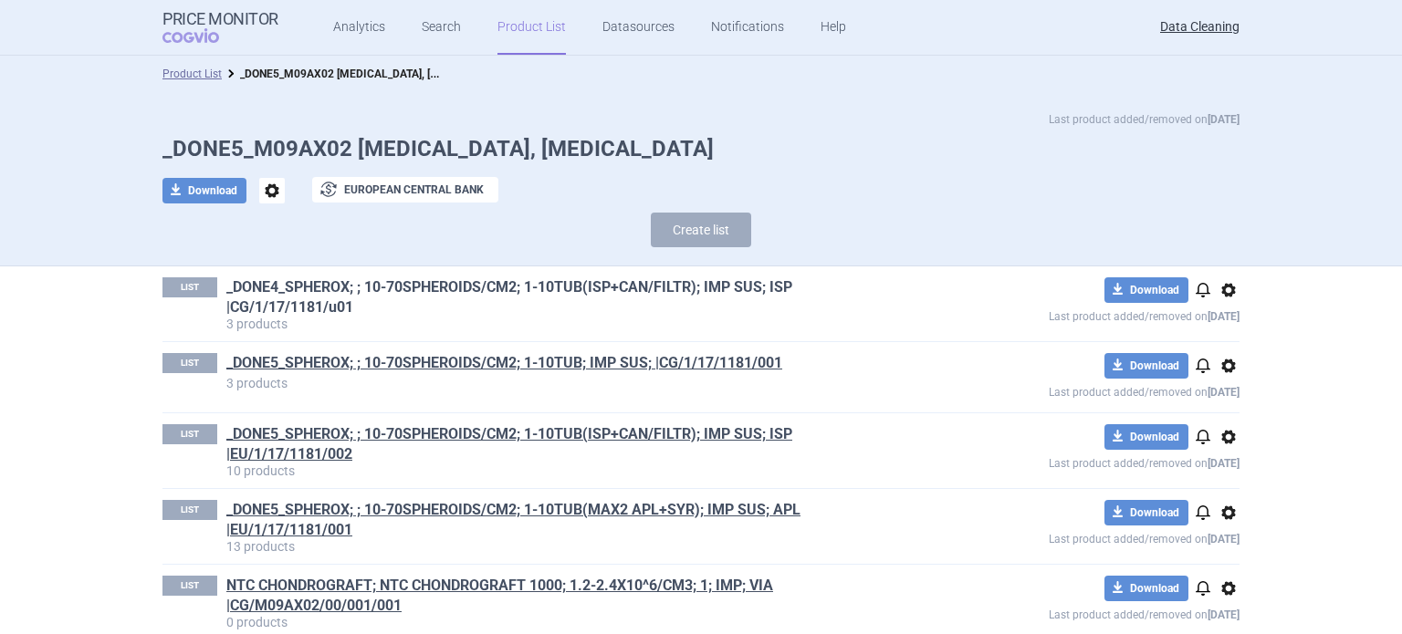
click at [728, 279] on link "_DONE4_SPHEROX; ; 10-70SPHEROIDS/CM2; 1-10TUB(ISP+CAN/FILTR); IMP SUS; ISP |CG/…" at bounding box center [571, 298] width 690 height 40
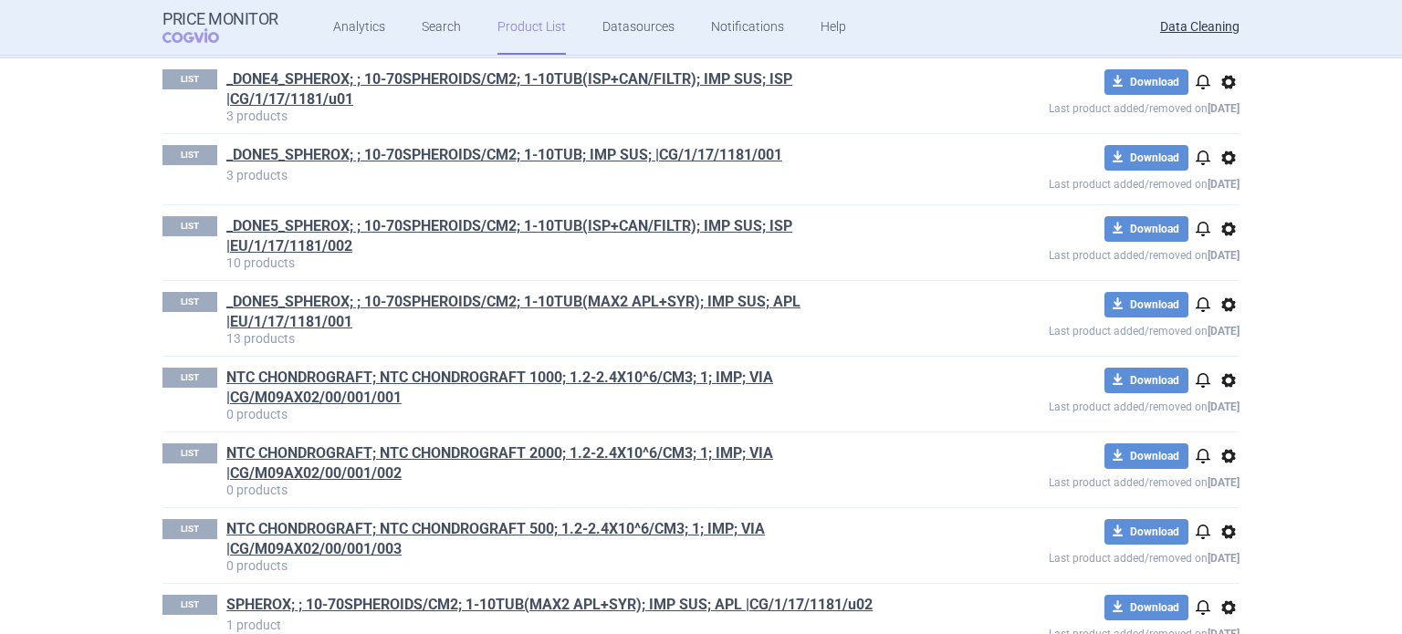
scroll to position [245, 0]
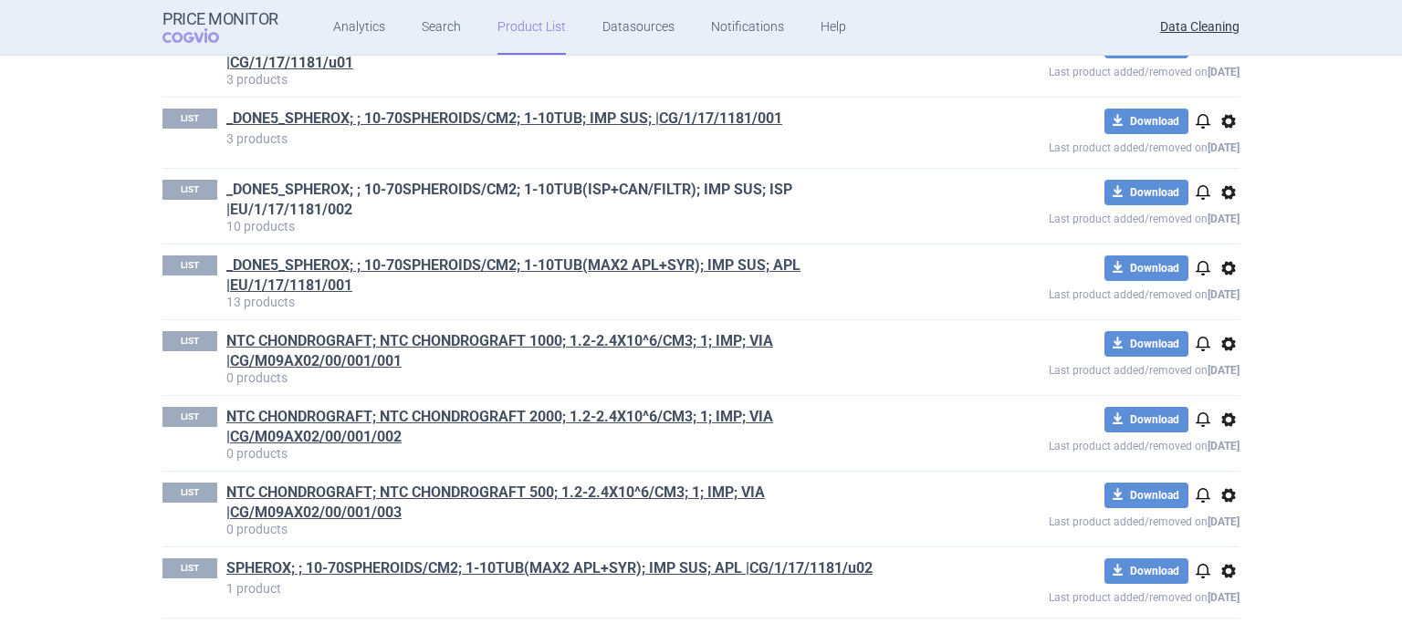
drag, startPoint x: 623, startPoint y: 174, endPoint x: 584, endPoint y: 193, distance: 42.5
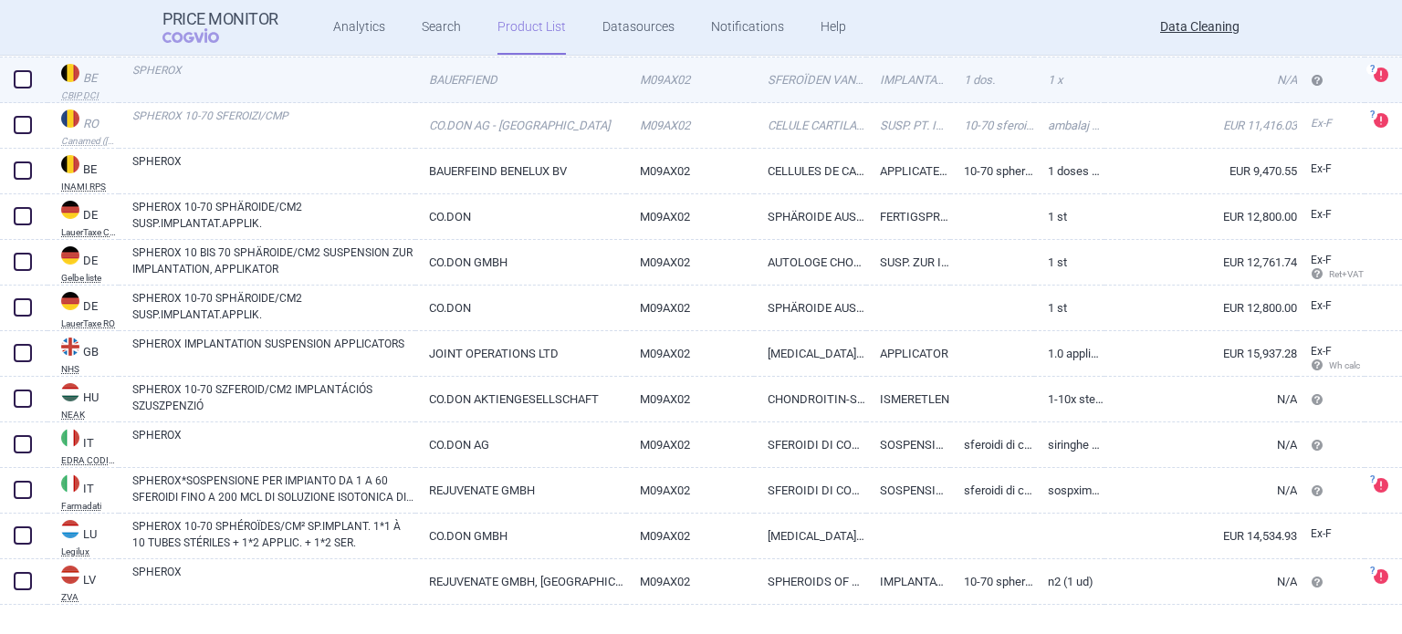
scroll to position [303, 0]
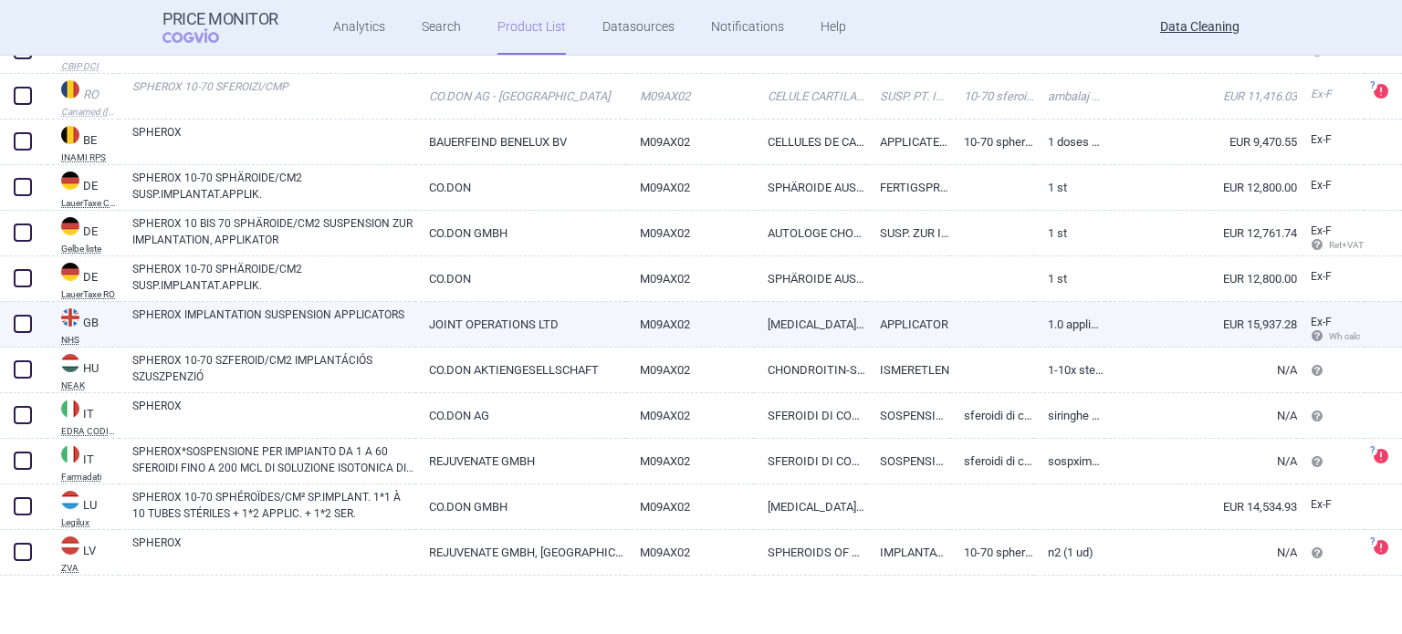
click at [427, 346] on link "JOINT OPERATIONS LTD" at bounding box center [520, 324] width 210 height 45
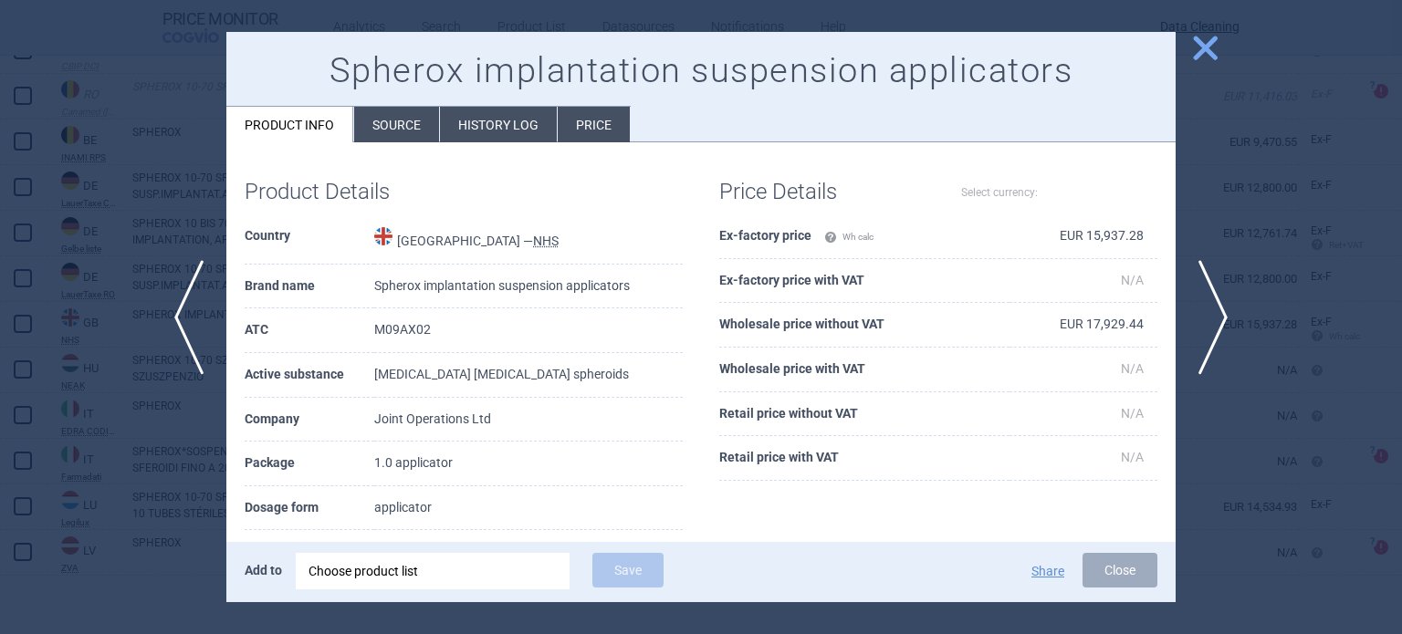
select select "EUR"
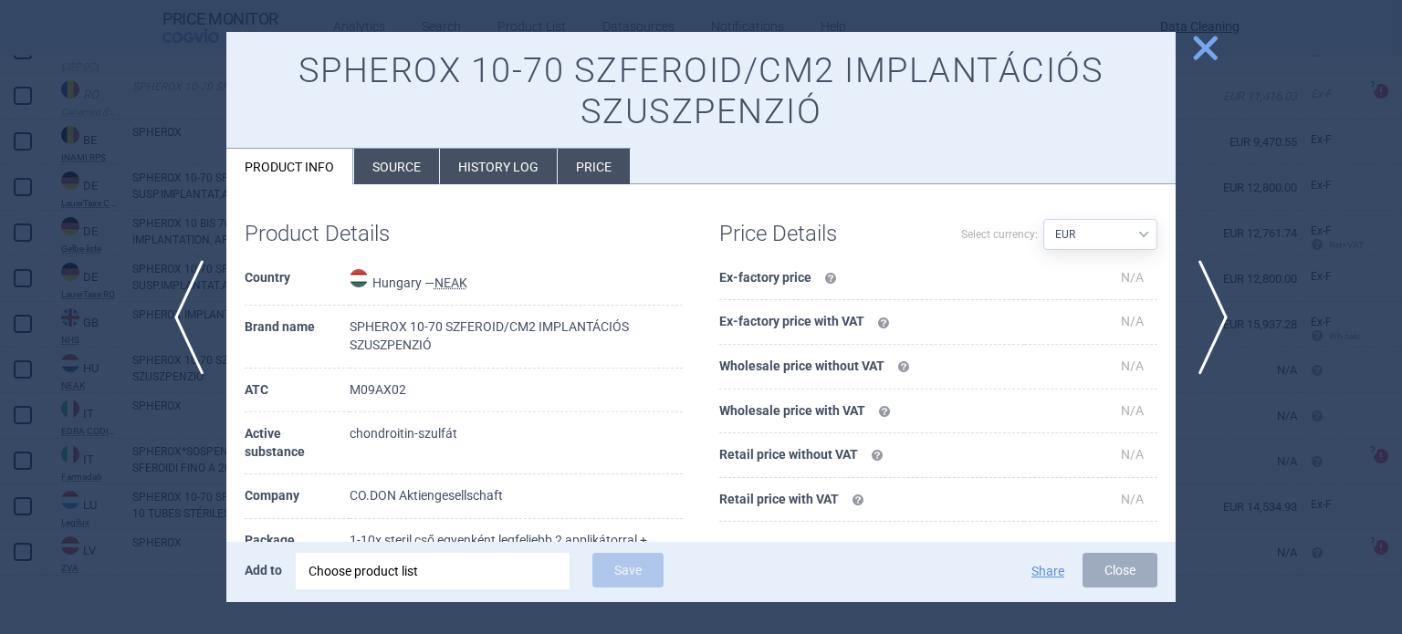
click at [413, 160] on li "Source" at bounding box center [396, 167] width 85 height 36
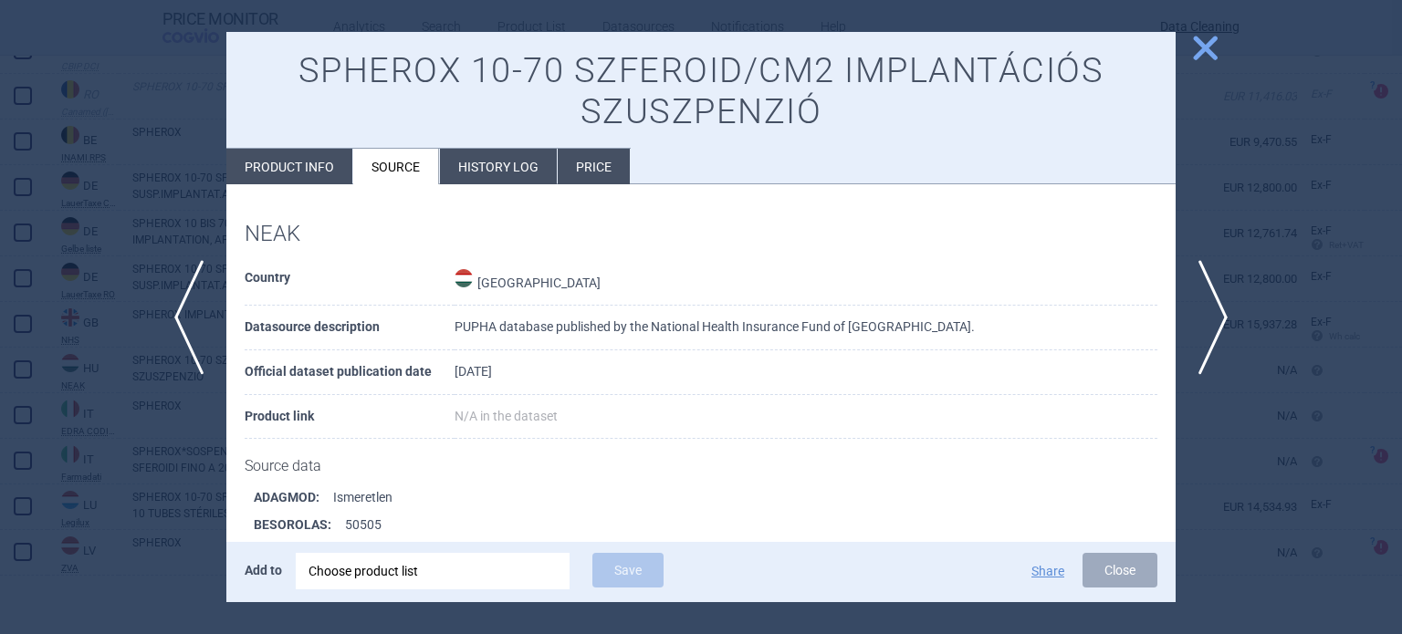
scroll to position [1474, 0]
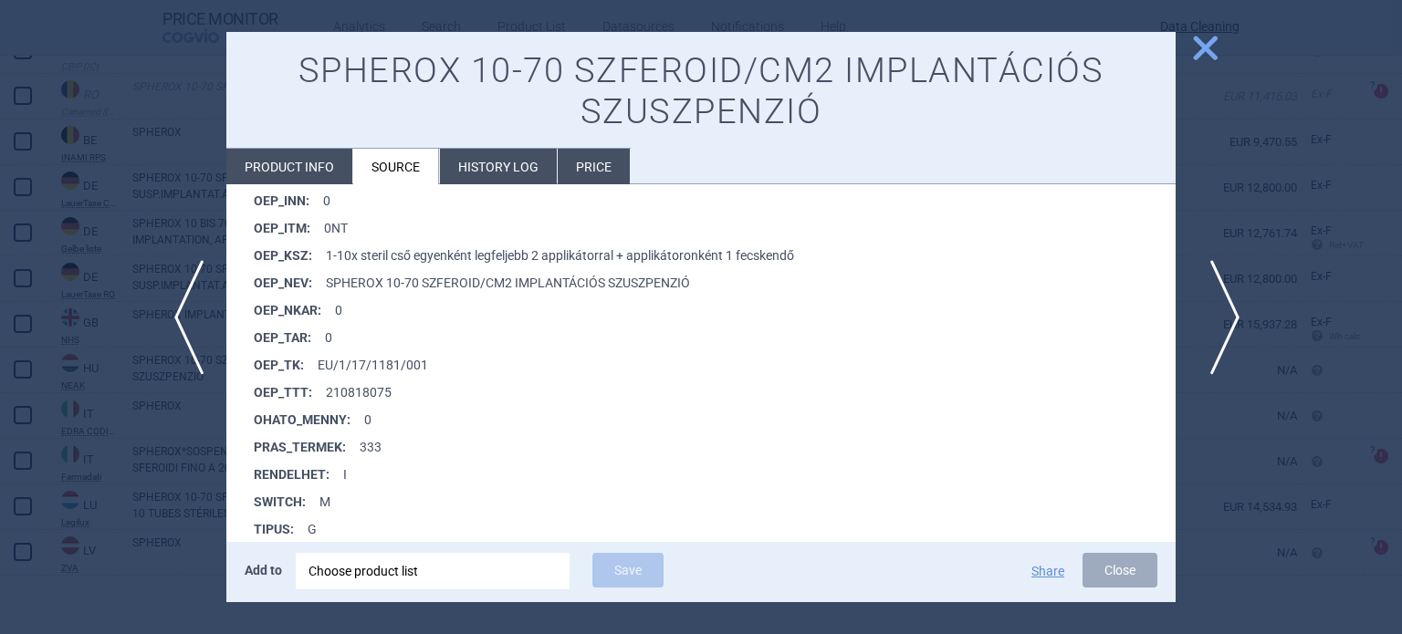
click at [1227, 294] on span "next" at bounding box center [1219, 317] width 41 height 115
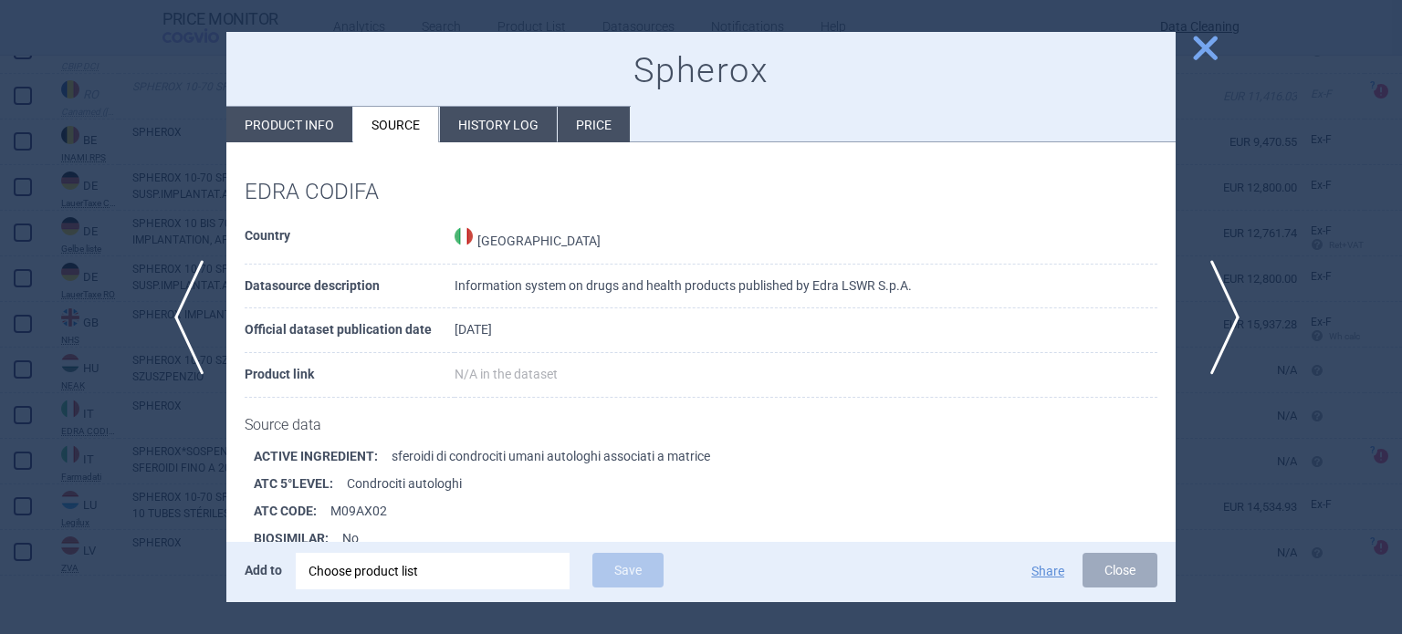
scroll to position [248, 0]
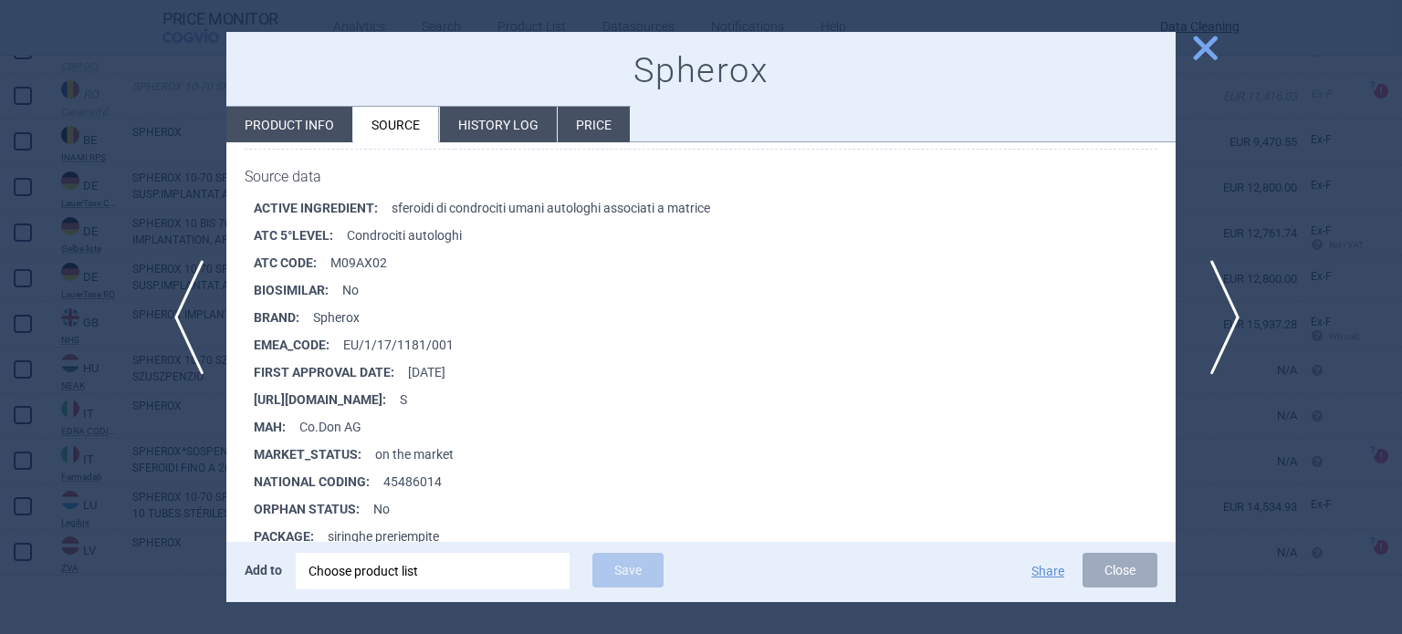
click at [1227, 294] on span "next" at bounding box center [1219, 317] width 41 height 115
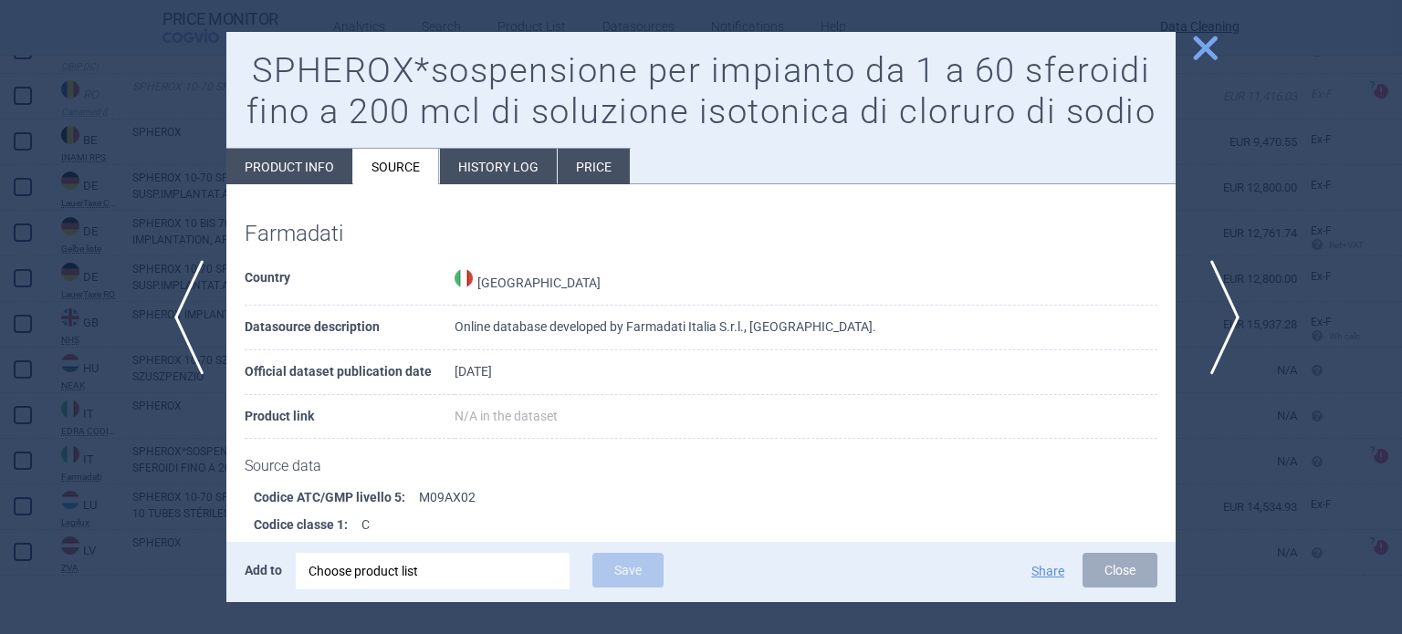
scroll to position [1208, 0]
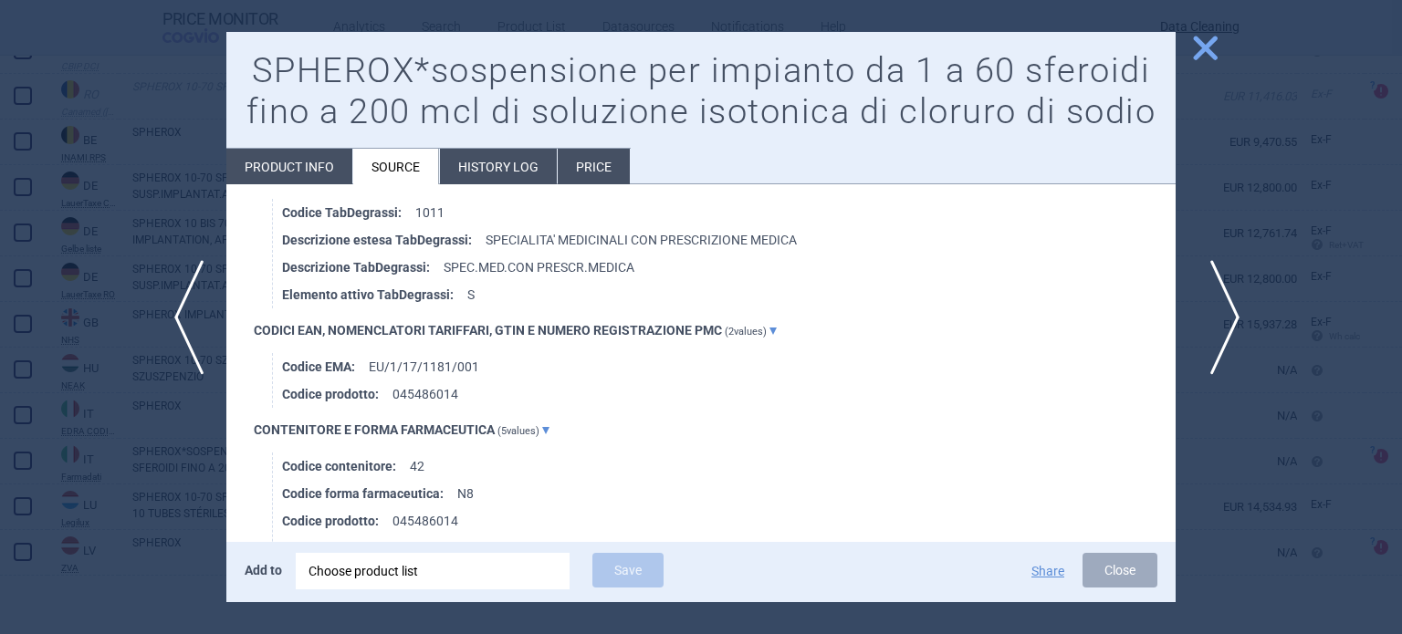
click at [1227, 293] on span "next" at bounding box center [1219, 317] width 41 height 115
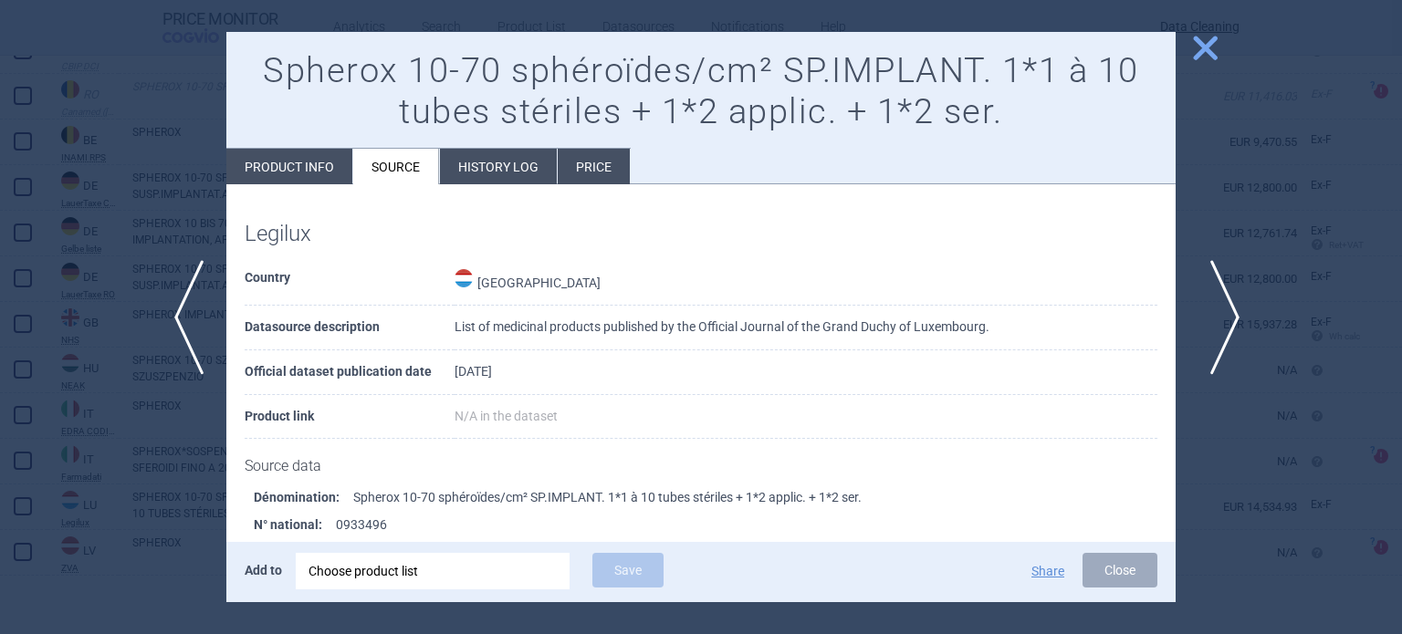
scroll to position [882, 0]
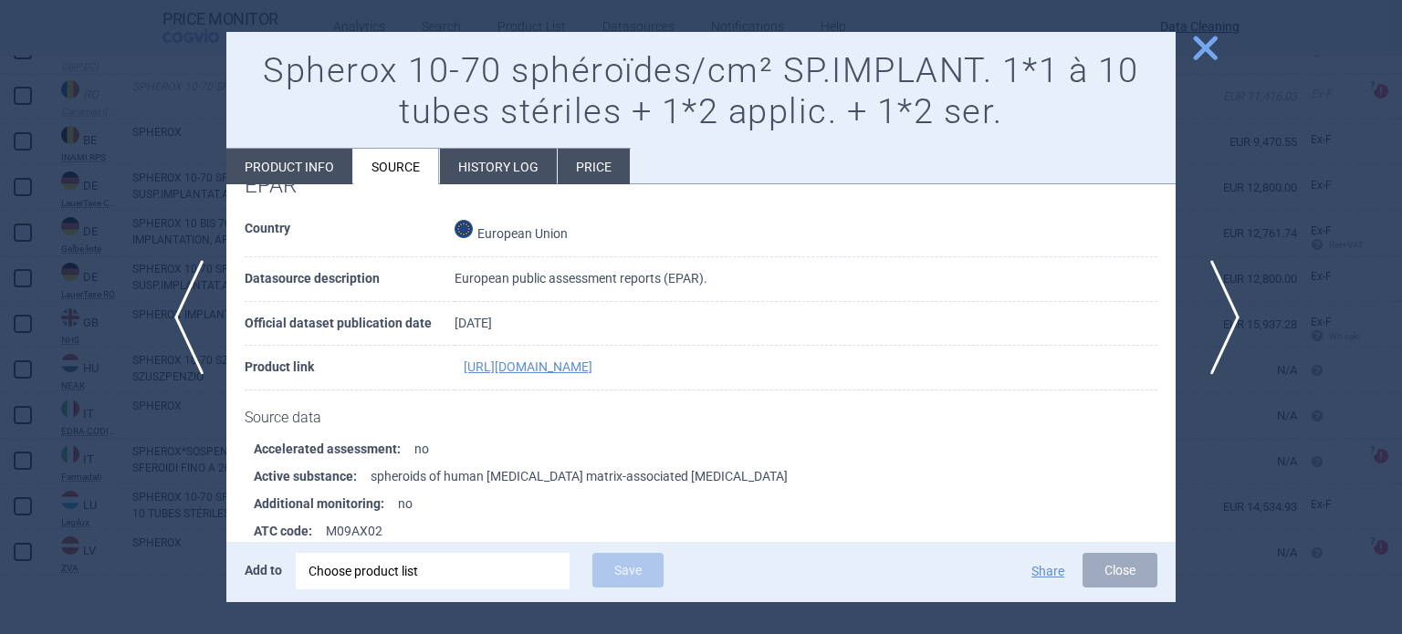
click at [1227, 293] on span "next" at bounding box center [1219, 317] width 41 height 115
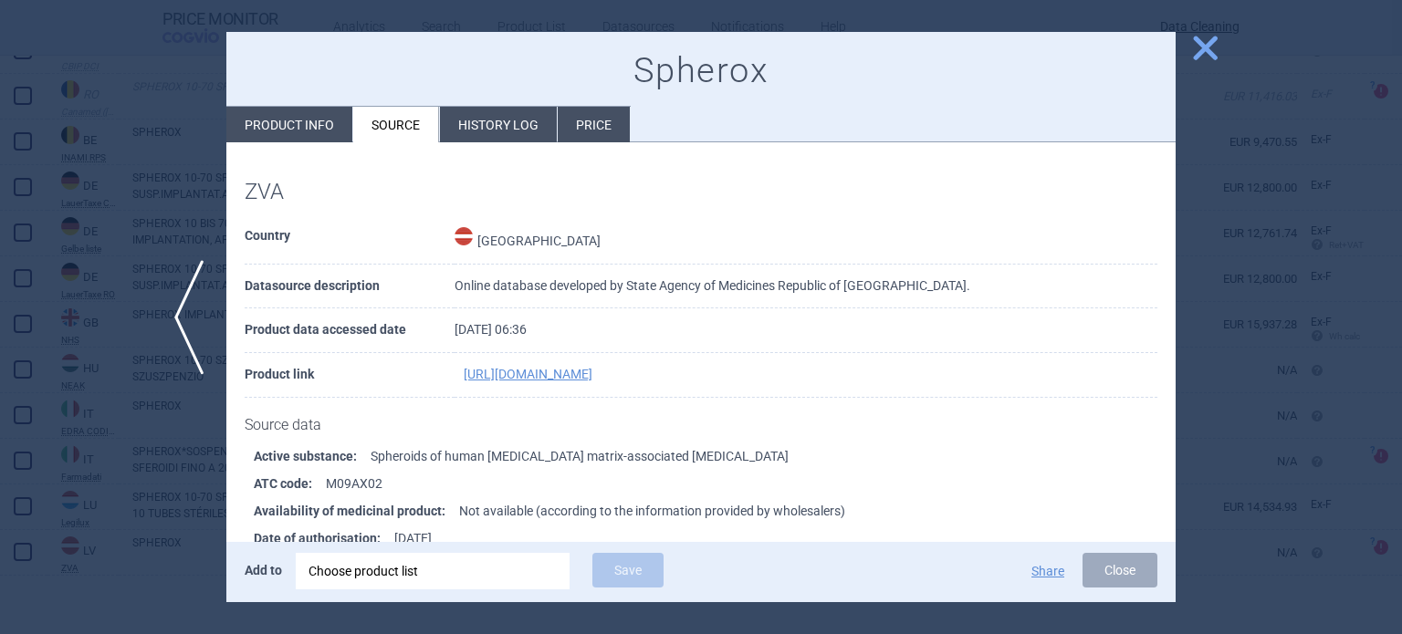
click at [1227, 293] on div at bounding box center [701, 317] width 1402 height 634
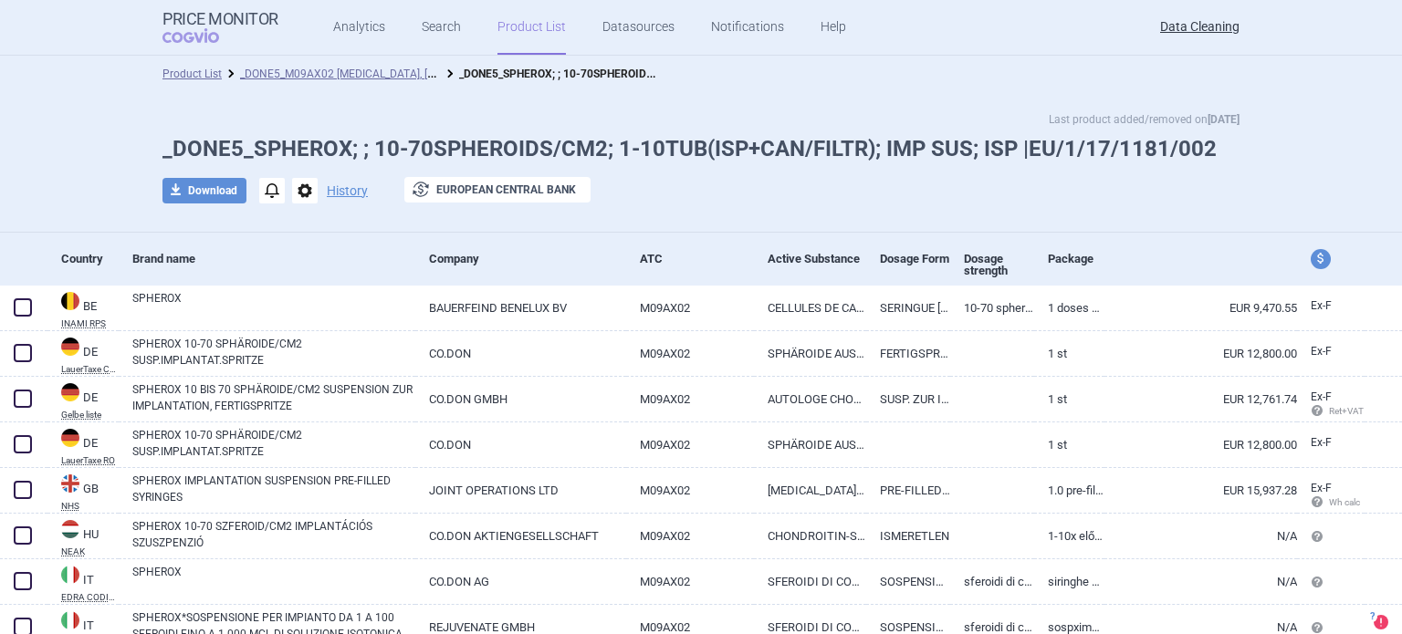
scroll to position [152, 0]
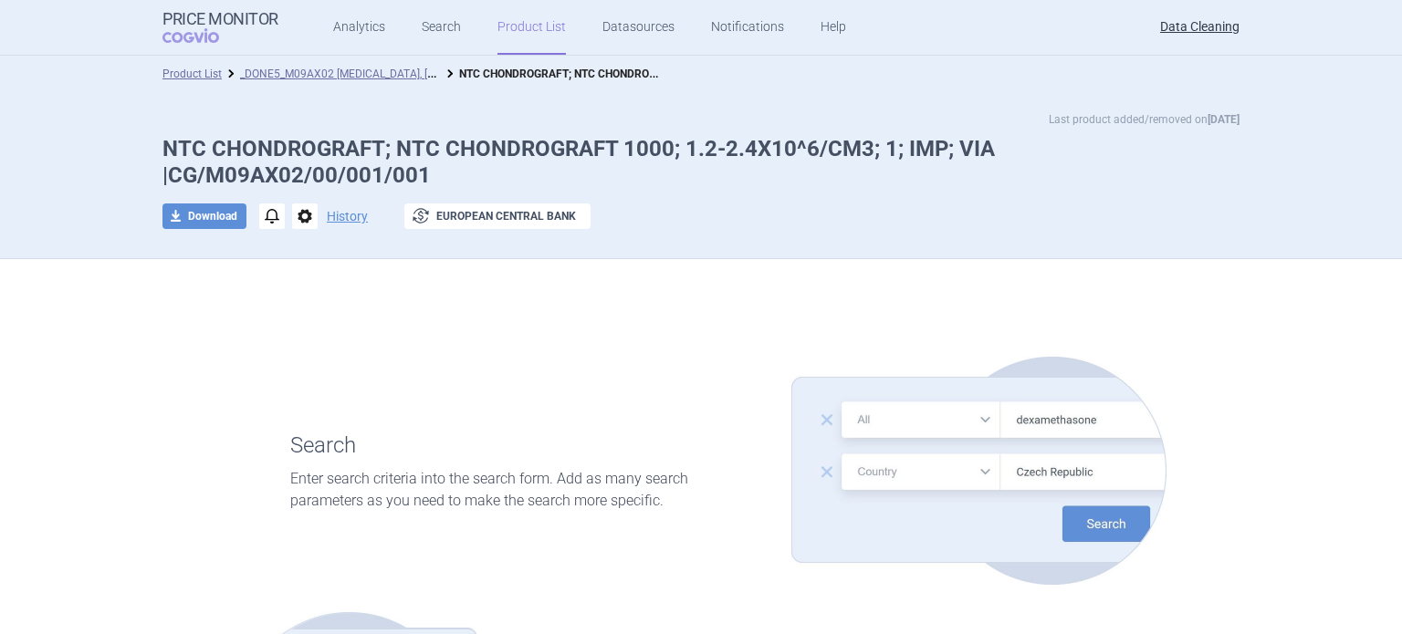
click at [296, 217] on span "options" at bounding box center [305, 217] width 26 height 26
click at [289, 327] on button "Delete" at bounding box center [297, 325] width 58 height 26
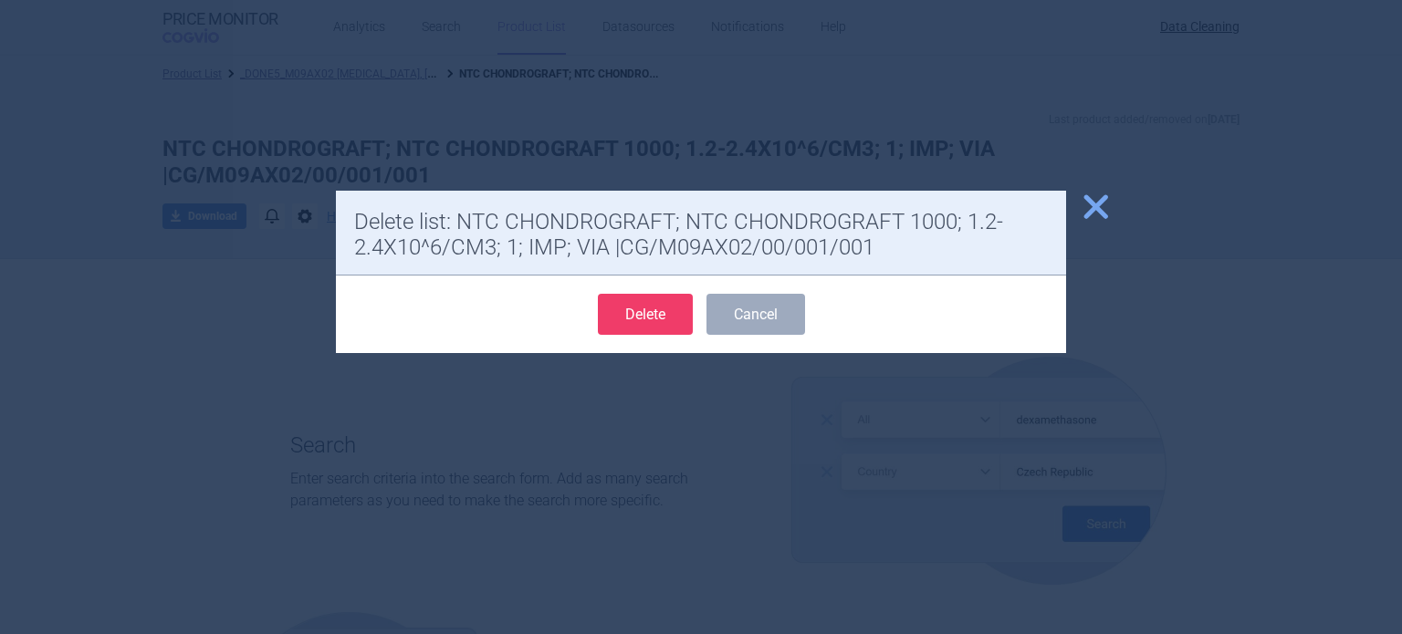
click at [678, 318] on button "Delete" at bounding box center [645, 314] width 95 height 41
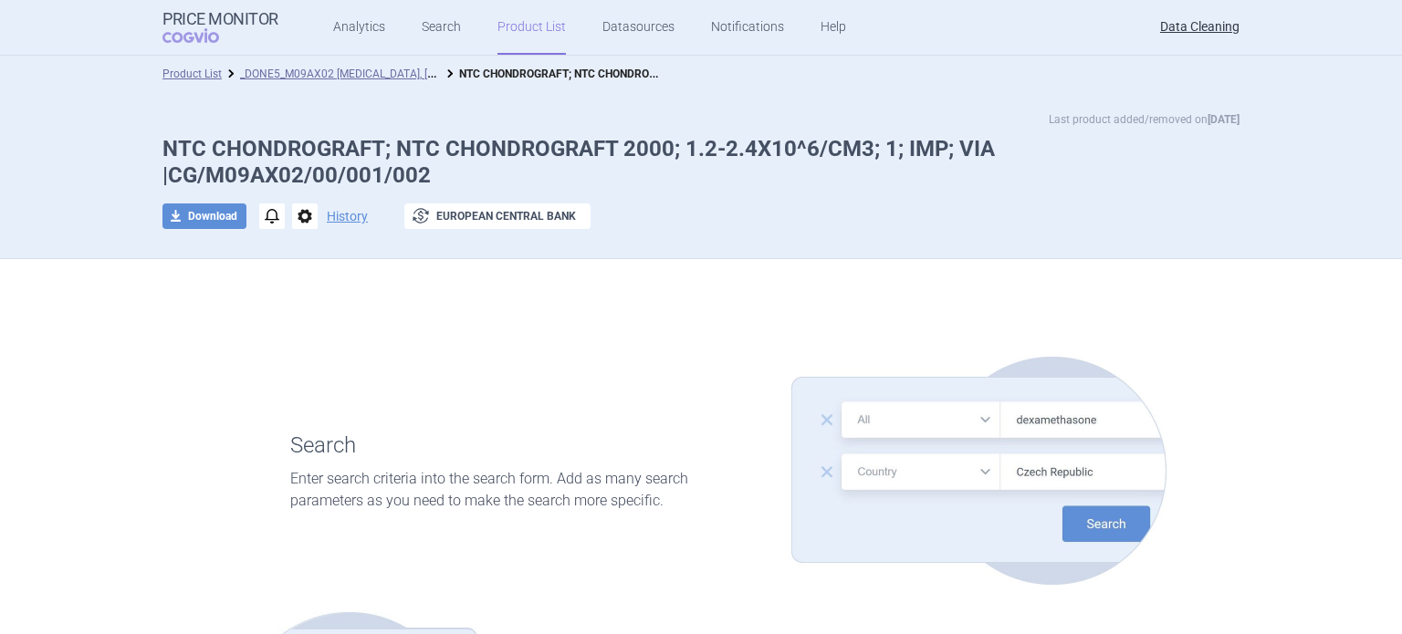
click at [292, 219] on span "options" at bounding box center [305, 217] width 26 height 26
click at [288, 339] on div "Copy Rename Delete" at bounding box center [297, 288] width 80 height 117
click at [302, 323] on button "Delete" at bounding box center [297, 325] width 58 height 26
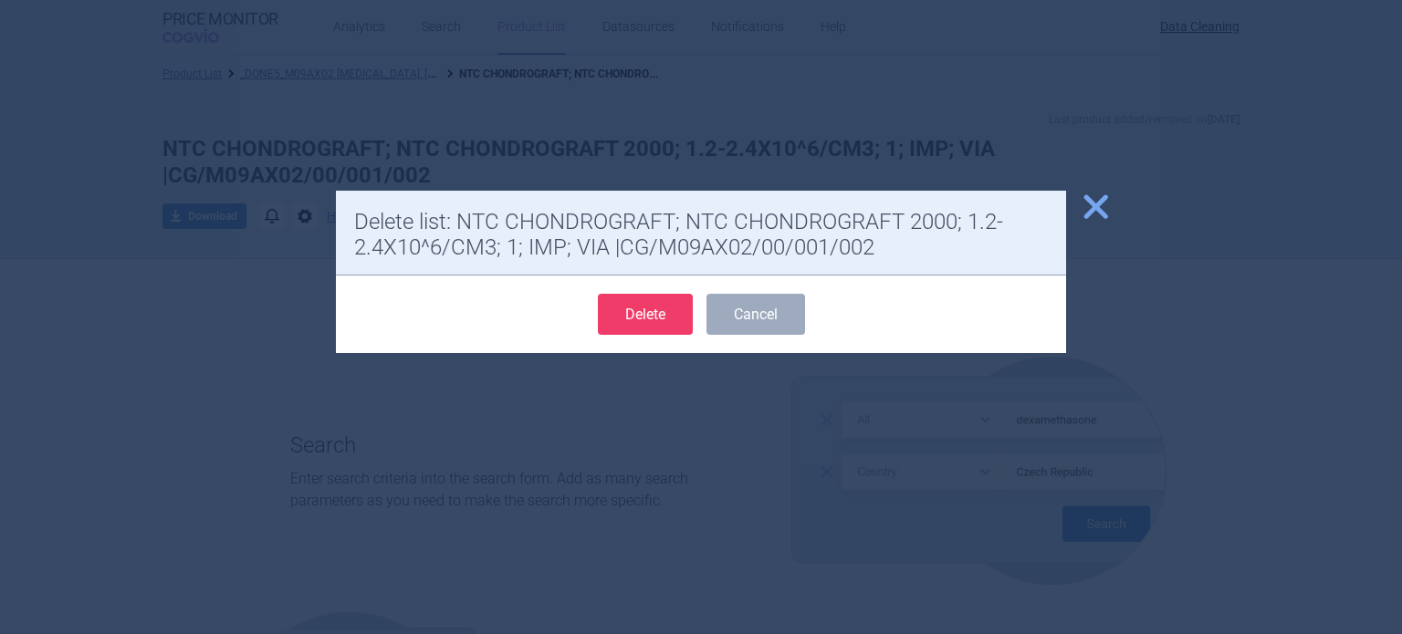
click at [647, 311] on button "Delete" at bounding box center [645, 314] width 95 height 41
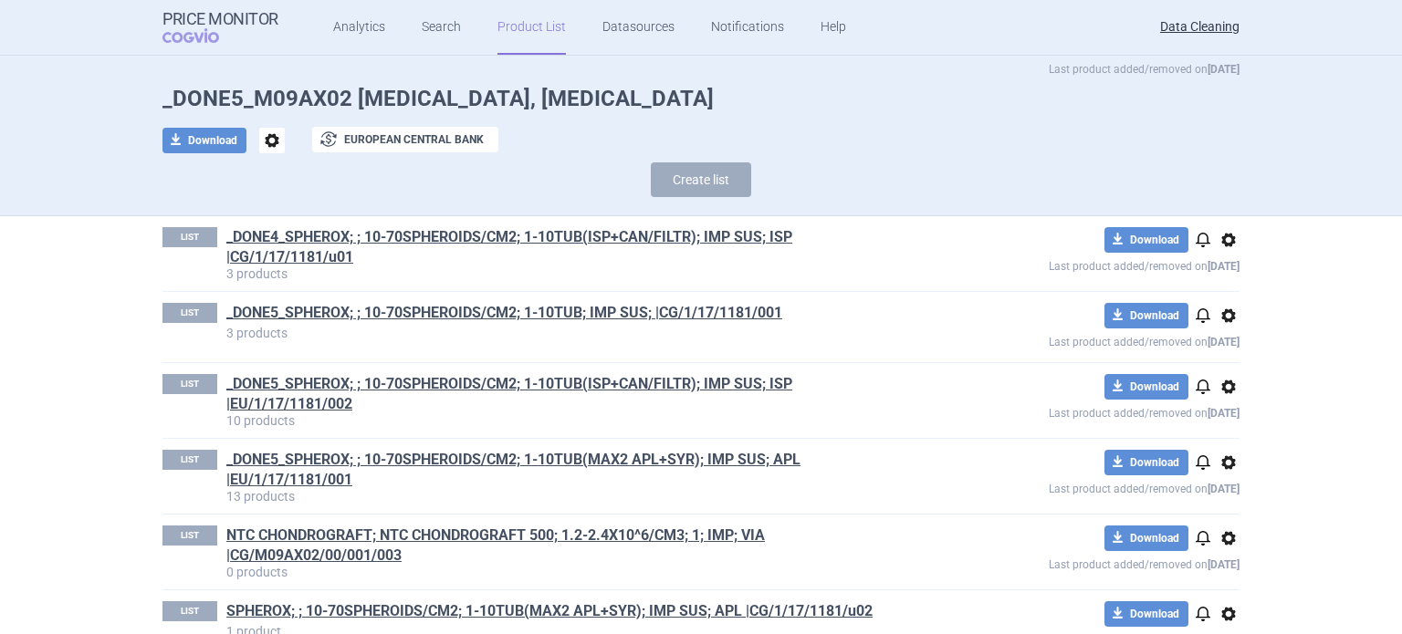
scroll to position [94, 0]
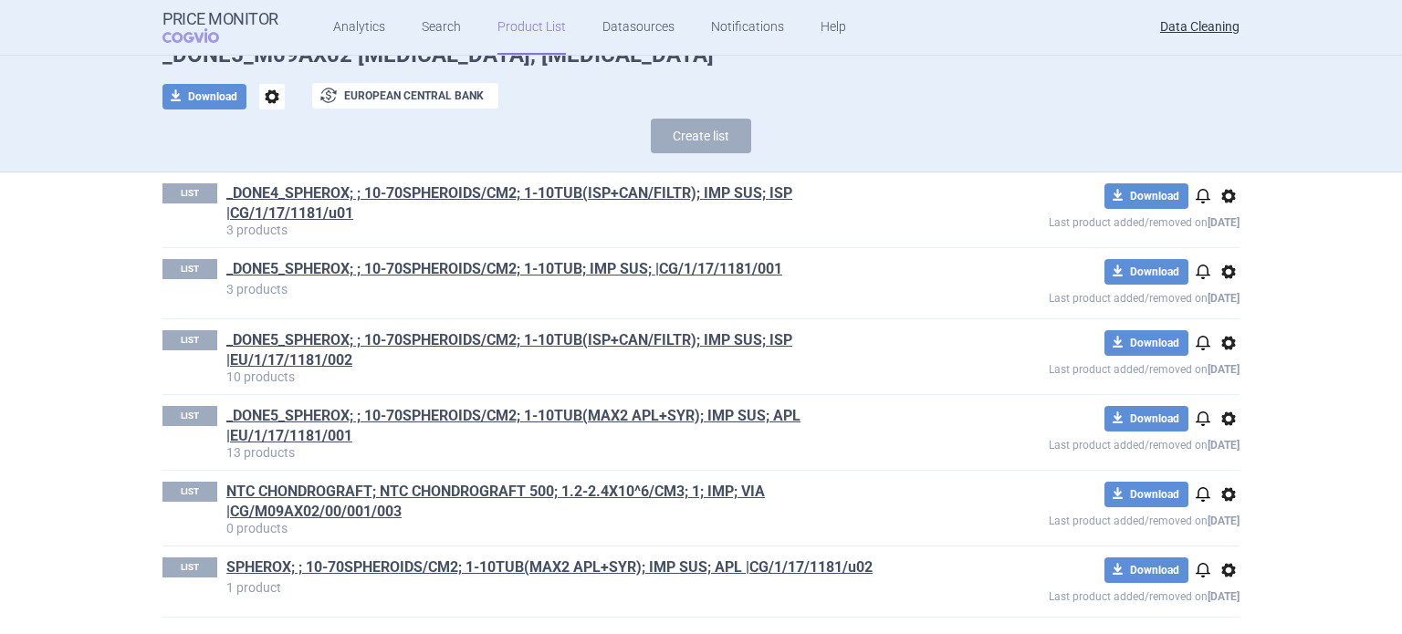
click at [1219, 488] on span "options" at bounding box center [1229, 495] width 22 height 22
click at [1210, 589] on button "Delete" at bounding box center [1221, 600] width 58 height 26
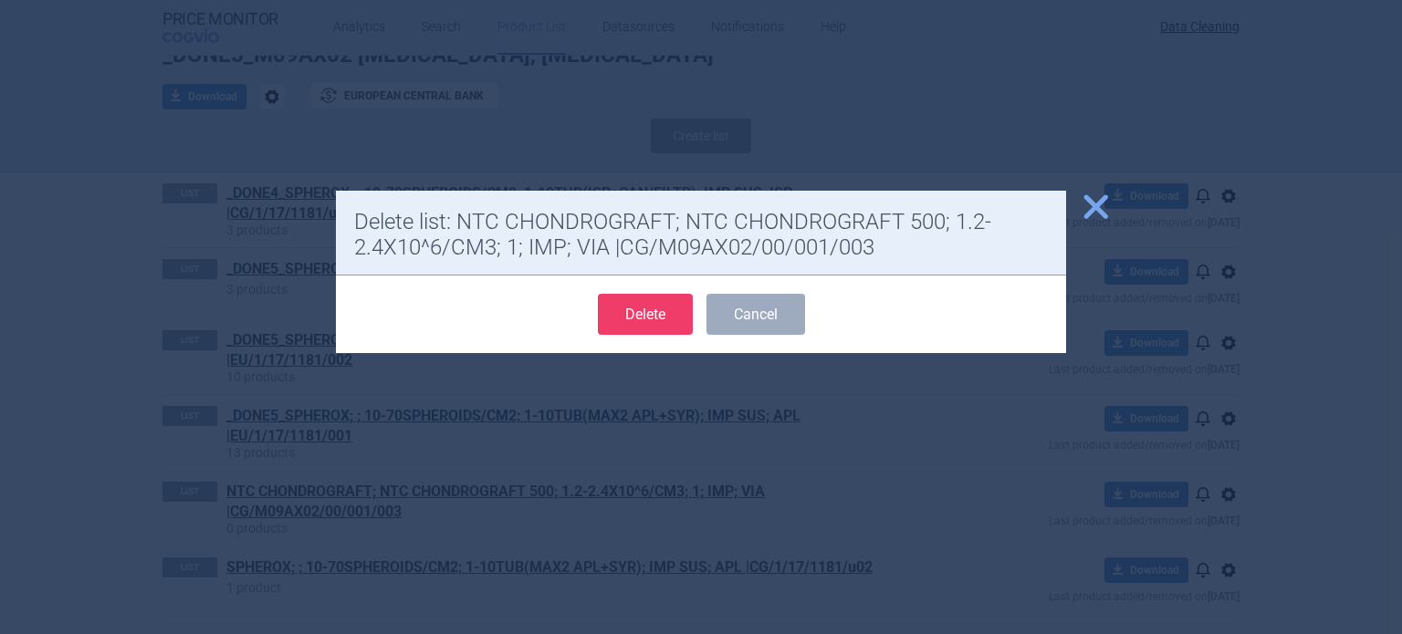
click at [633, 304] on button "Delete" at bounding box center [645, 314] width 95 height 41
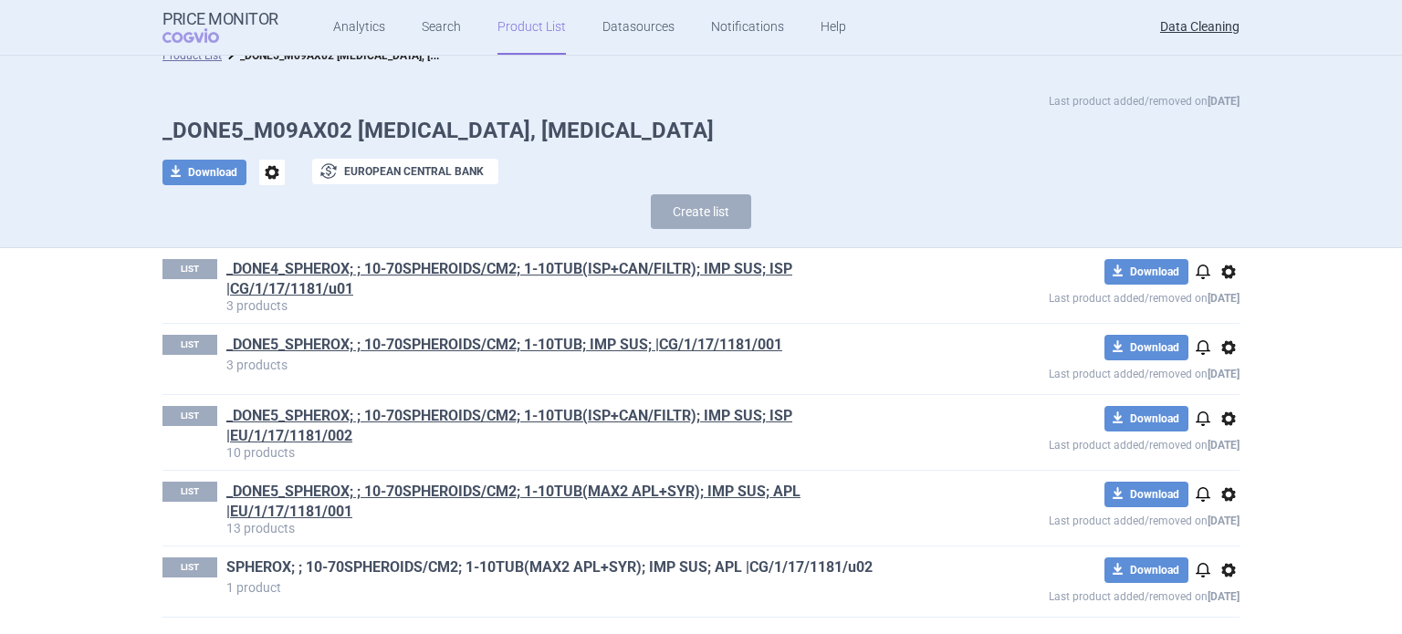
click at [418, 571] on link "SPHEROX; ; 10-70SPHEROIDS/CM2; 1-10TUB(MAX2 APL+SYR); IMP SUS; APL |CG/1/17/118…" at bounding box center [549, 568] width 646 height 20
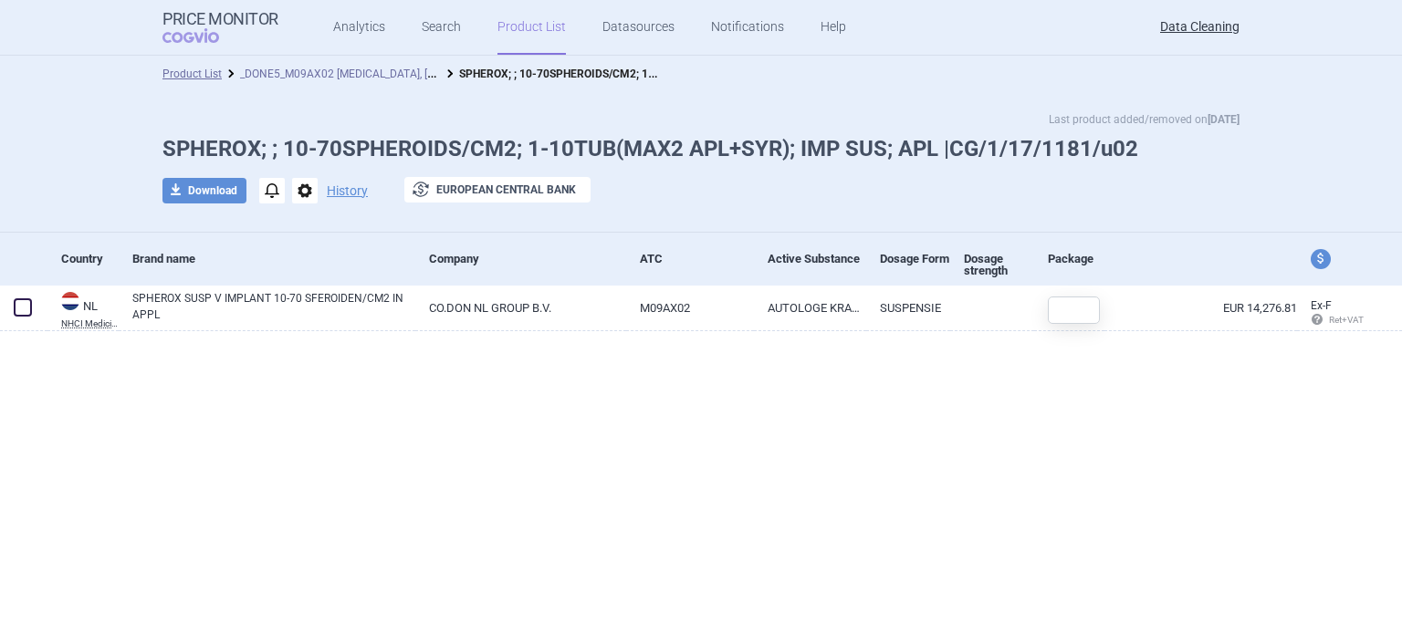
click at [389, 74] on link "_DONE5_M09AX02 CHONDROCYTES, AUTOLOGOUS" at bounding box center [373, 72] width 267 height 17
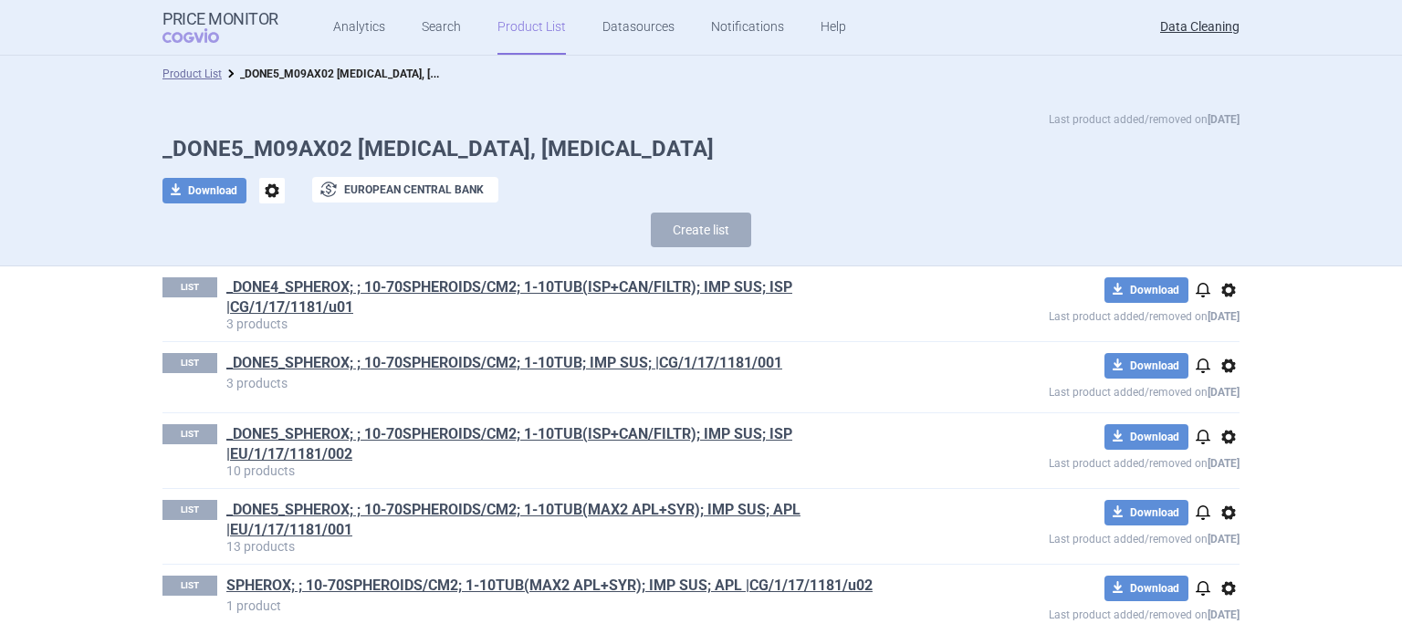
scroll to position [18, 0]
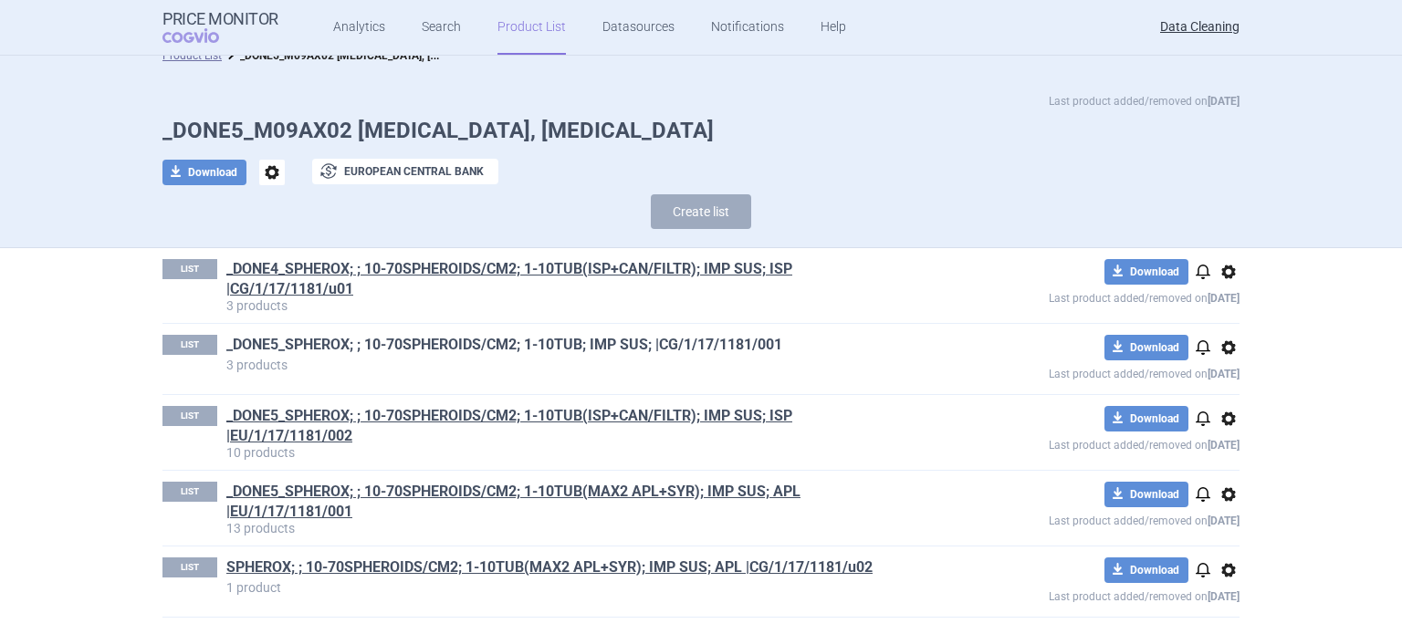
click at [427, 349] on link "_DONE5_SPHEROX; ; 10-70SPHEROIDS/CM2; 1-10TUB; IMP SUS; |CG/1/17/1181/001" at bounding box center [504, 345] width 556 height 20
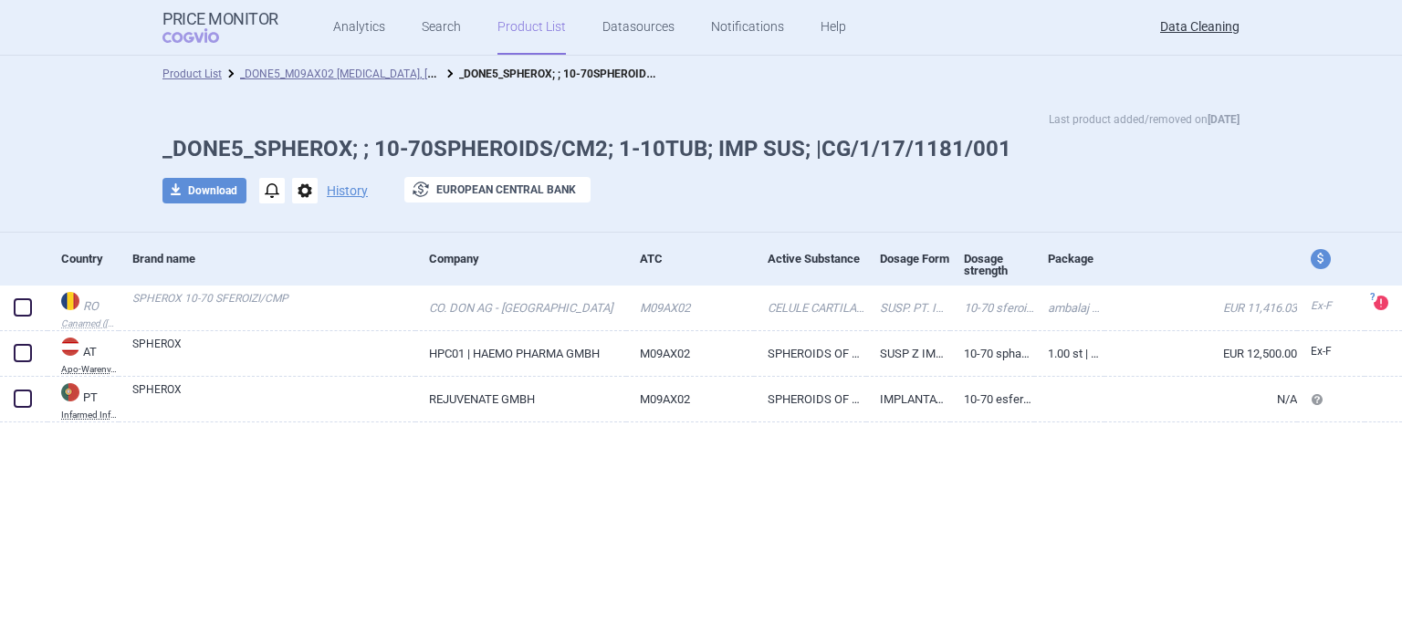
click at [427, 349] on link "HPC01 | HAEMO PHARMA GMBH" at bounding box center [520, 353] width 210 height 45
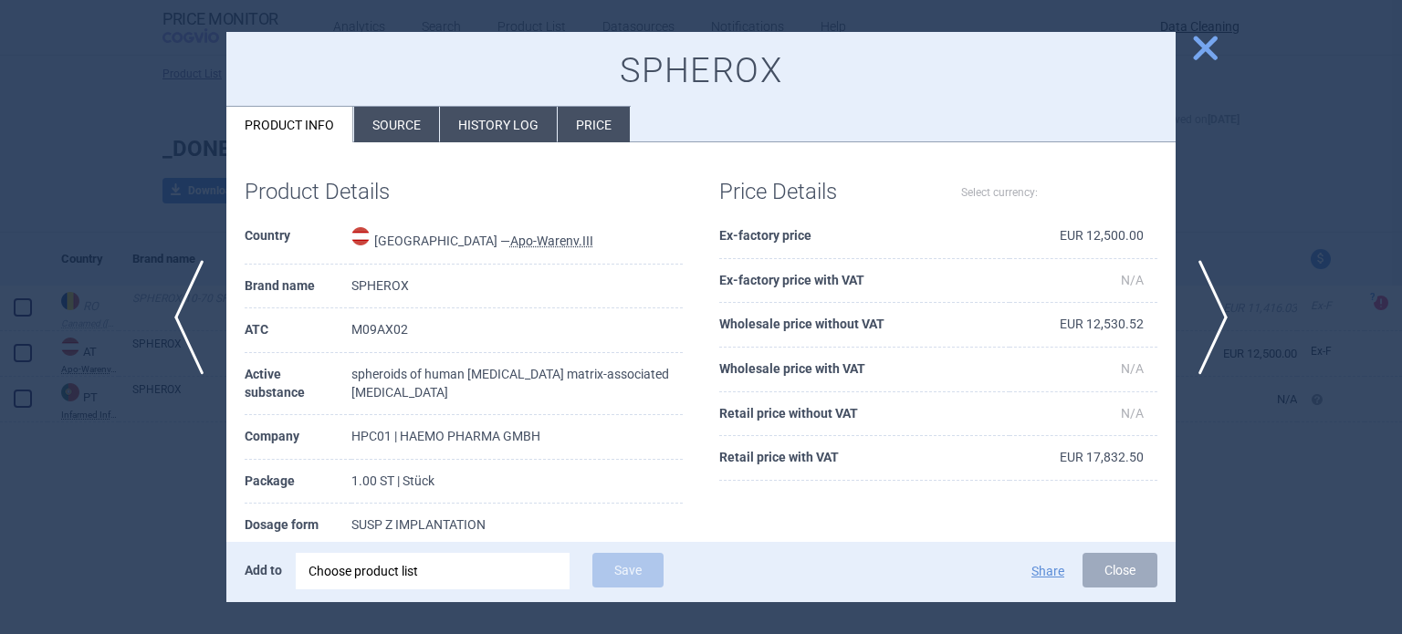
select select "EUR"
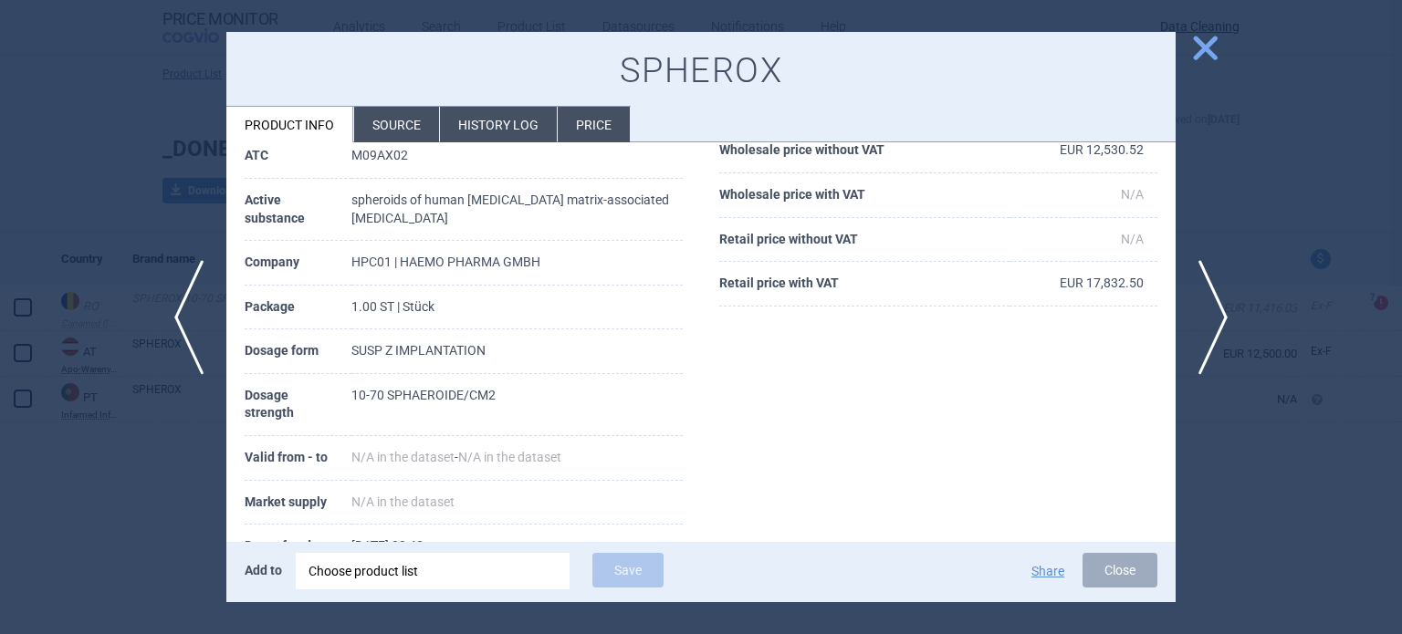
scroll to position [183, 0]
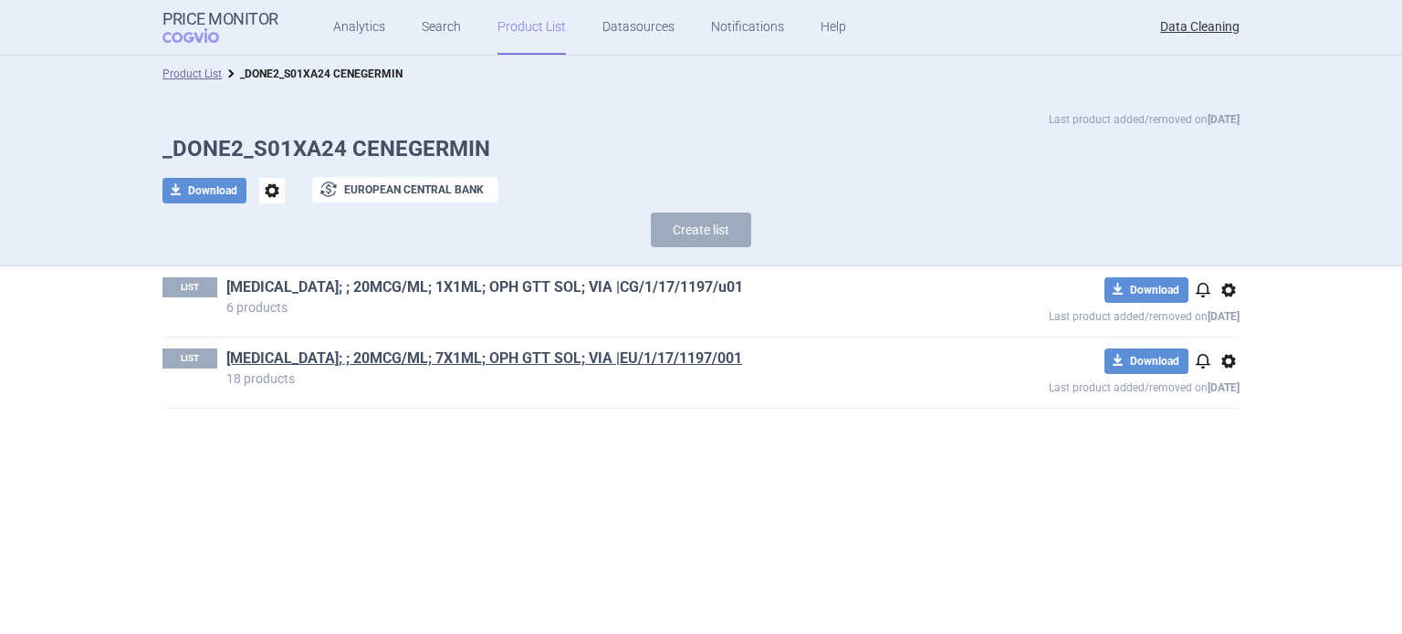
click at [571, 279] on link "[MEDICAL_DATA]; ; 20MCG/ML; 1X1ML; OPH GTT SOL; VIA |CG/1/17/1197/u01" at bounding box center [484, 288] width 517 height 20
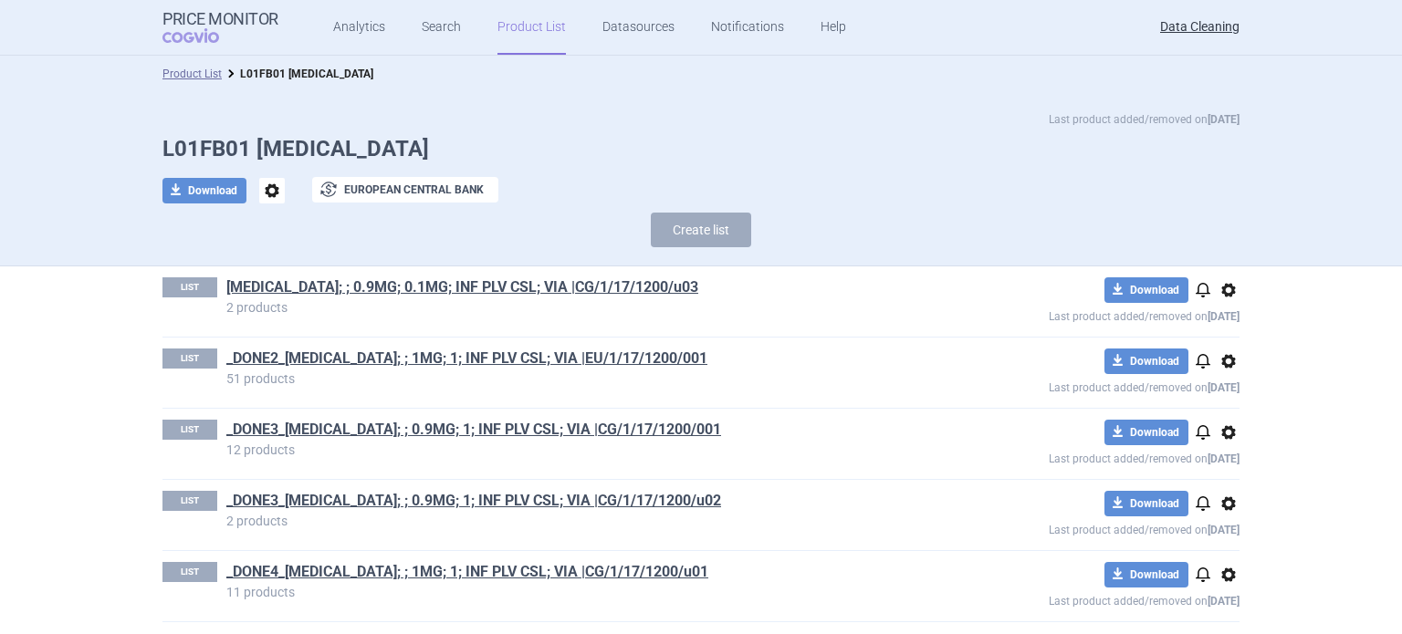
scroll to position [4, 0]
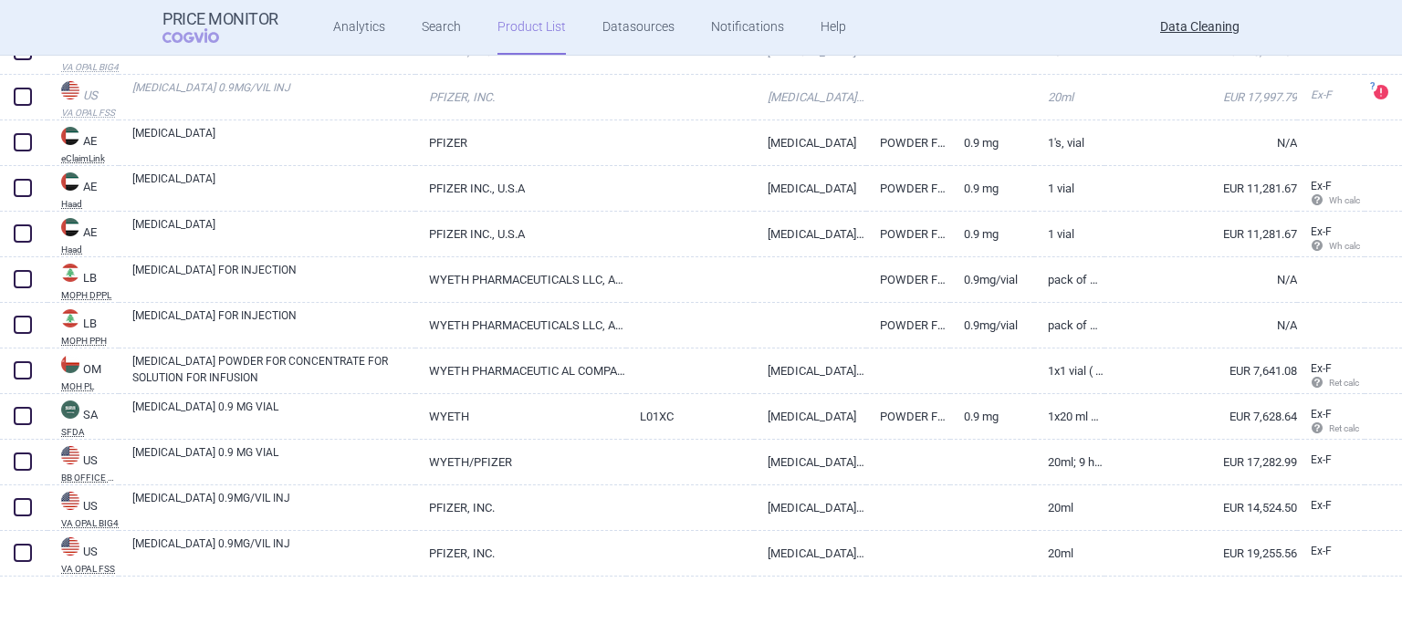
scroll to position [257, 0]
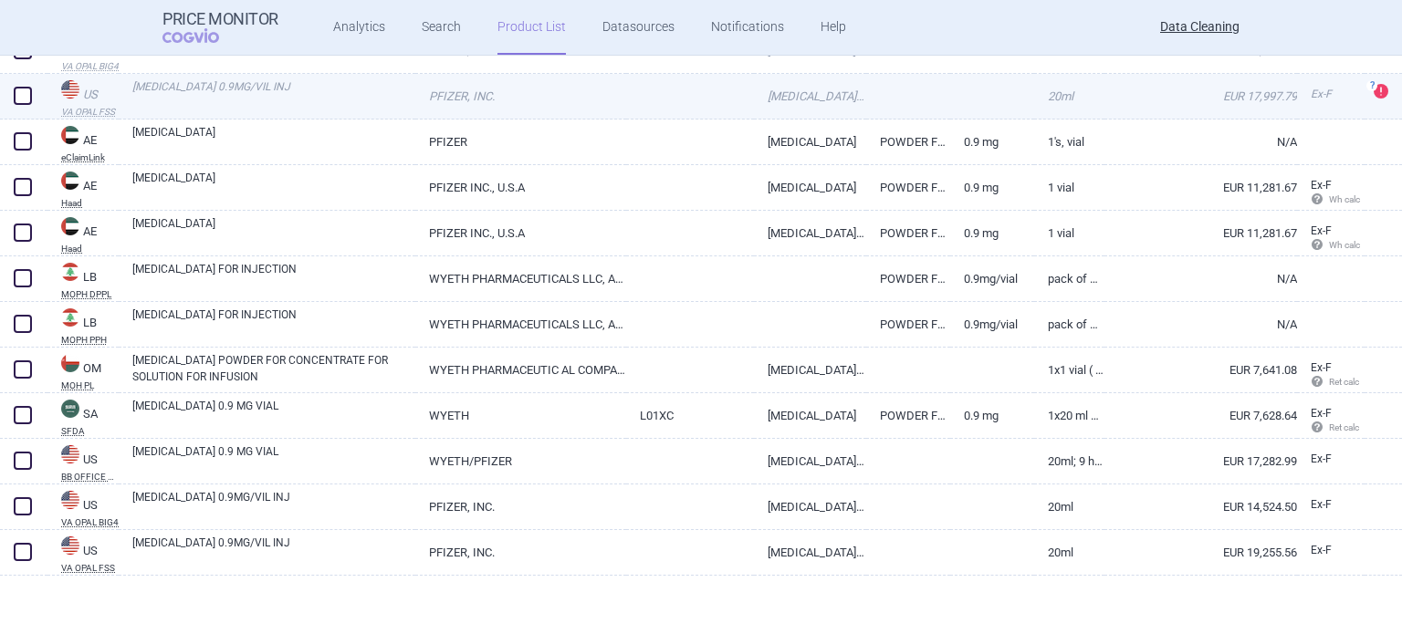
click at [760, 107] on link "INOTUZUMAB OZOGAMICIN 0.9MG/VIL INJ" at bounding box center [810, 96] width 112 height 45
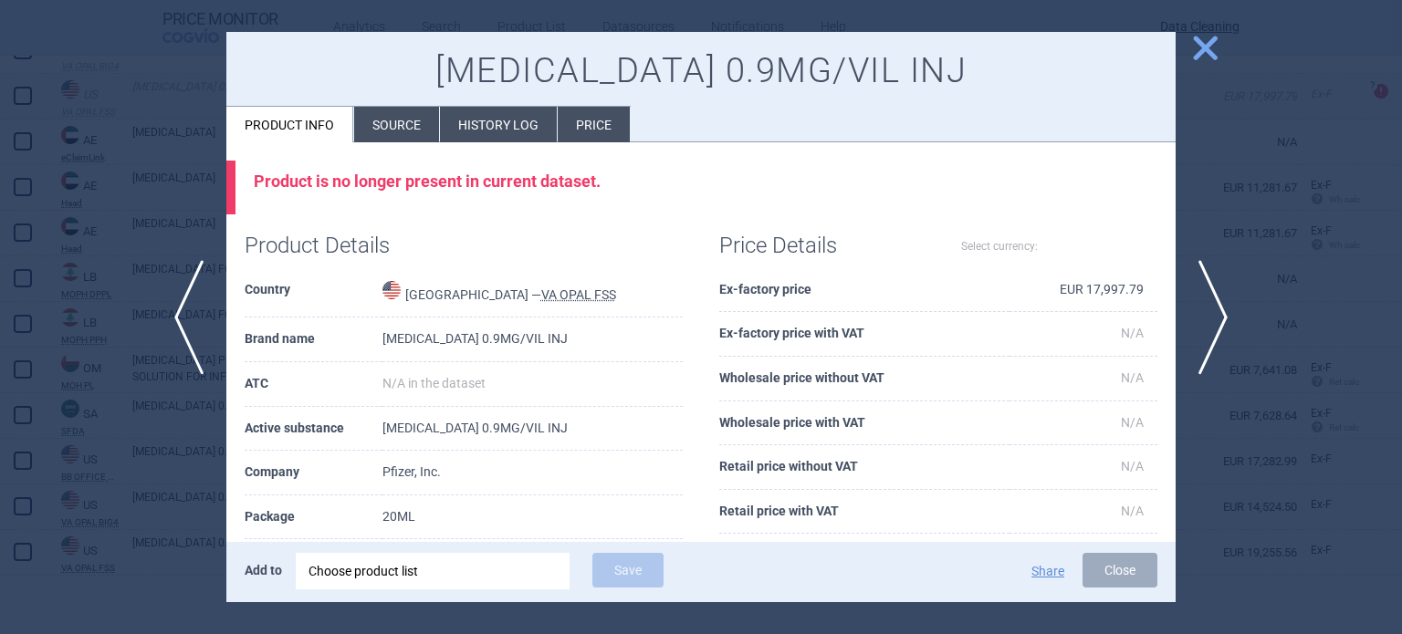
select select "EUR"
click at [197, 160] on div at bounding box center [701, 317] width 1402 height 634
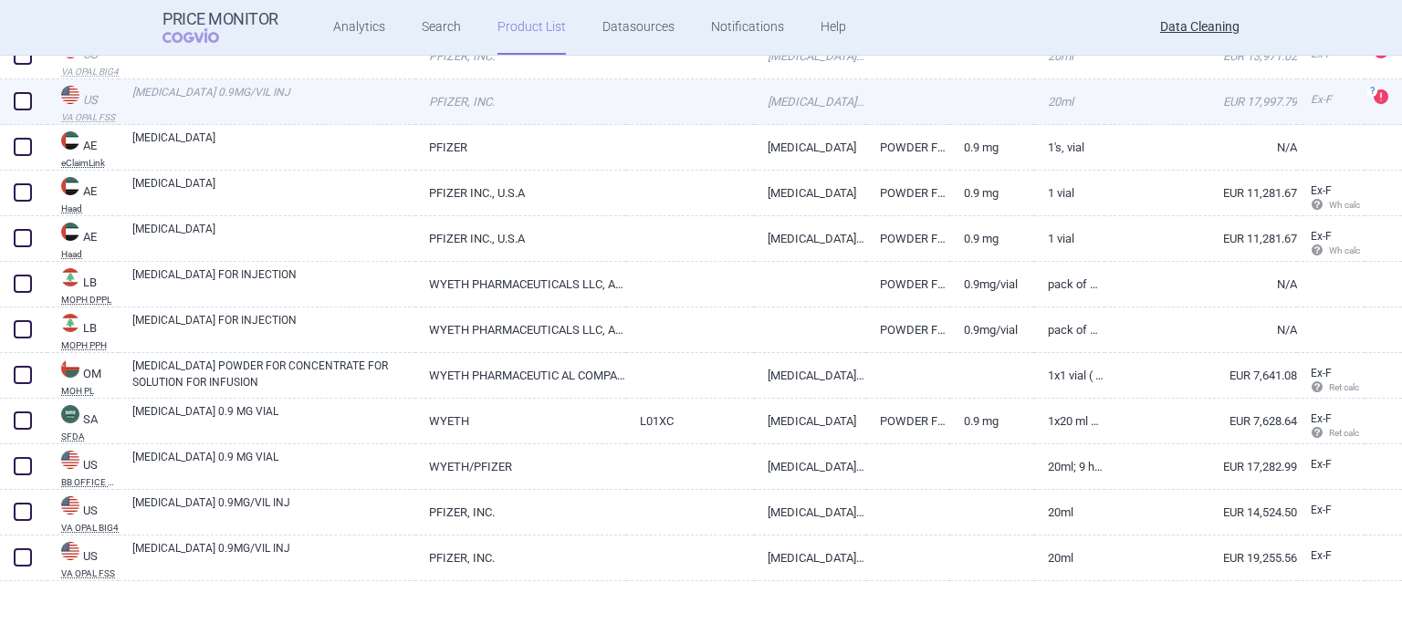
scroll to position [252, 0]
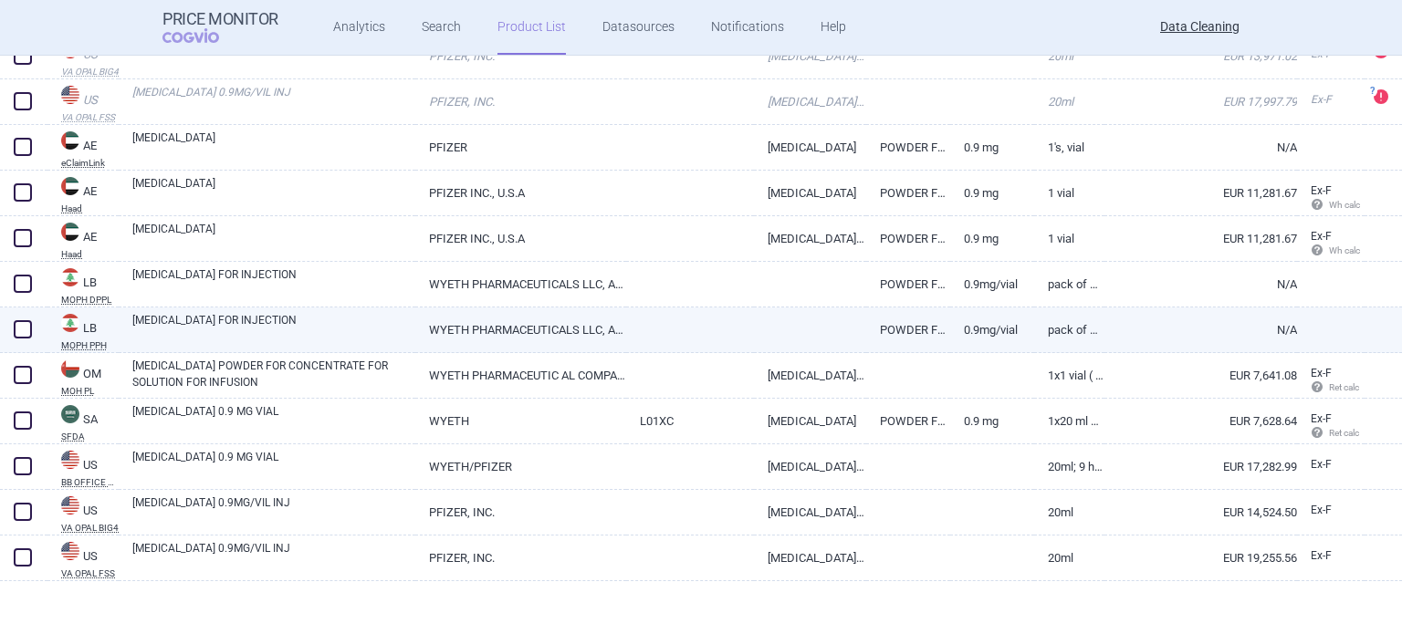
click at [519, 327] on link "WYETH PHARMACEUTICALS LLC, A SUBSIDIARY OF PFIZER INC" at bounding box center [520, 330] width 210 height 45
select select "EUR"
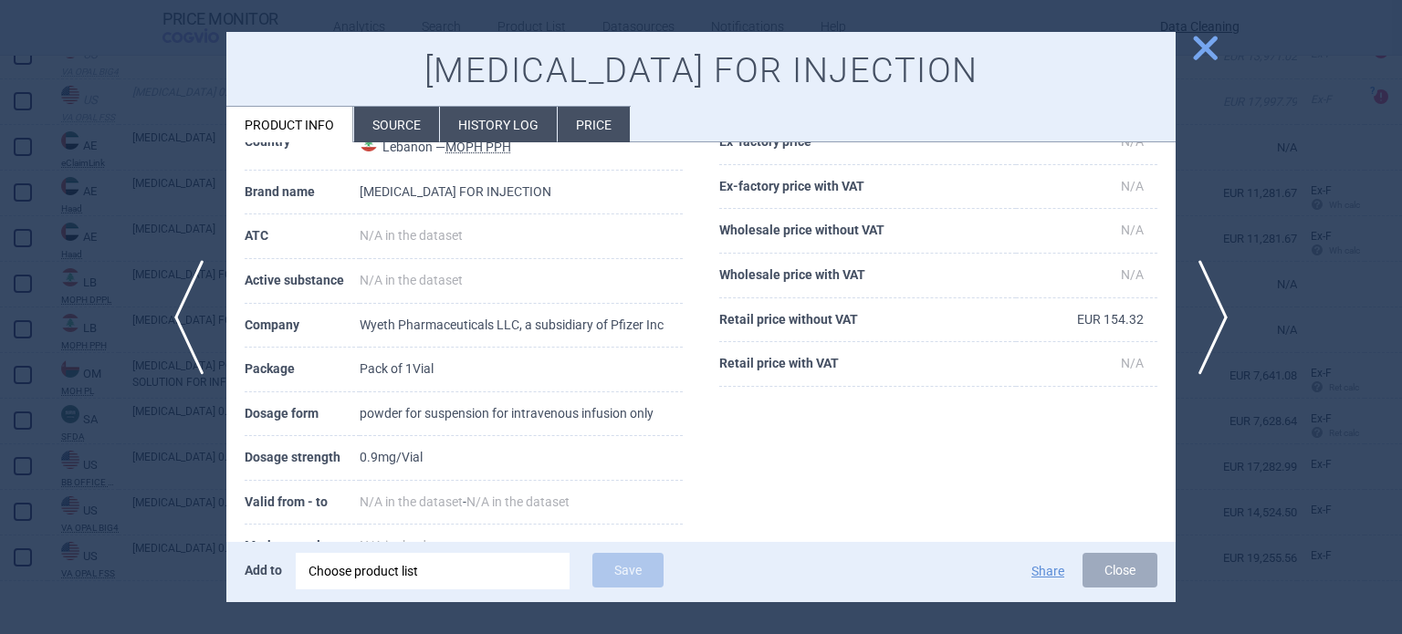
scroll to position [93, 0]
click at [104, 335] on div at bounding box center [701, 317] width 1402 height 634
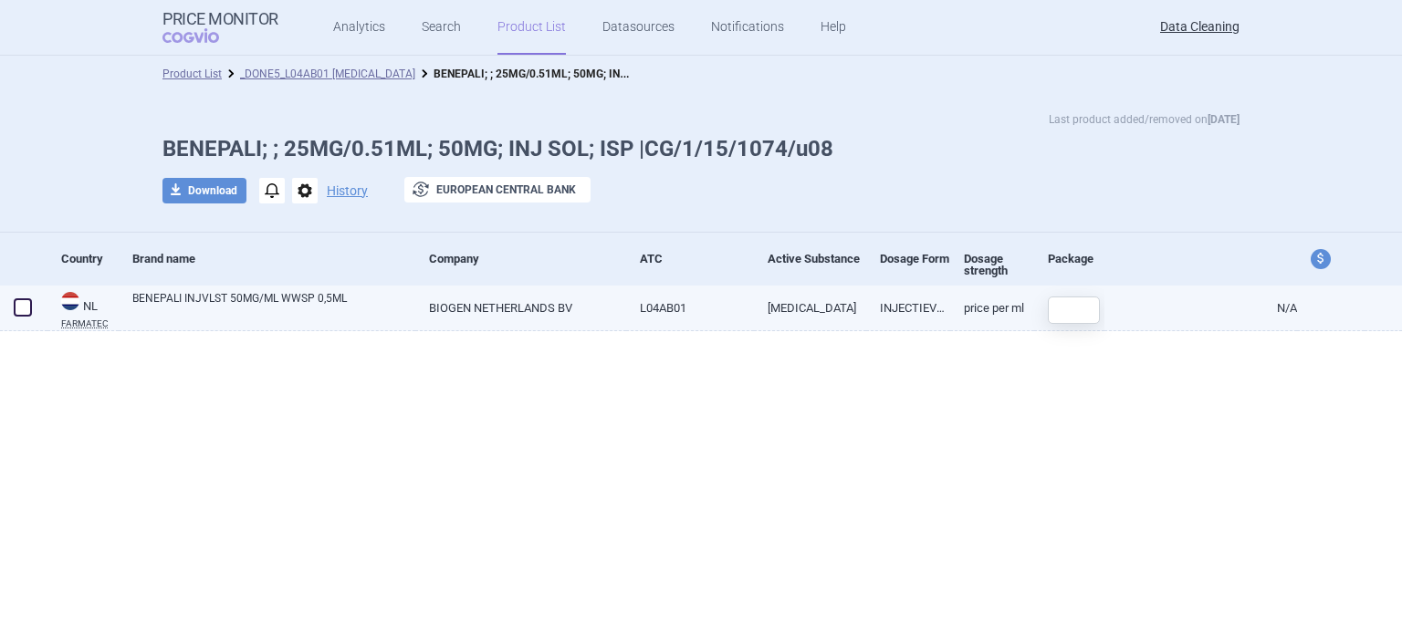
click at [459, 319] on link "BIOGEN NETHERLANDS BV" at bounding box center [520, 308] width 210 height 45
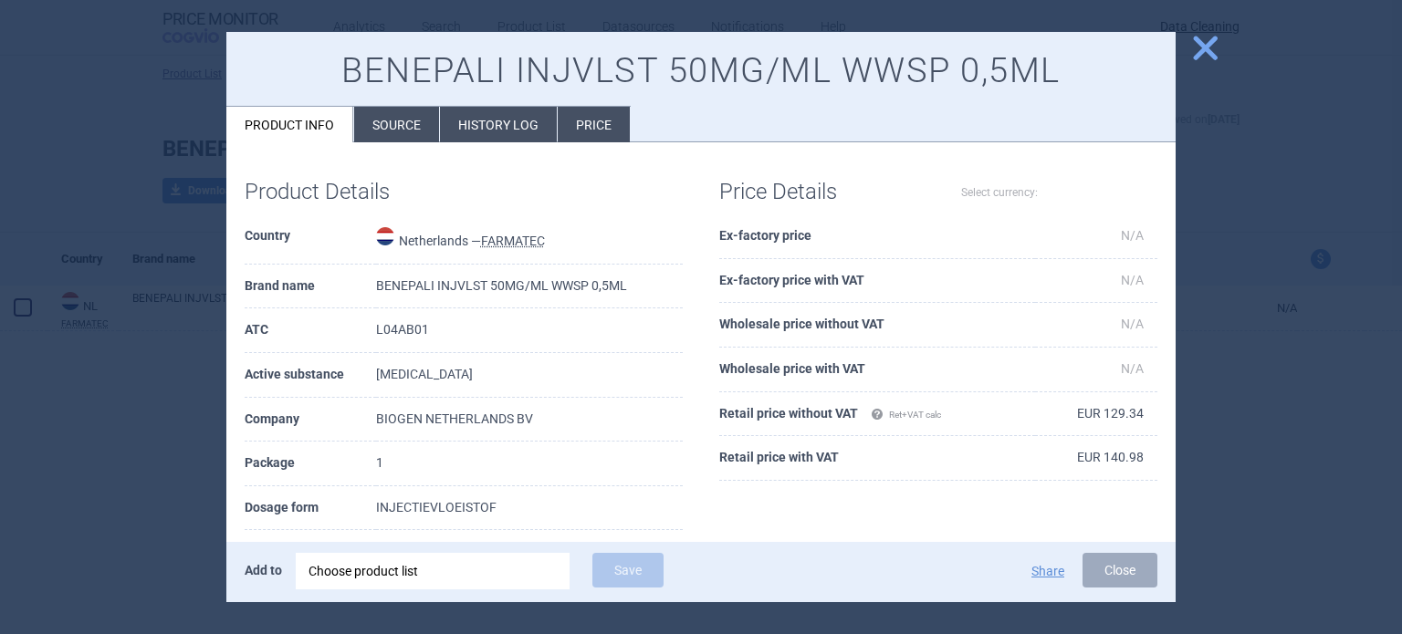
select select "EUR"
click at [423, 127] on li "Source" at bounding box center [396, 125] width 85 height 36
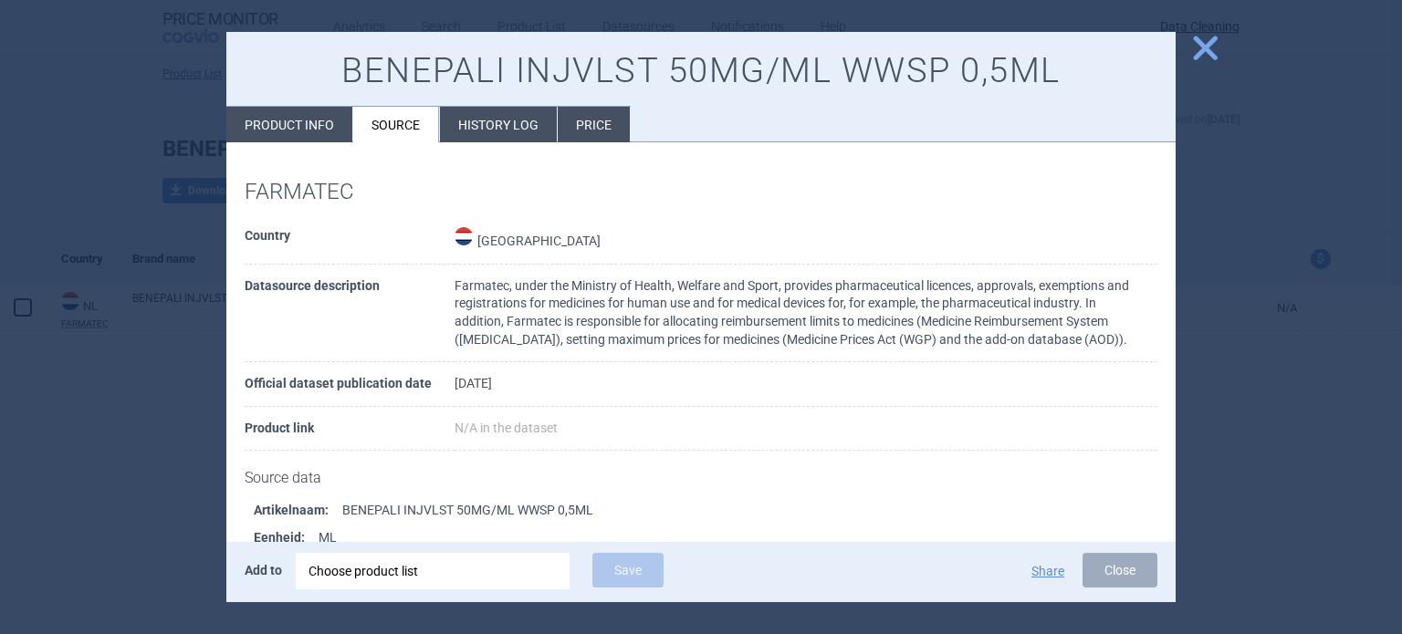
scroll to position [183, 0]
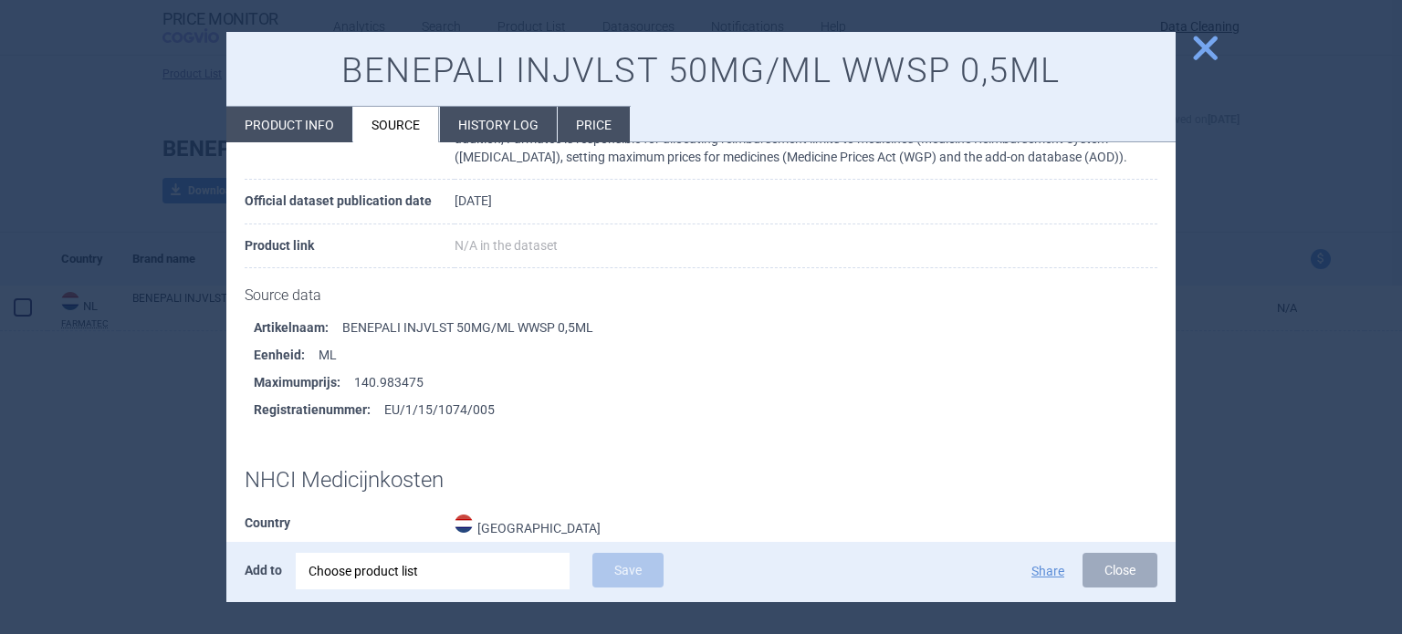
click at [0, 103] on div at bounding box center [701, 317] width 1402 height 634
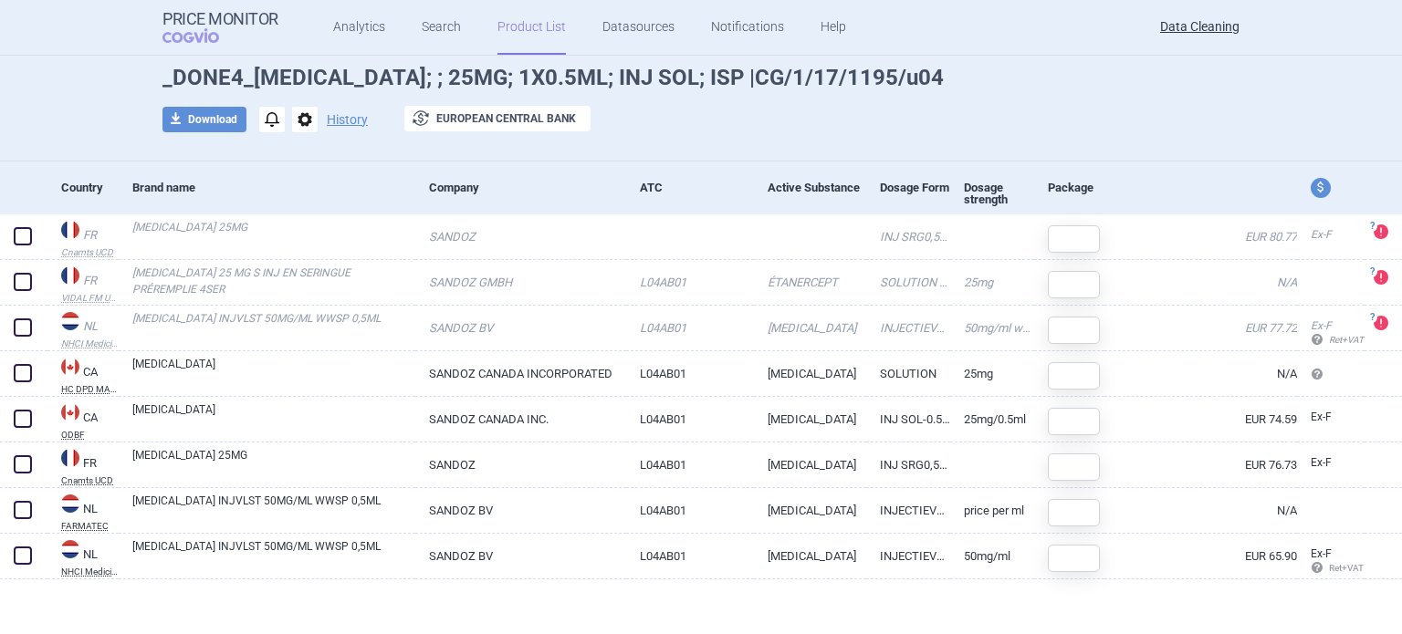
scroll to position [75, 0]
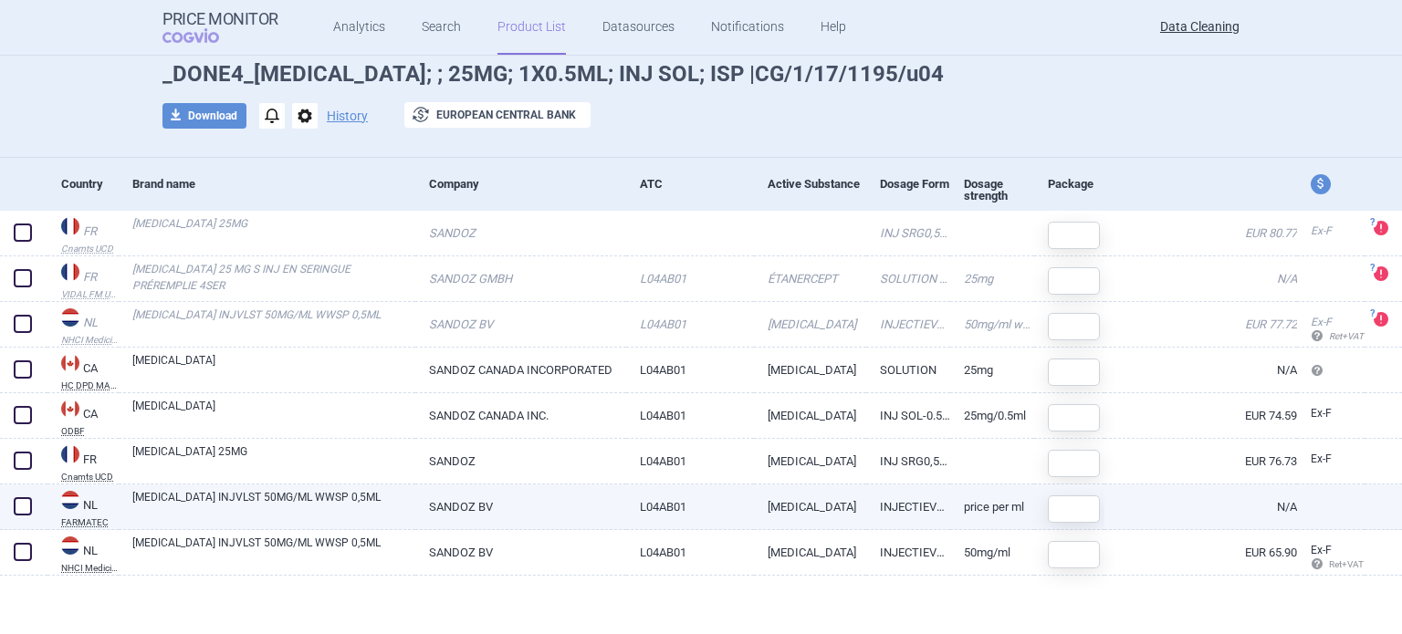
click at [29, 503] on span at bounding box center [23, 506] width 18 height 18
checkbox input "true"
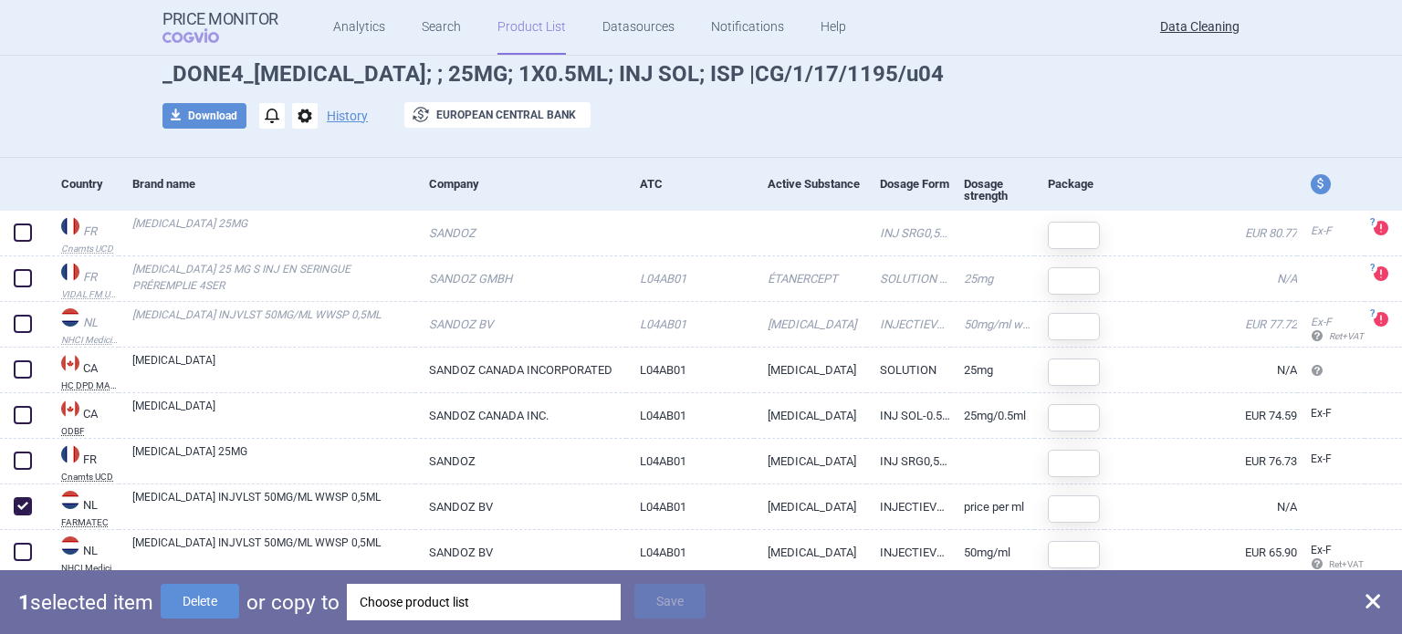
click at [428, 607] on div "Choose product list" at bounding box center [484, 602] width 248 height 37
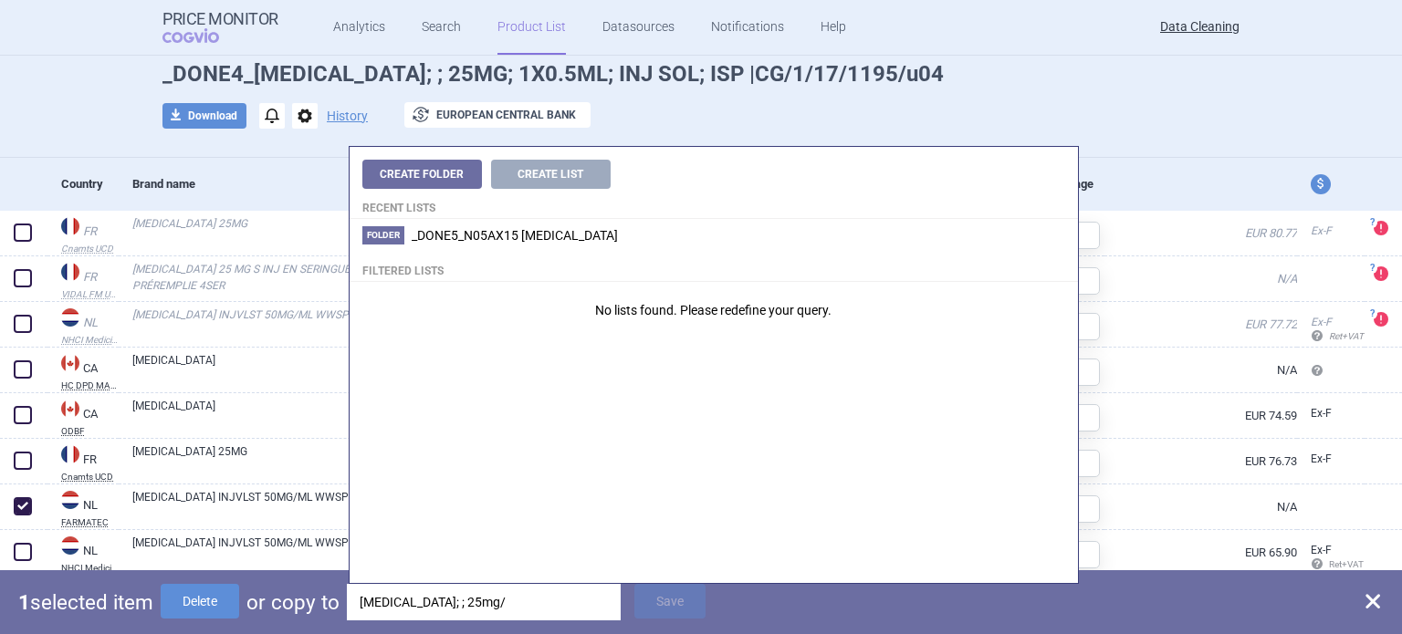
type input "erelzi; ; 25mg"
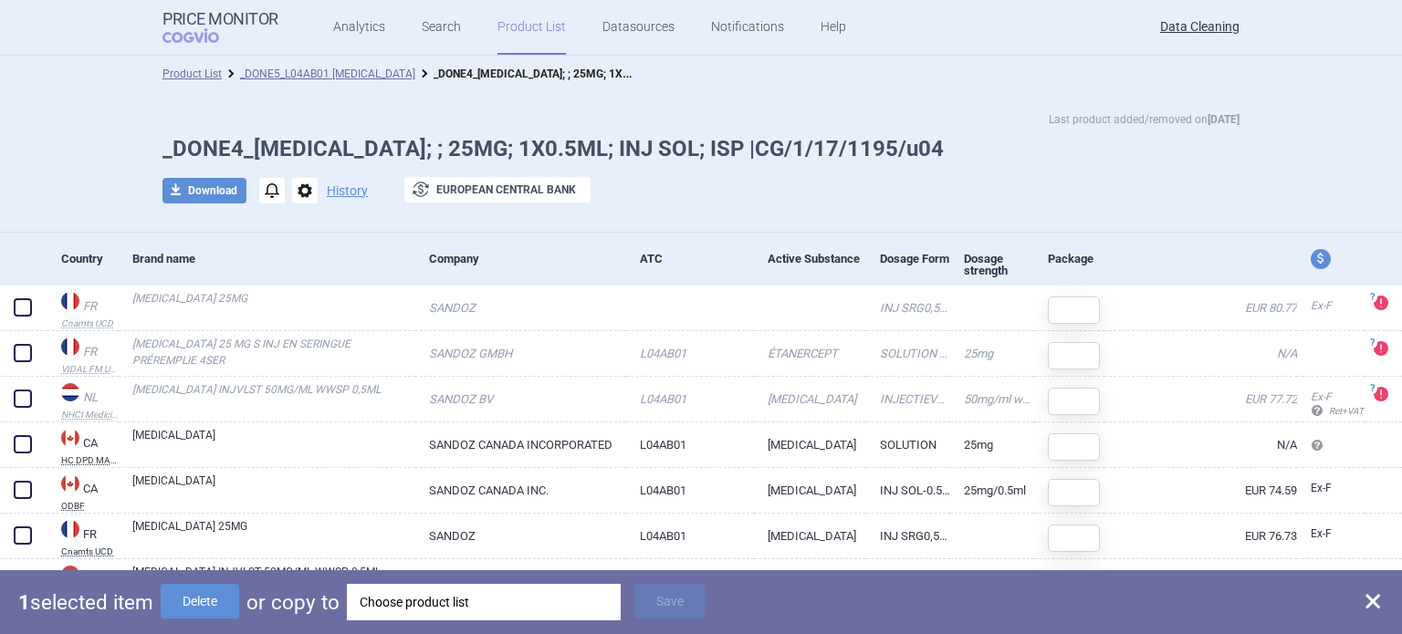
scroll to position [0, 0]
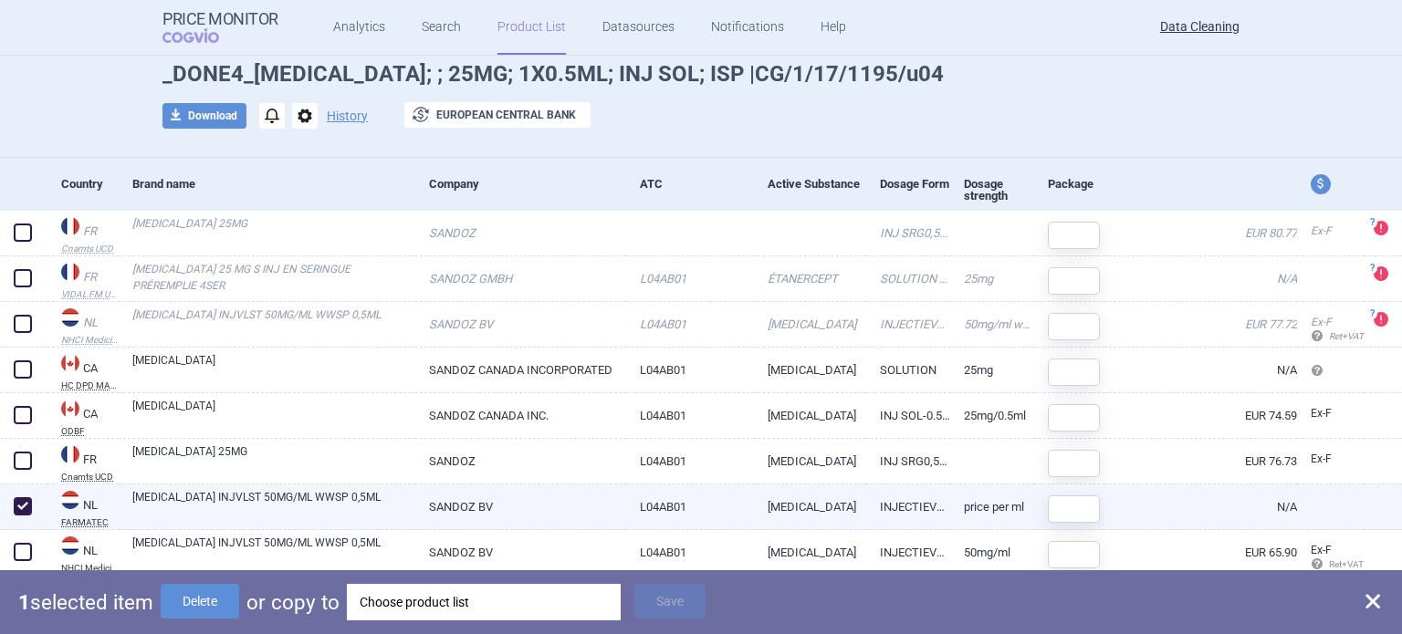
click at [16, 510] on span at bounding box center [23, 506] width 18 height 18
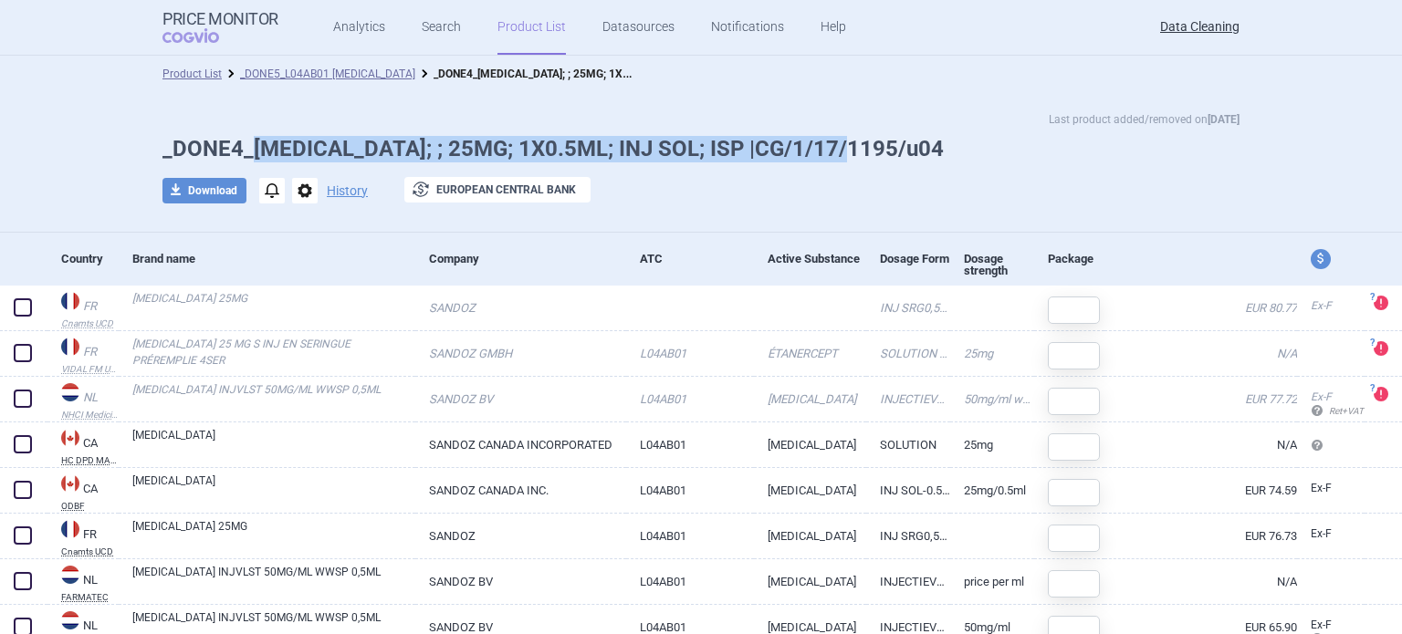
drag, startPoint x: 840, startPoint y: 151, endPoint x: 246, endPoint y: 146, distance: 593.4
click at [246, 146] on h1 "_DONE4_[MEDICAL_DATA]; ; 25MG; 1X0.5ML; INJ SOL; ISP |CG/1/17/1195/u04" at bounding box center [700, 149] width 1077 height 26
copy h1 "[MEDICAL_DATA]; ; 25MG; 1X0.5ML; INJ SOL; ISP |CG/1/17/1195/u04"
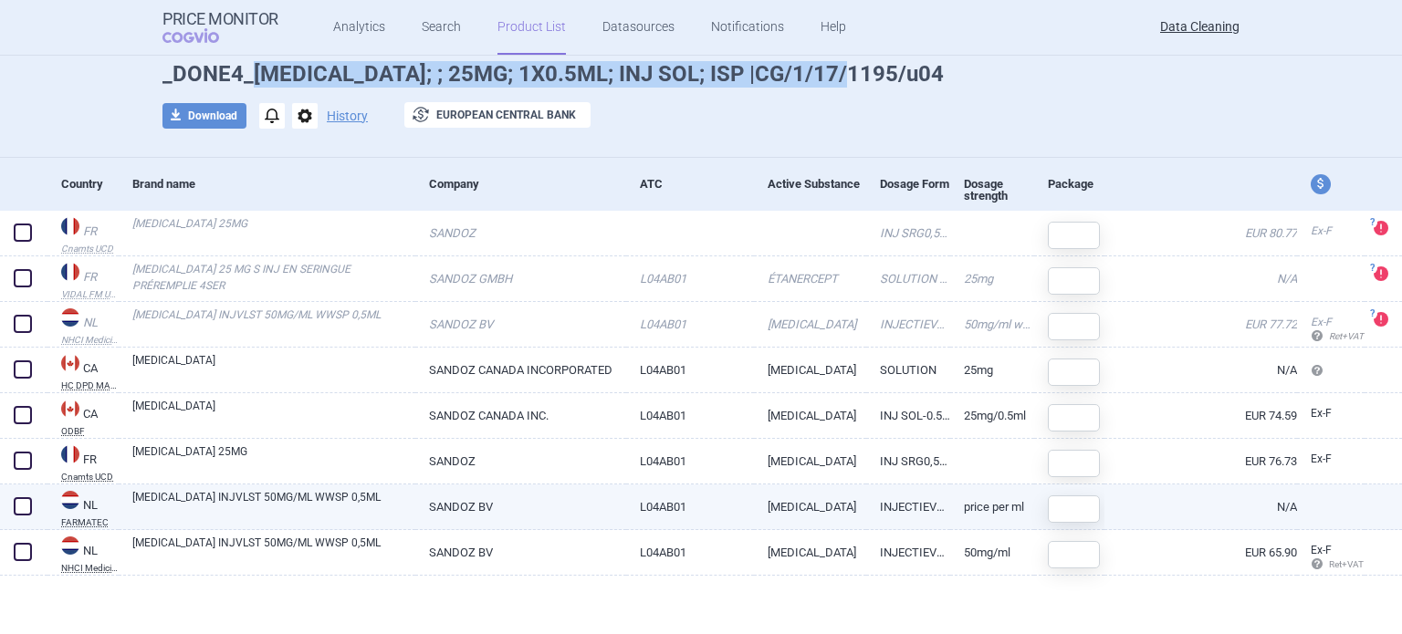
click at [26, 505] on span at bounding box center [23, 506] width 18 height 18
checkbox input "true"
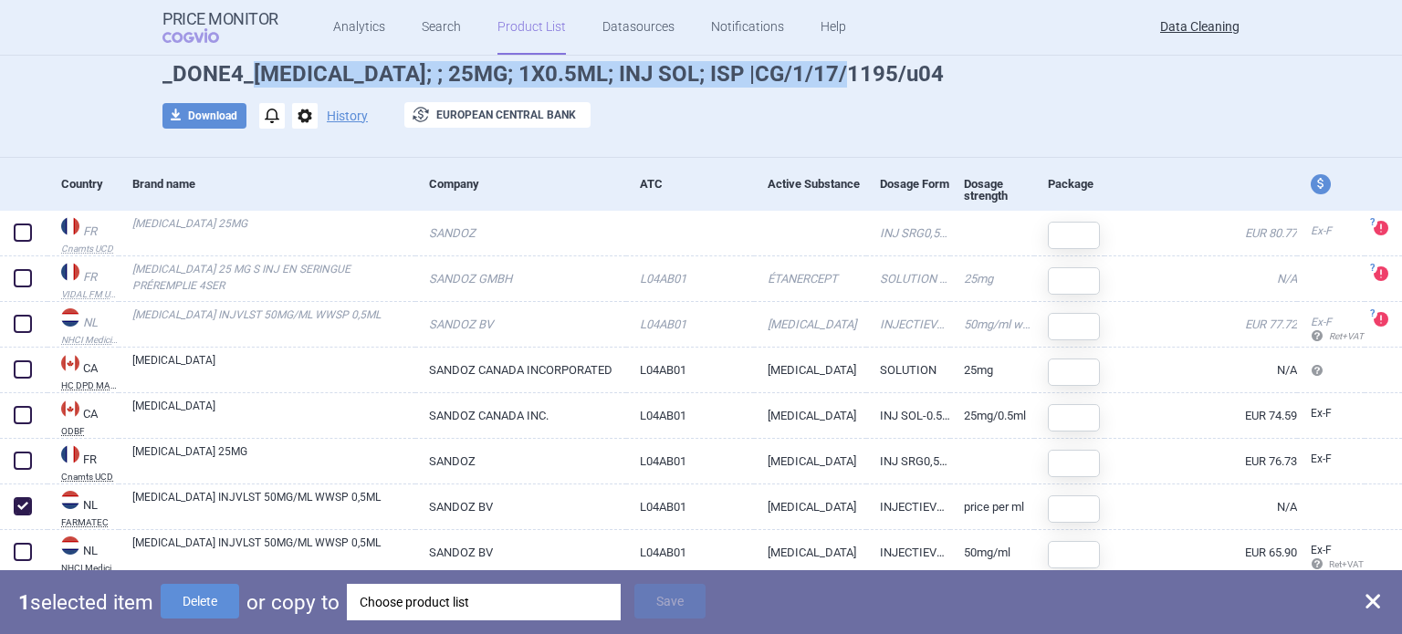
click at [407, 591] on div "Choose product list" at bounding box center [484, 602] width 248 height 37
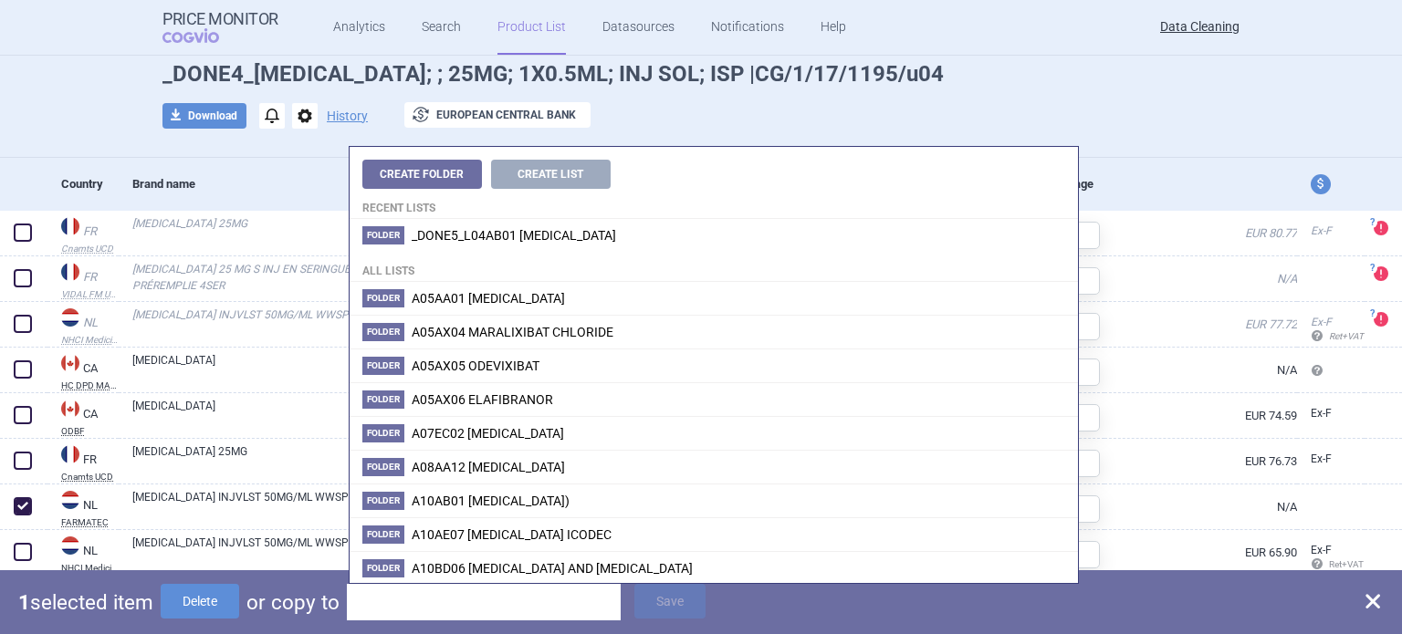
type input "ERELZI; ; 25MG/0.5ML; 50MG; INJ SOL; ISP |CG/1/17/1195/u03"
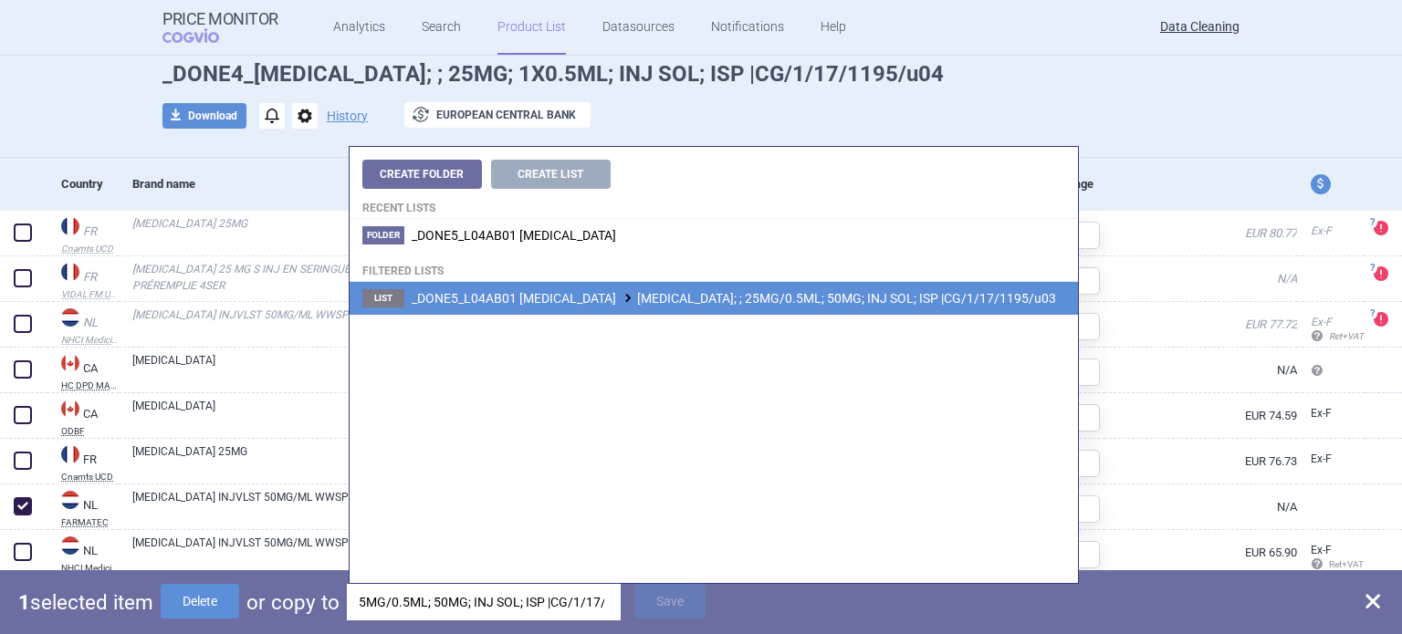
click at [722, 298] on span "_DONE5_L04AB01 ETANERCEPT ERELZI; ; 25MG/0.5ML; 50MG; INJ SOL; ISP |CG/1/17/119…" at bounding box center [734, 298] width 644 height 15
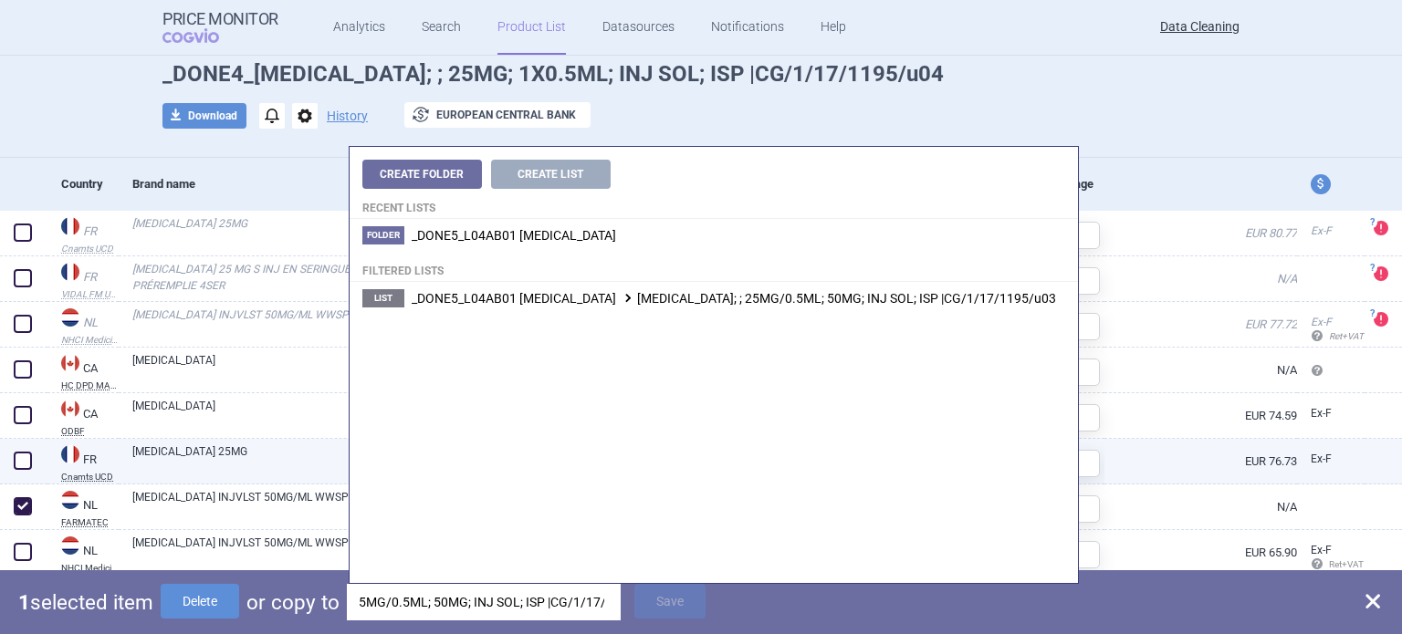
scroll to position [0, 0]
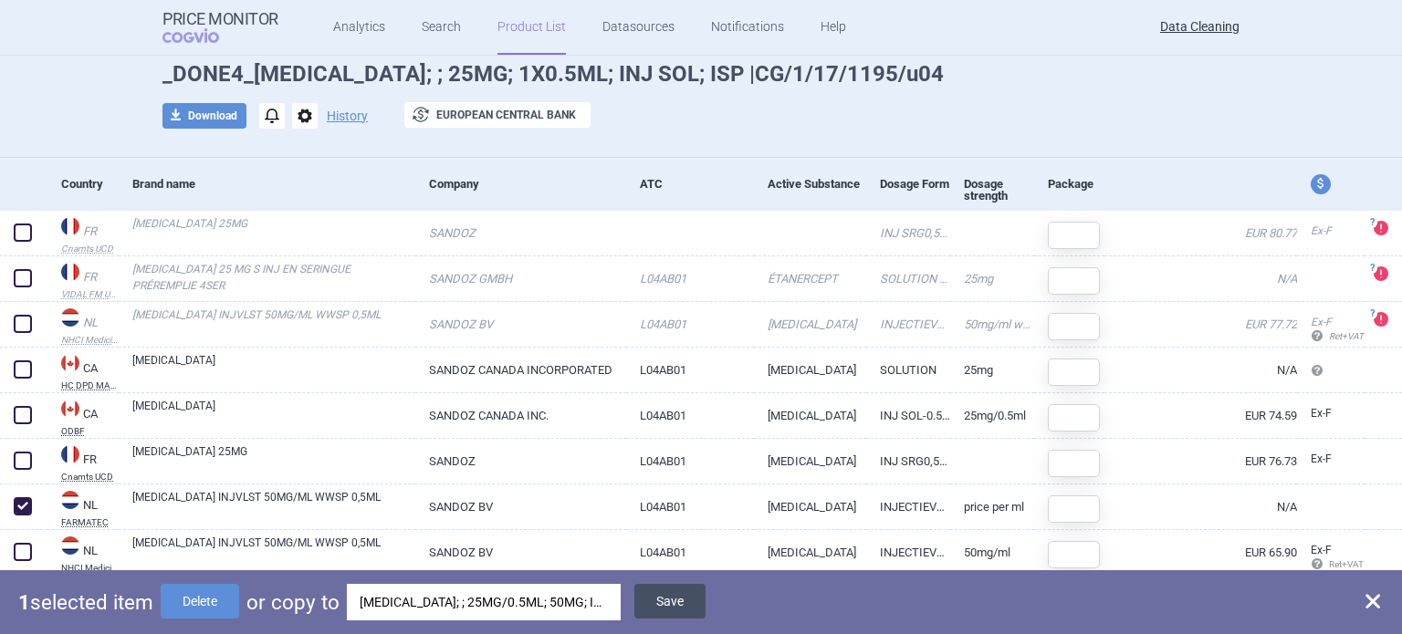
click at [650, 594] on button "Save" at bounding box center [669, 601] width 71 height 35
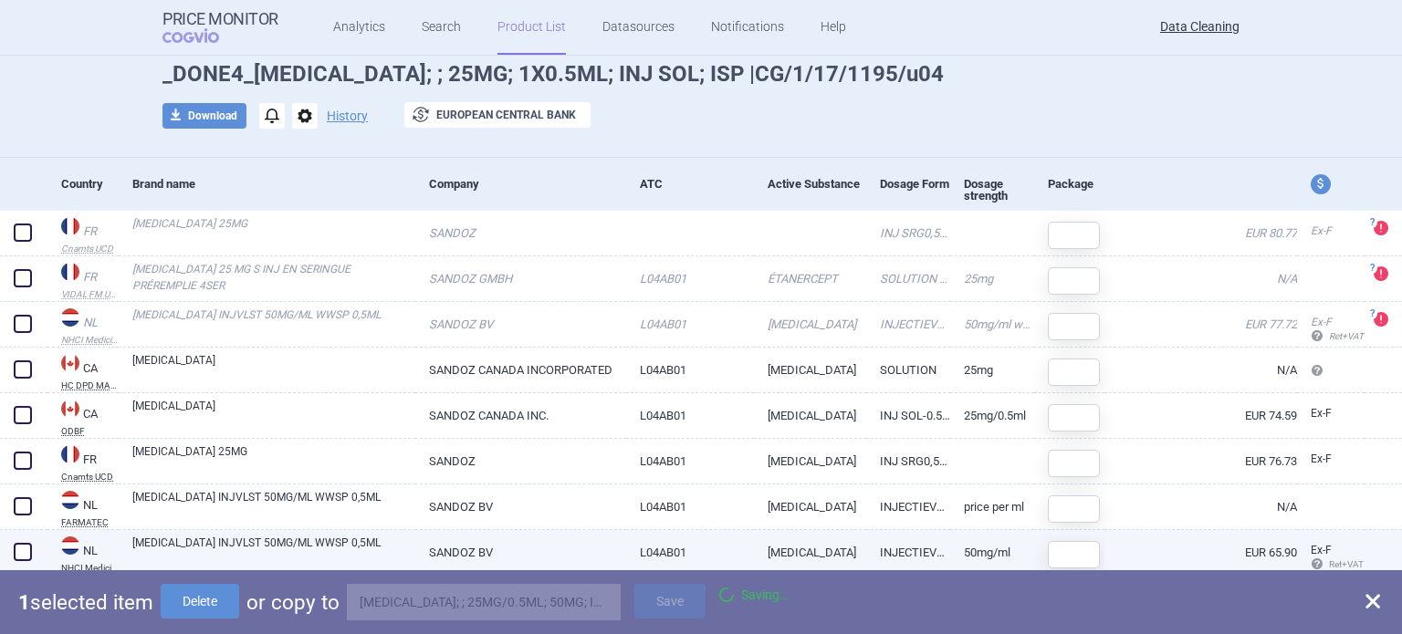
checkbox input "false"
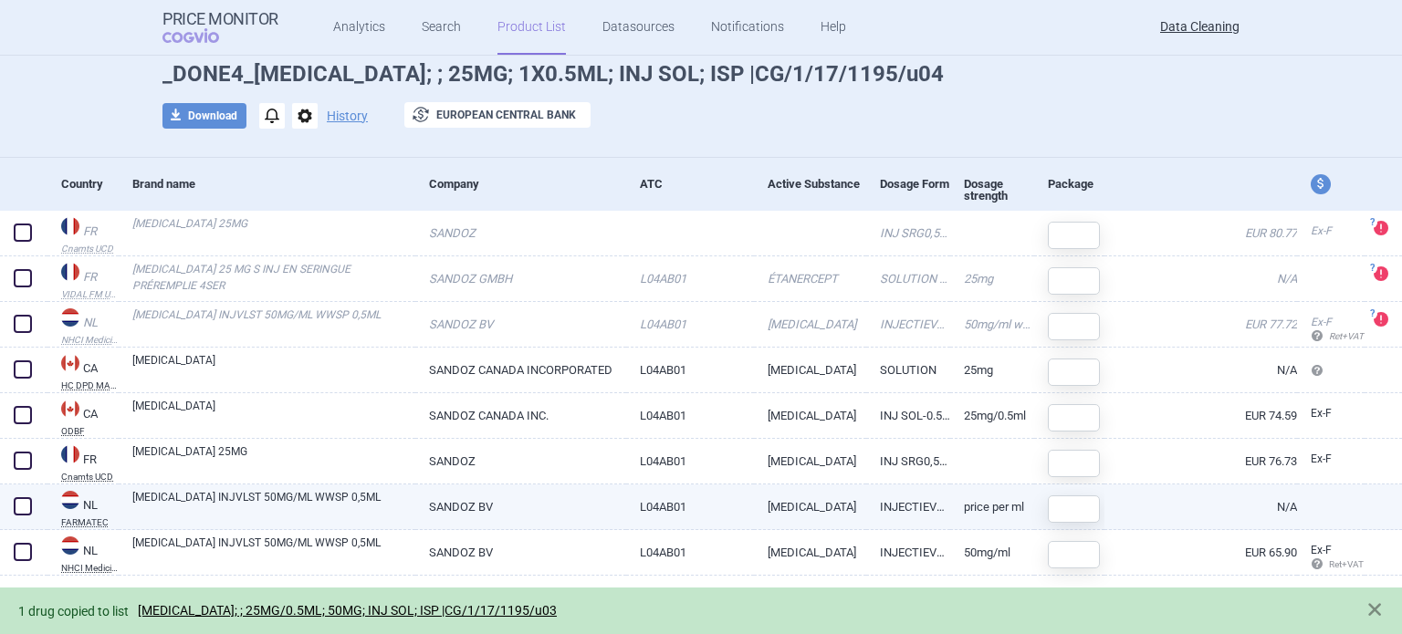
click at [358, 508] on link "[MEDICAL_DATA] INJVLST 50MG/ML WWSP 0,5ML" at bounding box center [273, 505] width 283 height 33
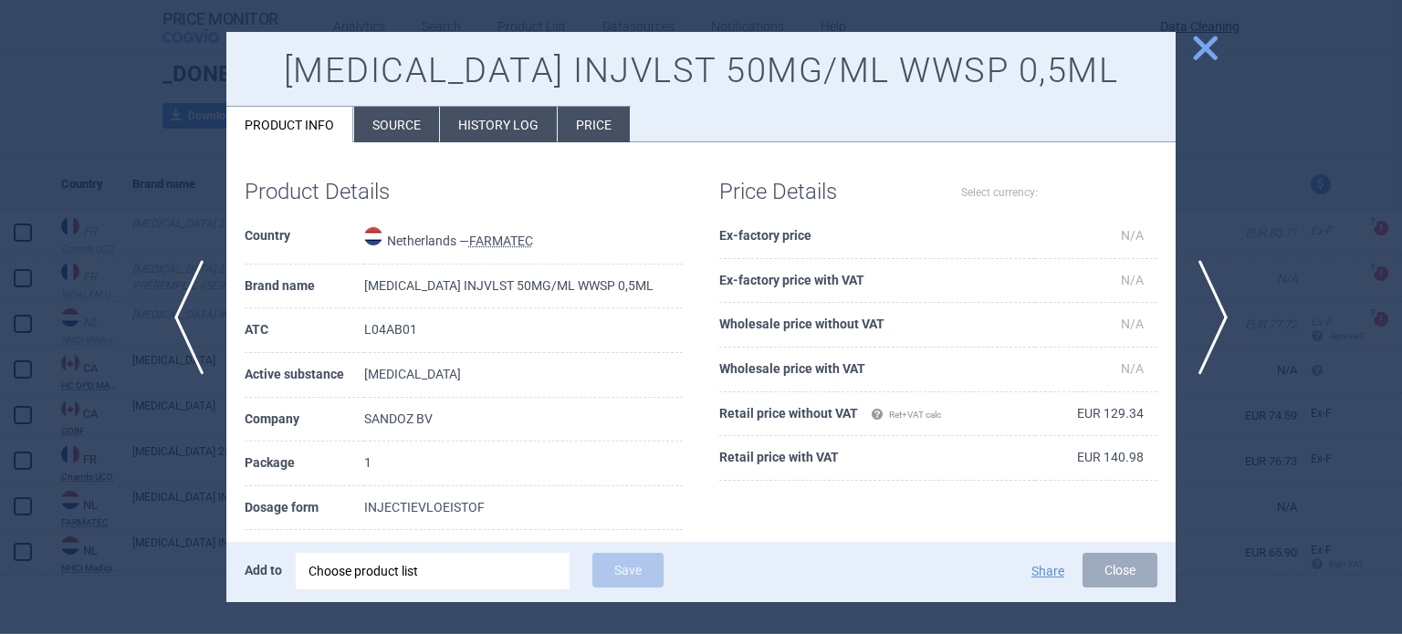
select select "EUR"
click at [429, 138] on li "Source" at bounding box center [396, 125] width 85 height 36
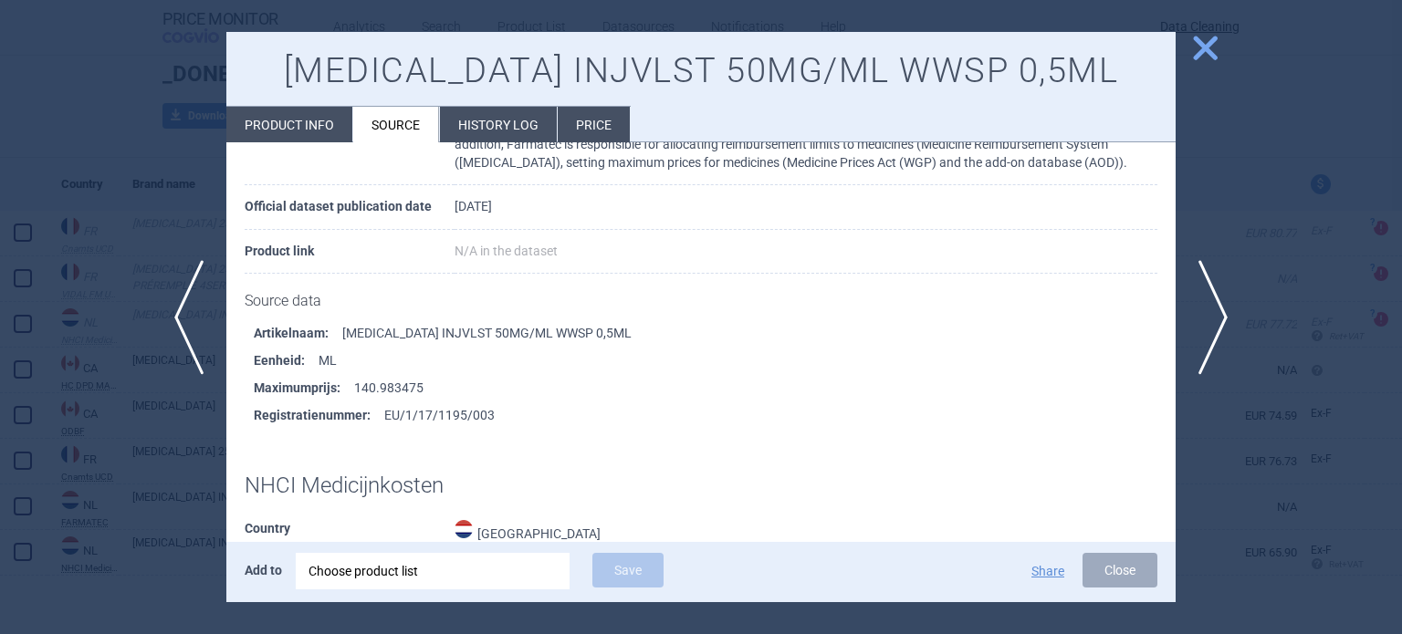
scroll to position [183, 0]
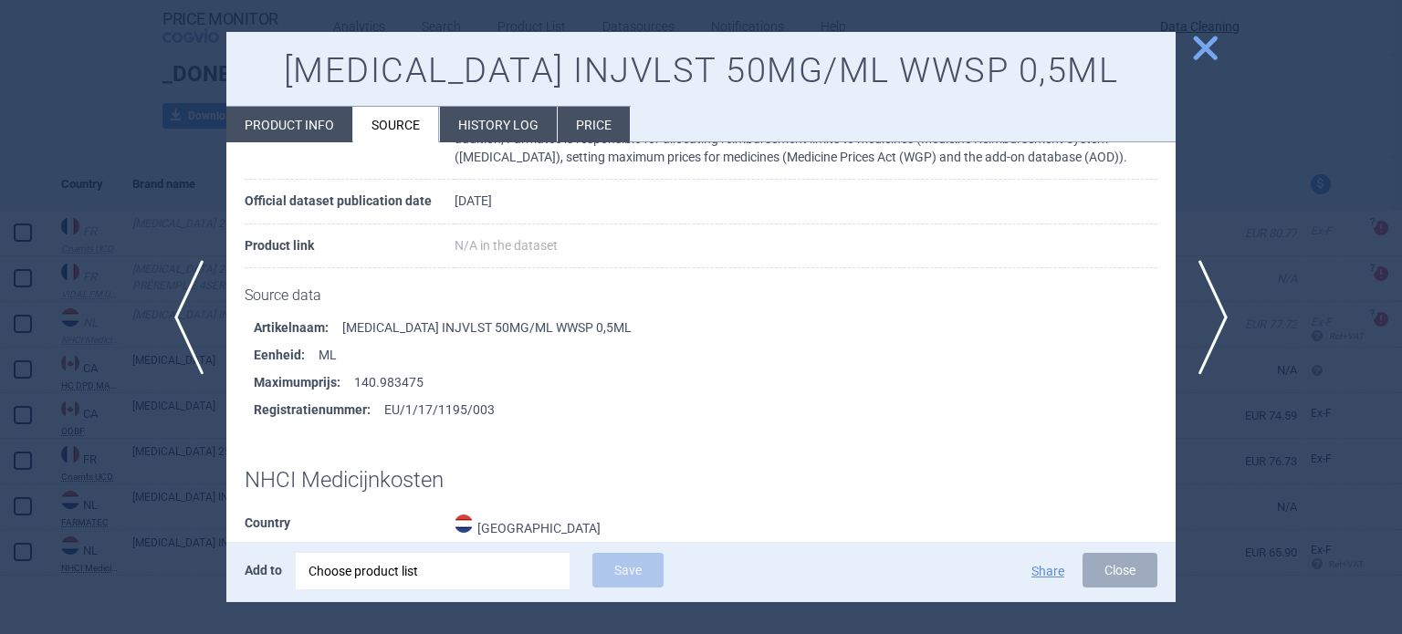
click at [4, 187] on div at bounding box center [701, 317] width 1402 height 634
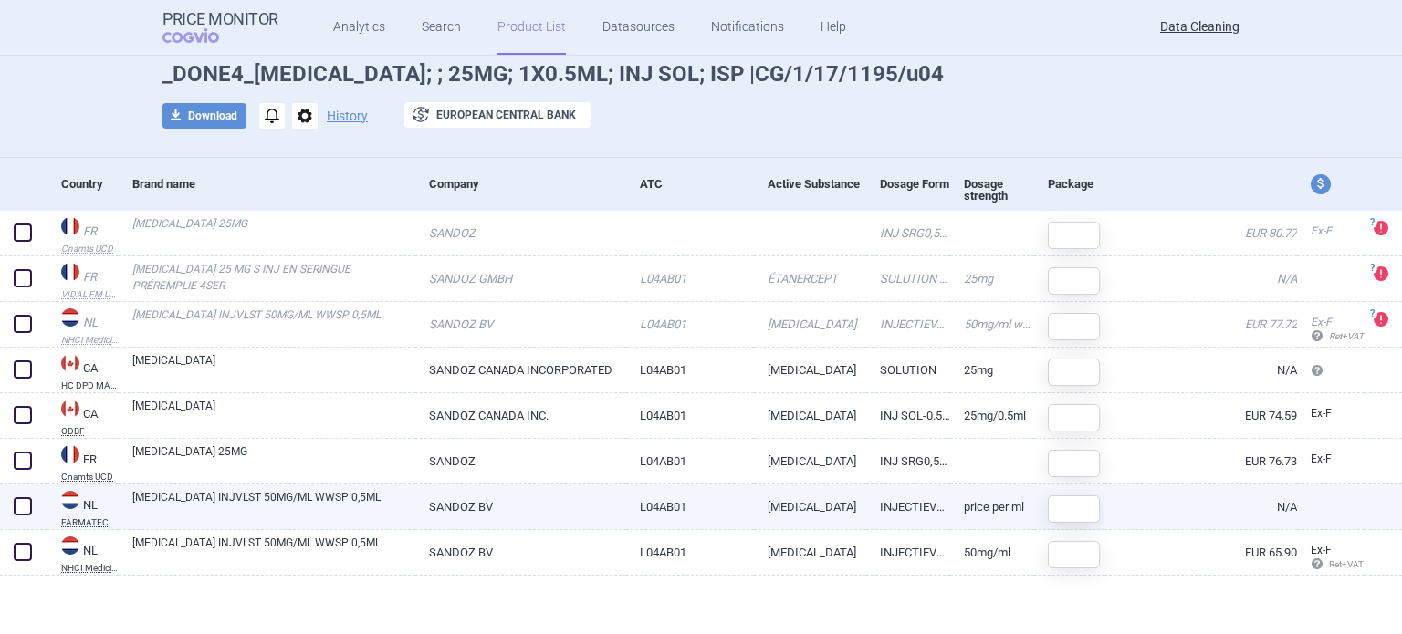
click at [15, 500] on span at bounding box center [23, 506] width 18 height 18
checkbox input "true"
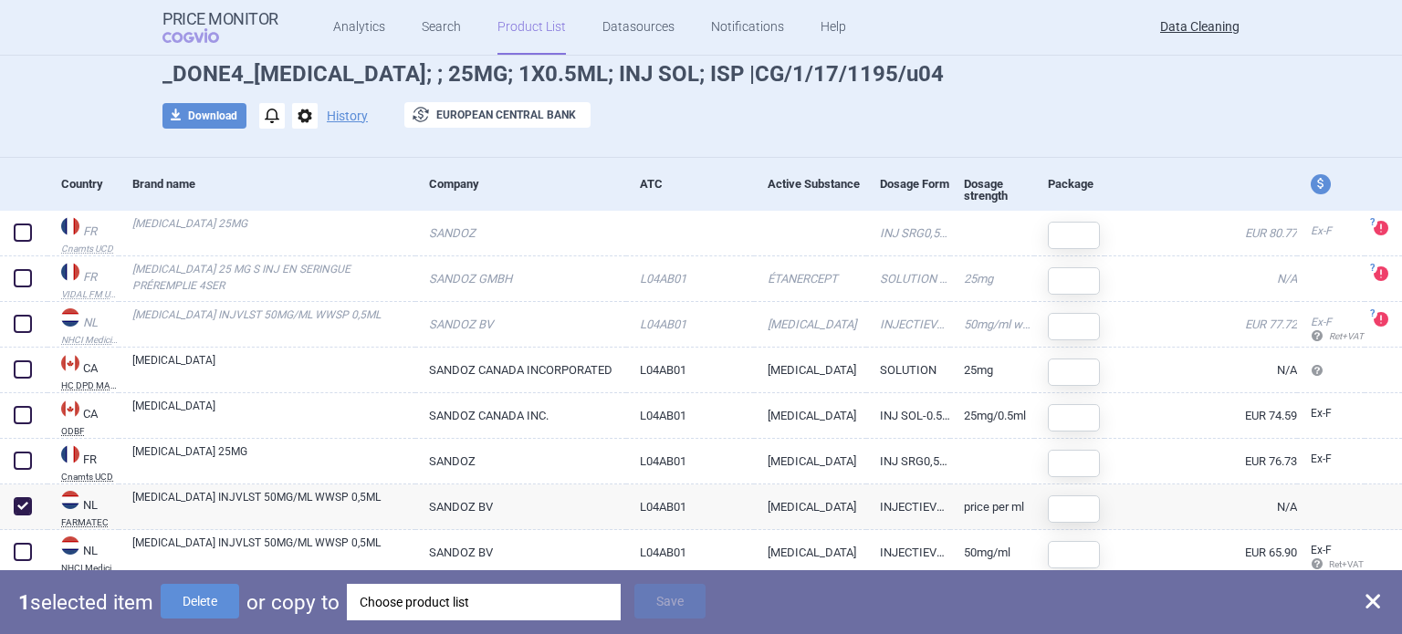
click at [256, 613] on p "or copy to" at bounding box center [292, 602] width 93 height 37
click at [224, 606] on button "Delete" at bounding box center [200, 601] width 79 height 35
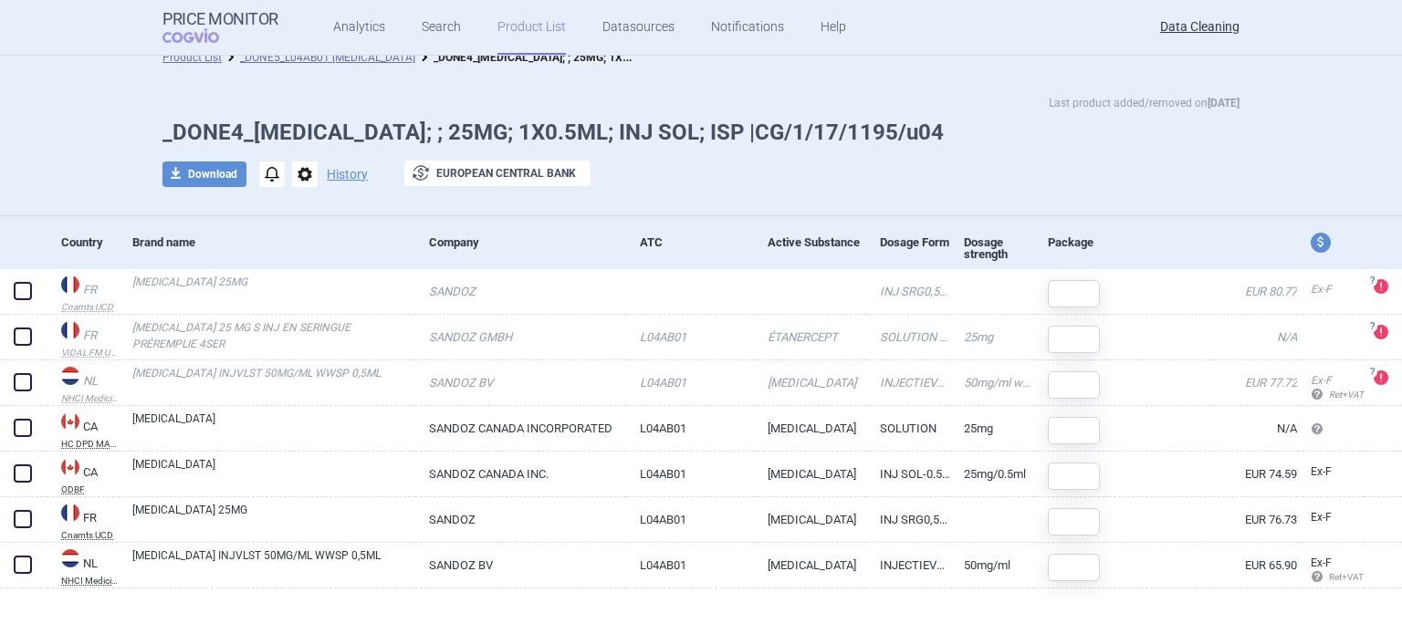
scroll to position [16, 0]
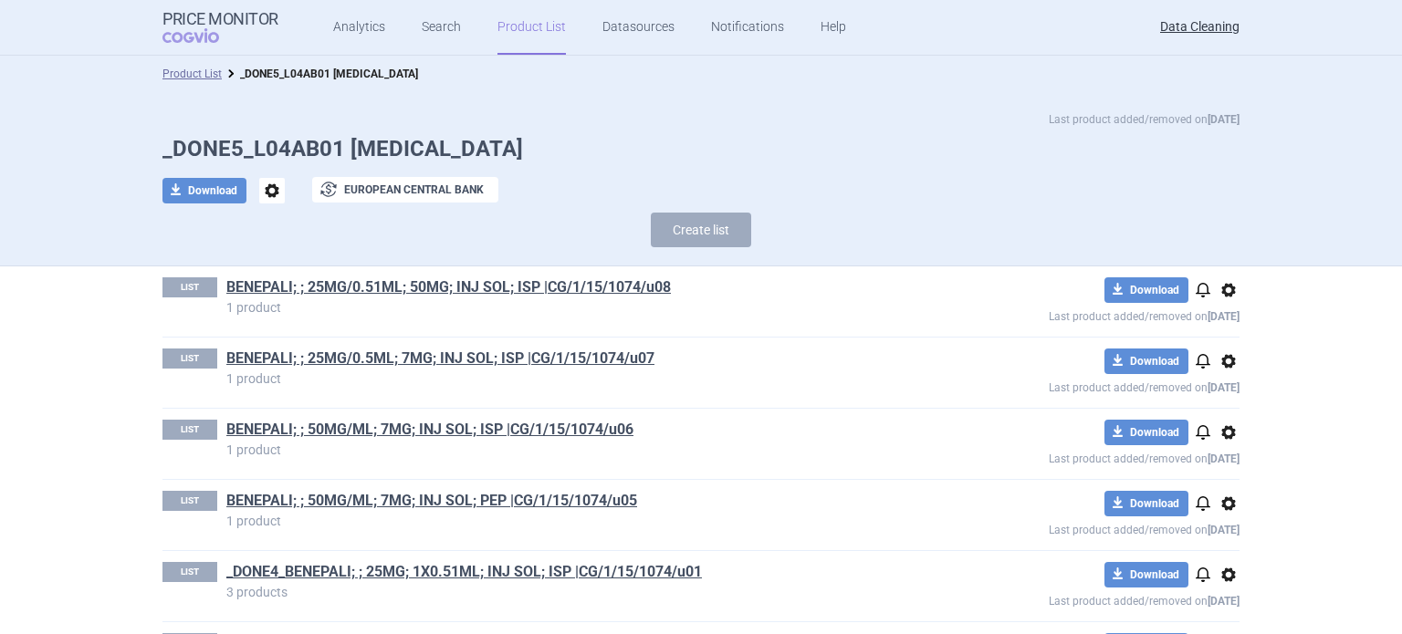
scroll to position [4069, 0]
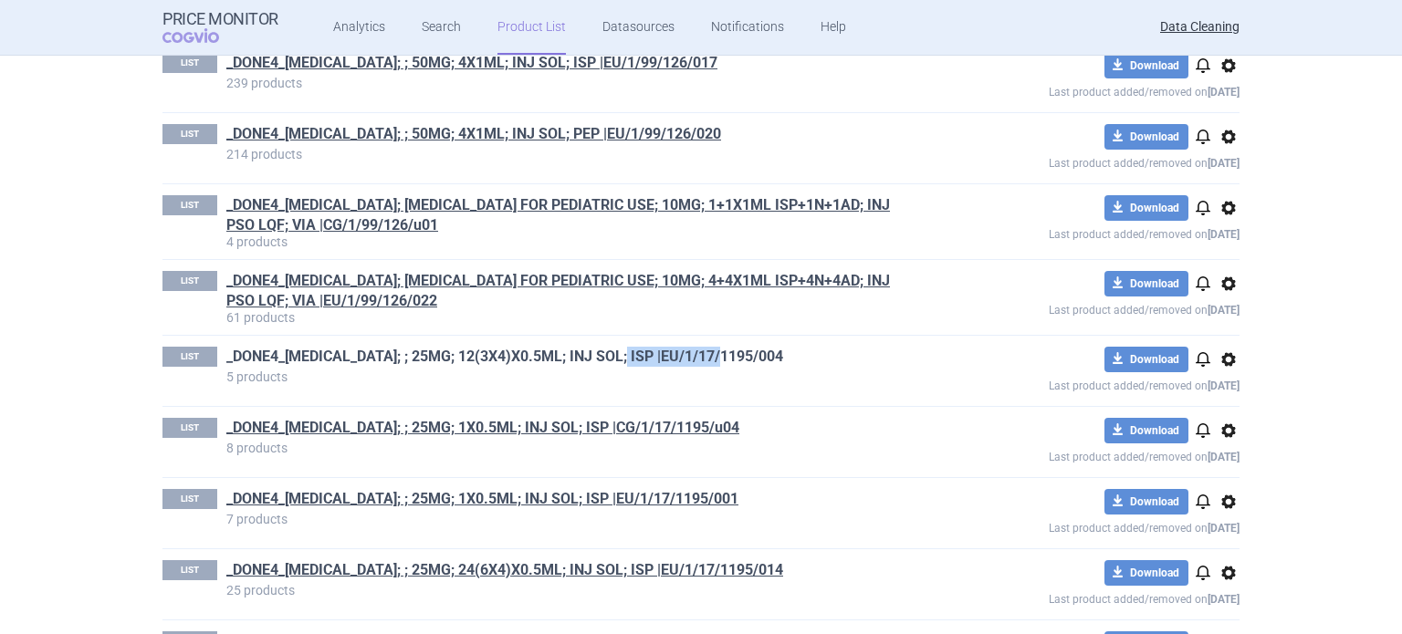
drag, startPoint x: 716, startPoint y: 343, endPoint x: 609, endPoint y: 342, distance: 106.8
click at [609, 347] on h1 "_DONE4_ERELZI; ; 25MG; 12(3X4)X0.5ML; INJ SOL; ISP |EU/1/17/1195/004" at bounding box center [571, 359] width 690 height 24
copy link "/1/17/1195/004"
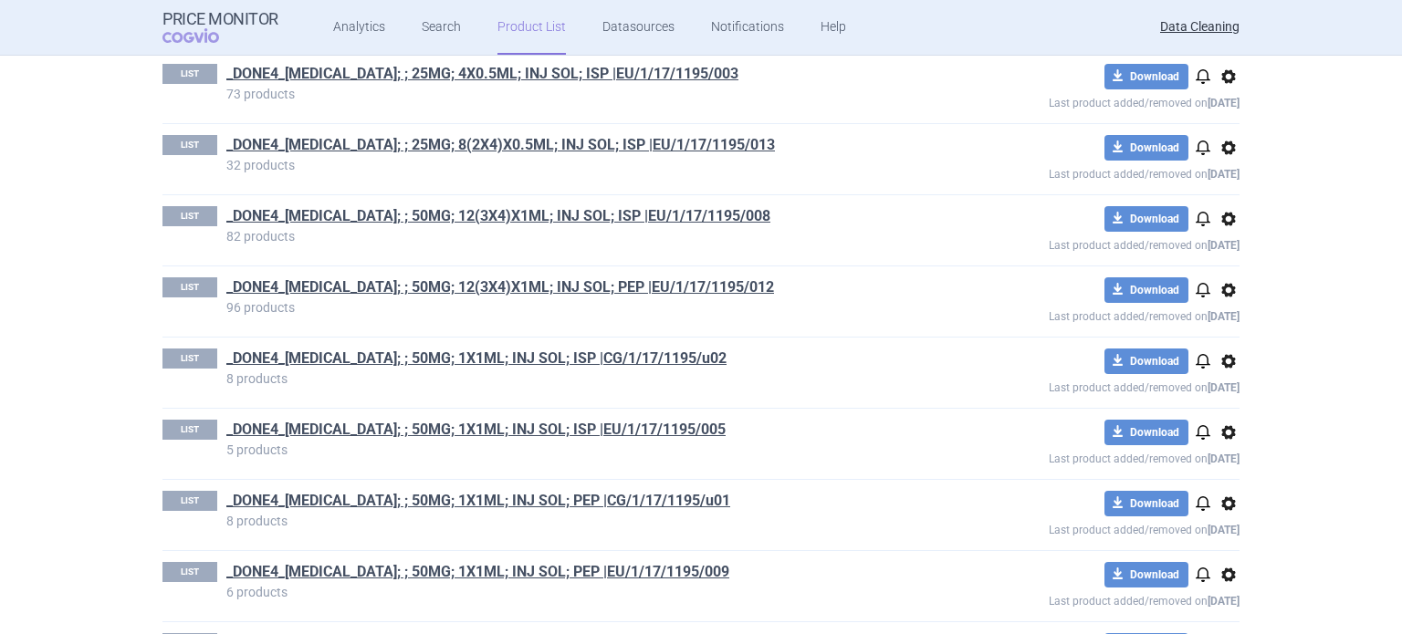
scroll to position [0, 0]
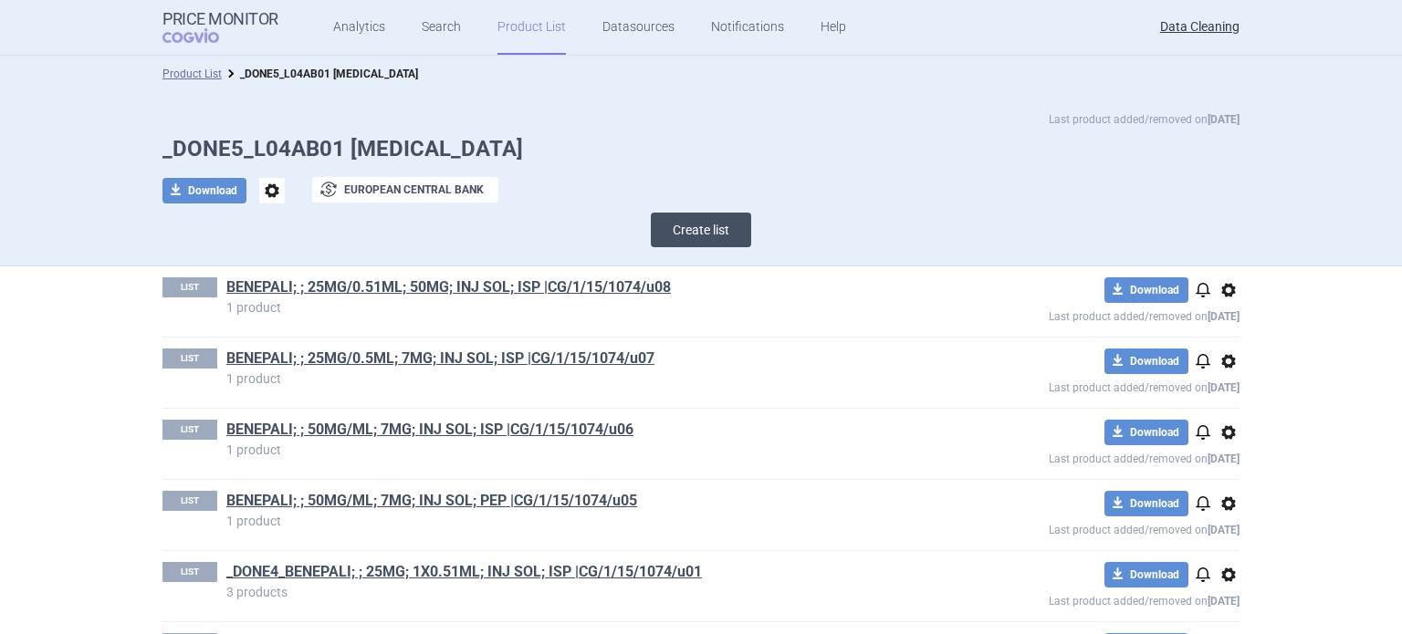
click at [703, 243] on button "Create list" at bounding box center [701, 230] width 100 height 35
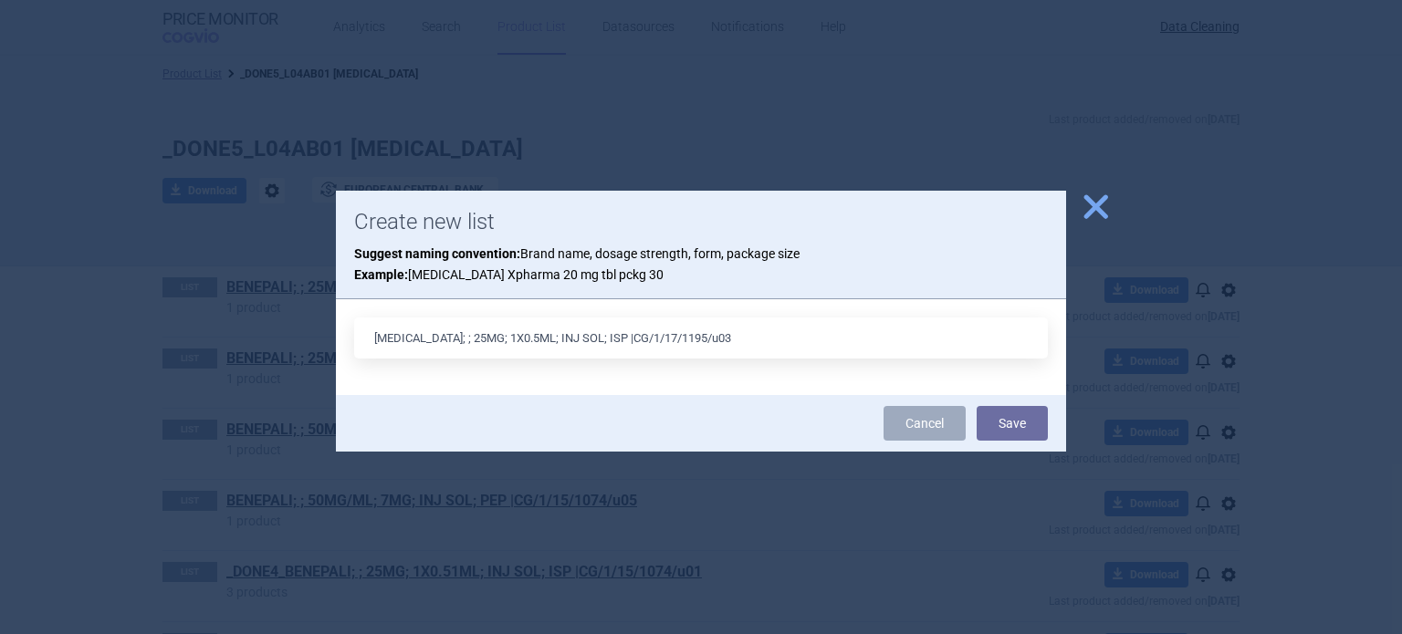
click at [449, 340] on input "ERELZI; ; 25MG; 1X0.5ML; INJ SOL; ISP |CG/1/17/1195/u03" at bounding box center [701, 338] width 694 height 41
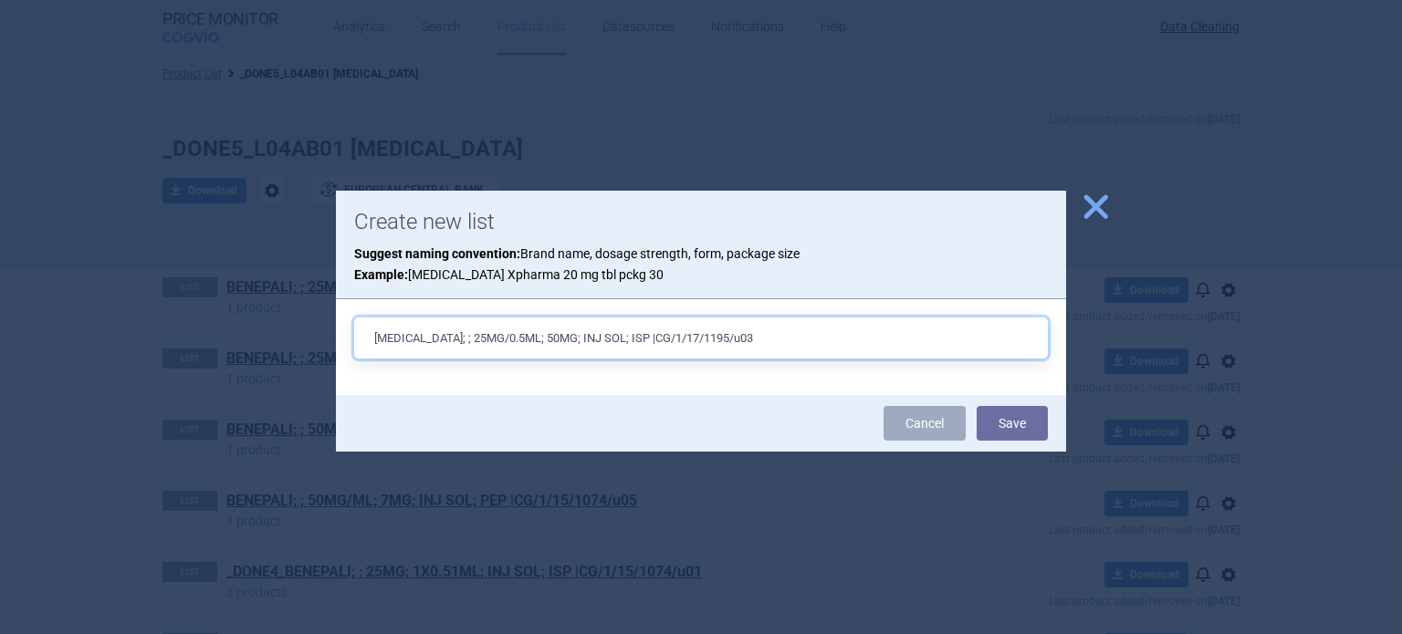
type input "ERELZI; ; 25MG/0.5ML; 50MG; INJ SOL; ISP |CG/1/17/1195/u03"
click at [977, 406] on button "Save" at bounding box center [1012, 423] width 71 height 35
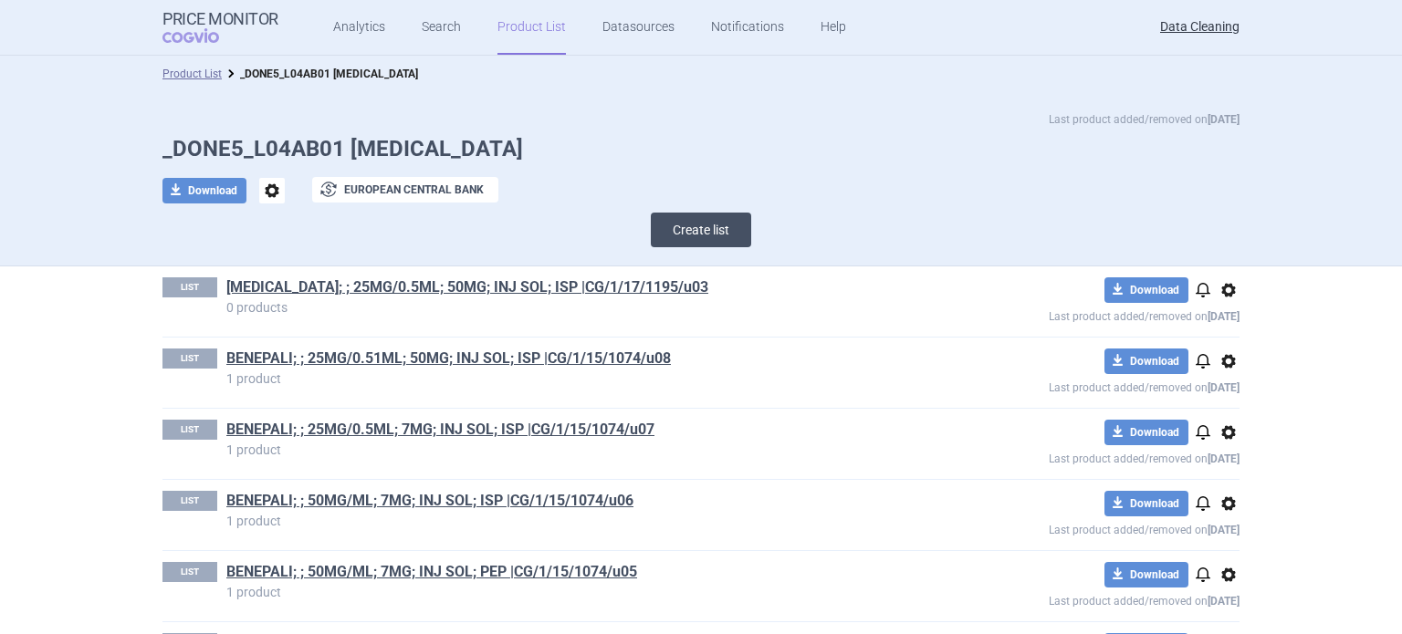
click at [706, 215] on button "Create list" at bounding box center [701, 230] width 100 height 35
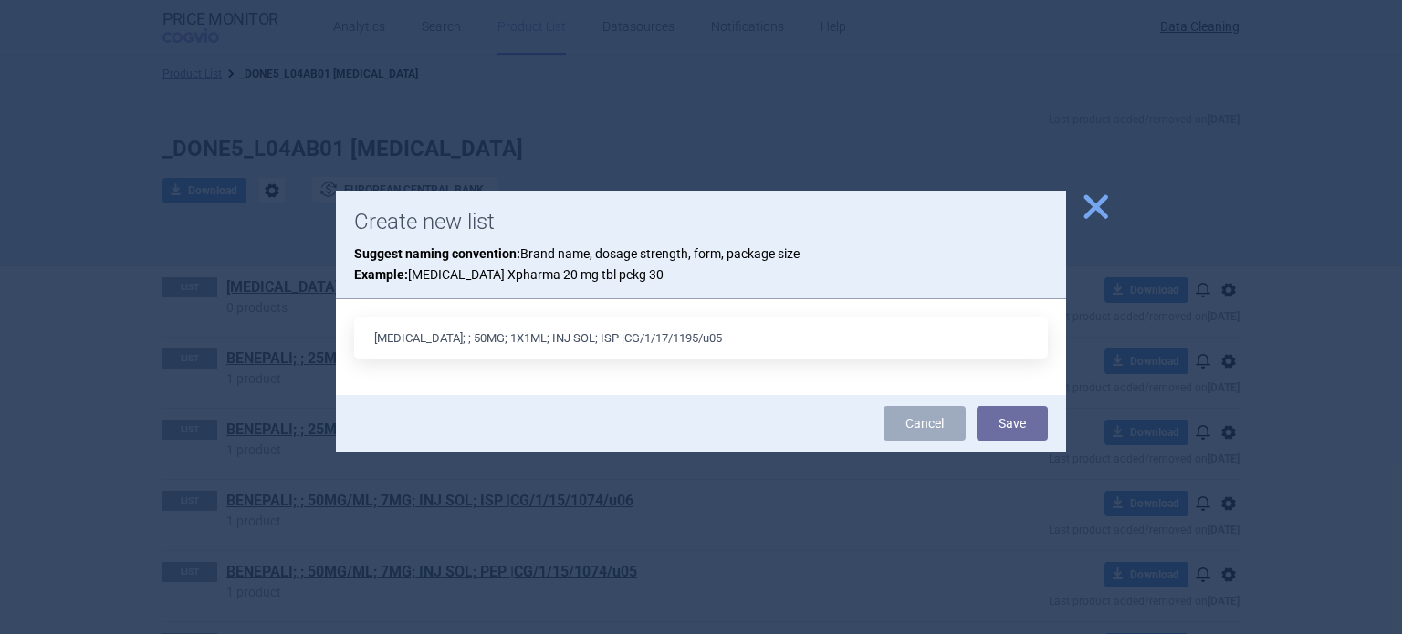
click at [455, 340] on input "ERELZI; ; 50MG; 1X1ML; INJ SOL; ISP |CG/1/17/1195/u05" at bounding box center [701, 338] width 694 height 41
type input "ERELZI; ; 50MG/ML; 50MG; INJ SOL; ISP |CG/1/17/1195/u05"
click at [977, 406] on button "Save" at bounding box center [1012, 423] width 71 height 35
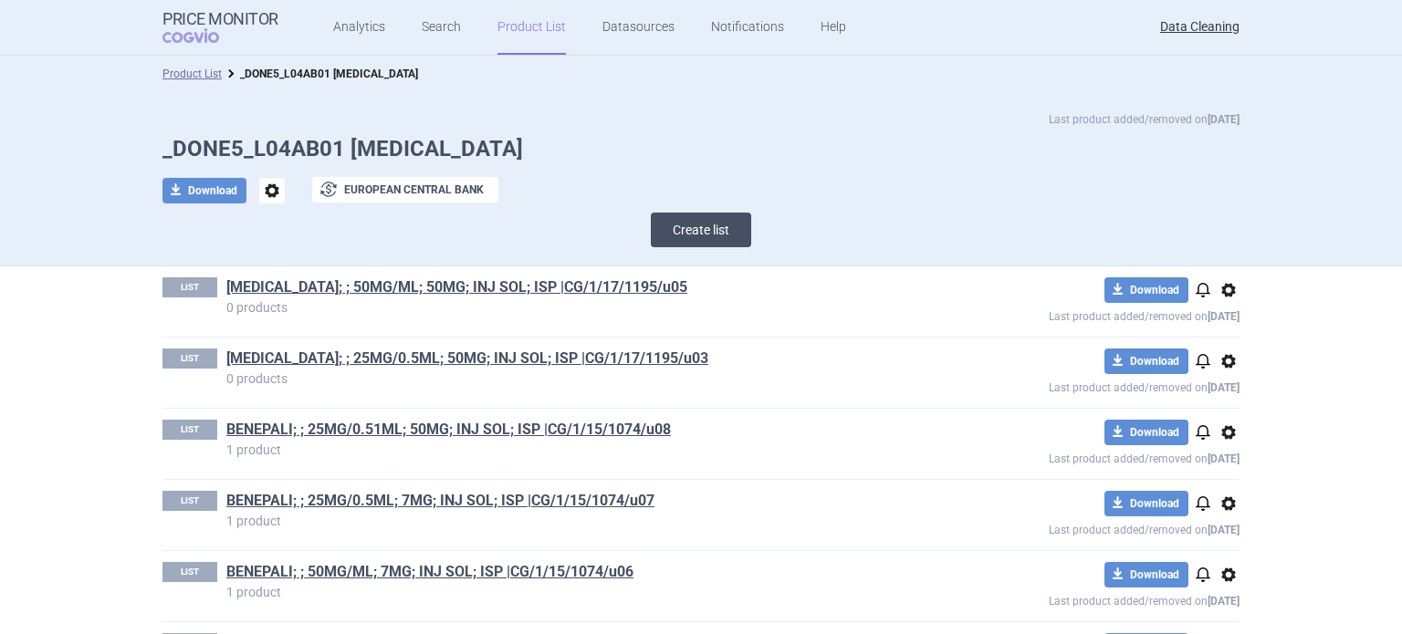
click at [727, 225] on button "Create list" at bounding box center [701, 230] width 100 height 35
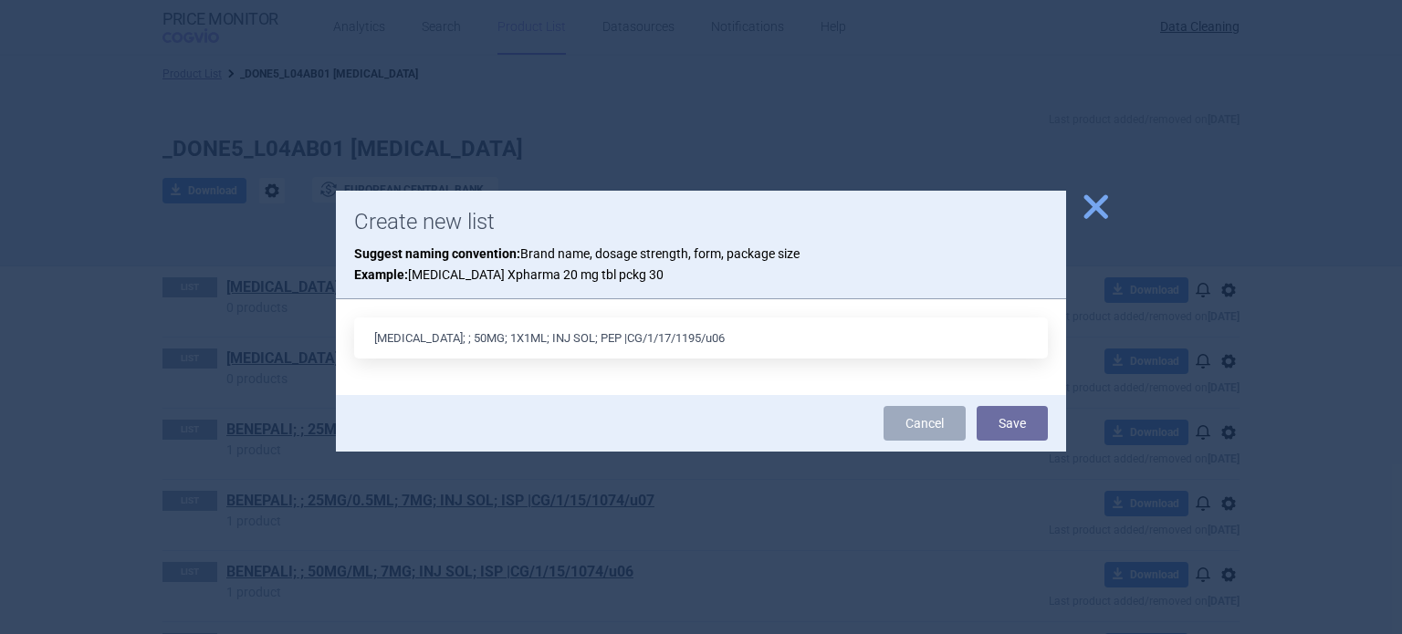
click at [450, 346] on input "ERELZI; ; 50MG; 1X1ML; INJ SOL; PEP |CG/1/17/1195/u06" at bounding box center [701, 338] width 694 height 41
type input "[MEDICAL_DATA]; ; 50MG/ML; 50MG; INJ SOL; PEP |CG/1/17/1195/u06"
click at [977, 406] on button "Save" at bounding box center [1012, 423] width 71 height 35
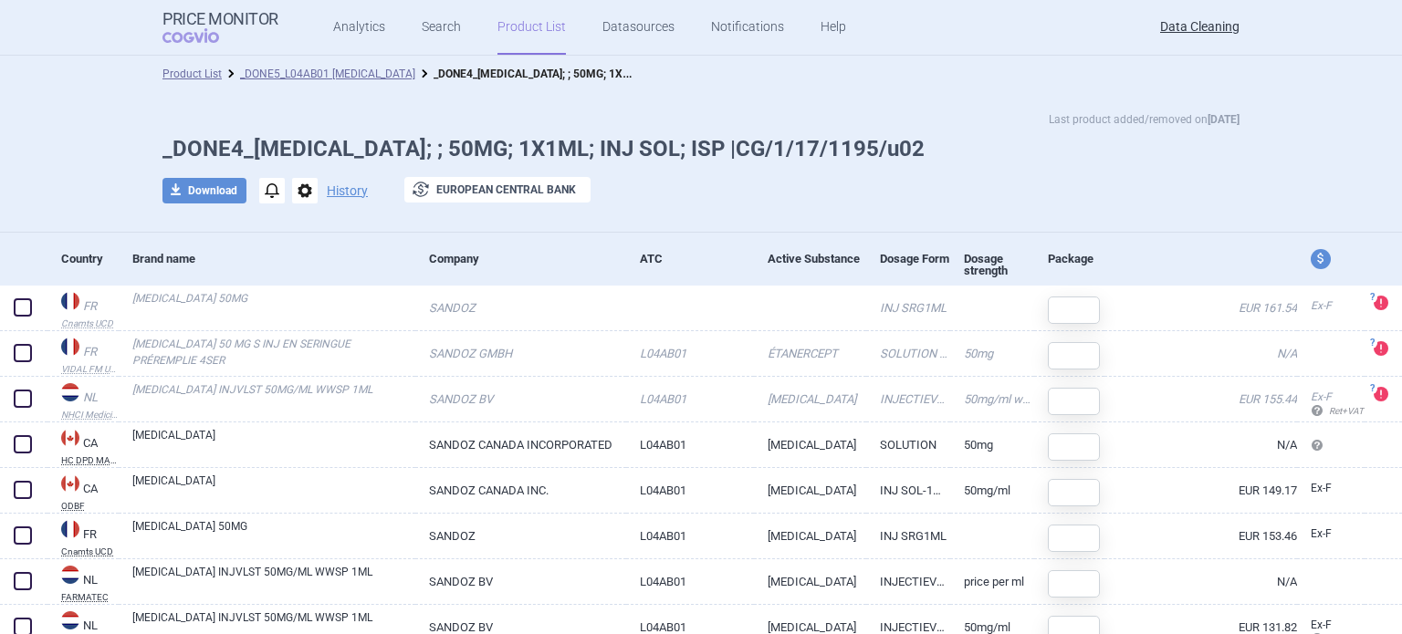
scroll to position [75, 0]
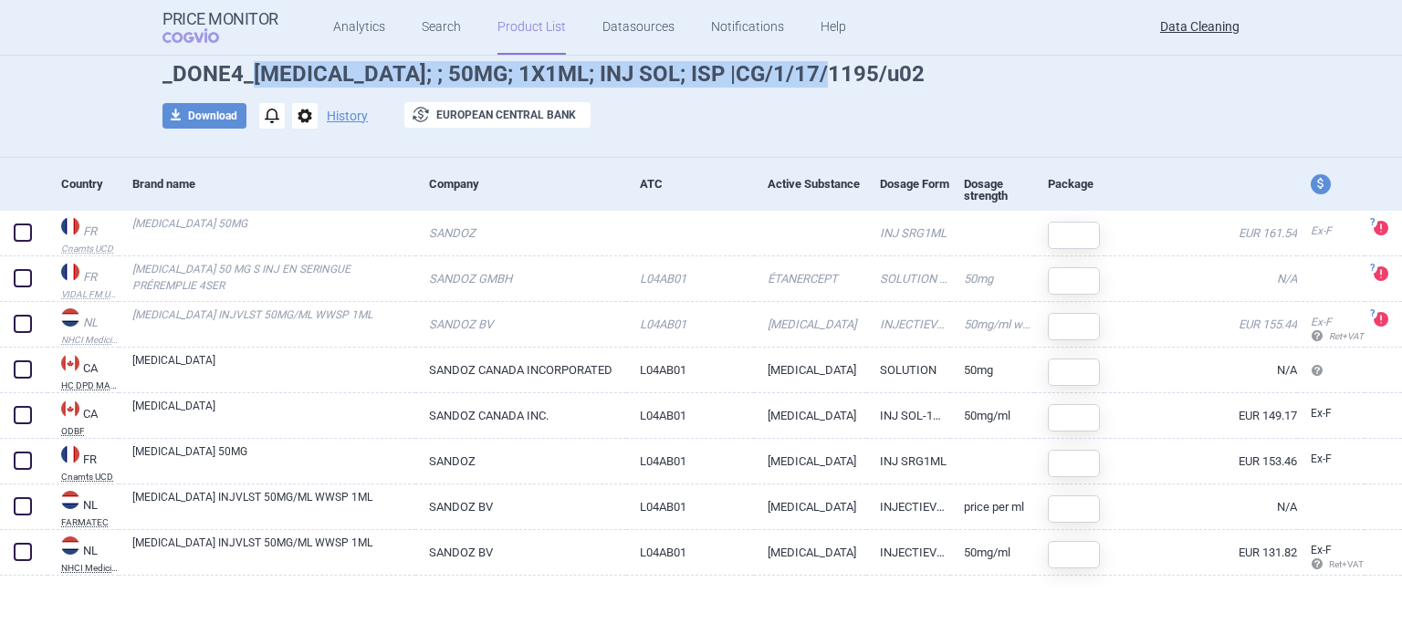
drag, startPoint x: 823, startPoint y: 76, endPoint x: 241, endPoint y: 85, distance: 582.5
click at [241, 85] on h1 "_DONE4_ERELZI; ; 50MG; 1X1ML; INJ SOL; ISP |CG/1/17/1195/u02" at bounding box center [700, 74] width 1077 height 26
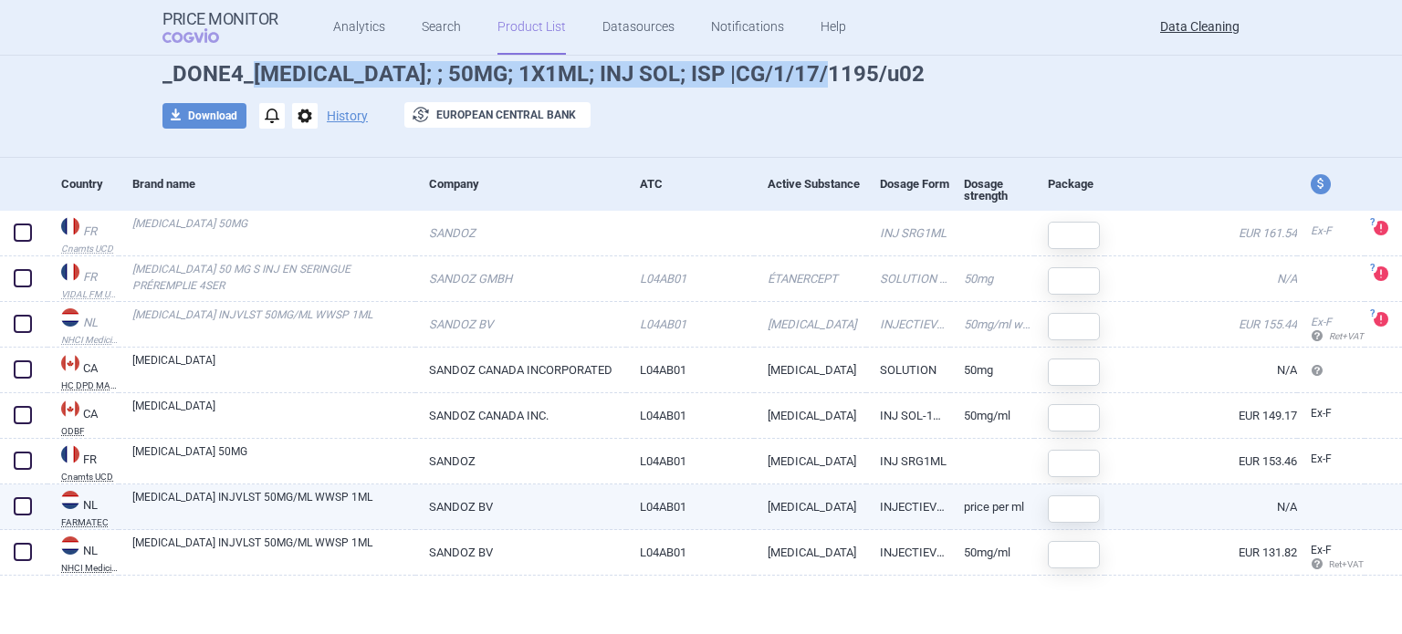
click at [30, 507] on span at bounding box center [23, 506] width 18 height 18
checkbox input "true"
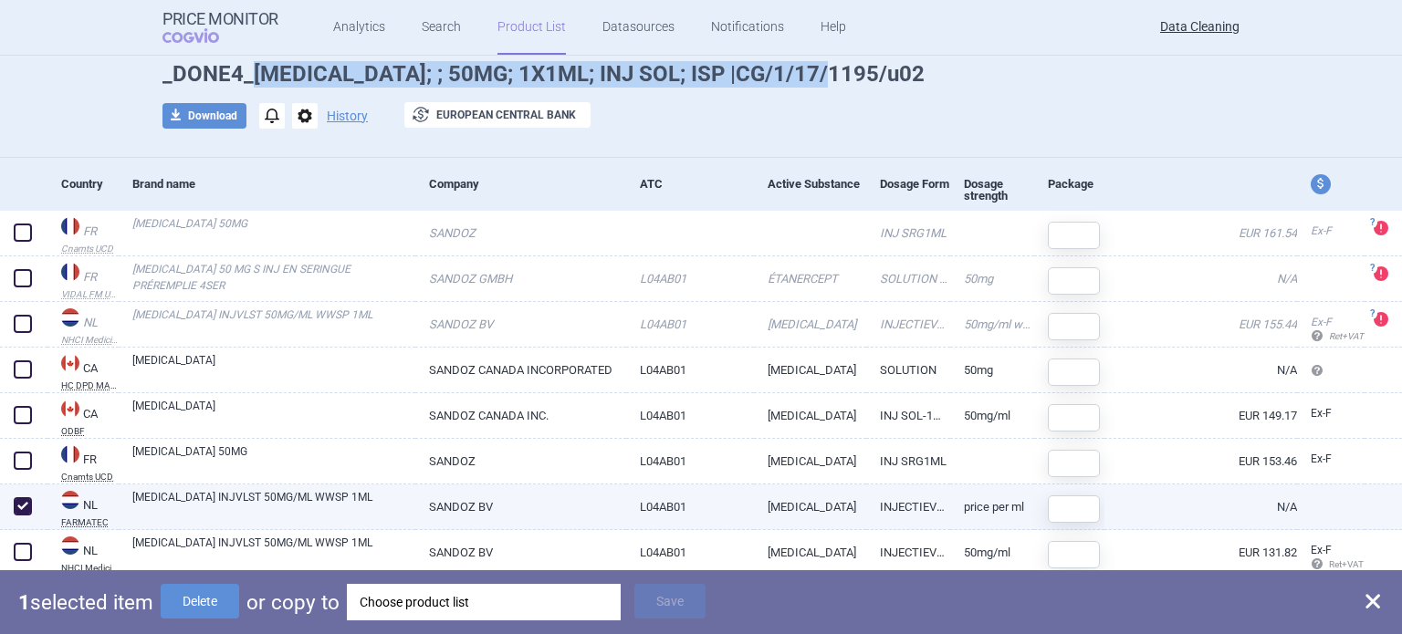
click at [247, 498] on link "[MEDICAL_DATA] INJVLST 50MG/ML WWSP 1ML" at bounding box center [273, 505] width 283 height 33
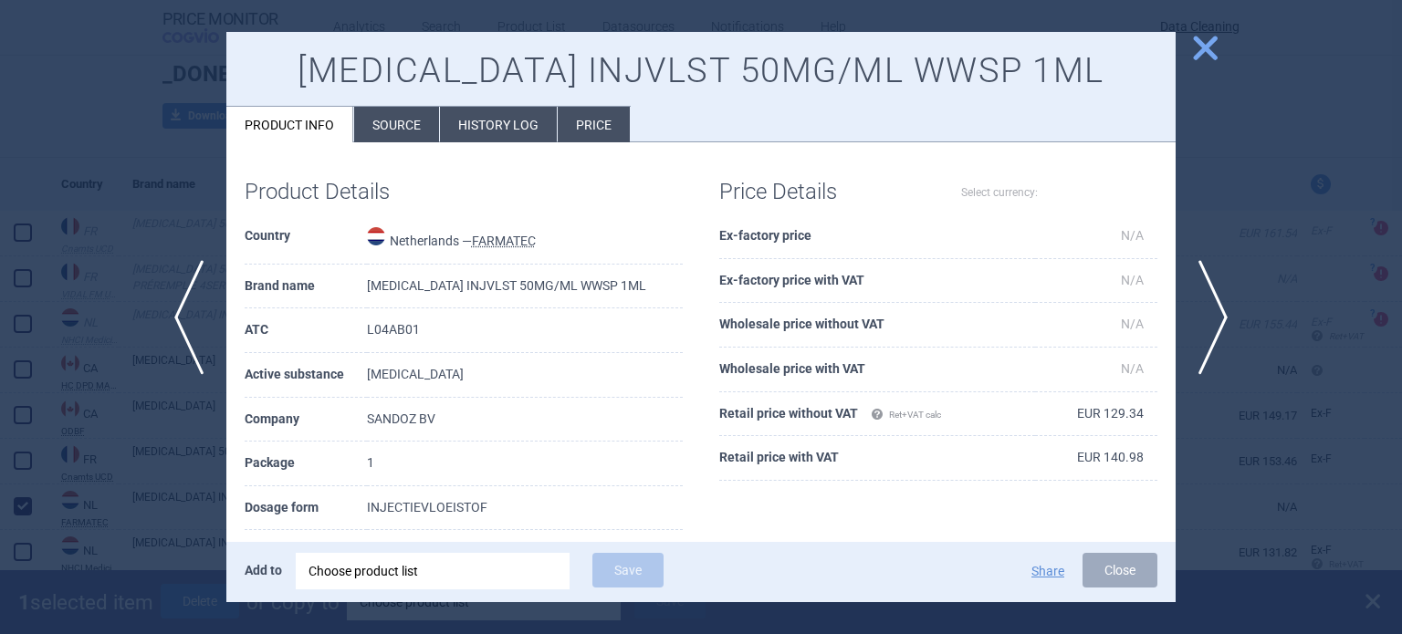
select select "EUR"
click at [426, 127] on li "Source" at bounding box center [396, 125] width 85 height 36
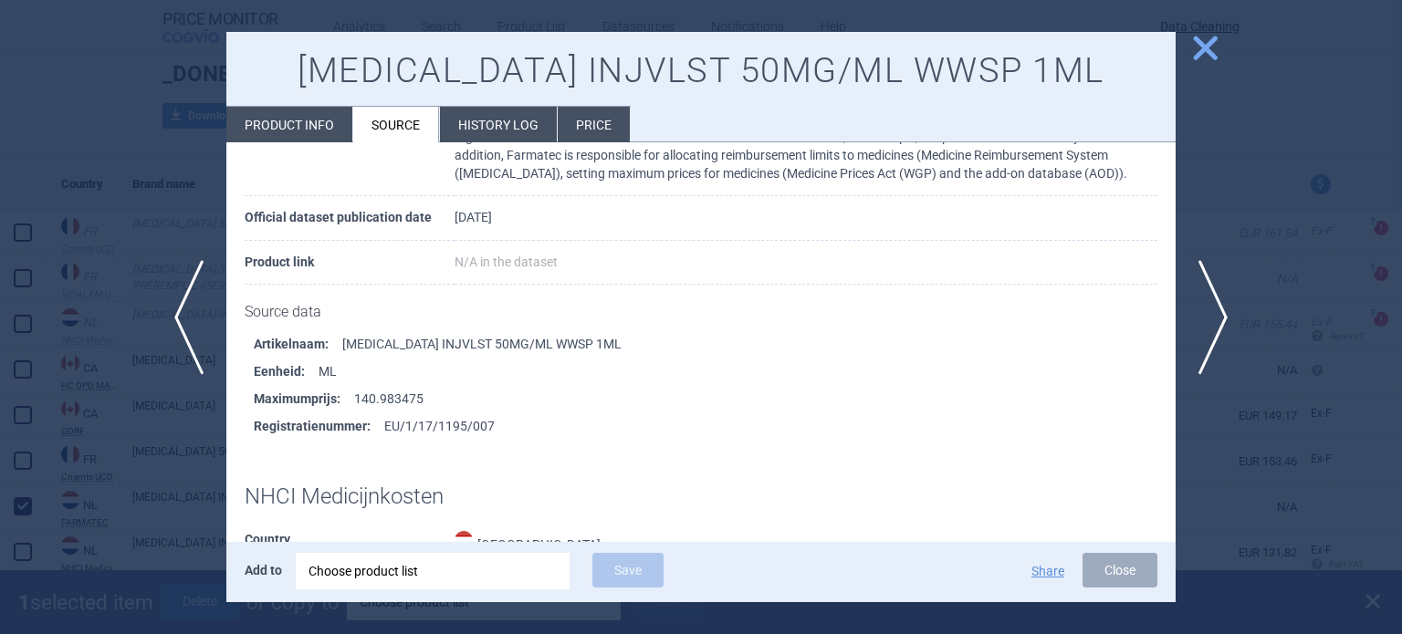
scroll to position [274, 0]
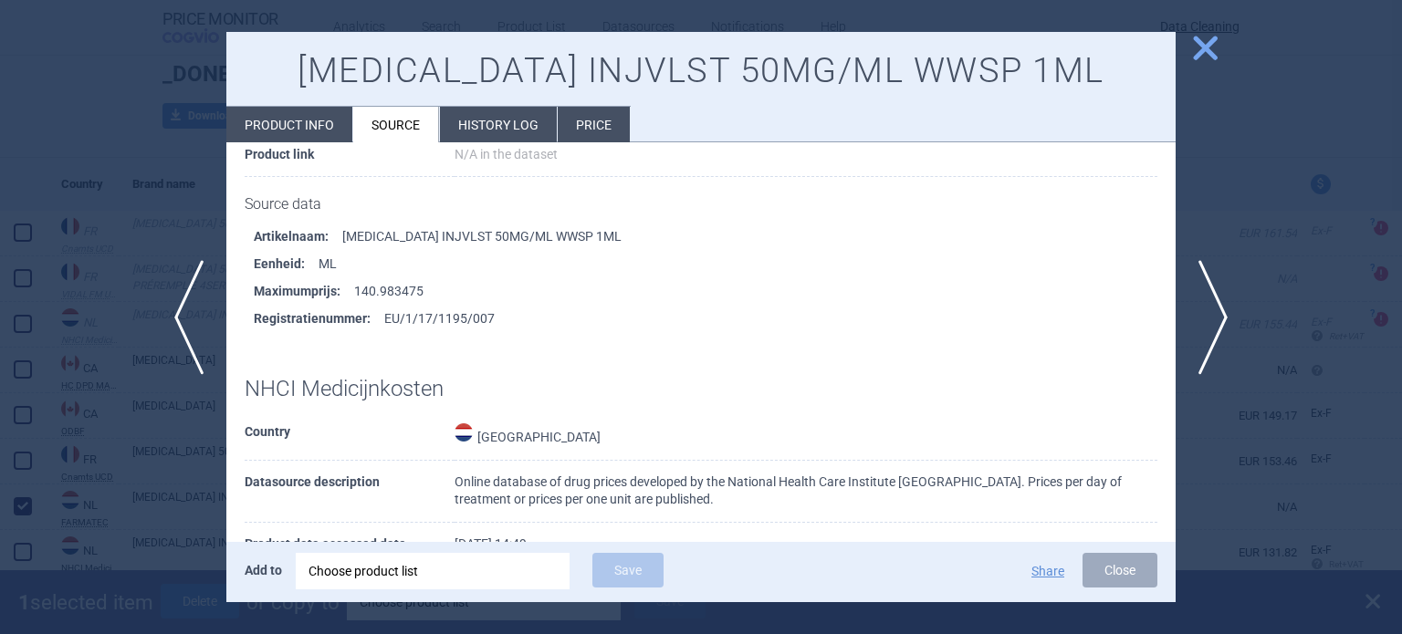
drag, startPoint x: 0, startPoint y: 166, endPoint x: 11, endPoint y: 156, distance: 14.9
click at [0, 165] on div at bounding box center [701, 317] width 1402 height 634
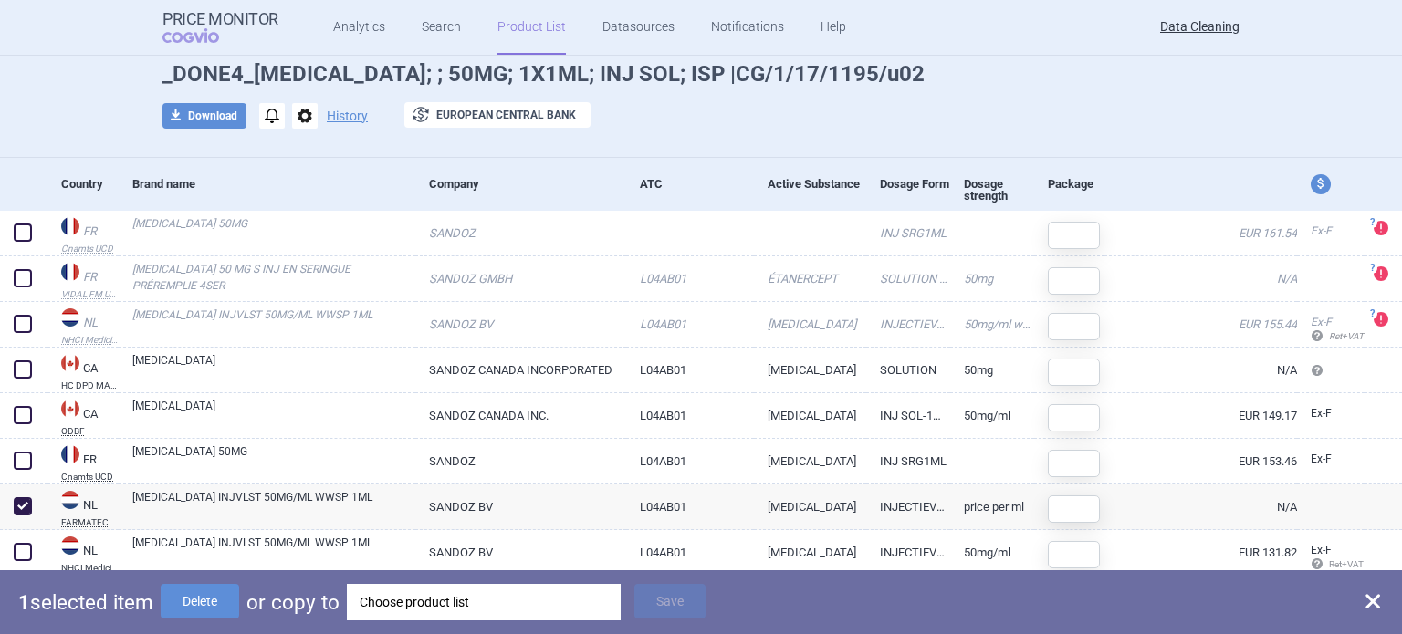
click at [574, 605] on div "Choose product list" at bounding box center [484, 602] width 248 height 37
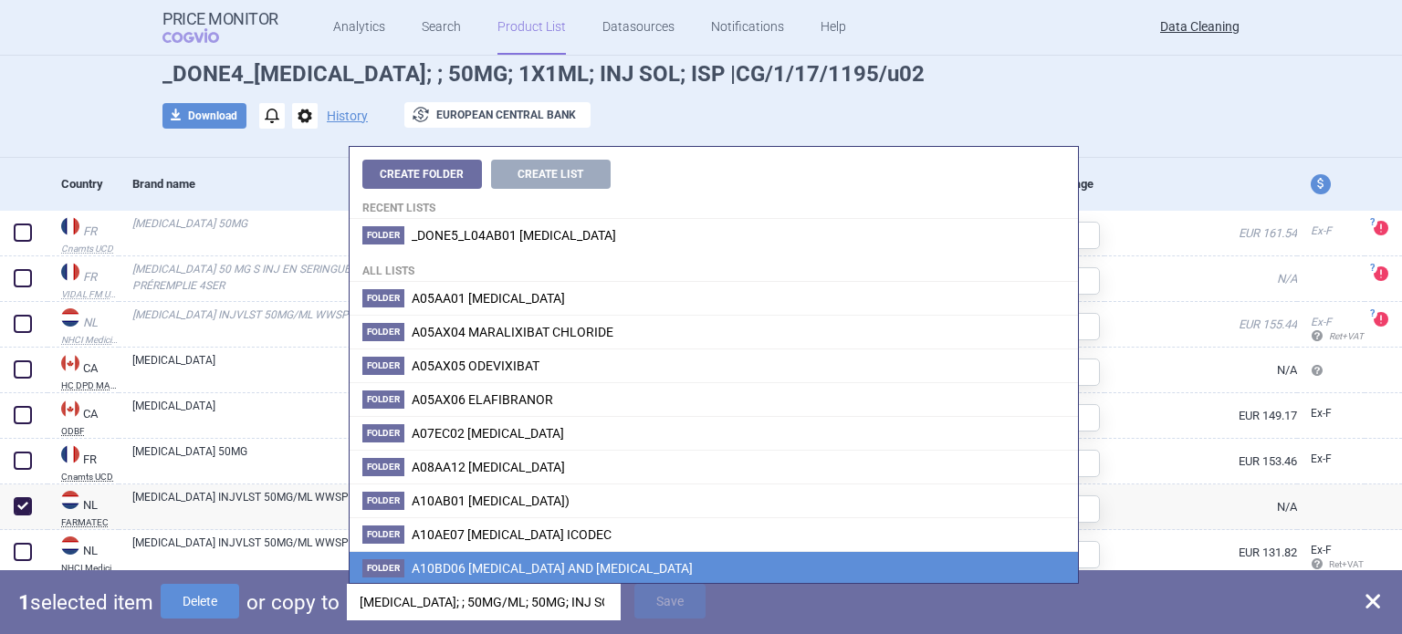
scroll to position [0, 98]
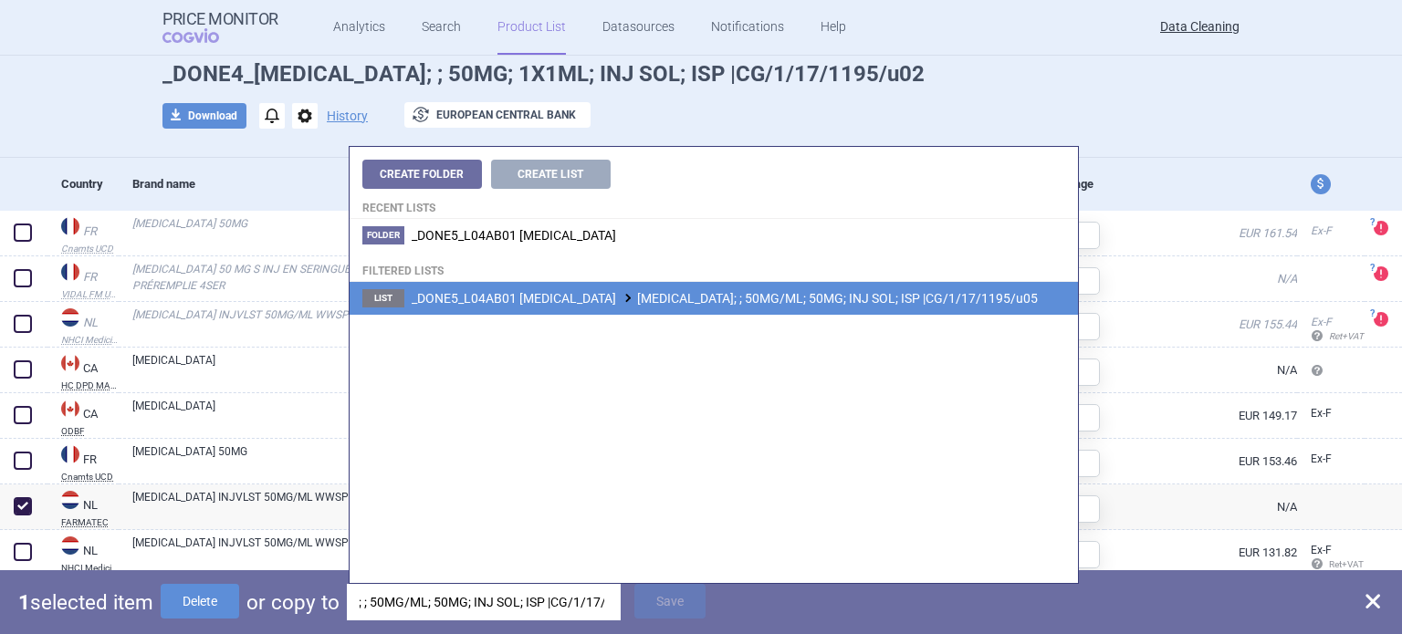
type input "ERELZI; ; 50MG/ML; 50MG; INJ SOL; ISP |CG/1/17/1195/u05"
click at [741, 289] on li "List _DONE5_L04AB01 ETANERCEPT ERELZI; ; 50MG/ML; 50MG; INJ SOL; ISP |CG/1/17/1…" at bounding box center [714, 298] width 728 height 33
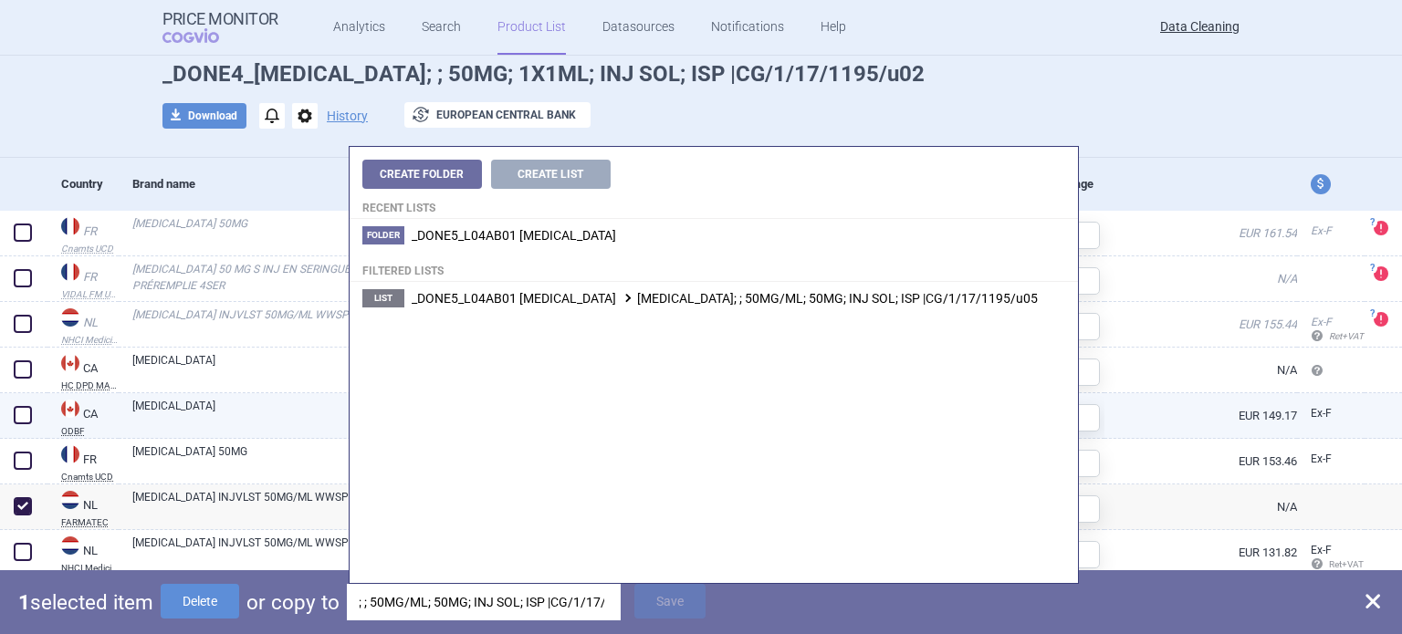
scroll to position [0, 0]
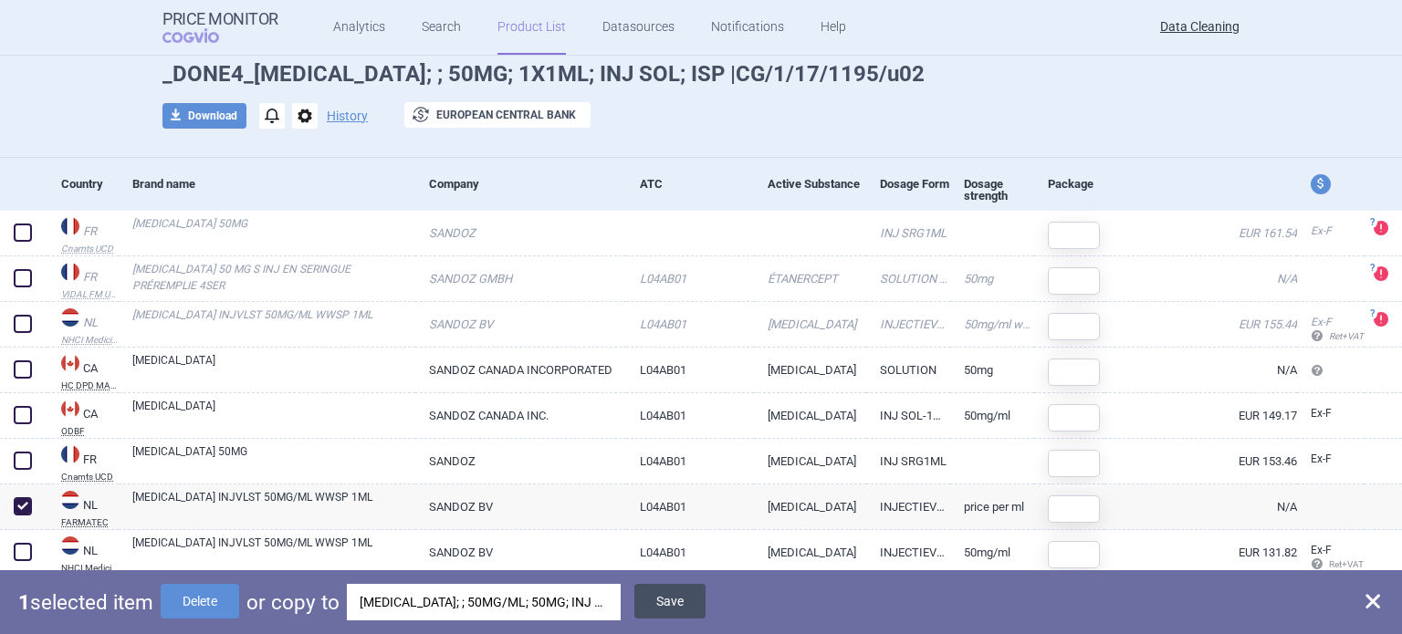
click at [665, 609] on button "Save" at bounding box center [669, 601] width 71 height 35
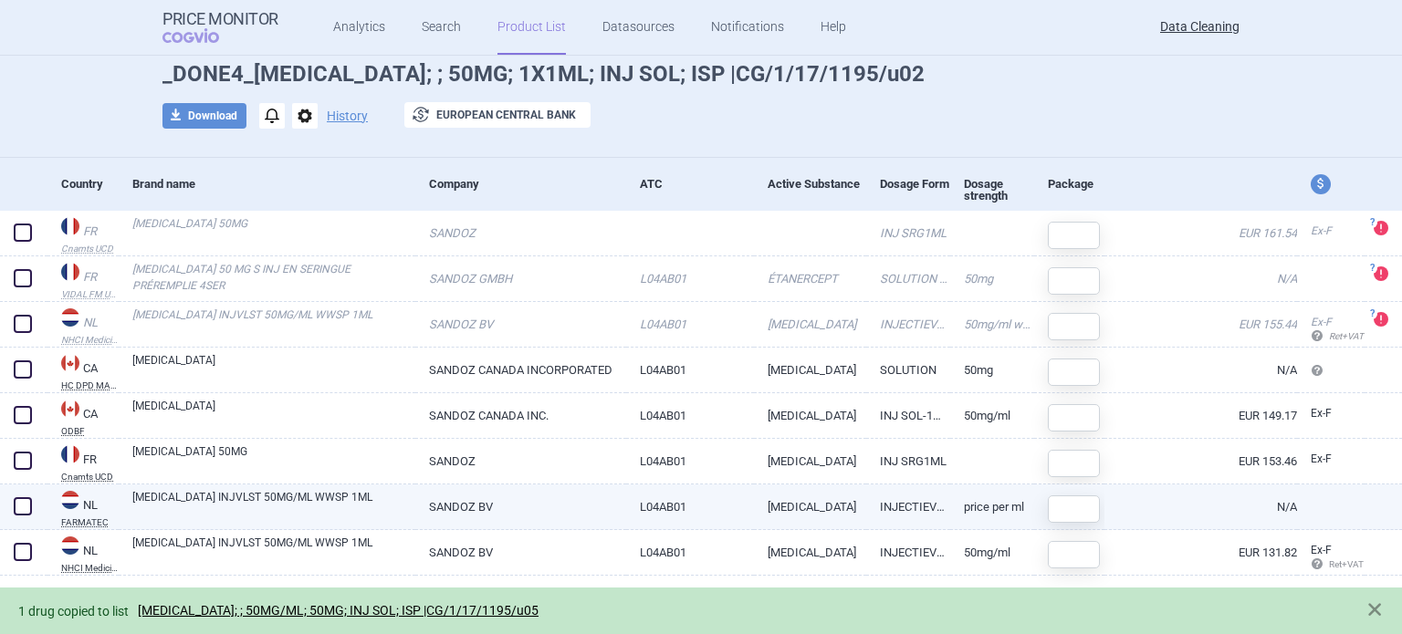
click at [20, 499] on span at bounding box center [23, 506] width 18 height 18
checkbox input "true"
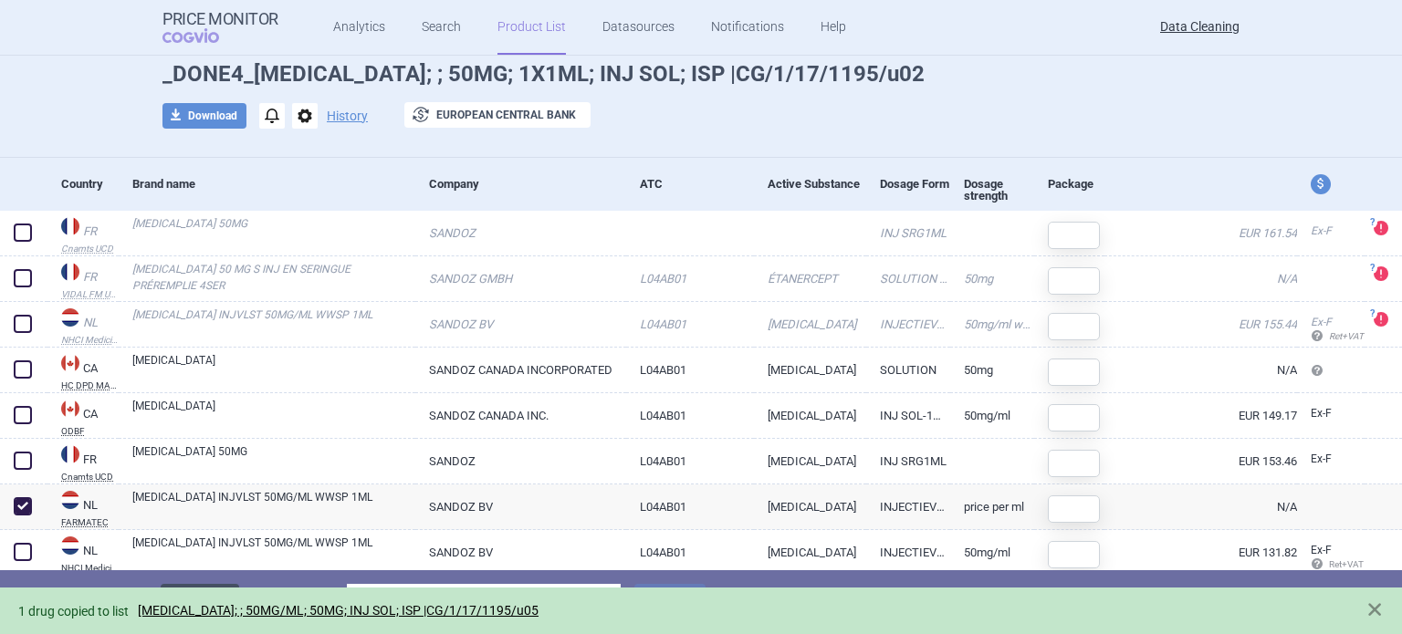
click at [167, 587] on button "Delete" at bounding box center [200, 601] width 79 height 35
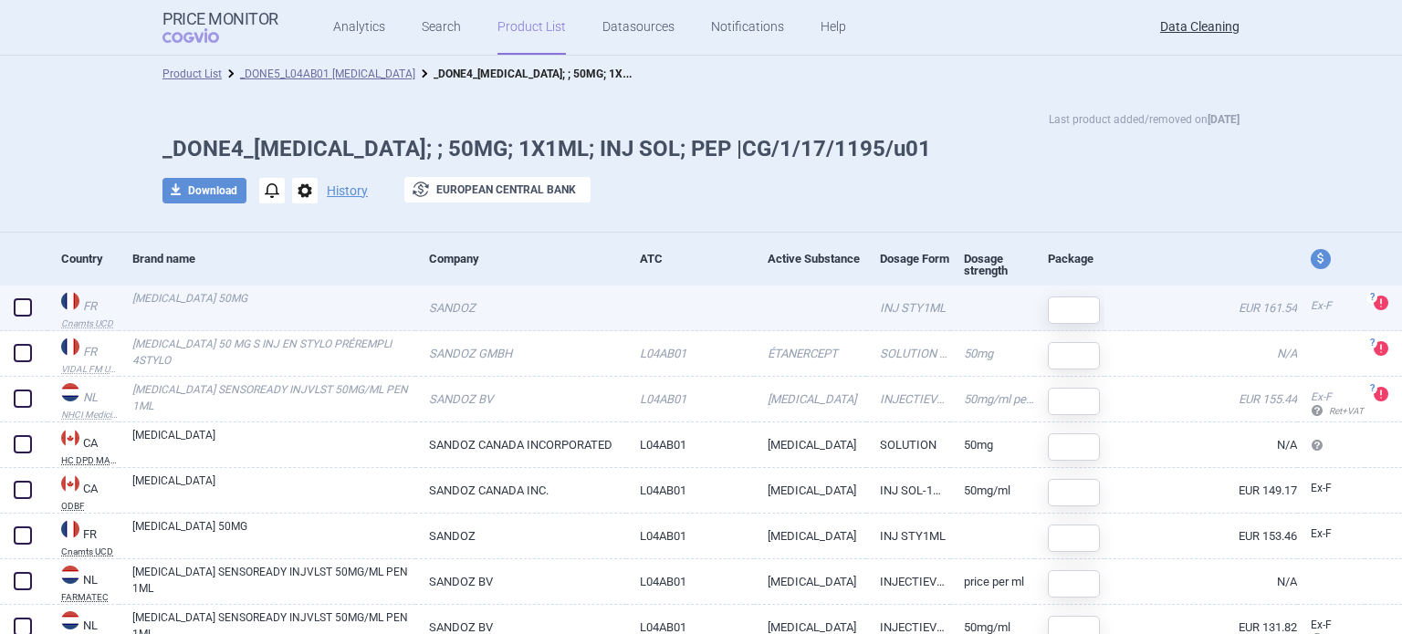
scroll to position [75, 0]
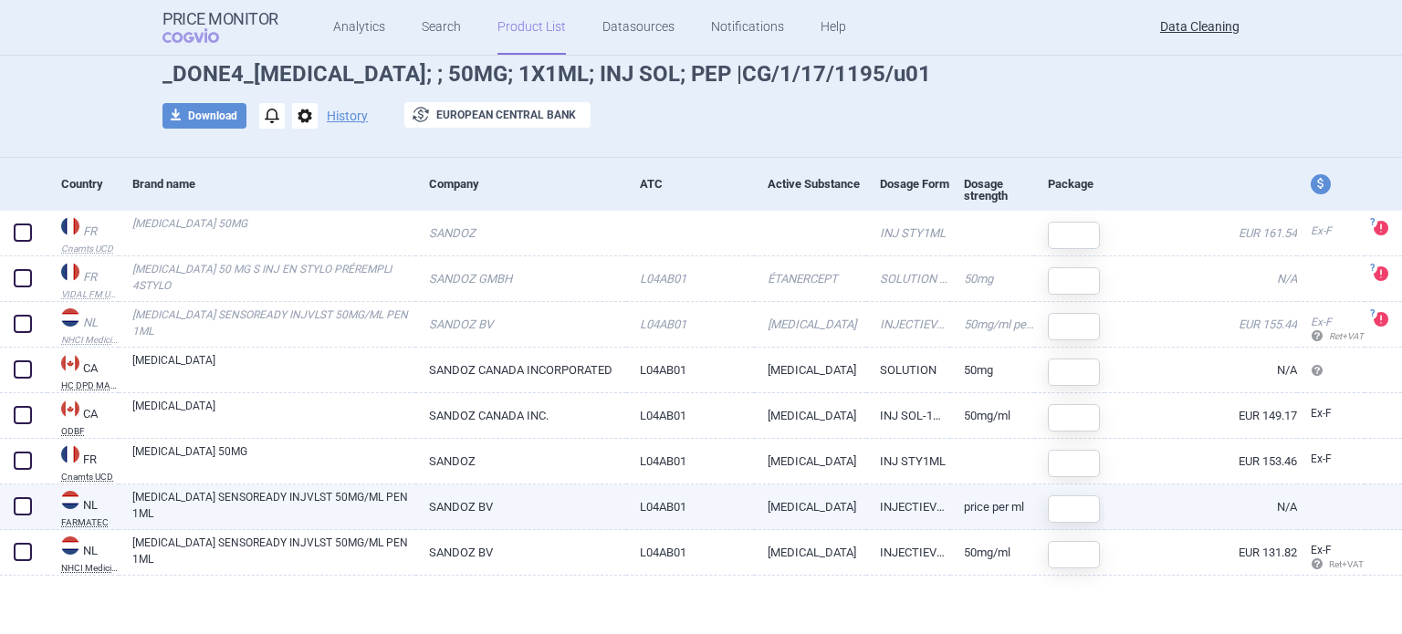
click at [297, 505] on link "[MEDICAL_DATA] SENSOREADY INJVLST 50MG/ML PEN 1ML" at bounding box center [273, 505] width 283 height 33
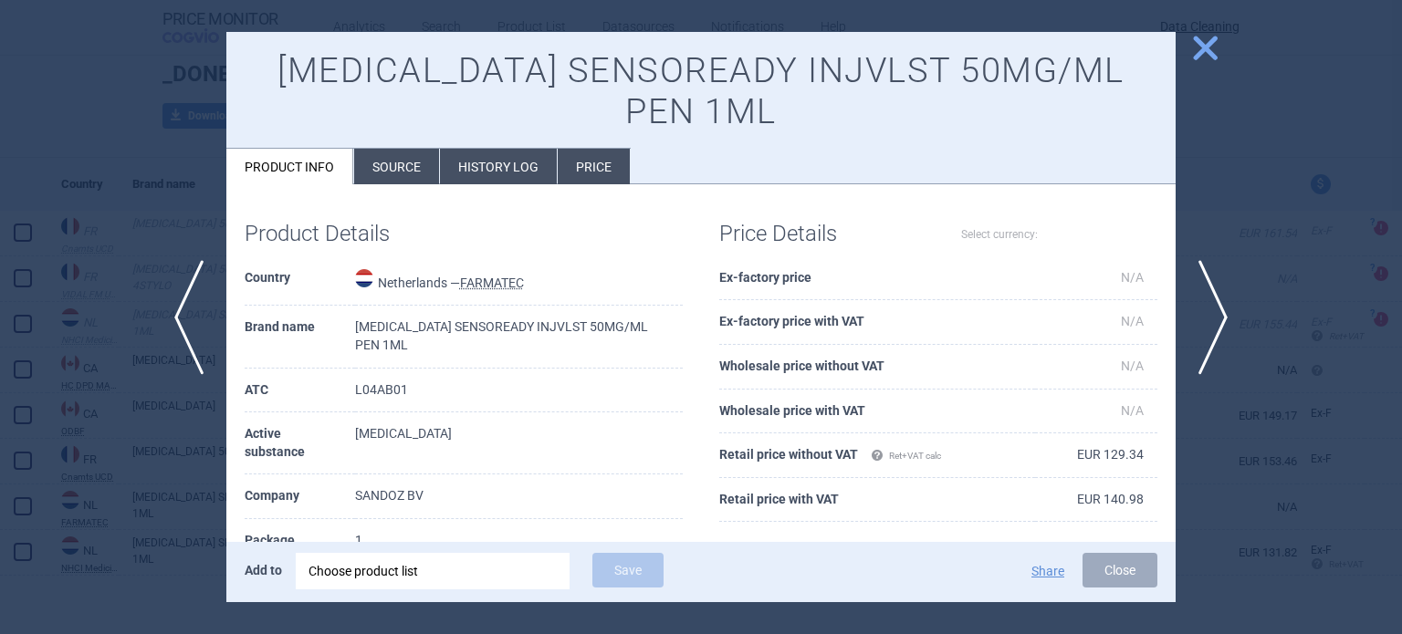
select select "EUR"
click at [403, 149] on li "Source" at bounding box center [396, 167] width 85 height 36
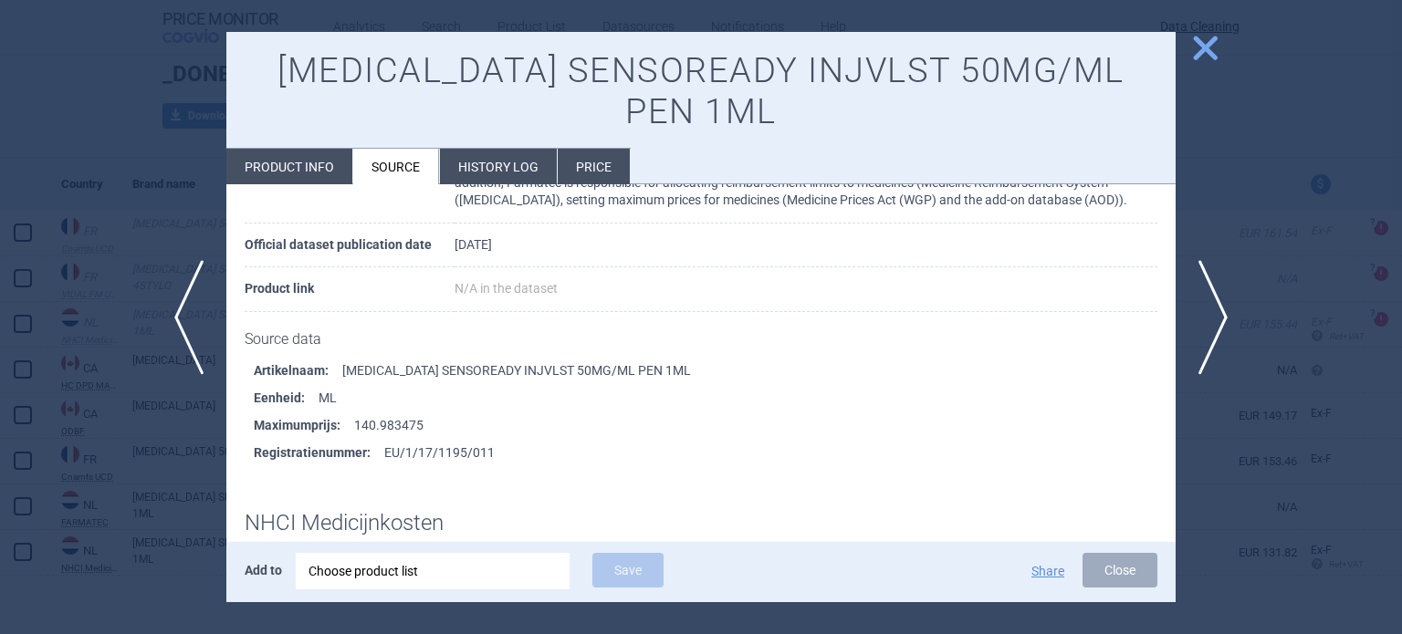
scroll to position [183, 0]
click at [73, 99] on div at bounding box center [701, 317] width 1402 height 634
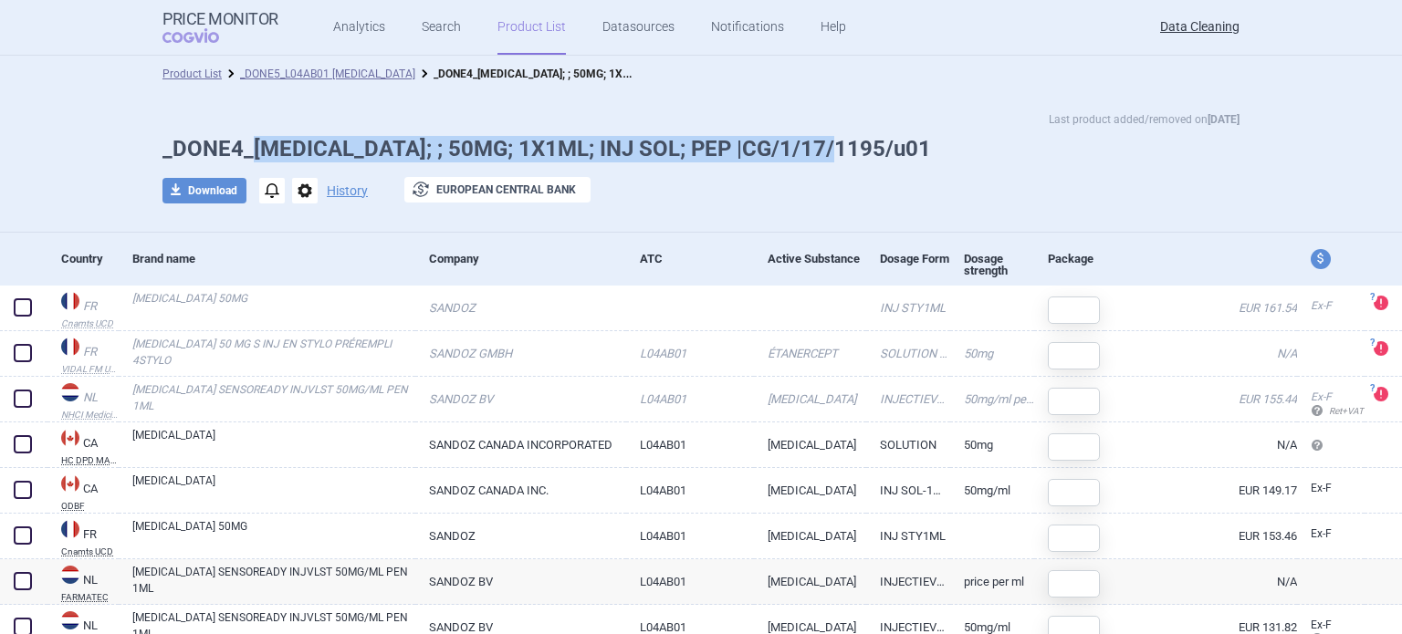
drag, startPoint x: 830, startPoint y: 141, endPoint x: 248, endPoint y: 152, distance: 581.6
click at [248, 152] on h1 "_DONE4_[MEDICAL_DATA]; ; 50MG; 1X1ML; INJ SOL; PEP |CG/1/17/1195/u01" at bounding box center [700, 149] width 1077 height 26
copy h1 "[MEDICAL_DATA]; ; 50MG; 1X1ML; INJ SOL; PEP |CG/1/17/1195/u01"
click at [37, 587] on div at bounding box center [23, 583] width 47 height 46
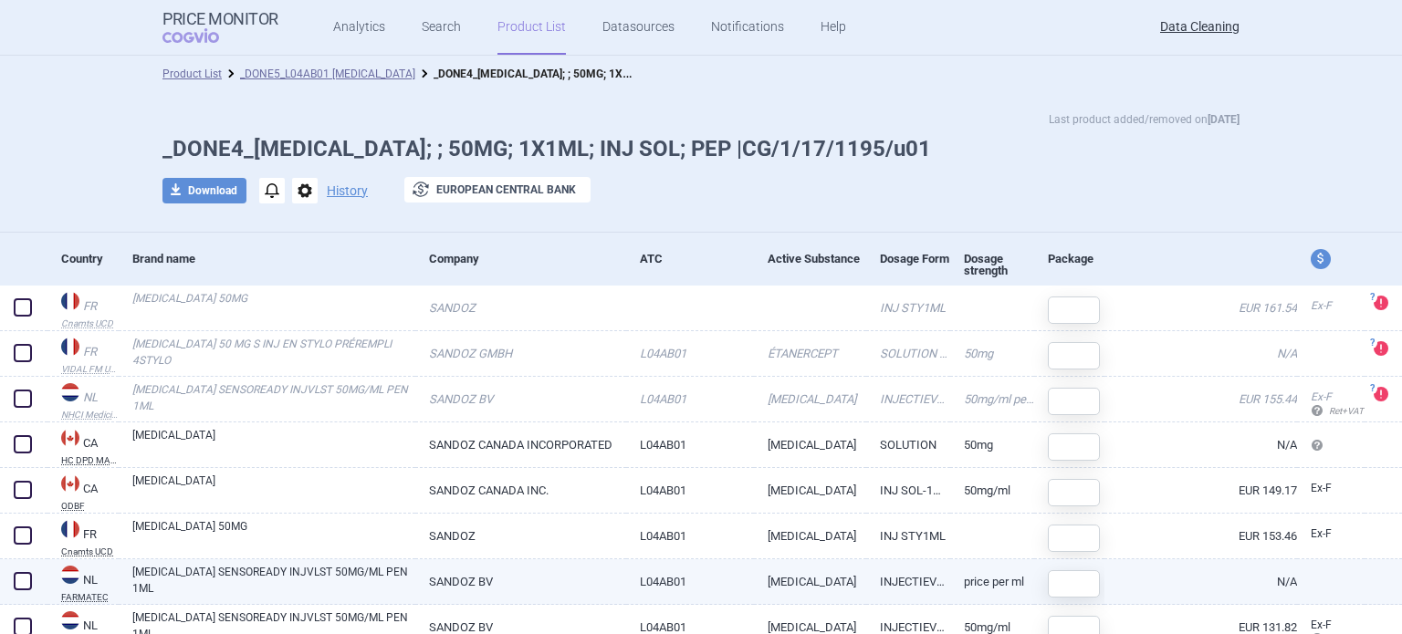
click at [32, 584] on span at bounding box center [22, 581] width 27 height 27
checkbox input "true"
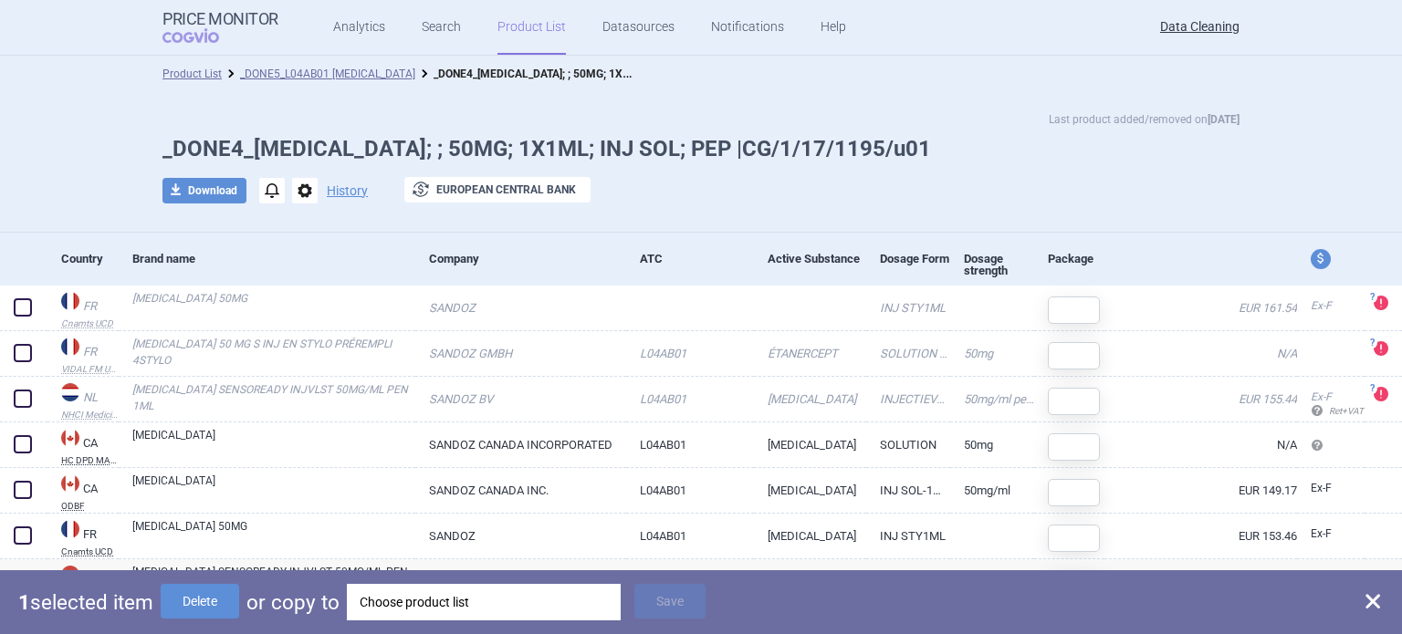
click at [414, 615] on div "Choose product list" at bounding box center [484, 602] width 248 height 37
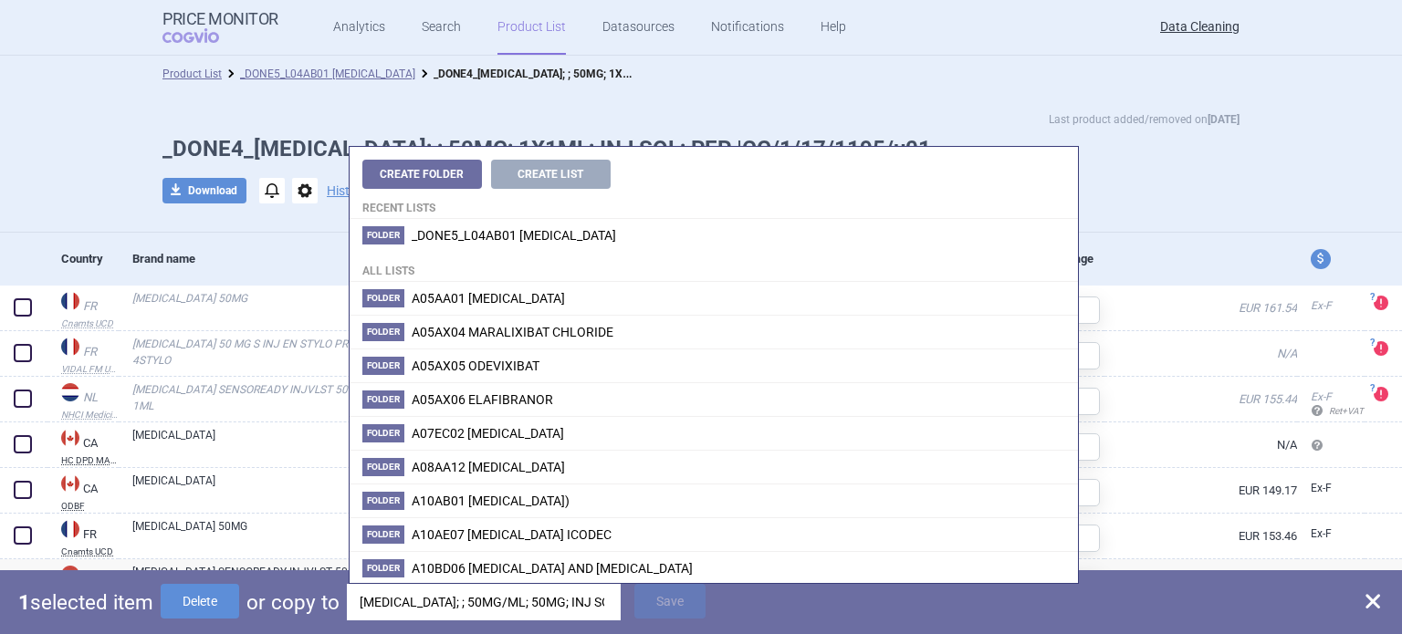
scroll to position [0, 102]
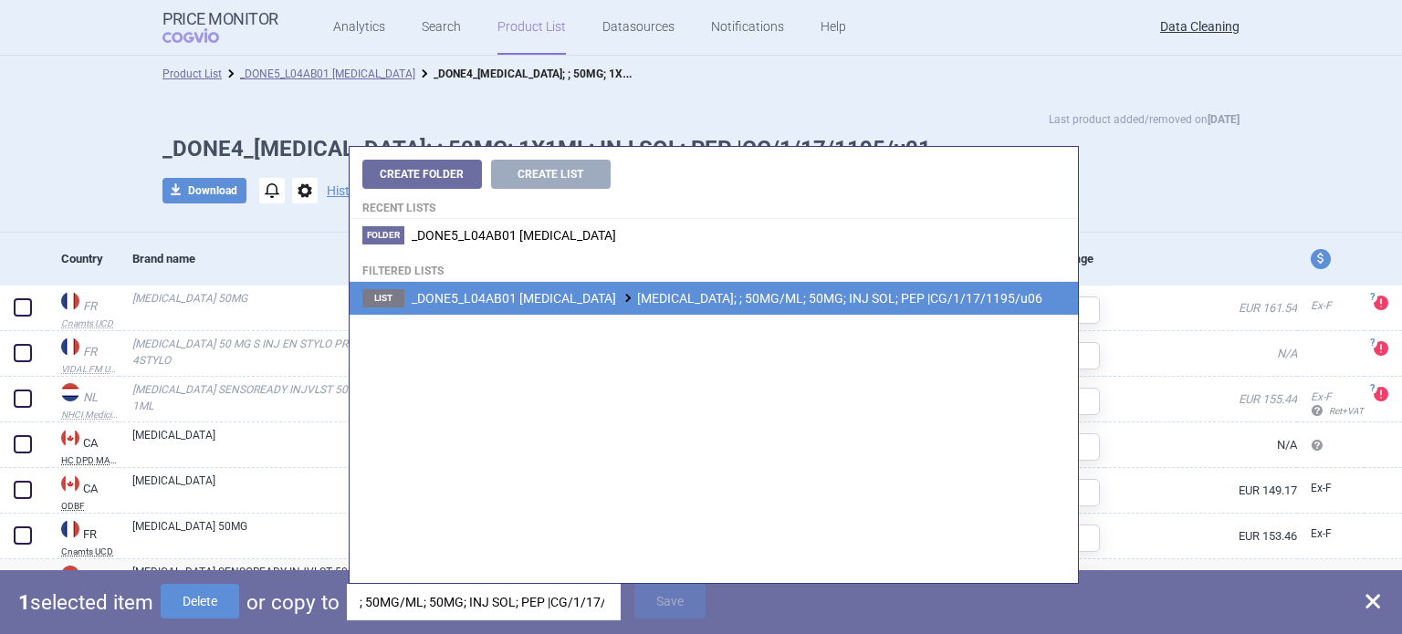
type input "[MEDICAL_DATA]; ; 50MG/ML; 50MG; INJ SOL; PEP |CG/1/17/1195/u06"
click at [792, 295] on span "_DONE5_L04AB01 [MEDICAL_DATA] [MEDICAL_DATA]; ; 50MG/ML; 50MG; INJ SOL; PEP |CG…" at bounding box center [727, 298] width 631 height 15
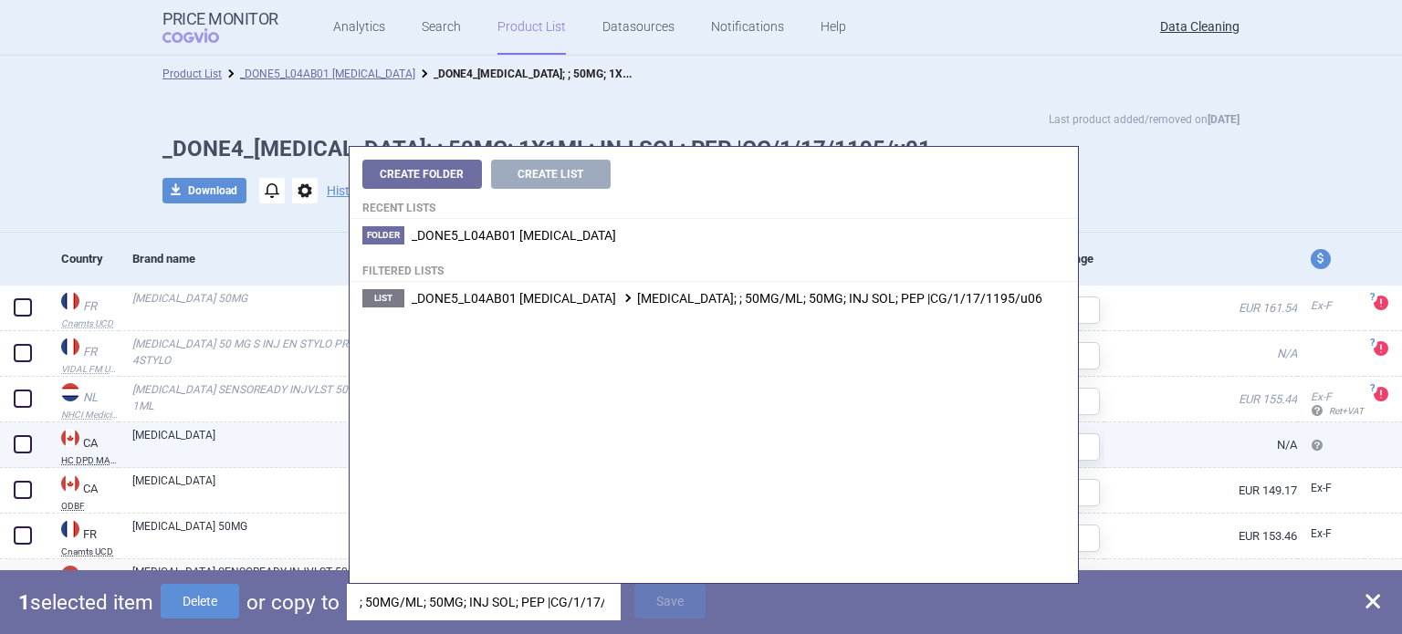
scroll to position [0, 0]
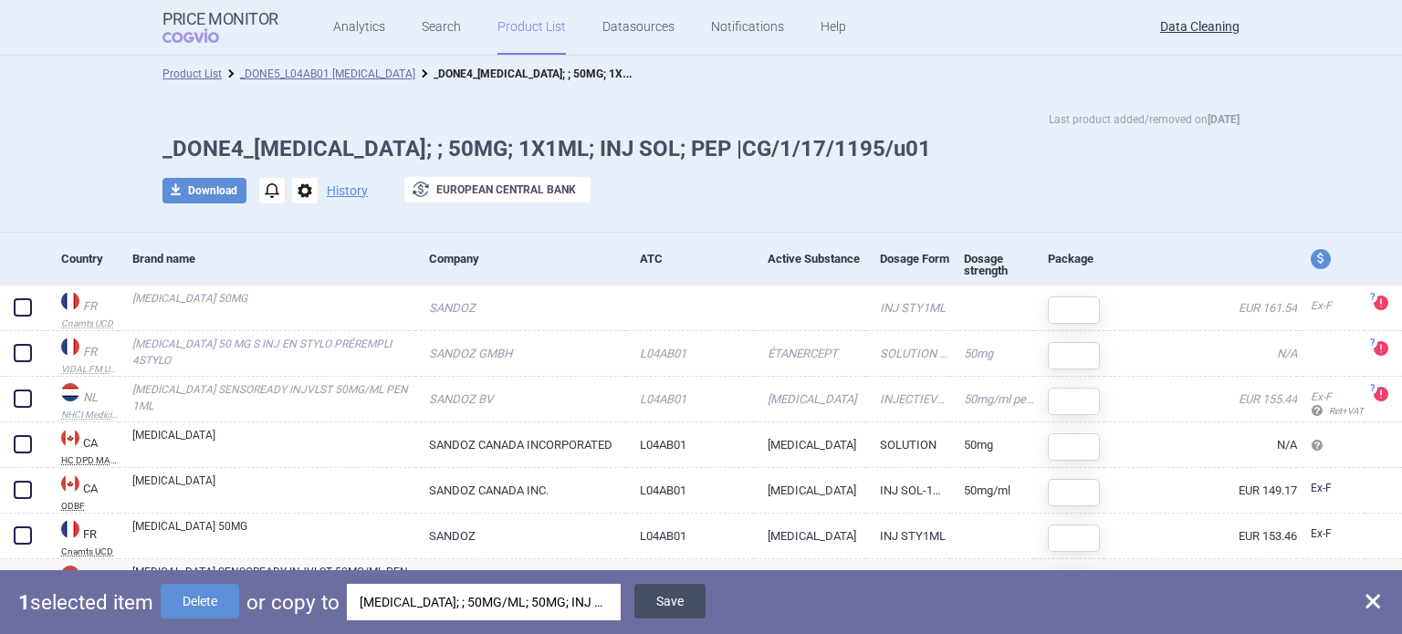
click at [684, 599] on button "Save" at bounding box center [669, 601] width 71 height 35
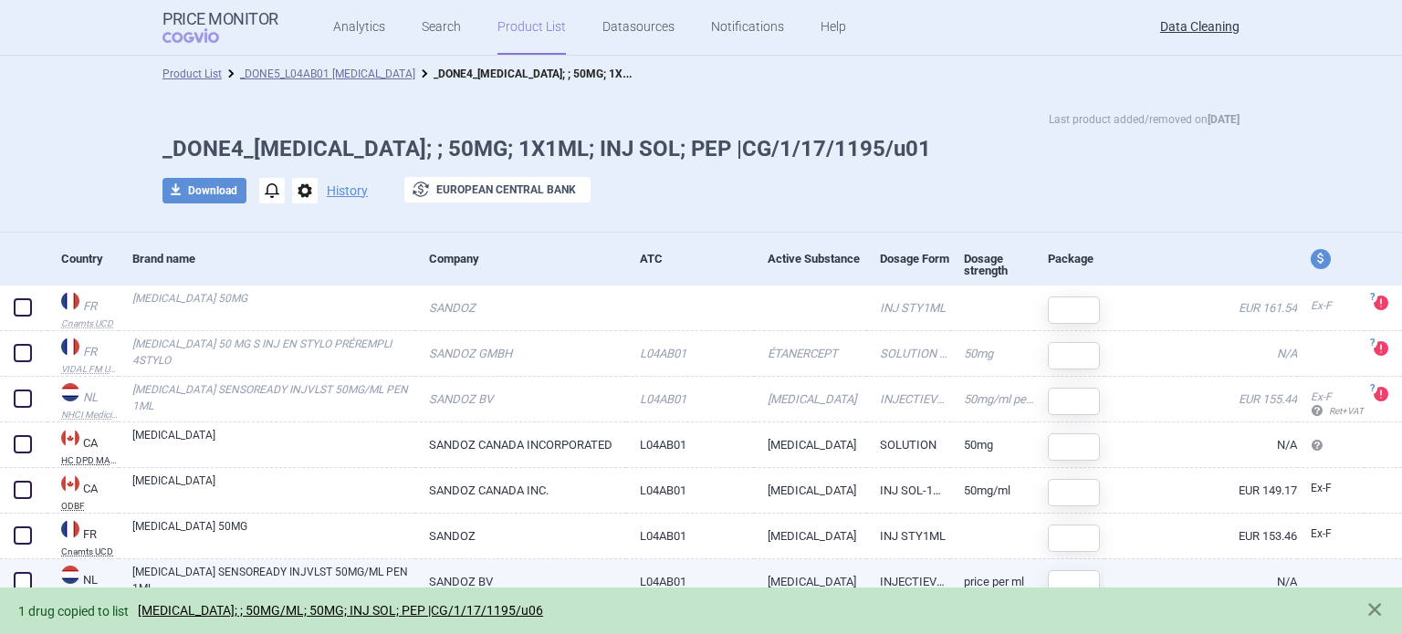
click at [14, 578] on span at bounding box center [23, 581] width 18 height 18
checkbox input "true"
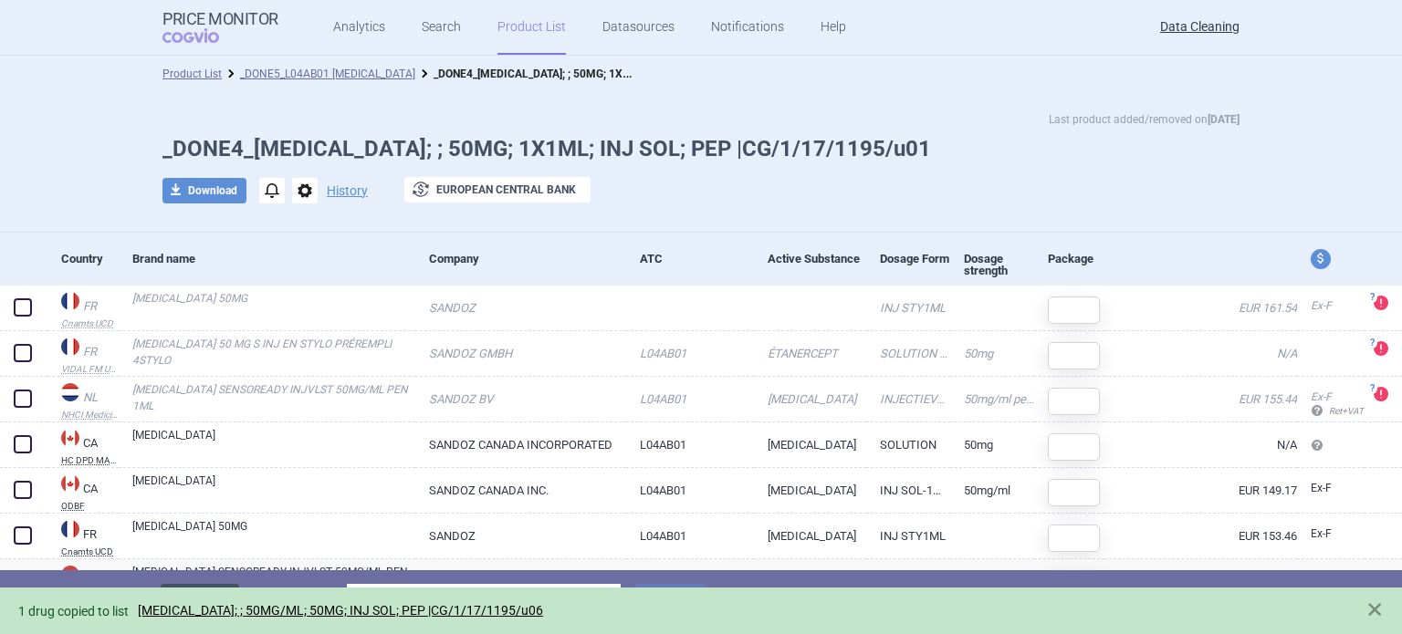
click at [175, 587] on button "Delete" at bounding box center [200, 601] width 79 height 35
